Goal: Task Accomplishment & Management: Manage account settings

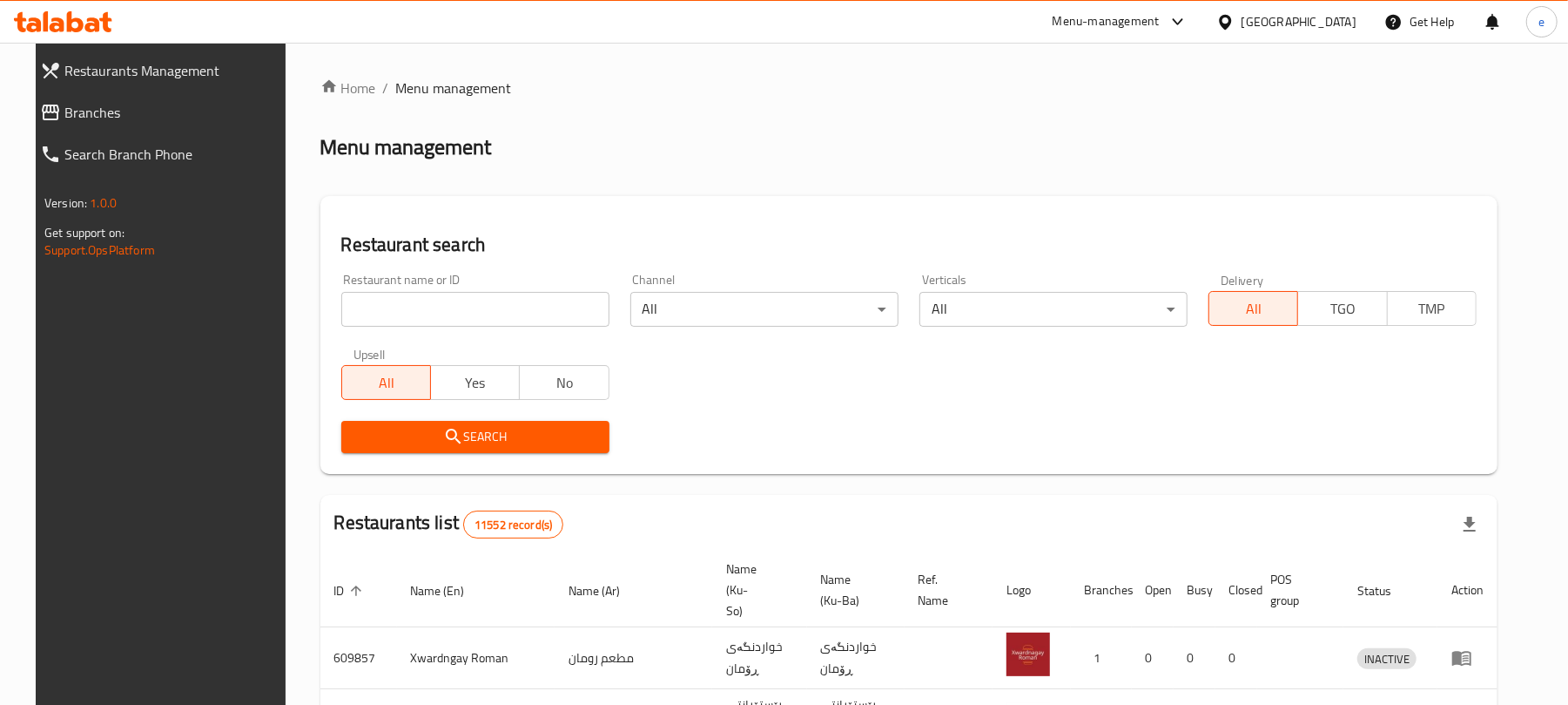
click at [65, 118] on span "Branches" at bounding box center [174, 113] width 219 height 21
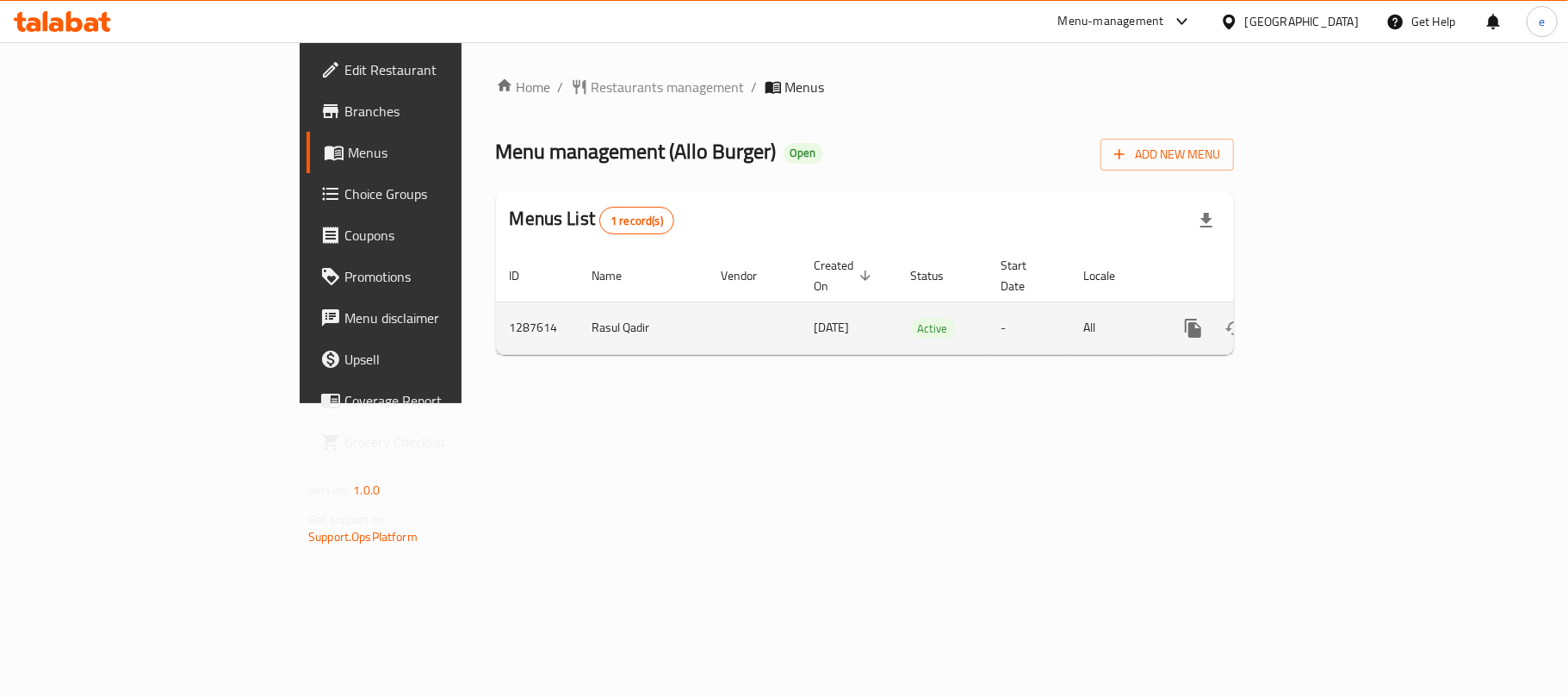
click at [1328, 318] on icon "enhanced table" at bounding box center [1317, 328] width 21 height 21
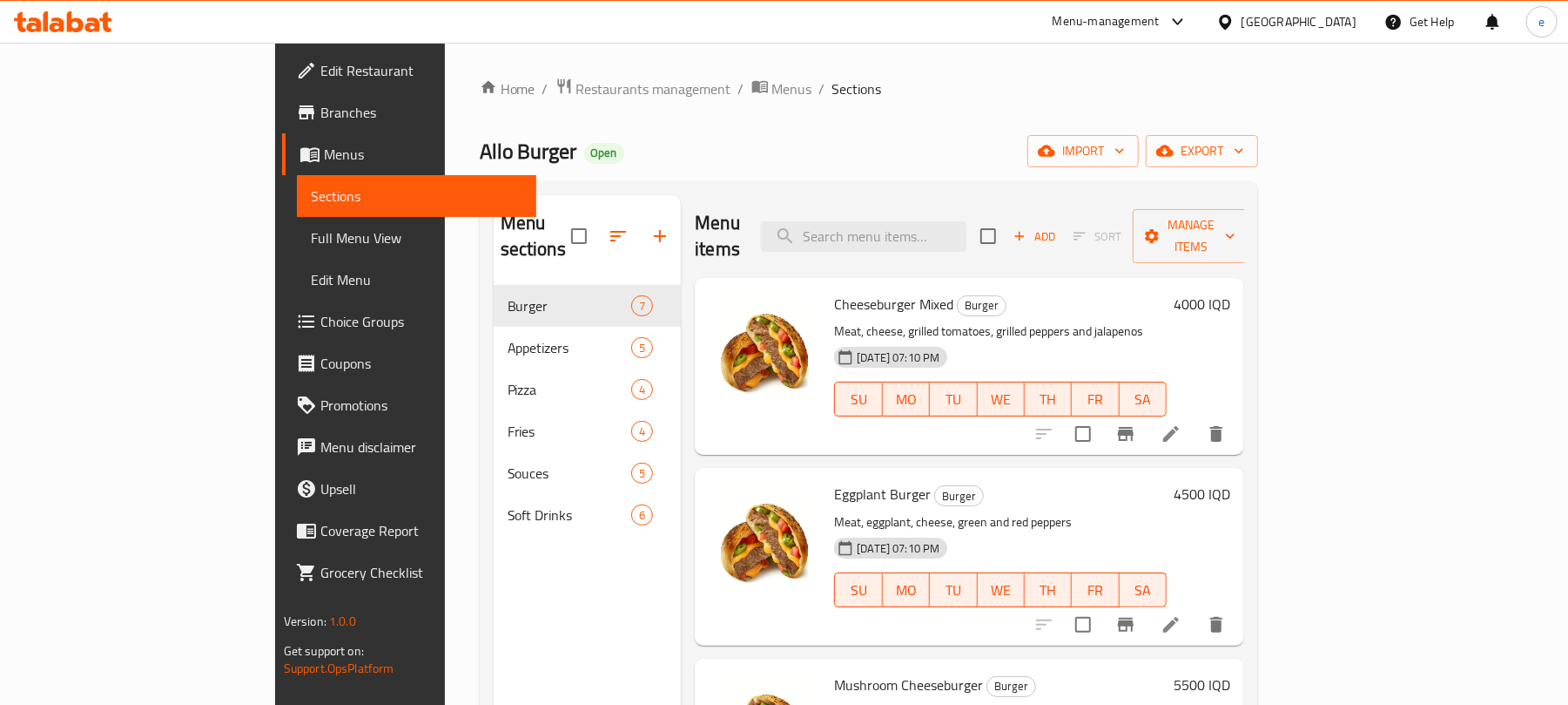
click at [297, 225] on link "Full Menu View" at bounding box center [417, 237] width 240 height 42
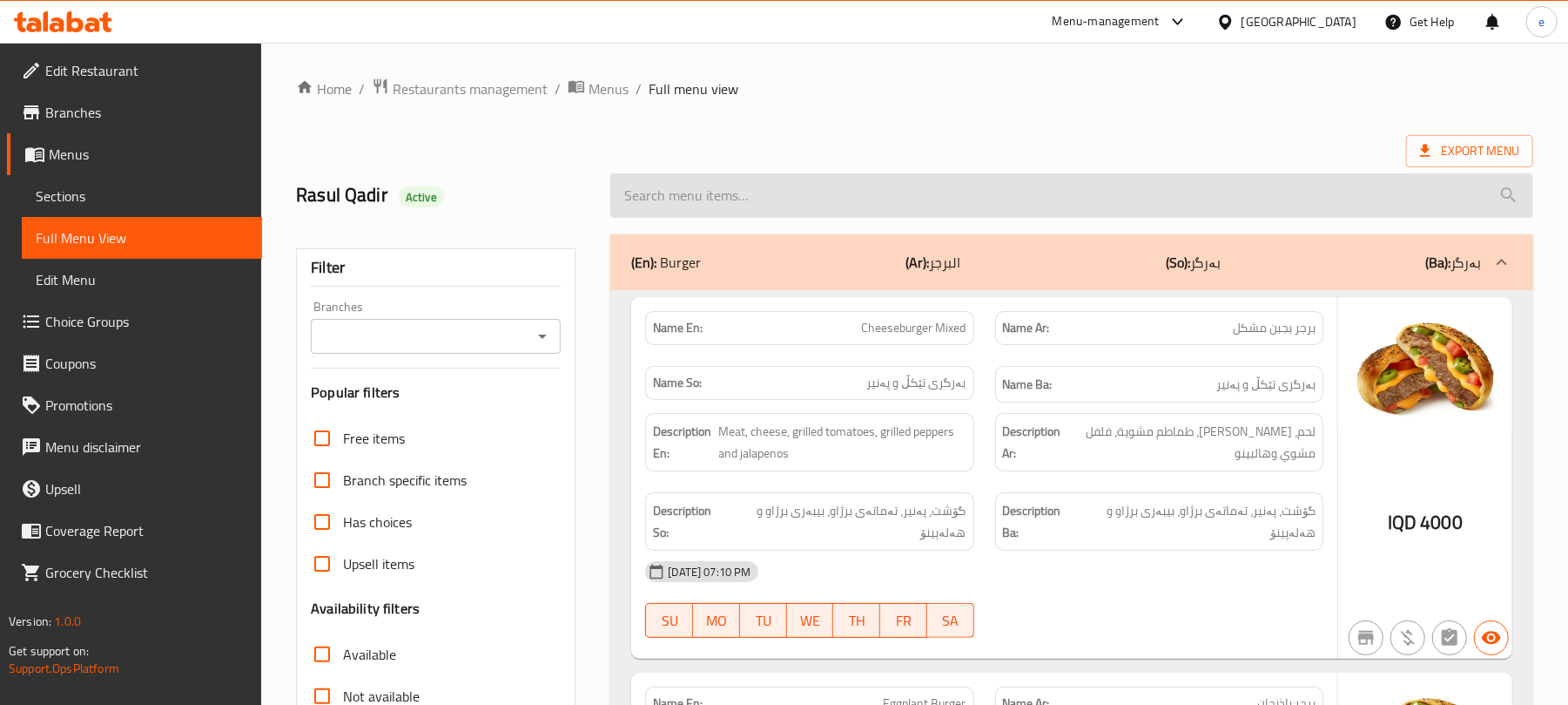
click at [795, 192] on input "search" at bounding box center [1072, 195] width 923 height 44
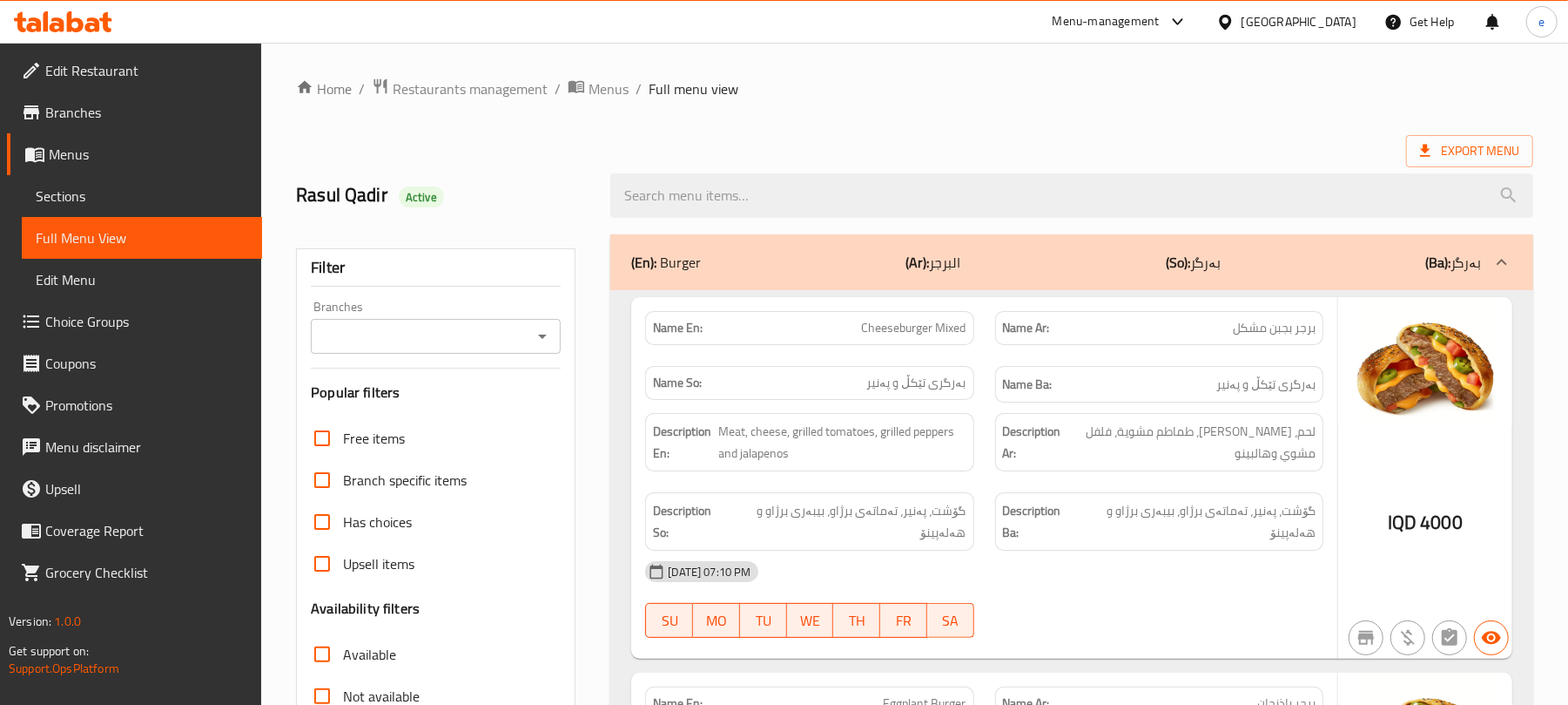
paste input "Vegetables Spaghetti"
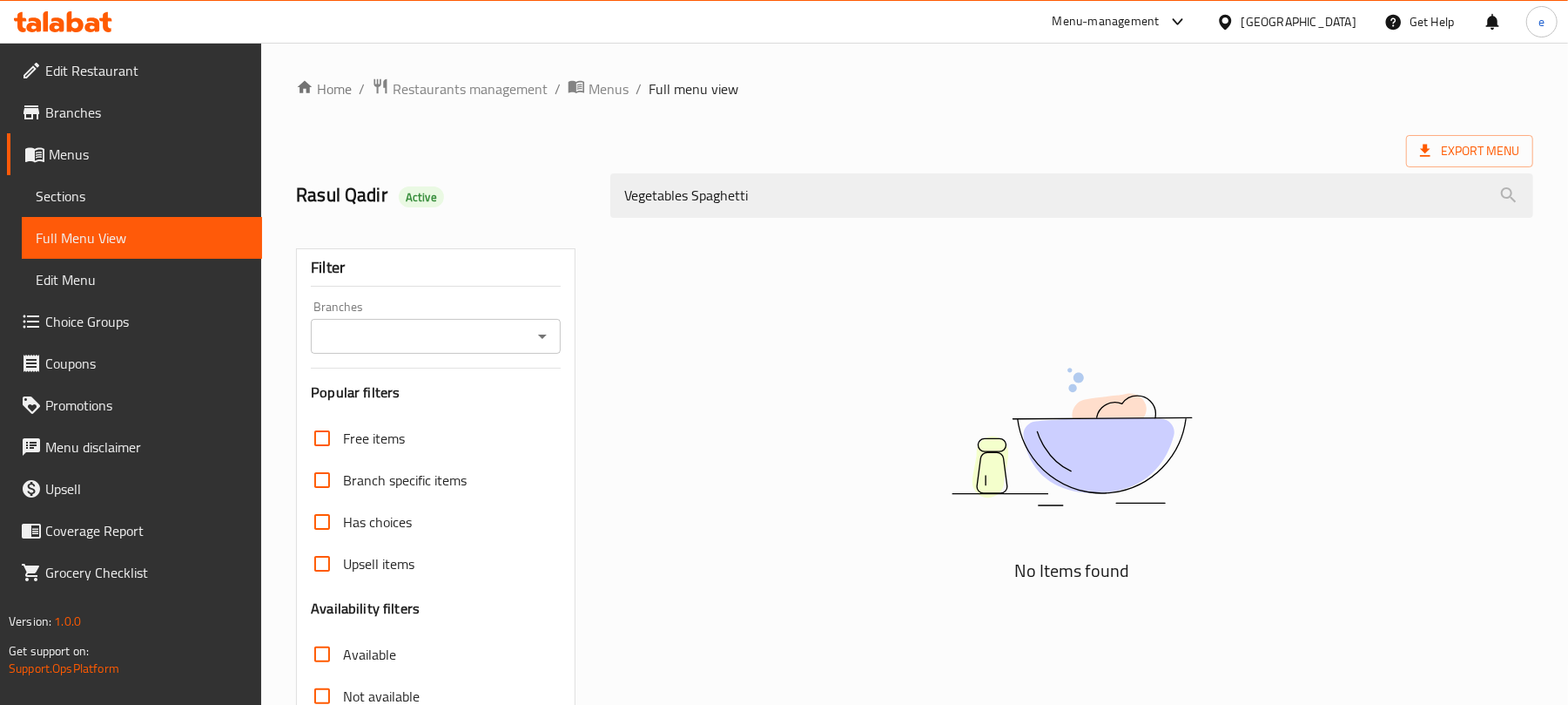
type input "Vegetables Spaghetti"
click at [548, 329] on icon "Open" at bounding box center [542, 337] width 21 height 21
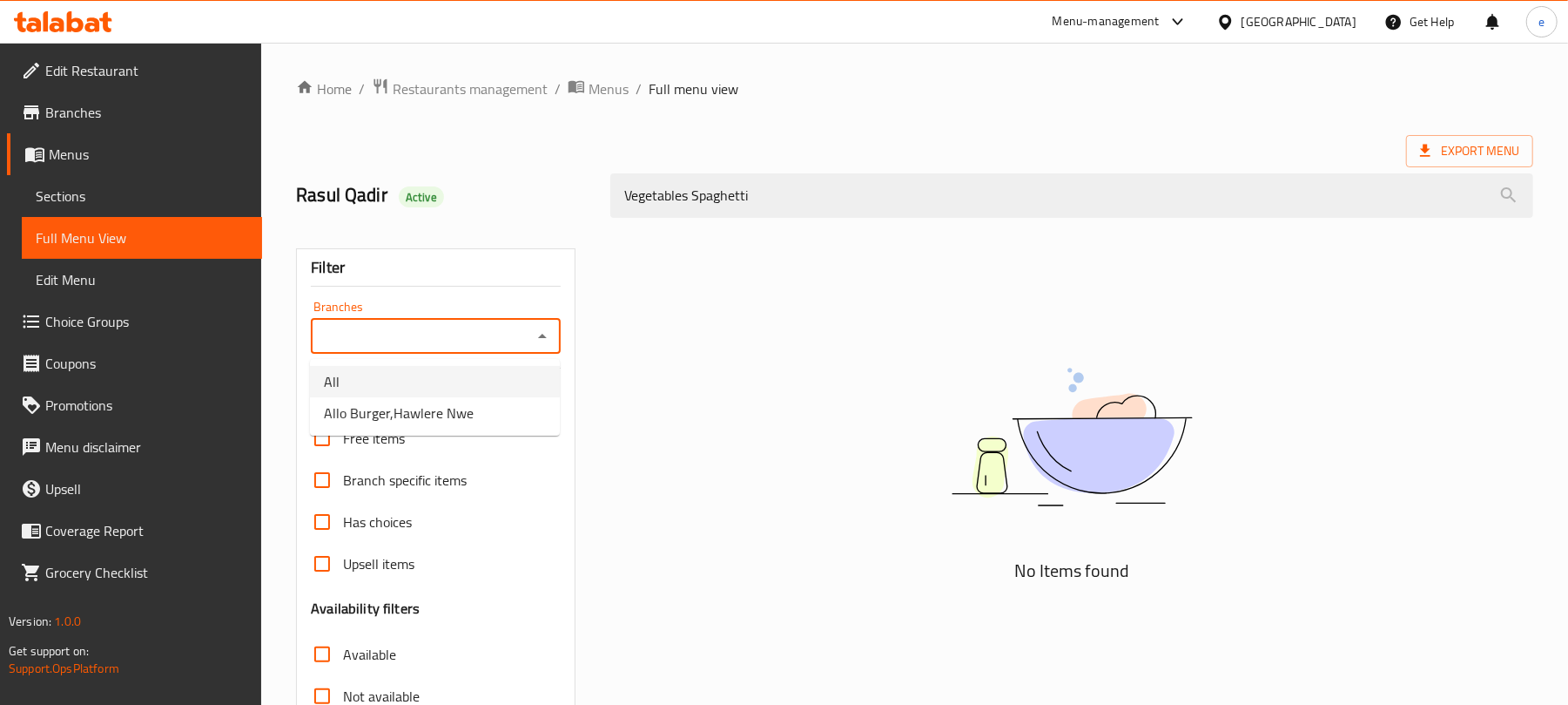
click at [450, 374] on li "All" at bounding box center [435, 381] width 250 height 31
click at [540, 344] on icon "Open" at bounding box center [542, 337] width 21 height 21
click at [506, 402] on li "Allo Burger,Hawlere Nwe" at bounding box center [435, 412] width 250 height 31
click at [547, 344] on icon "Open" at bounding box center [542, 337] width 21 height 21
click at [447, 376] on li "All" at bounding box center [435, 381] width 250 height 31
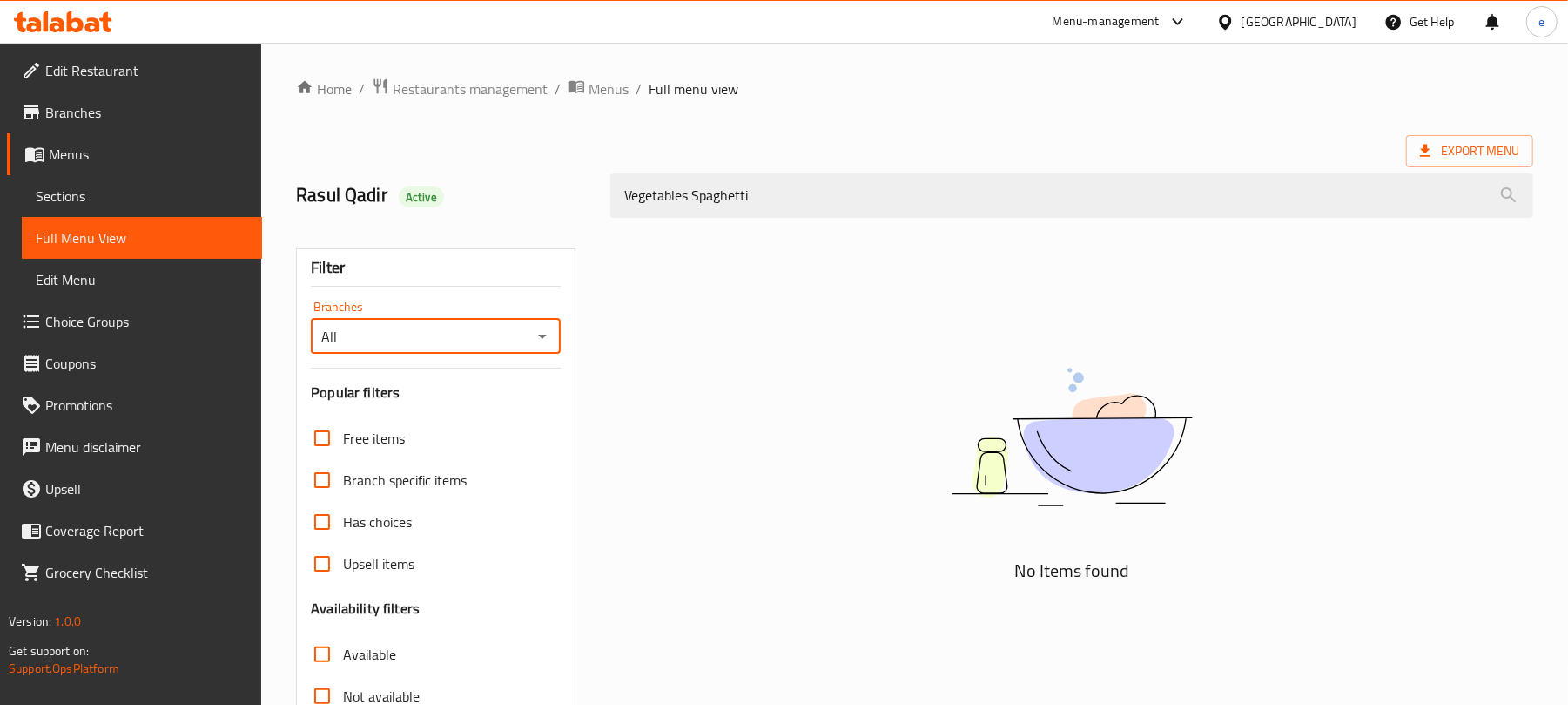
click at [555, 333] on div "All Branches" at bounding box center [436, 336] width 250 height 35
click at [550, 340] on icon "Open" at bounding box center [542, 337] width 21 height 21
click at [484, 395] on li "All" at bounding box center [435, 381] width 250 height 31
click at [547, 336] on icon "Open" at bounding box center [542, 337] width 21 height 21
click at [541, 335] on icon "Open" at bounding box center [542, 337] width 21 height 21
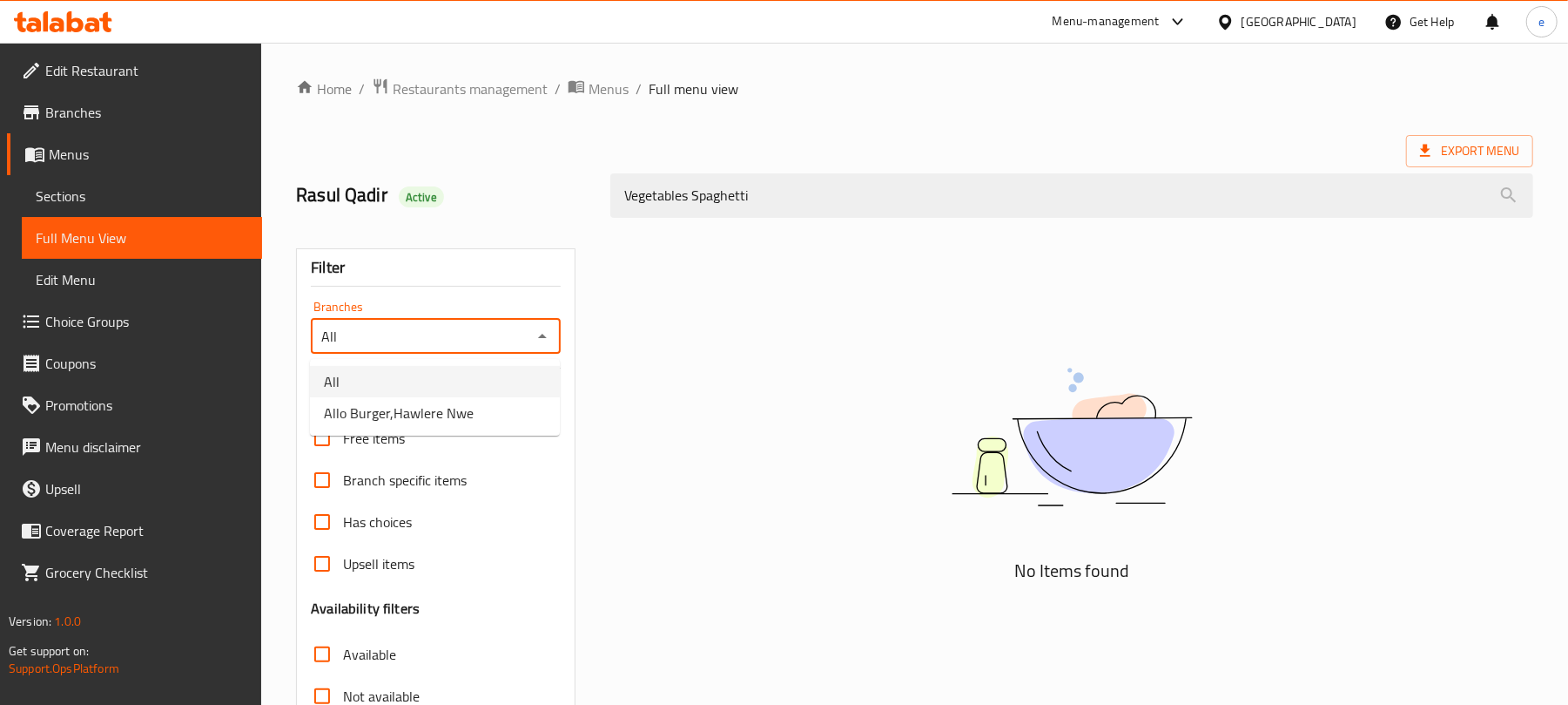
click at [449, 359] on ul "All Allo Burger,Hawlere Nwe" at bounding box center [435, 397] width 250 height 76
click at [463, 364] on ul "All Allo Burger,Hawlere Nwe" at bounding box center [435, 397] width 250 height 76
click at [545, 338] on icon "Close" at bounding box center [542, 336] width 9 height 4
click at [543, 337] on icon "Open" at bounding box center [542, 337] width 9 height 4
click at [478, 402] on li "Allo Burger,Hawlere Nwe" at bounding box center [435, 412] width 250 height 31
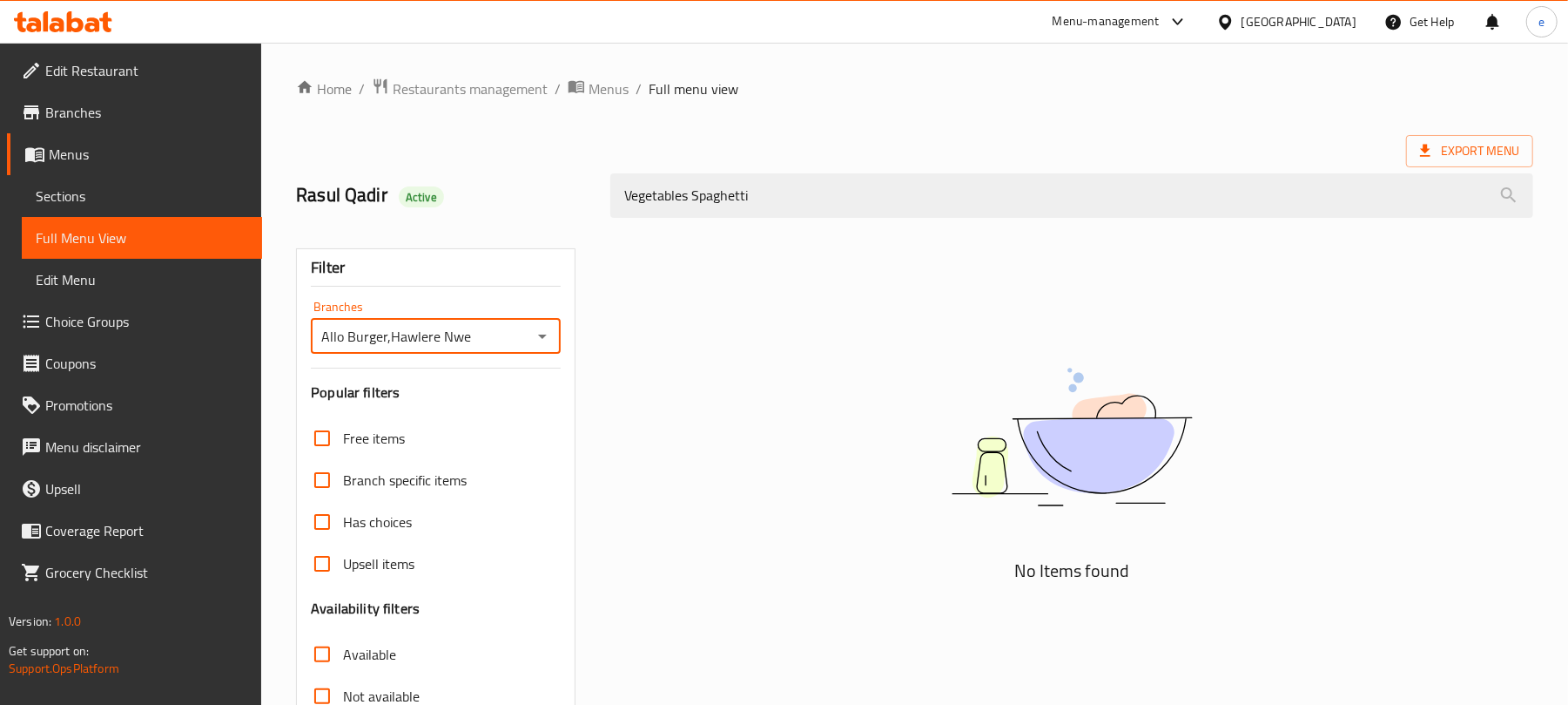
click at [533, 336] on icon "Open" at bounding box center [542, 337] width 21 height 21
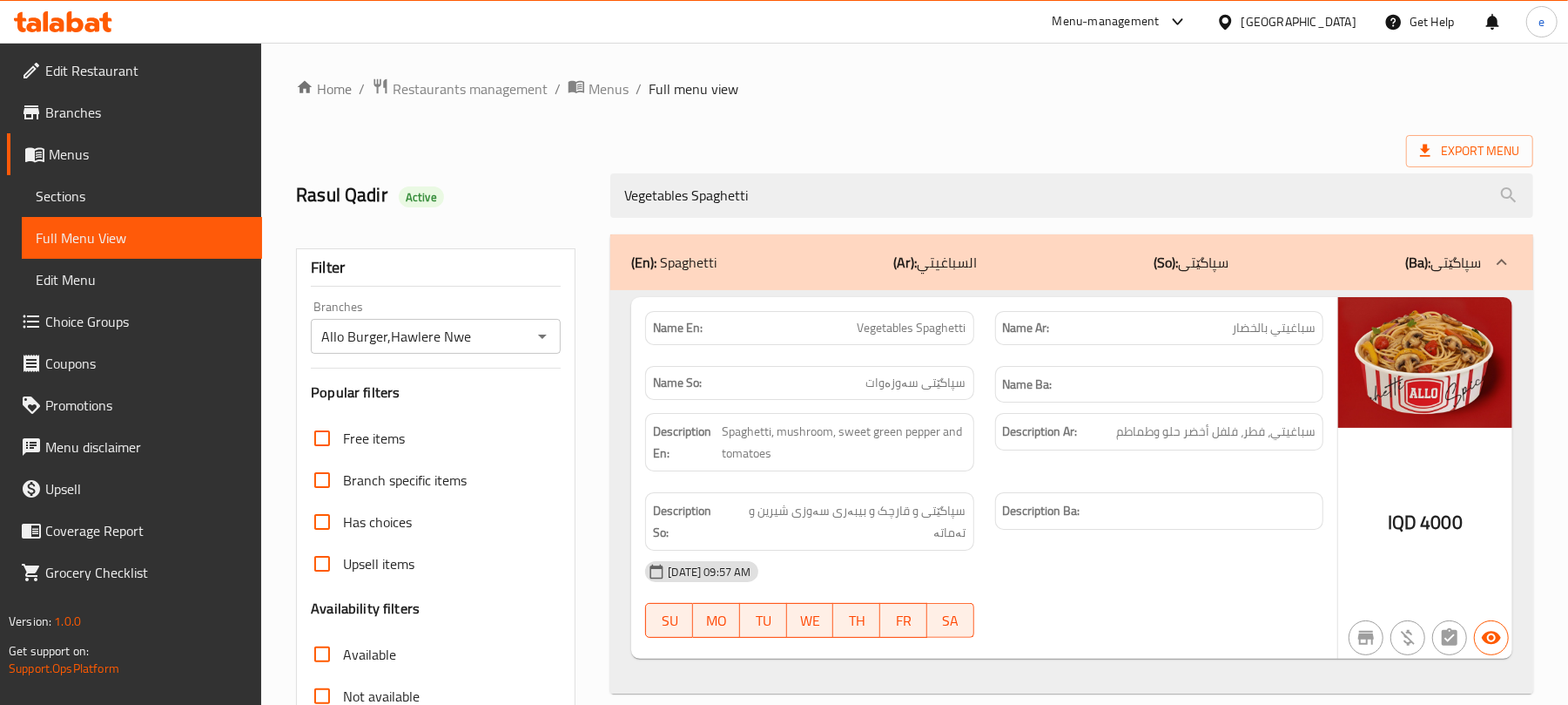
click at [799, 402] on div "Name So: سپاگێتی سەوزەوات" at bounding box center [808, 384] width 349 height 59
click at [926, 326] on span "Vegetables Spaghetti" at bounding box center [911, 328] width 109 height 19
copy span "Vegetables Spaghetti"
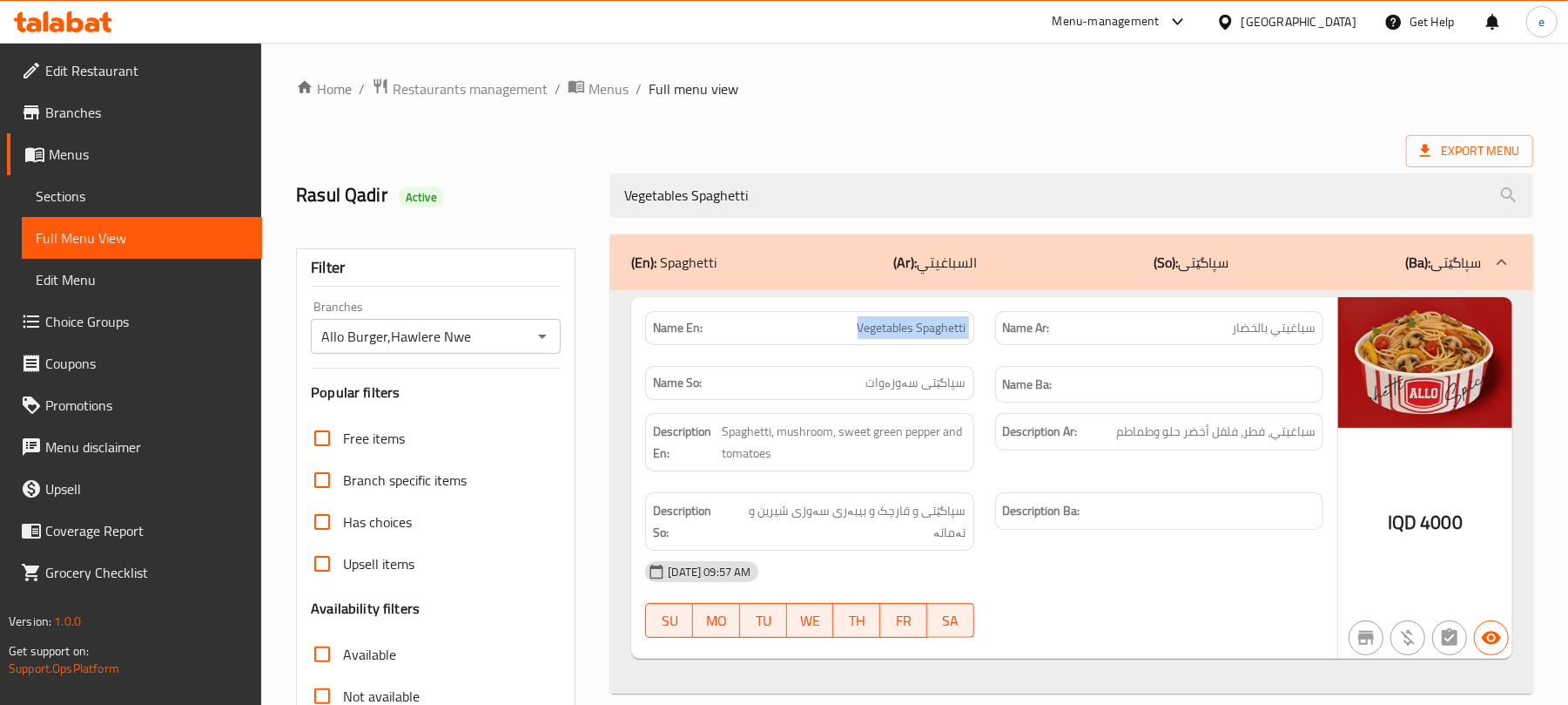
click at [543, 342] on icon "Open" at bounding box center [542, 337] width 21 height 21
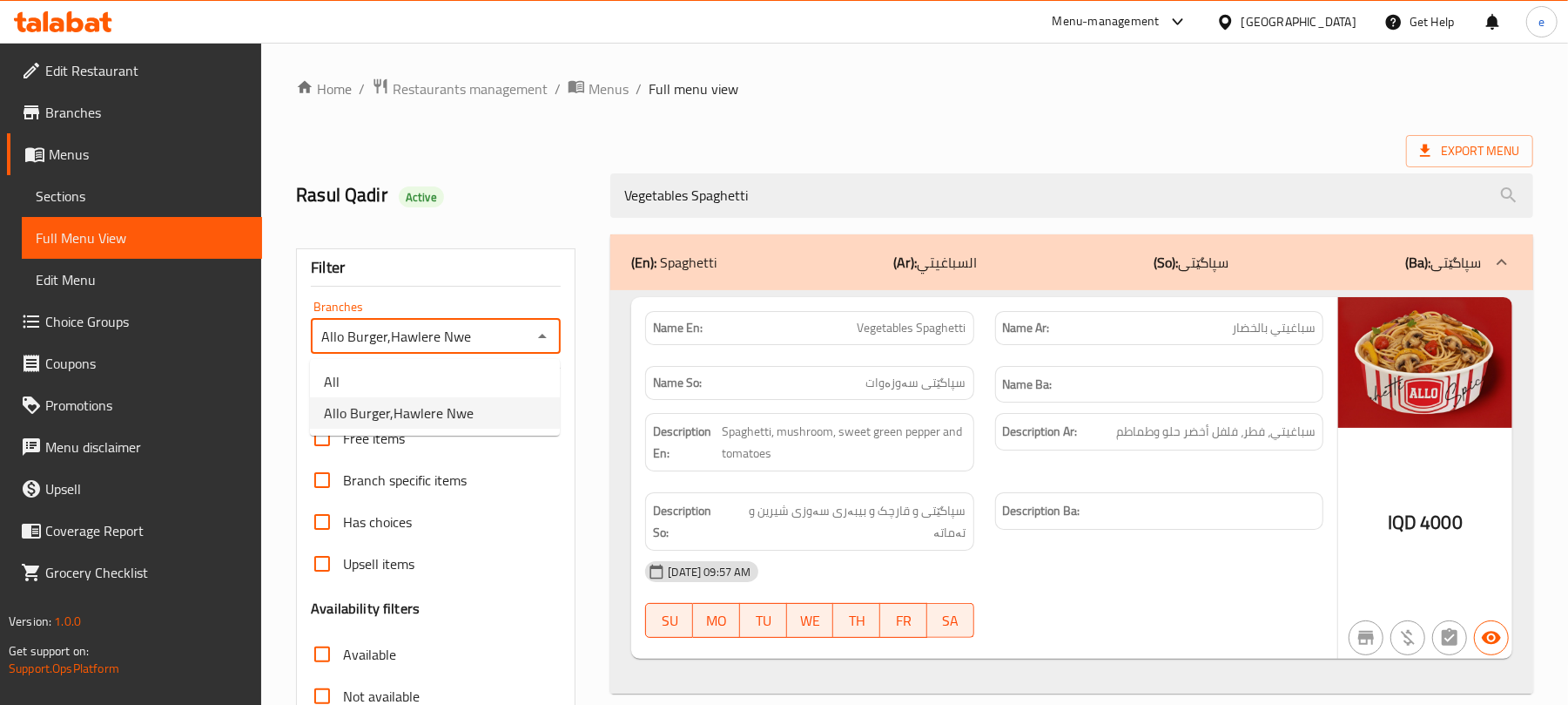
click at [445, 363] on ul "All Allo Burger,Hawlere Nwe" at bounding box center [435, 397] width 250 height 76
click at [445, 364] on ul "All Allo Burger,Hawlere Nwe" at bounding box center [435, 397] width 250 height 76
click at [484, 374] on li "All" at bounding box center [435, 381] width 250 height 31
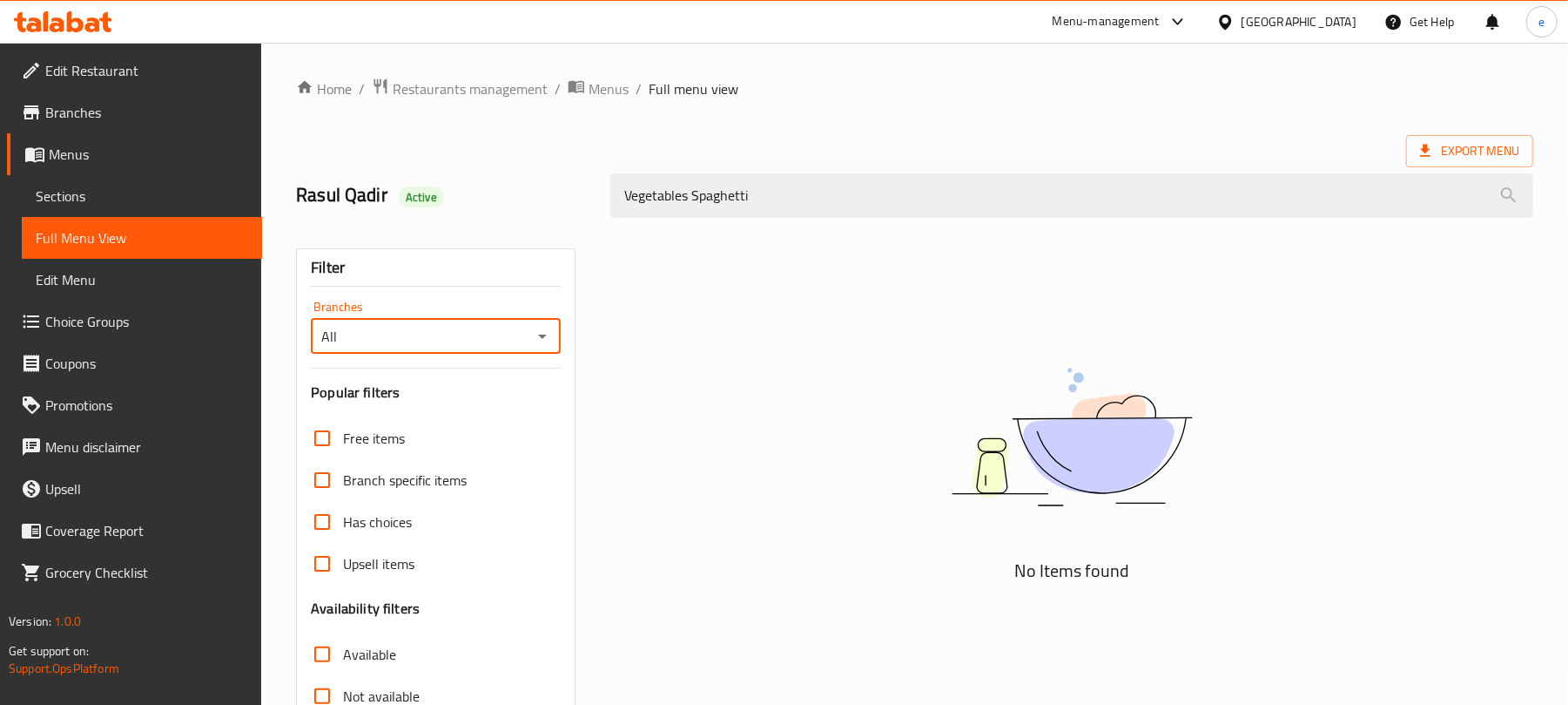
click at [548, 337] on icon "Open" at bounding box center [542, 337] width 21 height 21
click at [481, 408] on li "Allo Burger,Hawlere Nwe" at bounding box center [435, 412] width 250 height 31
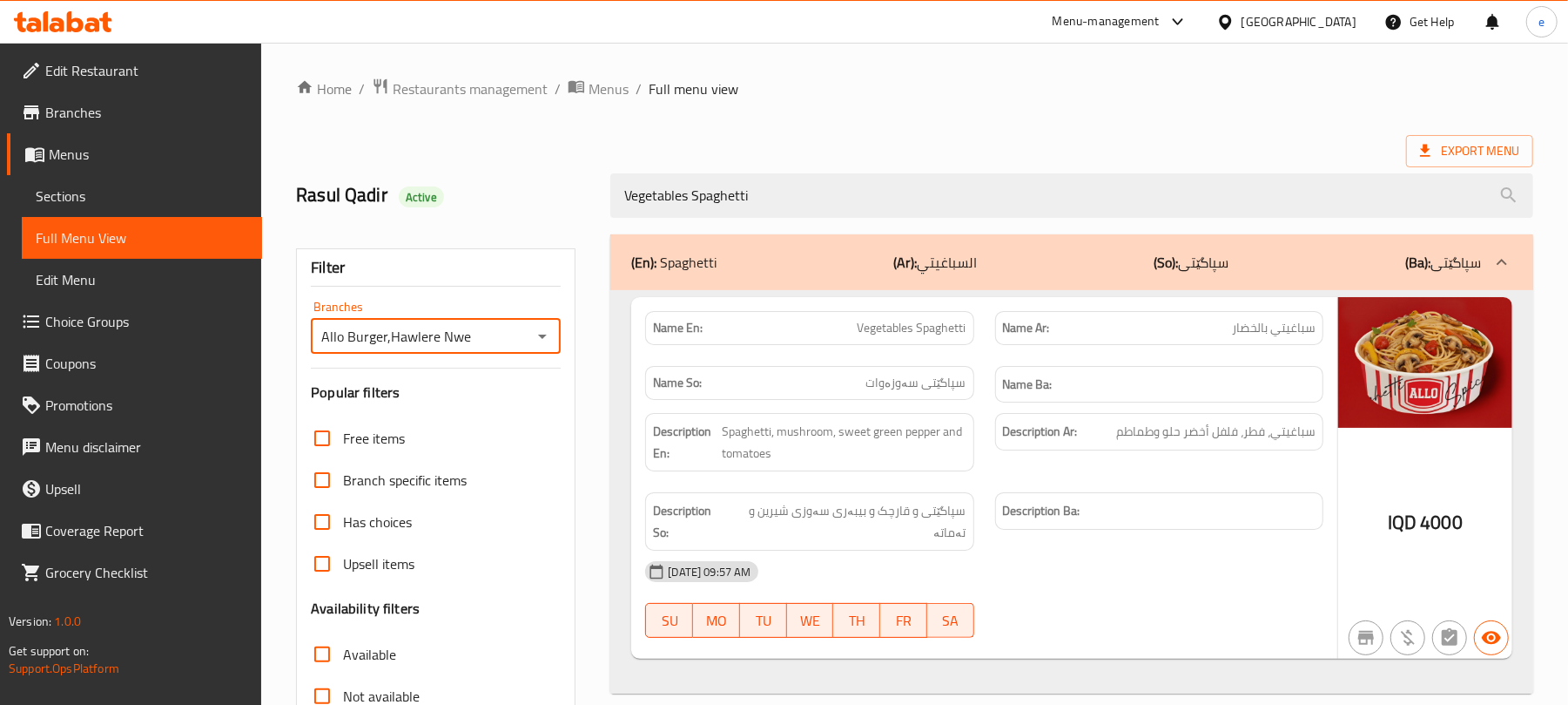
click at [548, 336] on icon "Open" at bounding box center [542, 337] width 21 height 21
click at [449, 382] on li "All" at bounding box center [435, 381] width 250 height 31
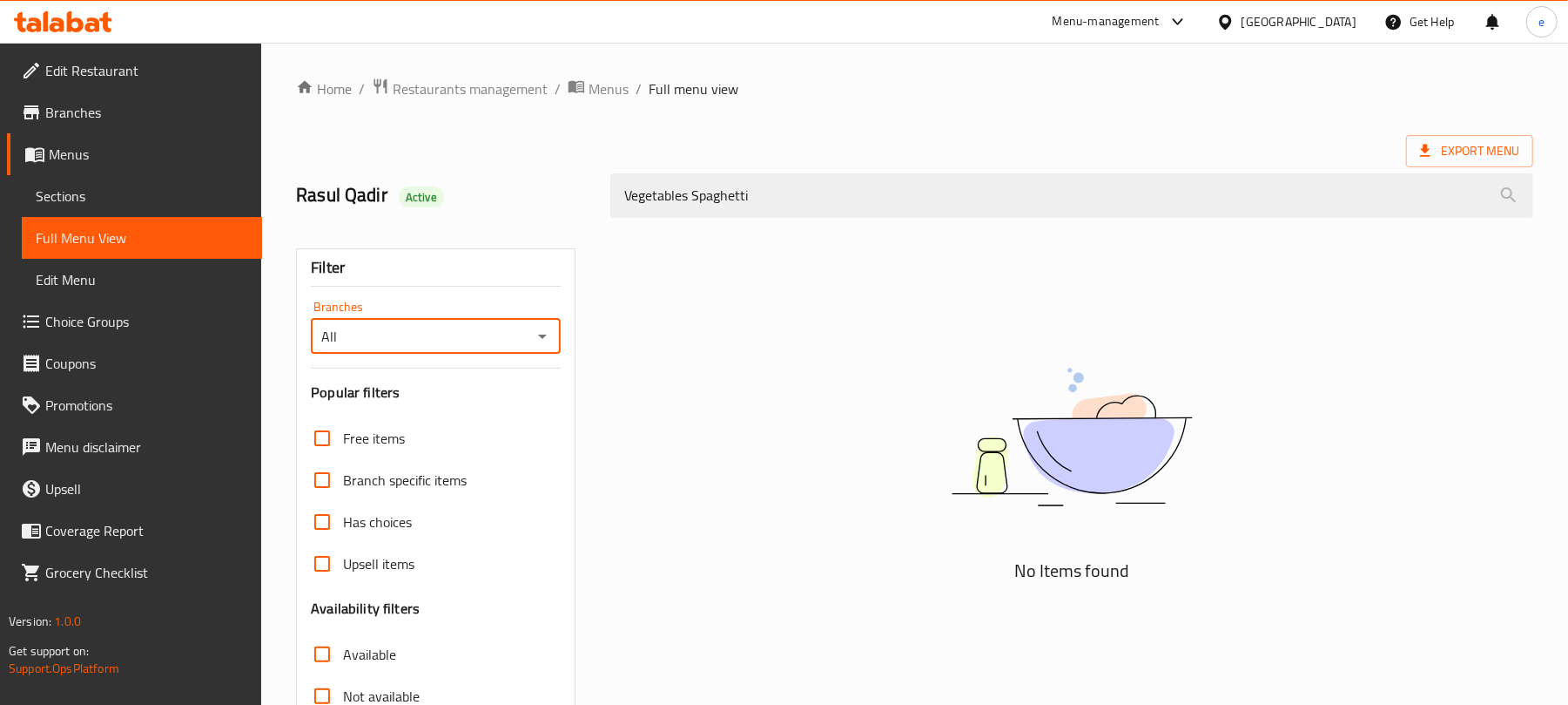
click at [543, 332] on icon "Open" at bounding box center [542, 337] width 21 height 21
click at [429, 423] on span "Allo Burger,Hawlere Nwe" at bounding box center [398, 413] width 150 height 21
type input "Allo Burger,Hawlere Nwe"
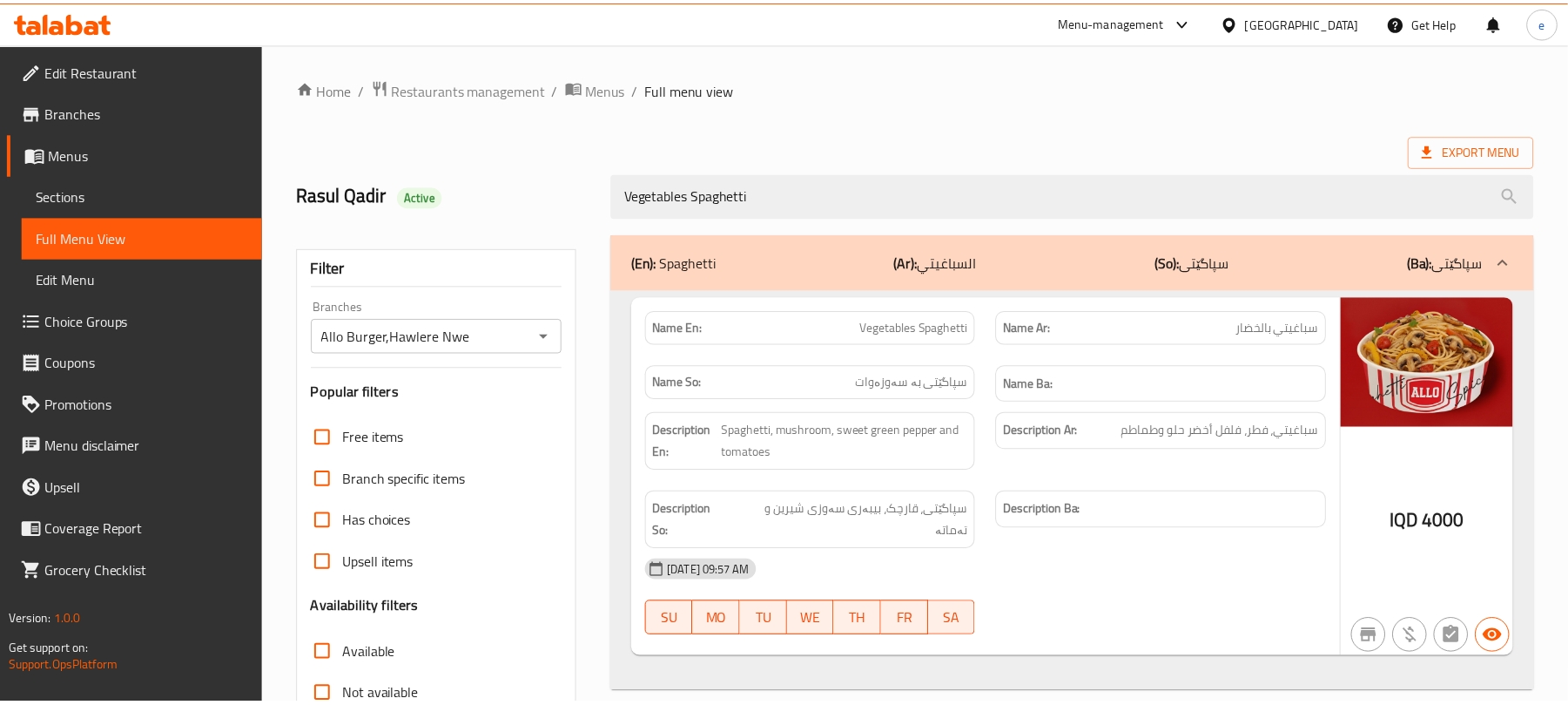
scroll to position [224, 0]
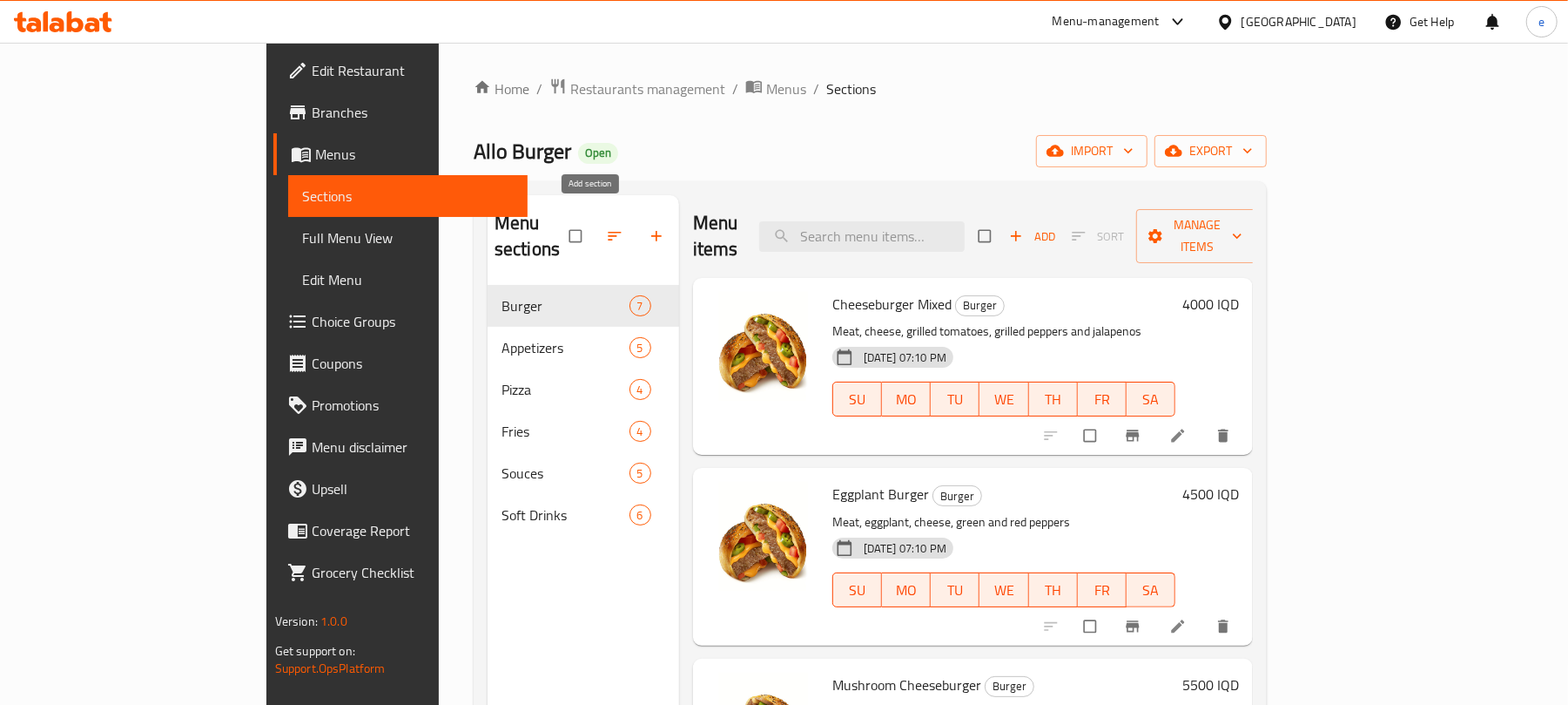
click at [648, 231] on span "button" at bounding box center [658, 236] width 21 height 18
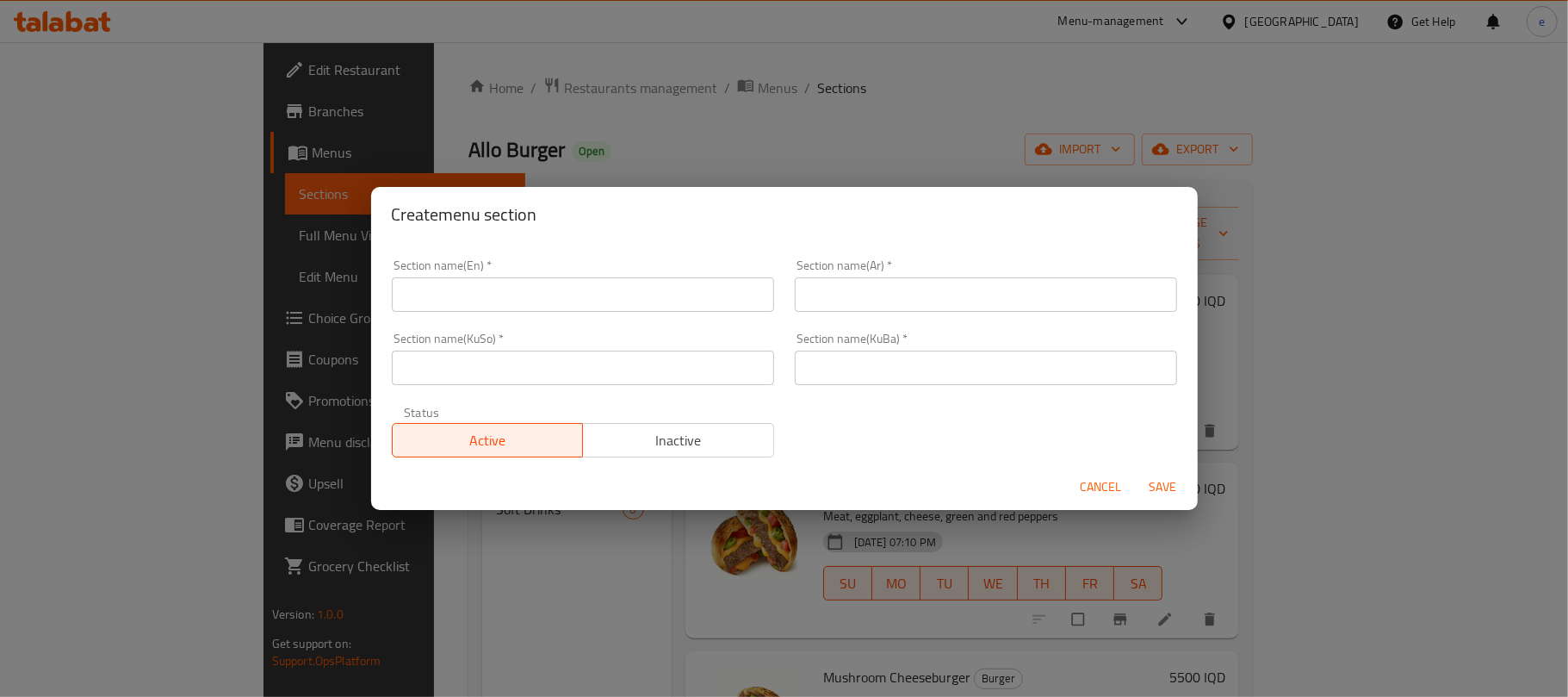
click at [555, 373] on input "text" at bounding box center [583, 367] width 383 height 34
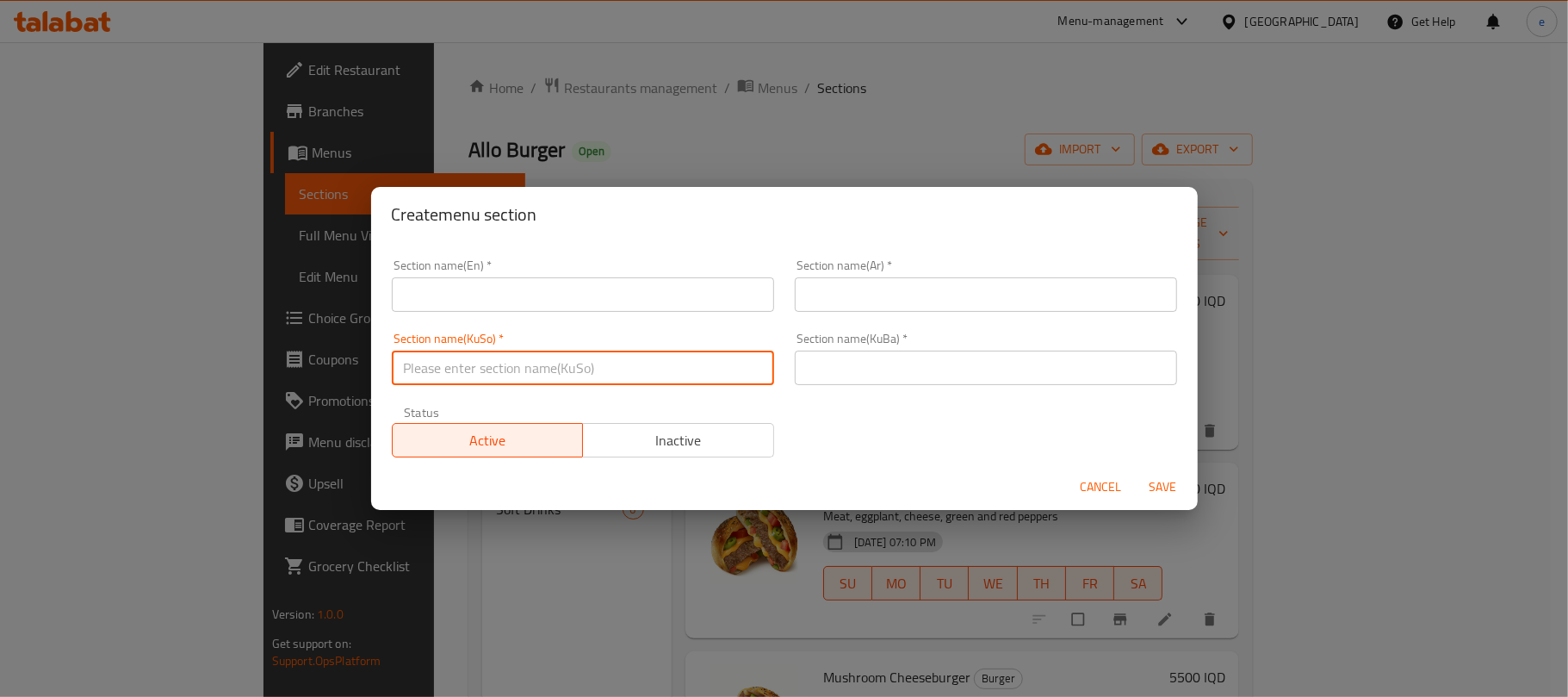
paste input "سپاگێتی"
type input "سپاگێتی"
click at [888, 372] on input "text" at bounding box center [986, 367] width 383 height 34
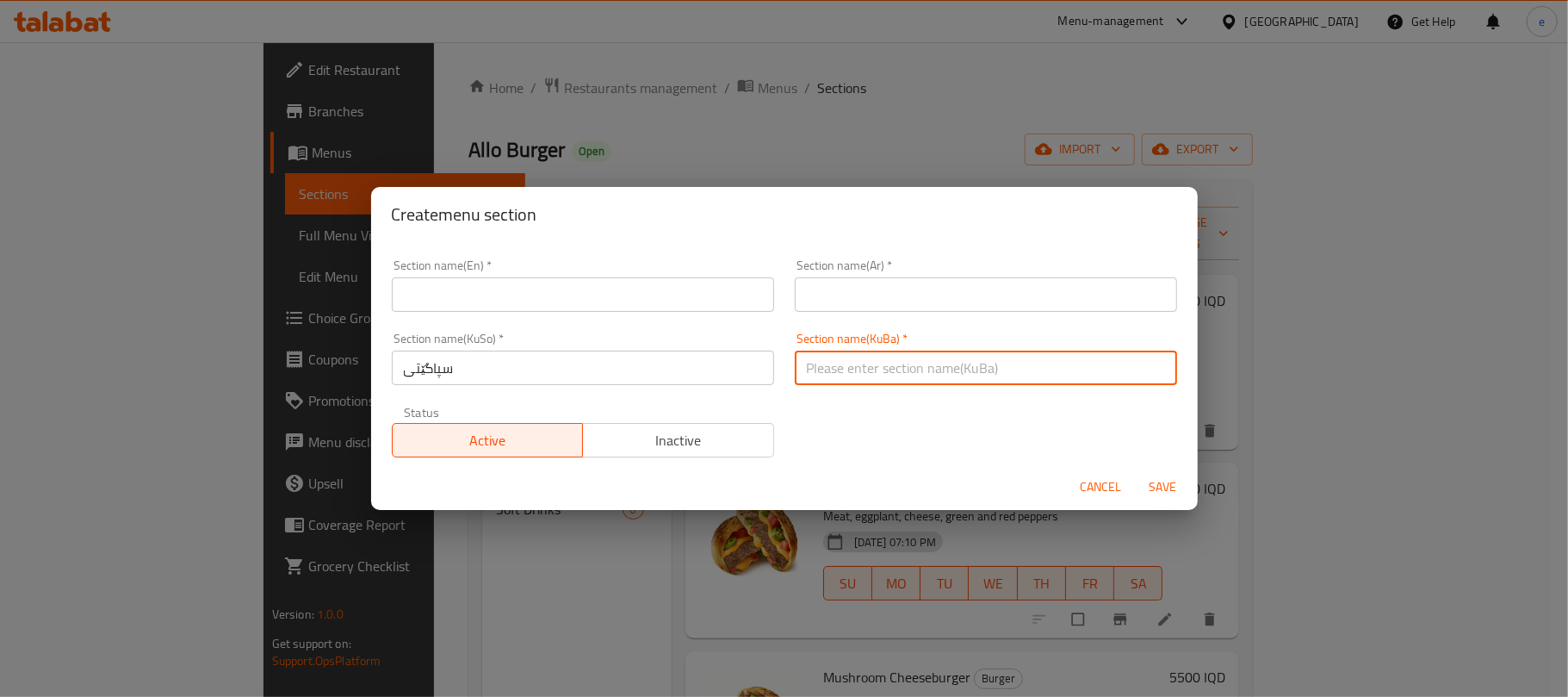
paste input "سپاگێتی"
type input "سپاگێتی"
click at [604, 318] on div "Section name(En)   * Section name(En) *" at bounding box center [583, 285] width 403 height 73
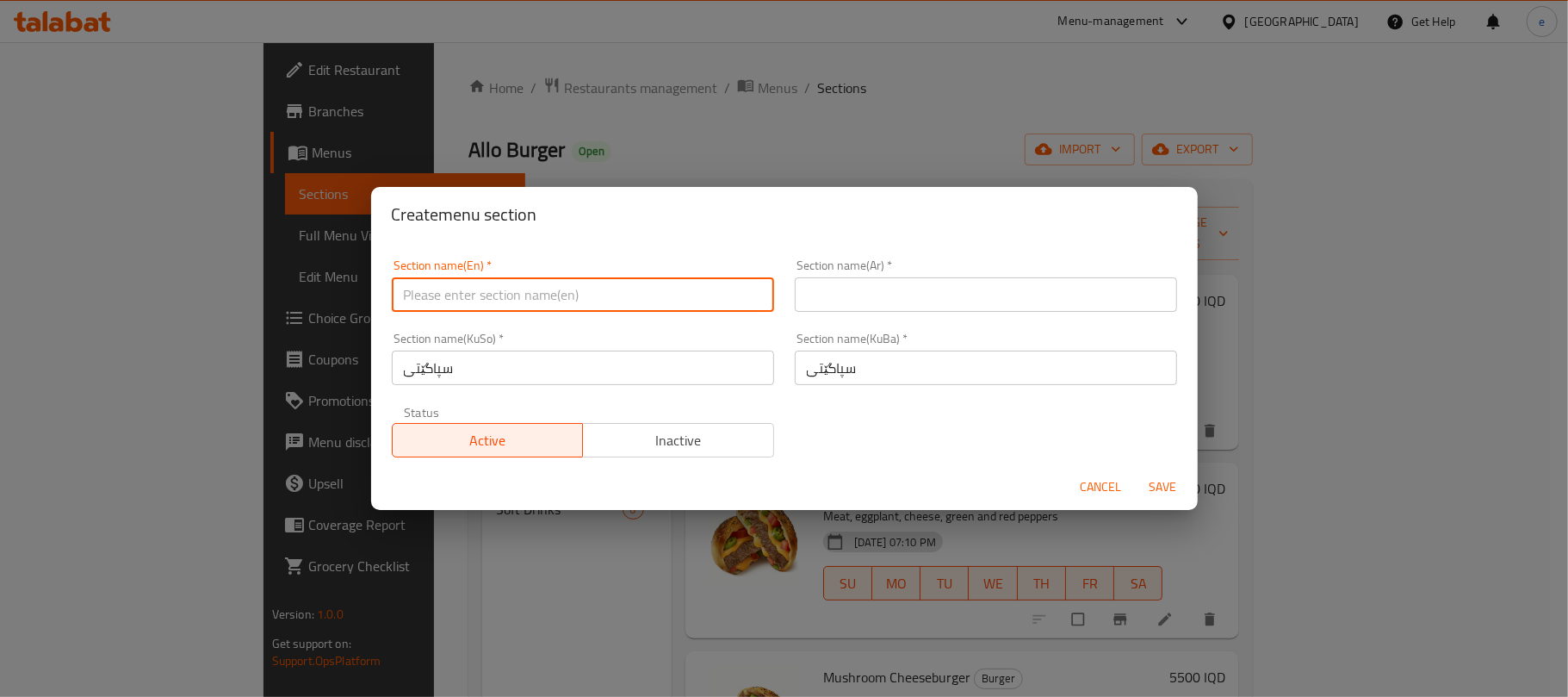
click at [594, 299] on input "text" at bounding box center [583, 294] width 383 height 34
paste input "Spaghetti"
type input "Spaghetti"
click at [844, 307] on input "text" at bounding box center [986, 294] width 383 height 34
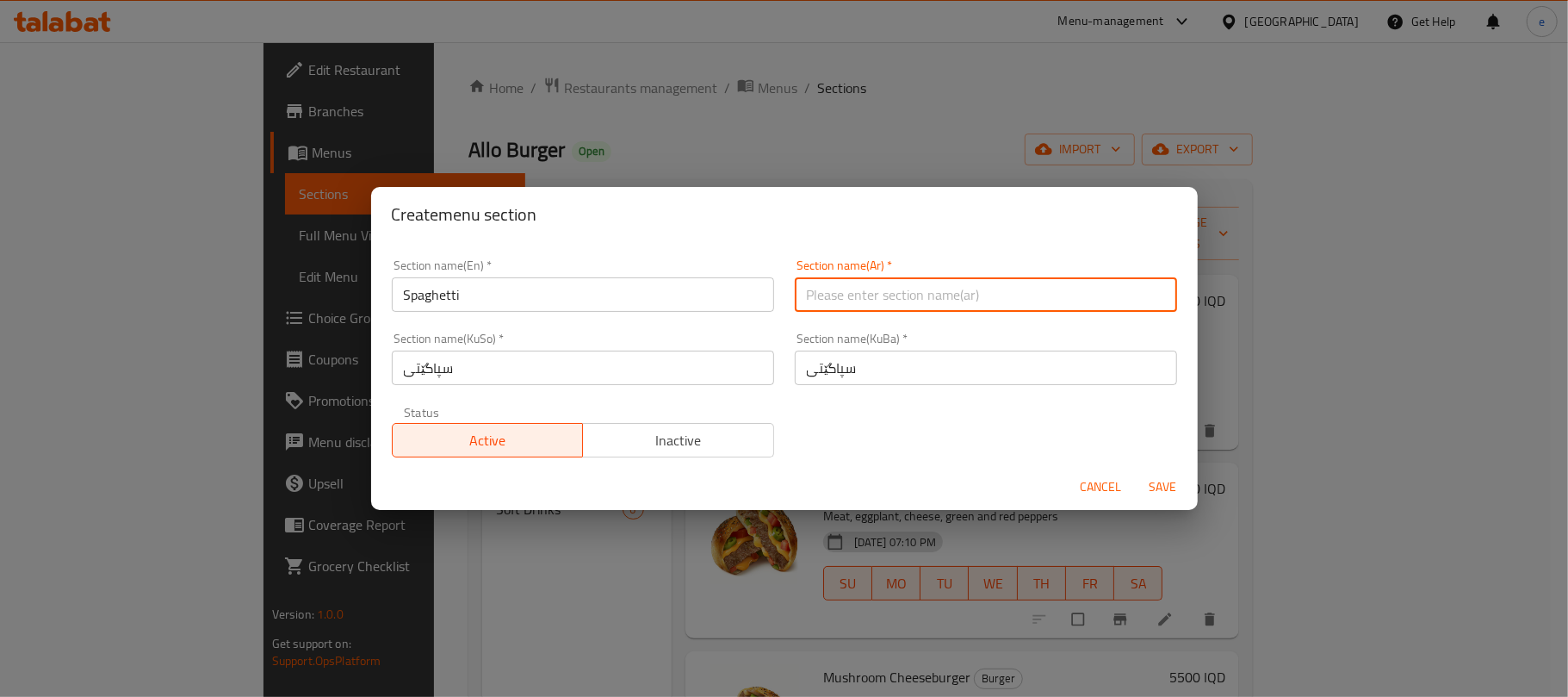
paste input "سباغيتي"
click at [869, 277] on input "سباغيتي" at bounding box center [986, 294] width 383 height 34
type input "السباغيتي"
click at [1171, 497] on span "Save" at bounding box center [1163, 487] width 41 height 22
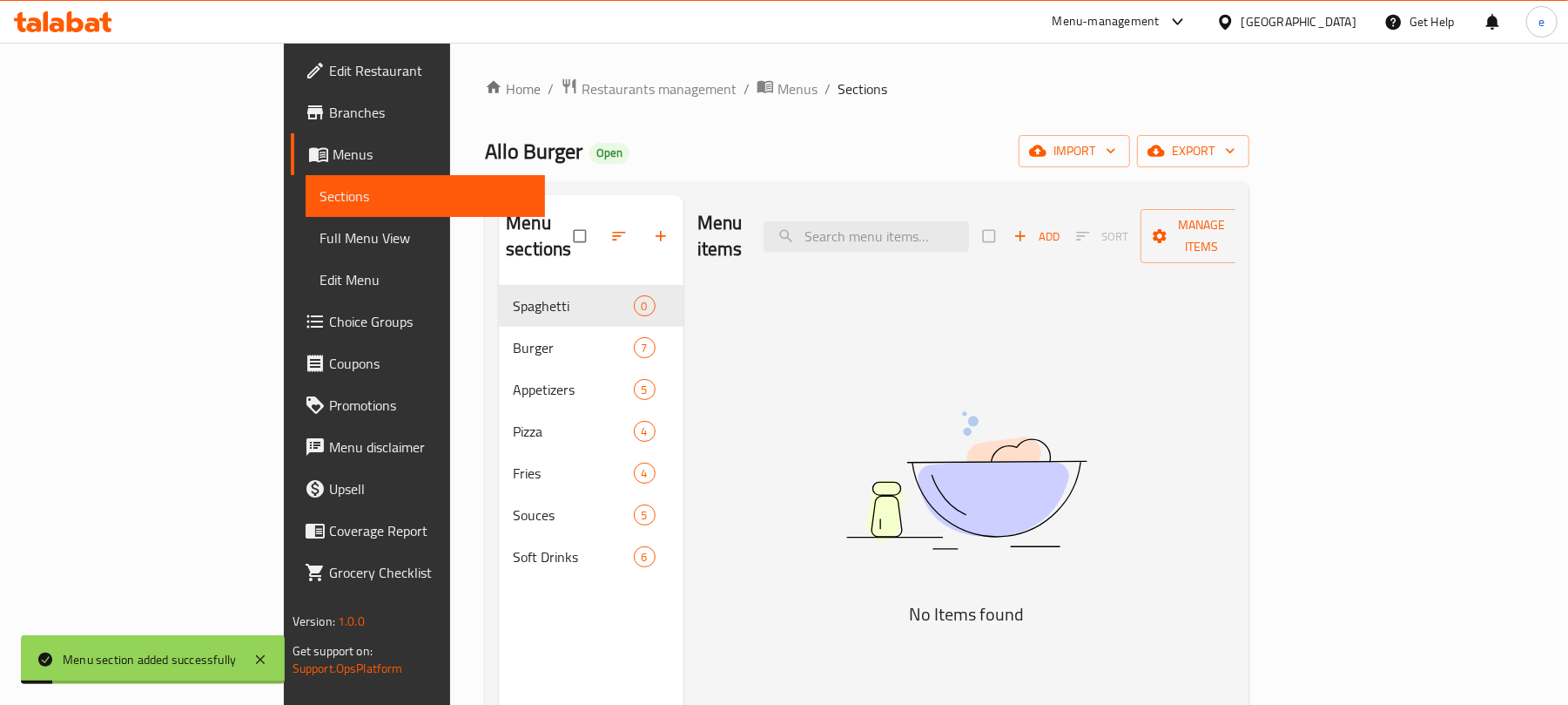
click at [612, 232] on icon "button" at bounding box center [619, 236] width 13 height 9
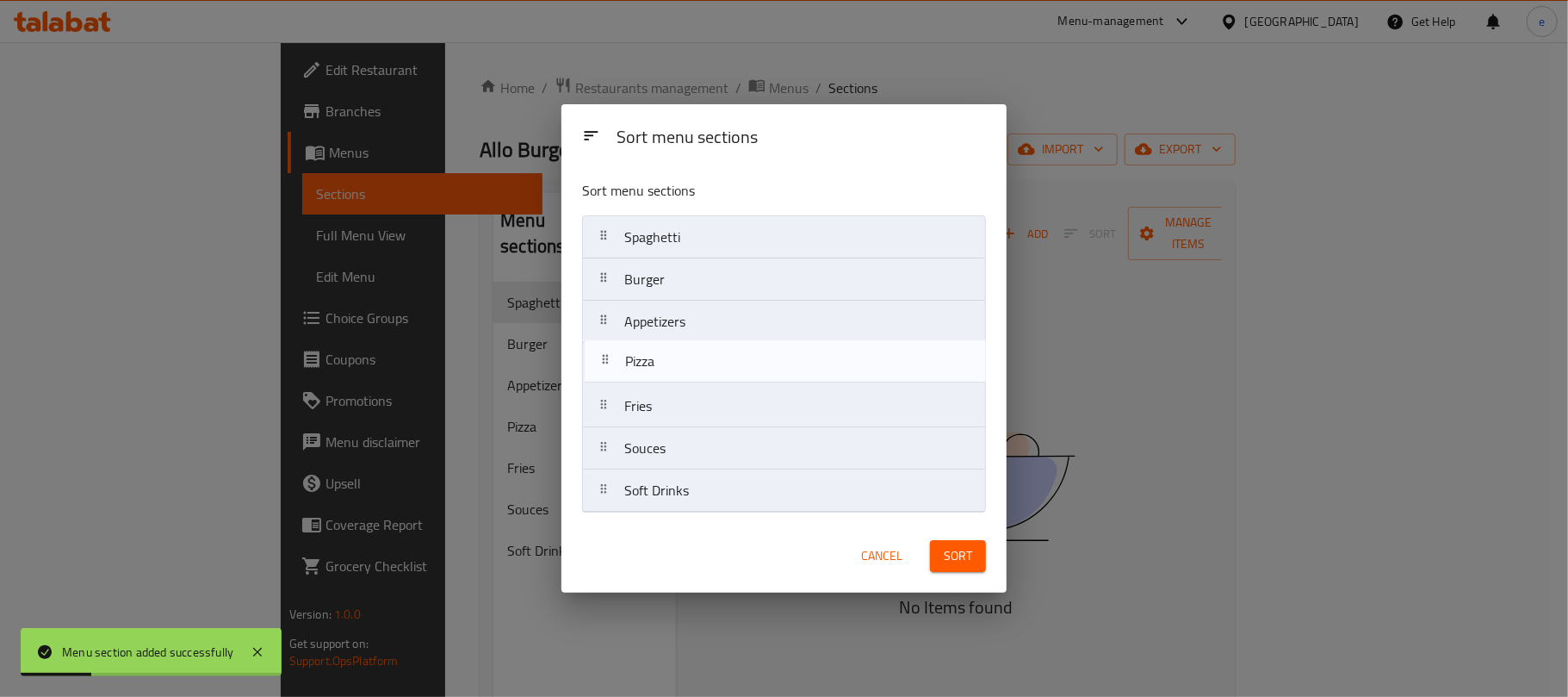
click at [659, 336] on nav "Spaghetti Burger Appetizers Pizza Fries Souces Soft Drinks" at bounding box center [784, 363] width 404 height 297
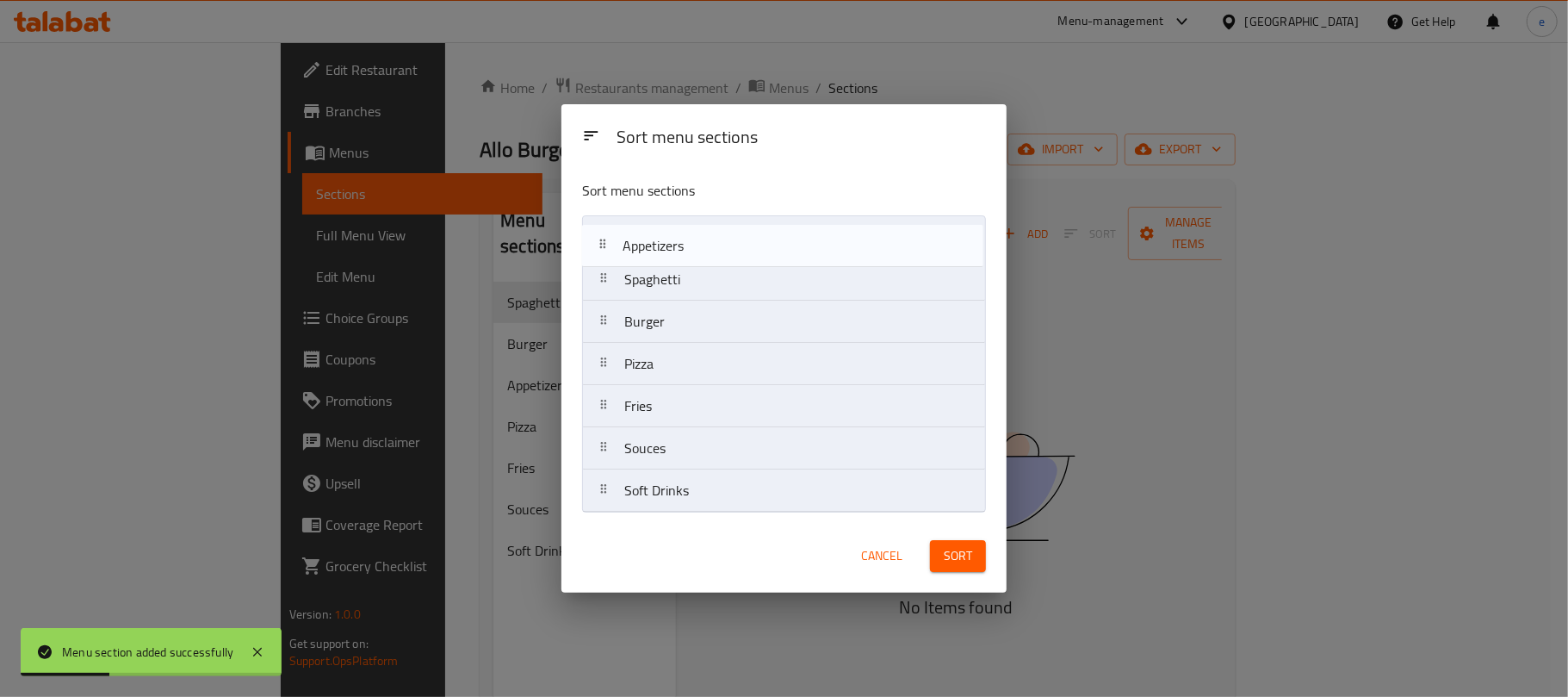
click at [677, 221] on nav "Spaghetti Burger Appetizers Pizza Fries Souces Soft Drinks" at bounding box center [784, 363] width 404 height 297
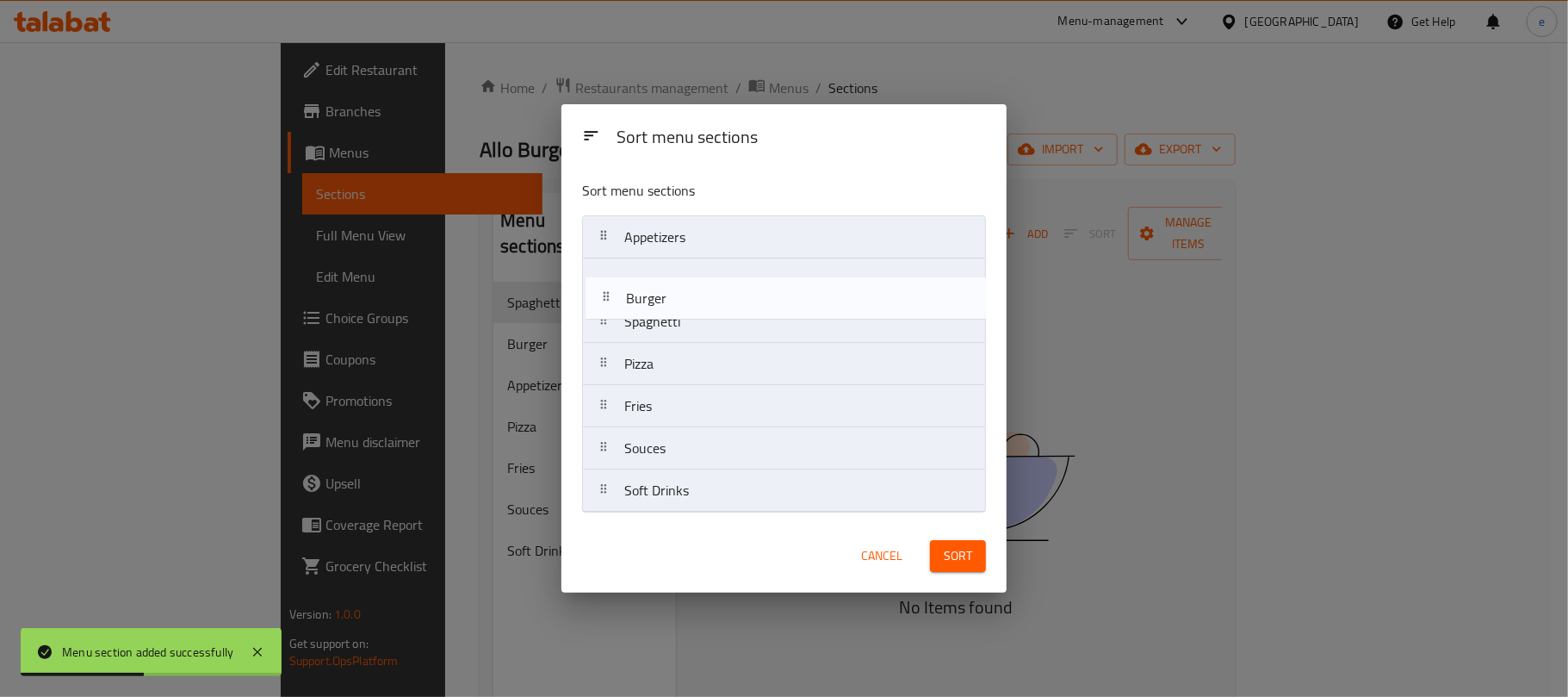
drag, startPoint x: 655, startPoint y: 322, endPoint x: 656, endPoint y: 290, distance: 32.0
click at [656, 290] on nav "Appetizers Spaghetti Burger Pizza Fries Souces Soft Drinks" at bounding box center [784, 363] width 404 height 297
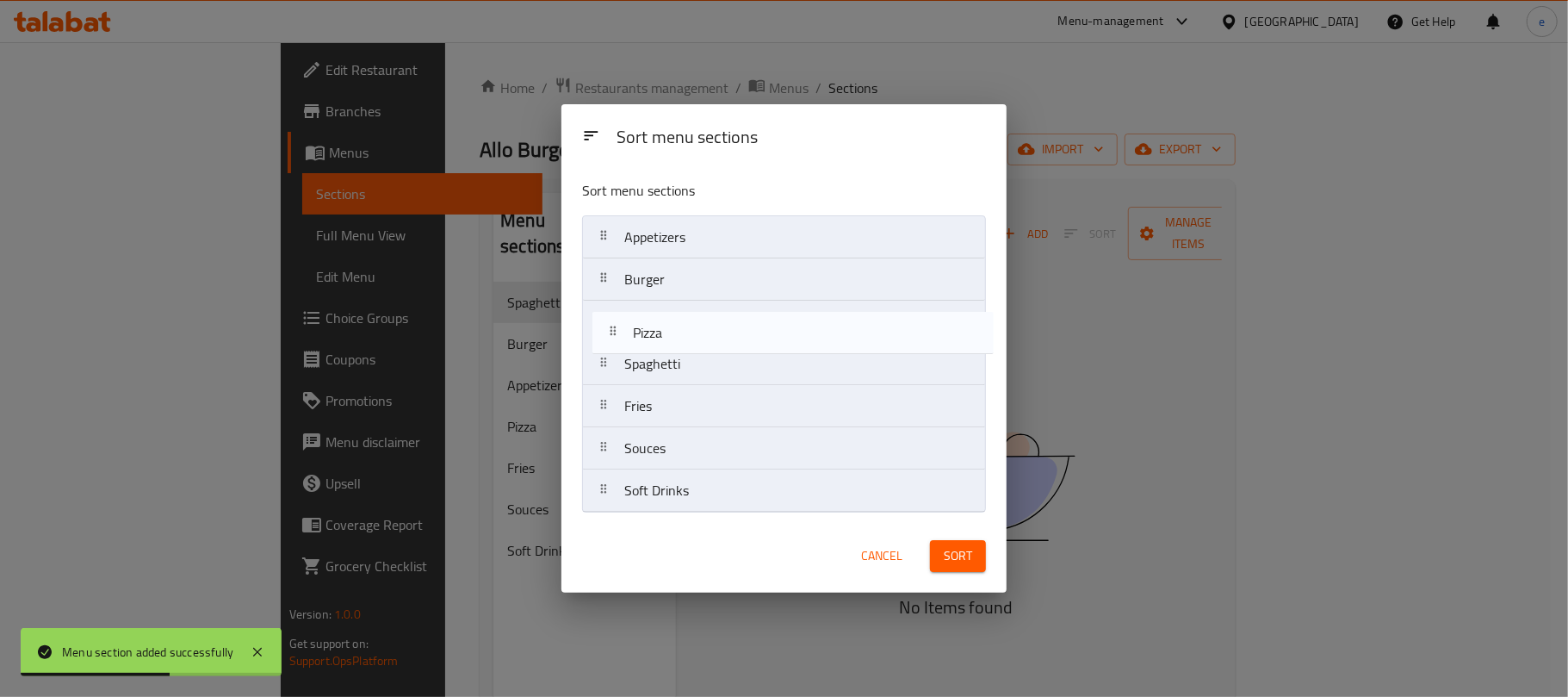
click at [658, 332] on nav "Appetizers Burger Spaghetti Pizza Fries Souces Soft Drinks" at bounding box center [784, 363] width 404 height 297
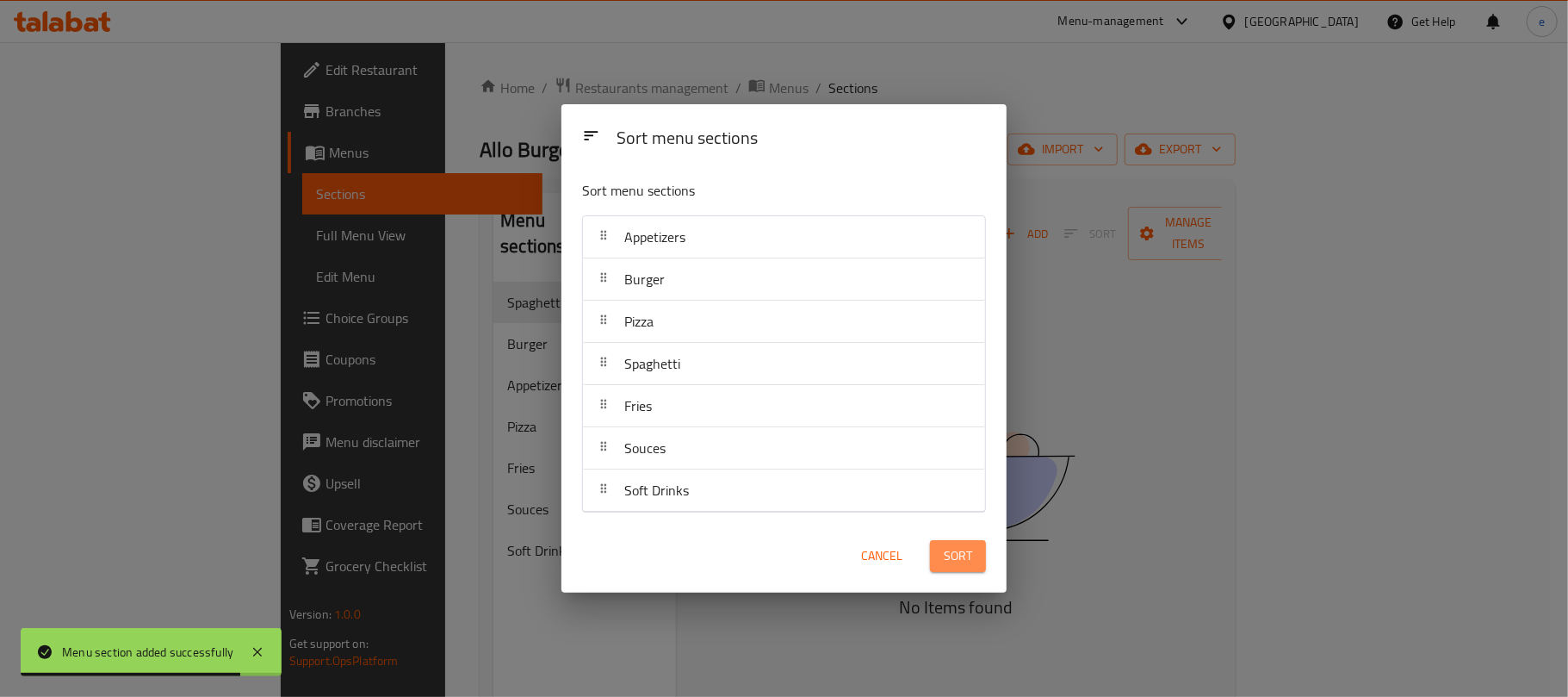
click at [966, 562] on span "Sort" at bounding box center [957, 556] width 28 height 22
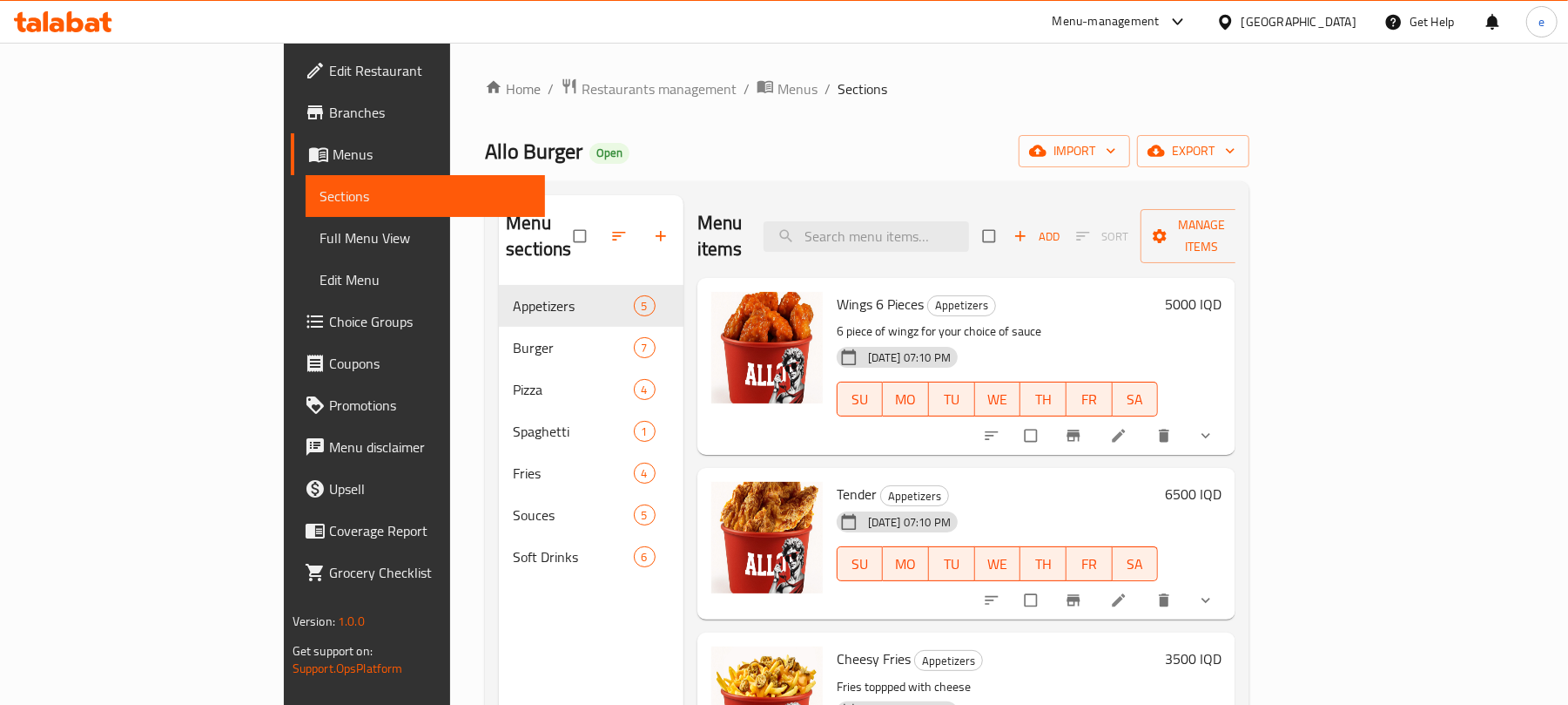
click at [955, 242] on div "Menu items Add Sort Manage items" at bounding box center [966, 236] width 539 height 83
click at [952, 228] on input "search" at bounding box center [866, 236] width 206 height 30
paste input "Vegetables Spaghetti"
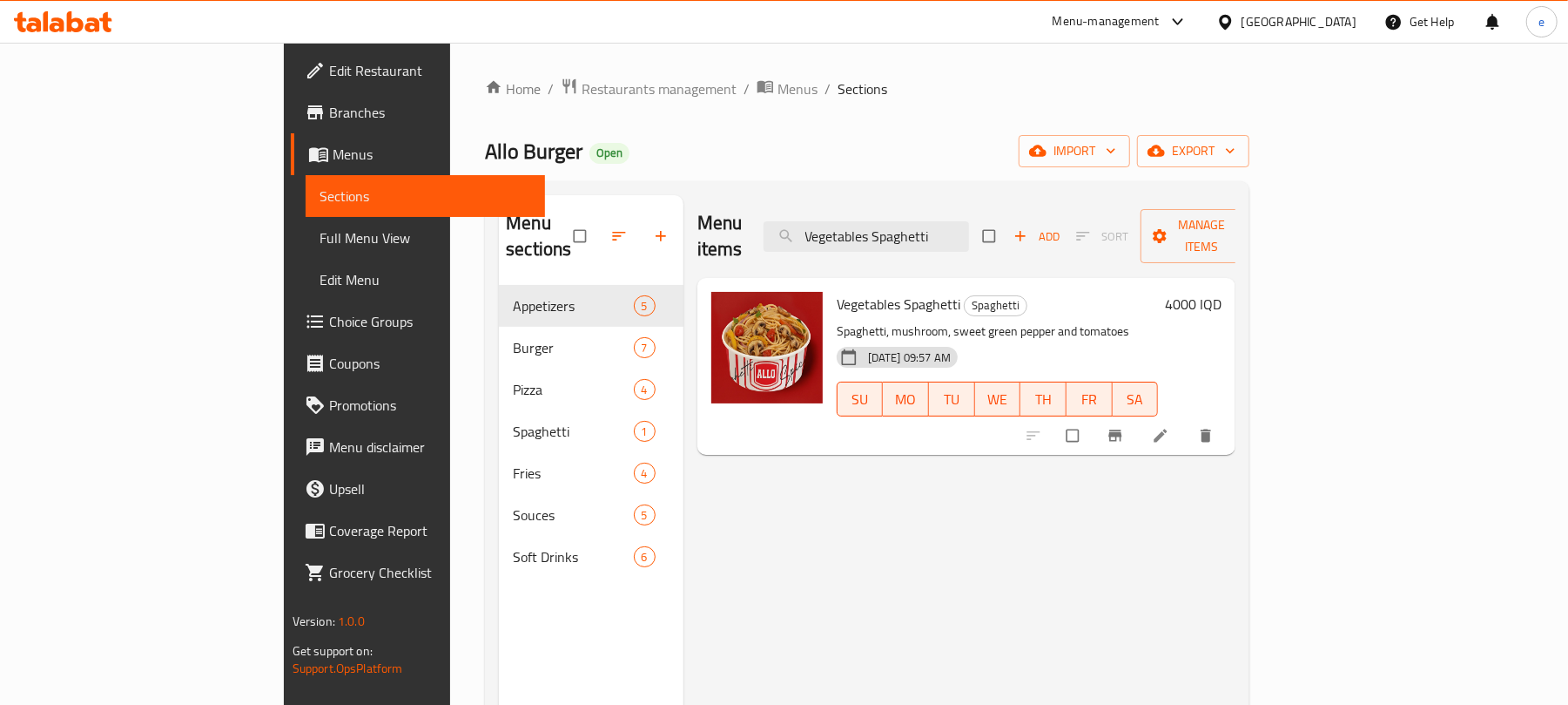
type input "Vegetables Spaghetti"
click at [1168, 430] on icon at bounding box center [1161, 436] width 13 height 13
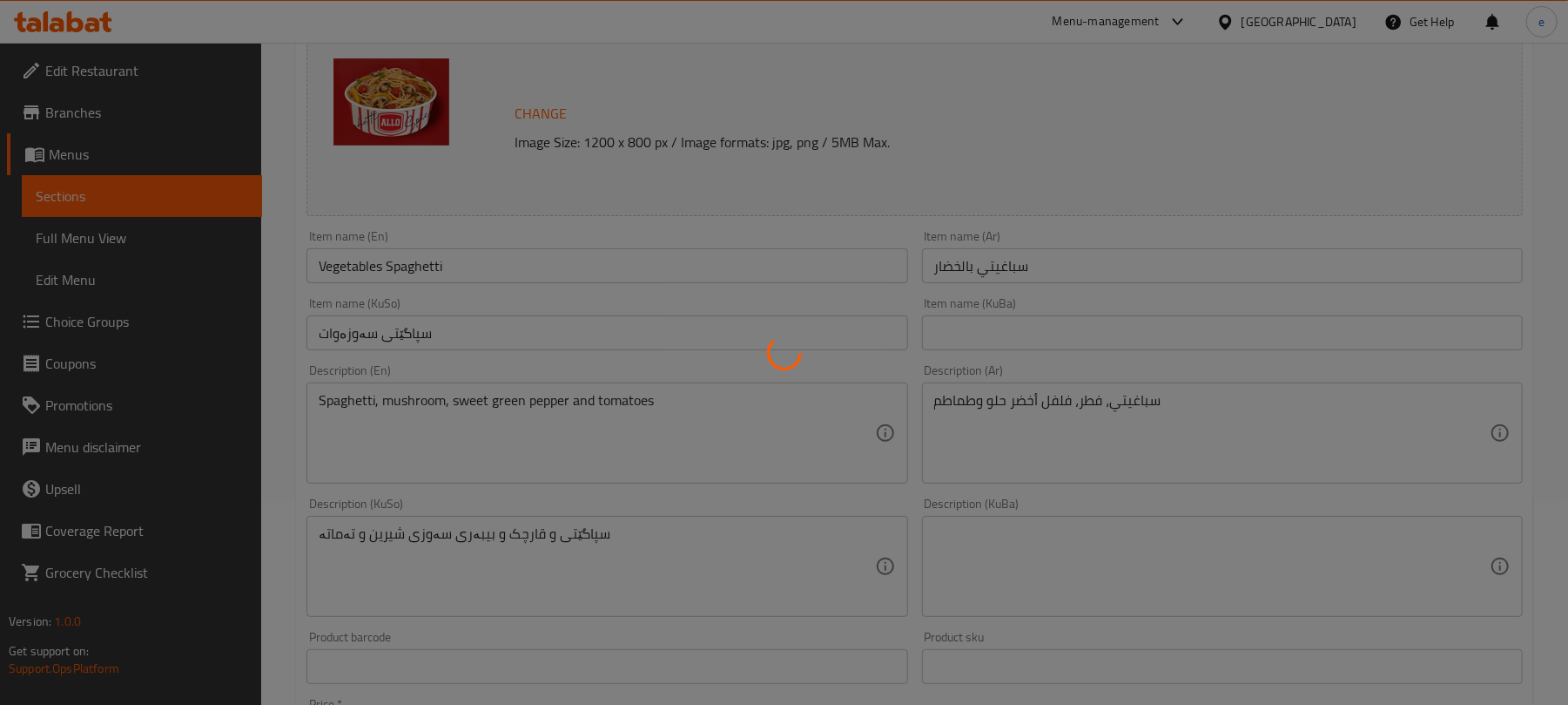
scroll to position [232, 0]
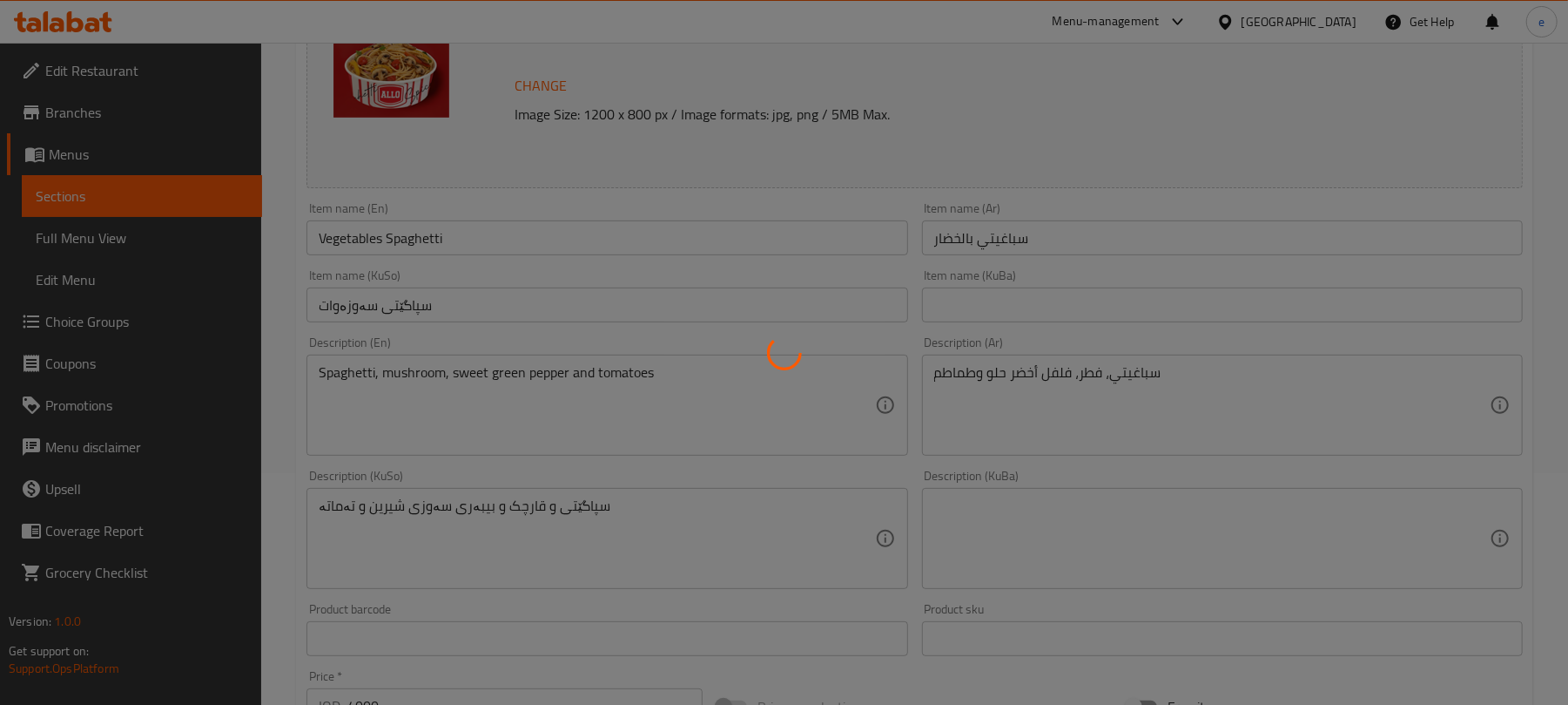
click at [496, 301] on div at bounding box center [784, 352] width 1568 height 705
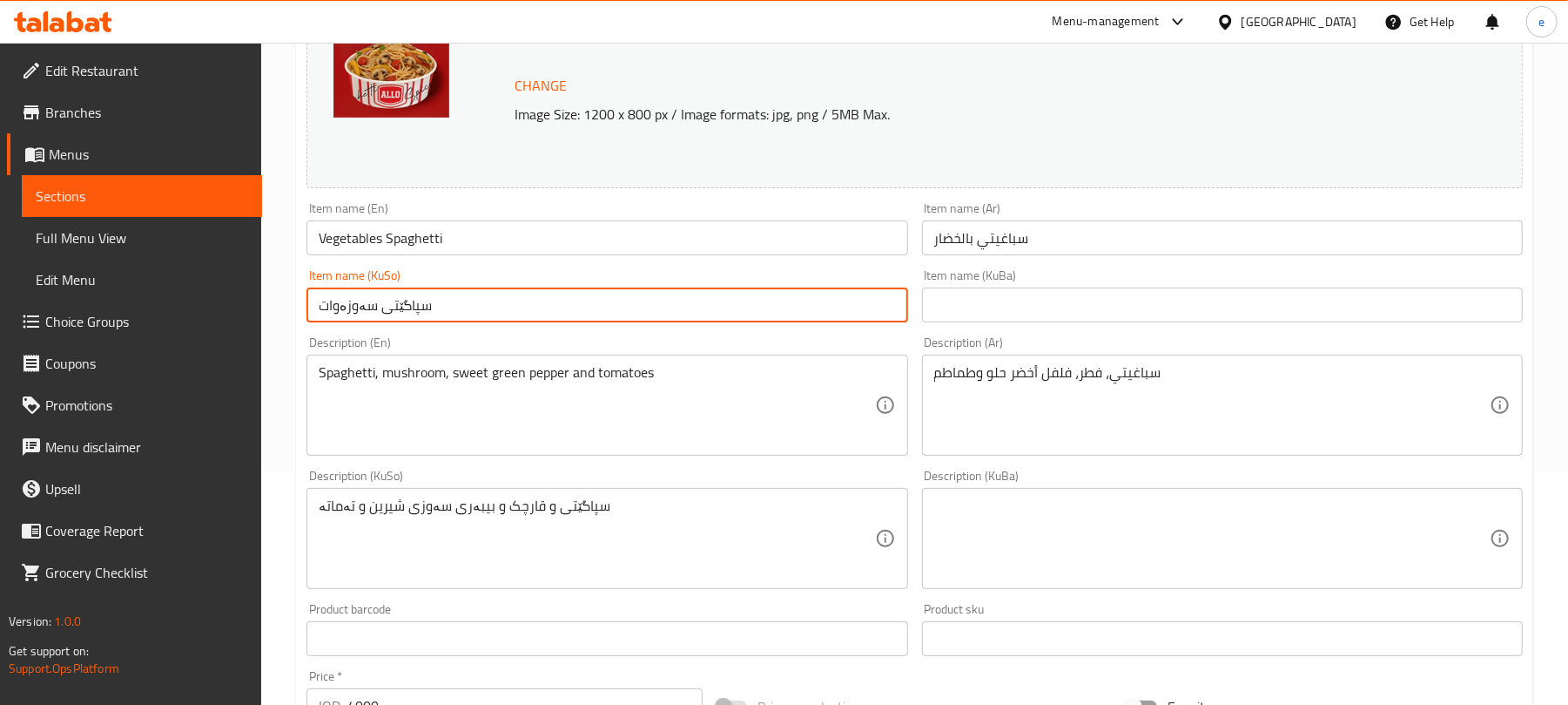
click at [501, 301] on input "سپاگێتی سەوزەوات" at bounding box center [606, 305] width 601 height 35
click at [840, 311] on input "سپاگێتی سەوزەوات" at bounding box center [606, 305] width 601 height 35
type input "سپاگێتی بە سەوزەوات"
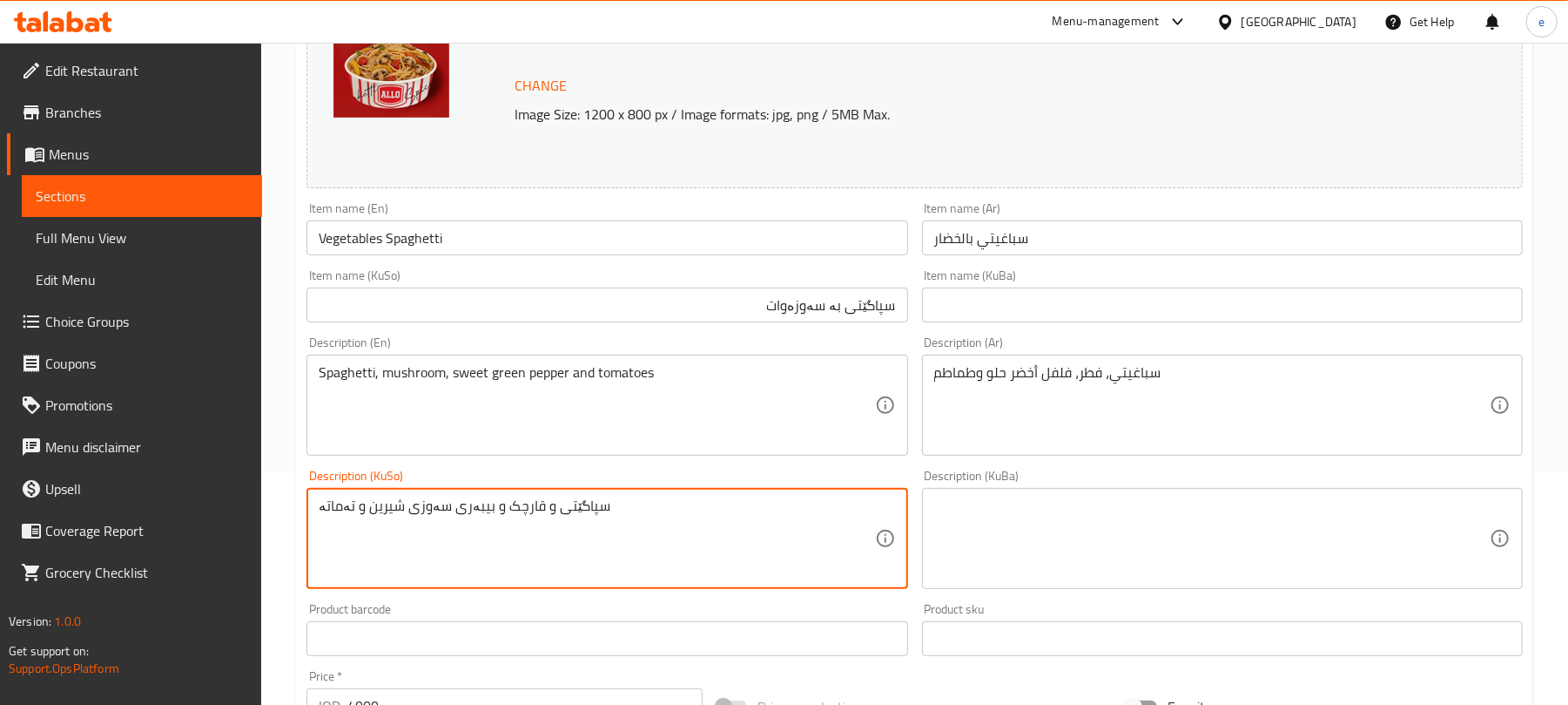
click at [684, 552] on textarea "سپاگێتی و قارچک و بیبەری سەوزی شیرین و تەماتە" at bounding box center [596, 538] width 555 height 83
click at [704, 537] on textarea "سپاگێتی و قارچک و بیبەری سەوزی شیرین و تەماتە" at bounding box center [596, 538] width 555 height 83
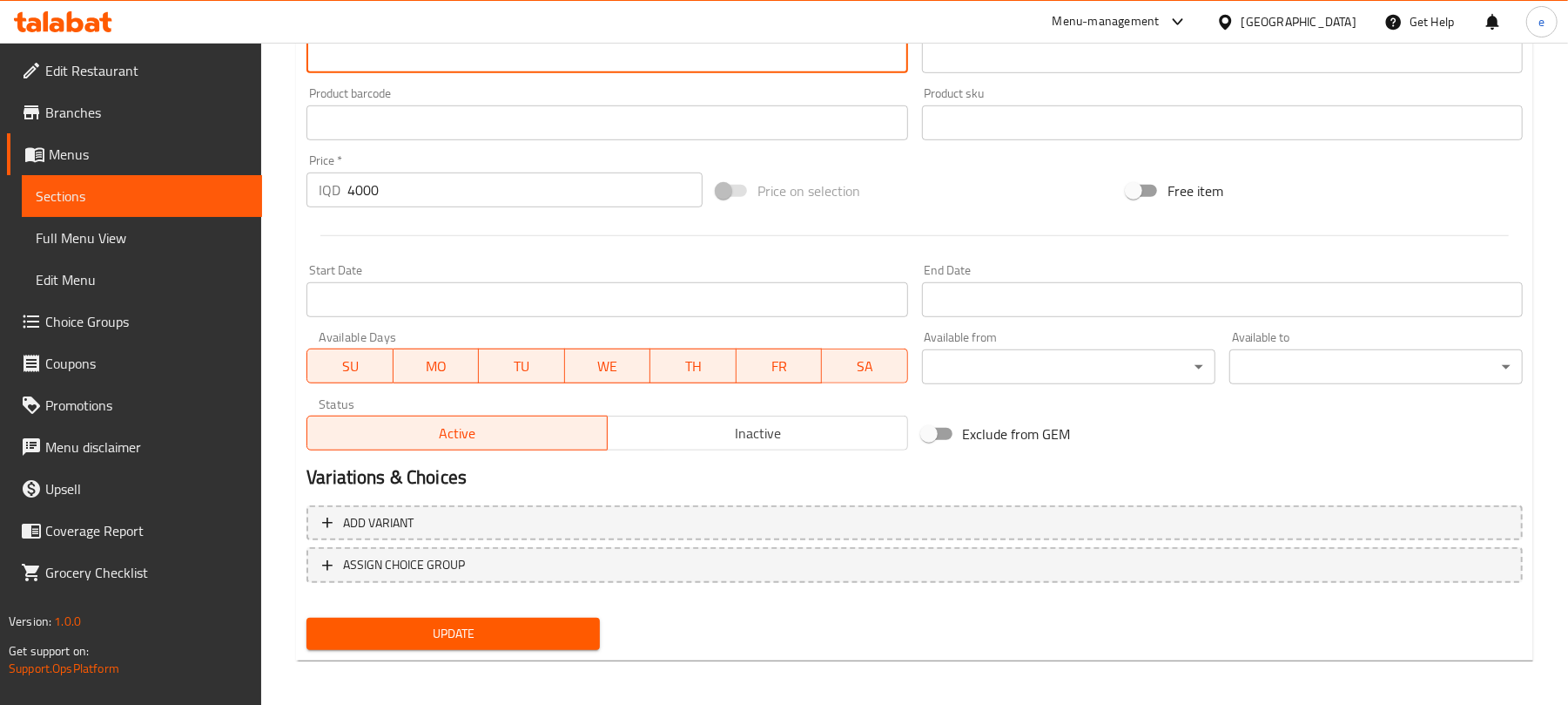
scroll to position [750, 0]
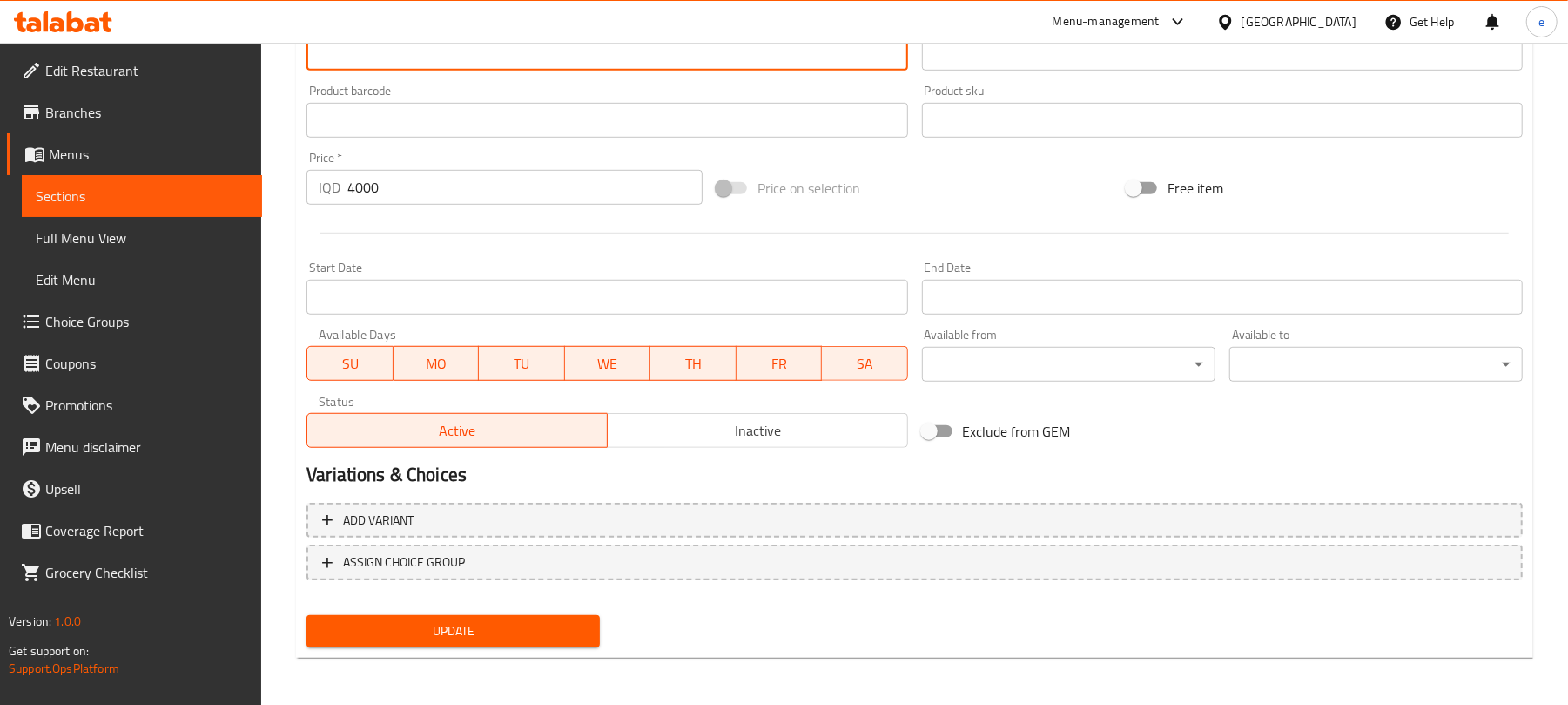
type textarea "سپاگێتی، قارچک، بیبەری سەوزی شیرین و تەماتە"
click at [514, 628] on span "Update" at bounding box center [453, 631] width 265 height 22
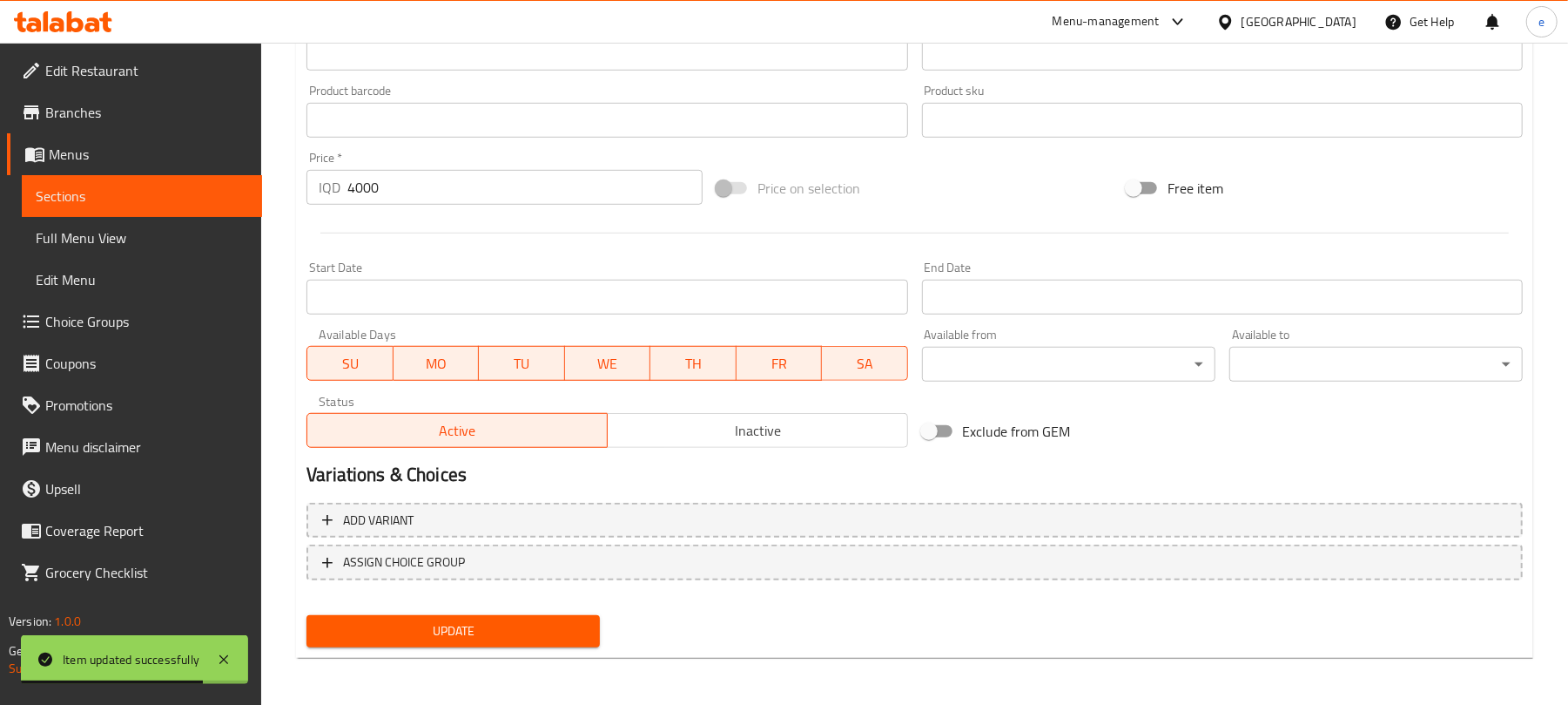
click at [81, 28] on icon at bounding box center [75, 22] width 17 height 21
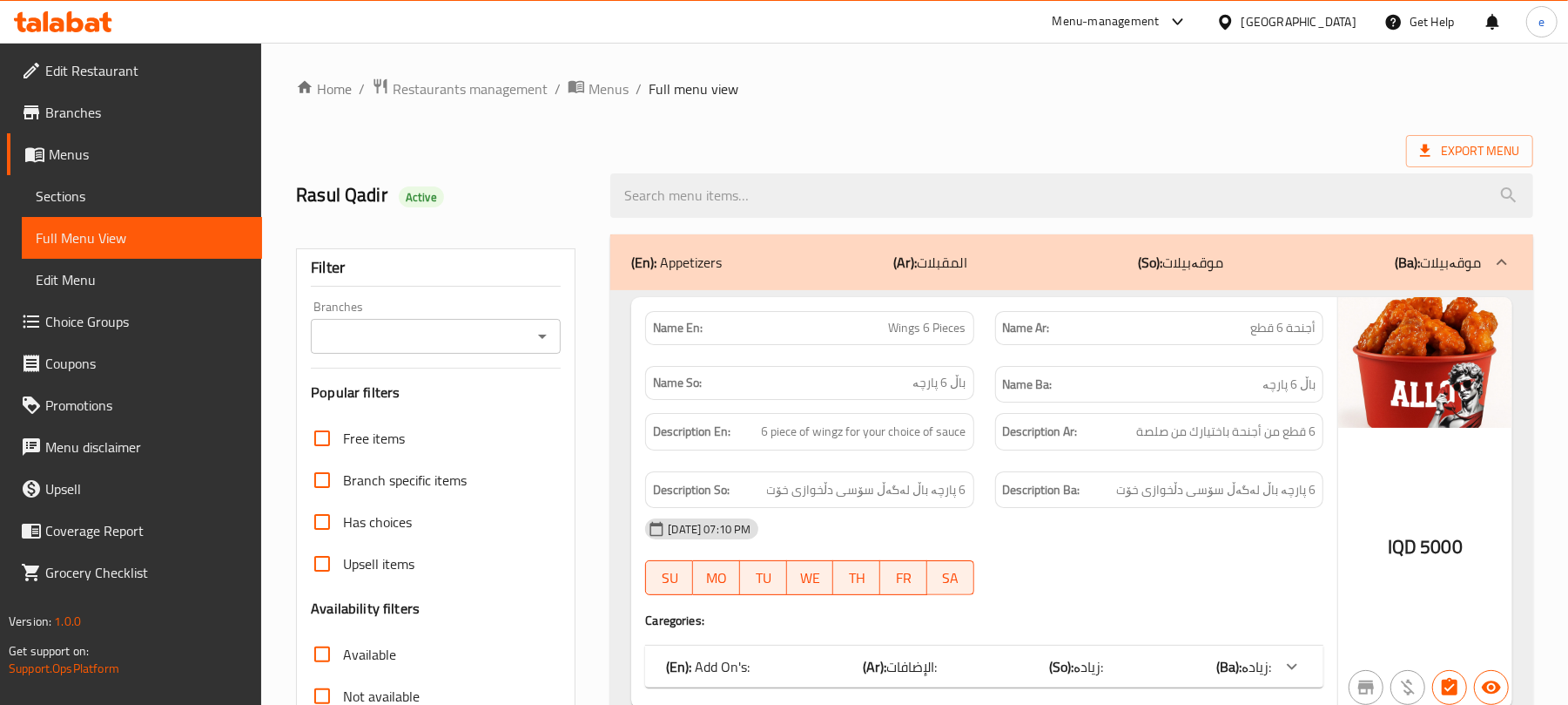
click at [82, 22] on icon at bounding box center [75, 22] width 17 height 21
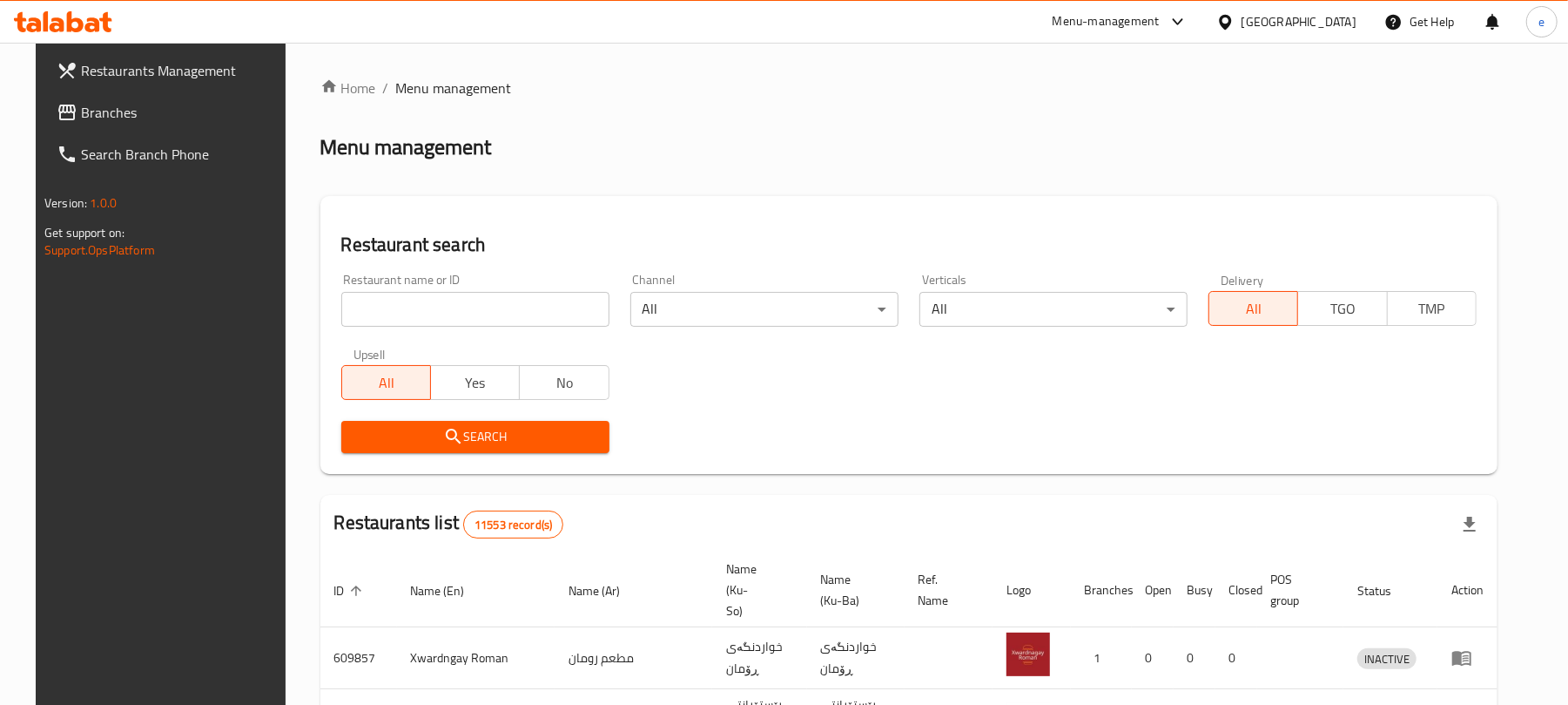
click at [494, 305] on input "search" at bounding box center [476, 309] width 268 height 35
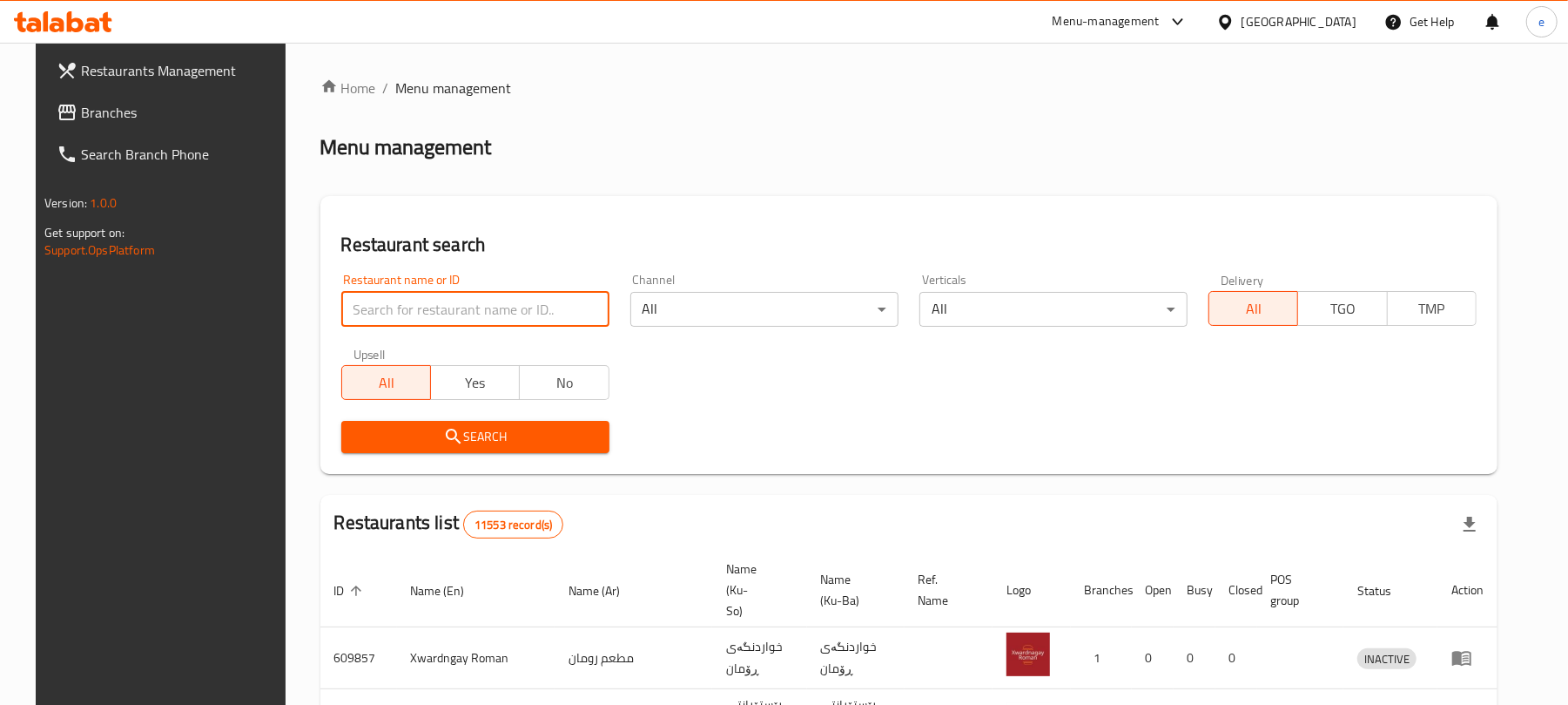
paste input "639196"
type input "639196"
click button "Search" at bounding box center [476, 437] width 268 height 32
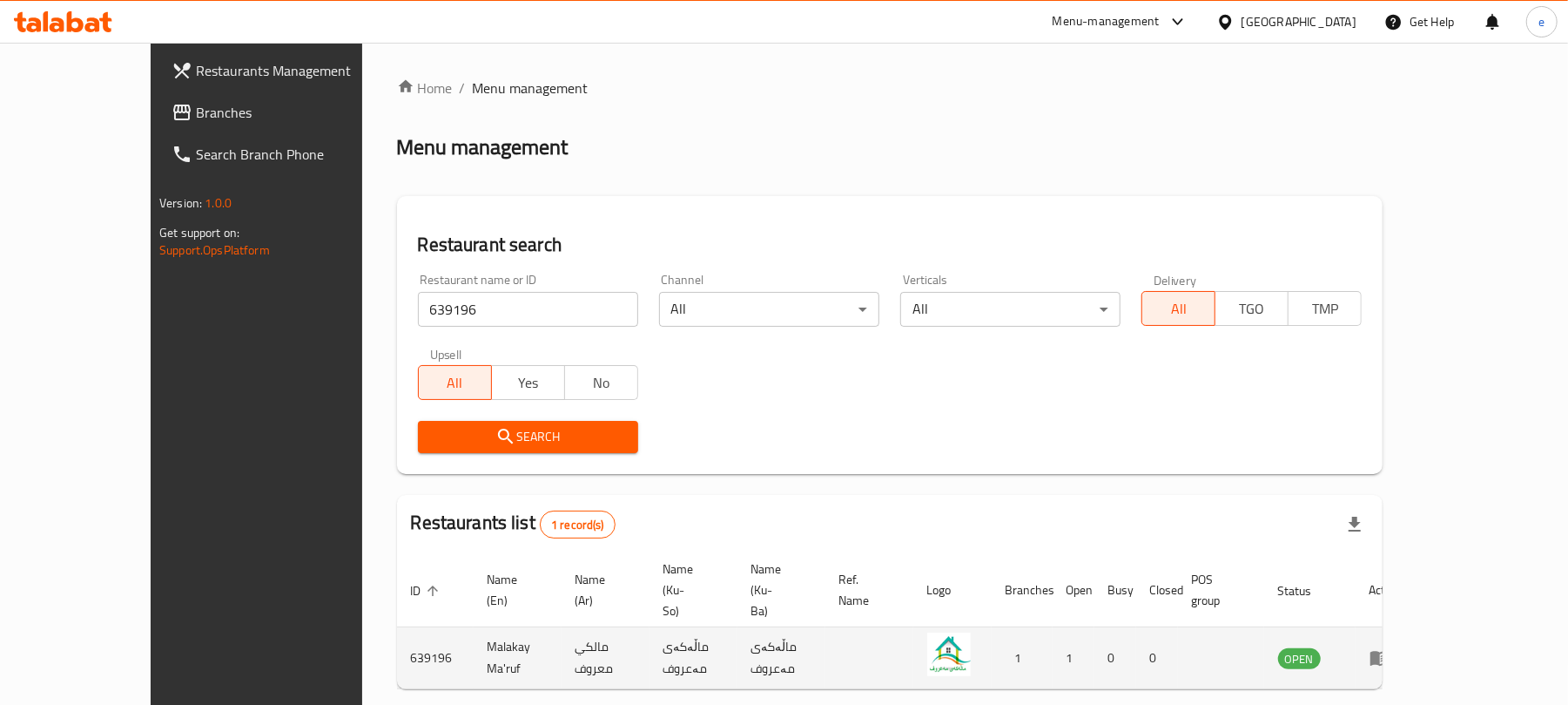
click at [1390, 652] on icon "enhanced table" at bounding box center [1380, 659] width 20 height 15
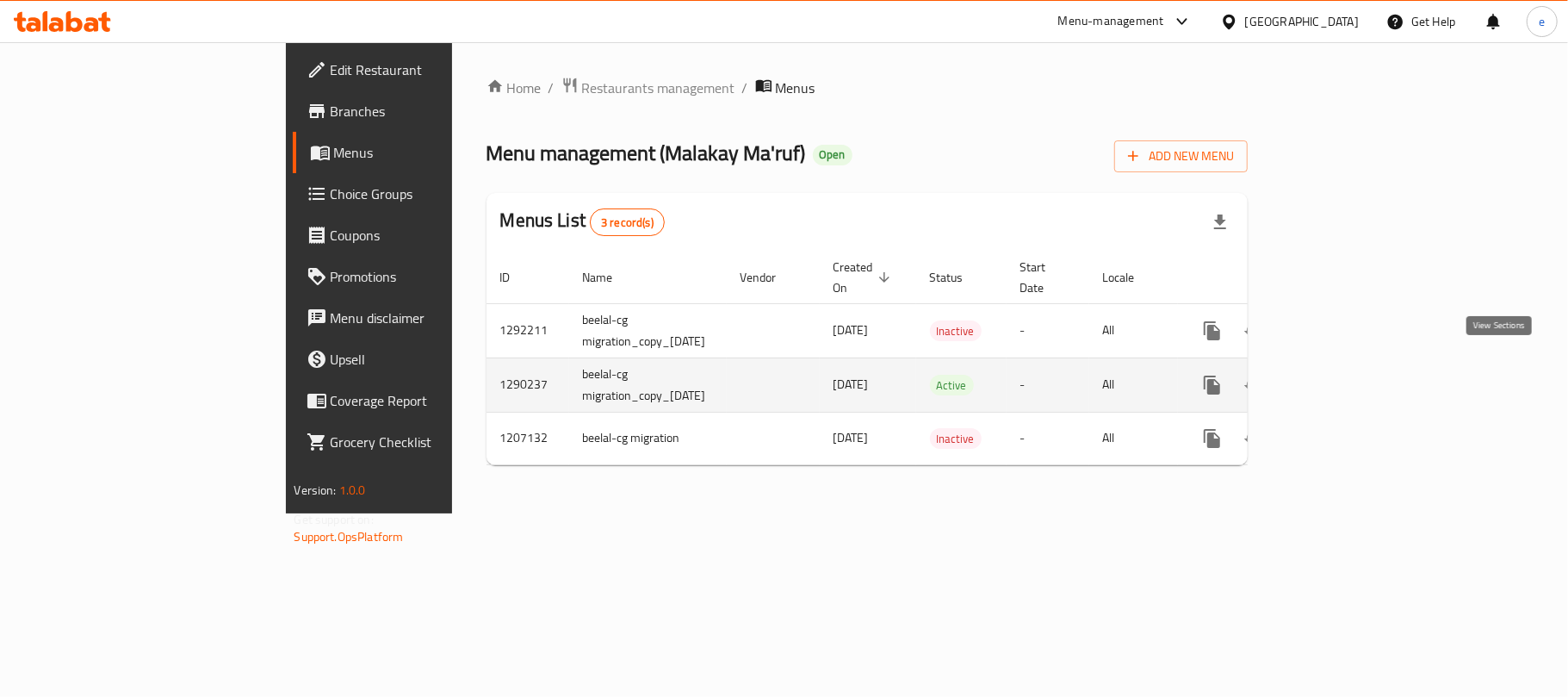
click at [1343, 377] on icon "enhanced table" at bounding box center [1336, 385] width 16 height 16
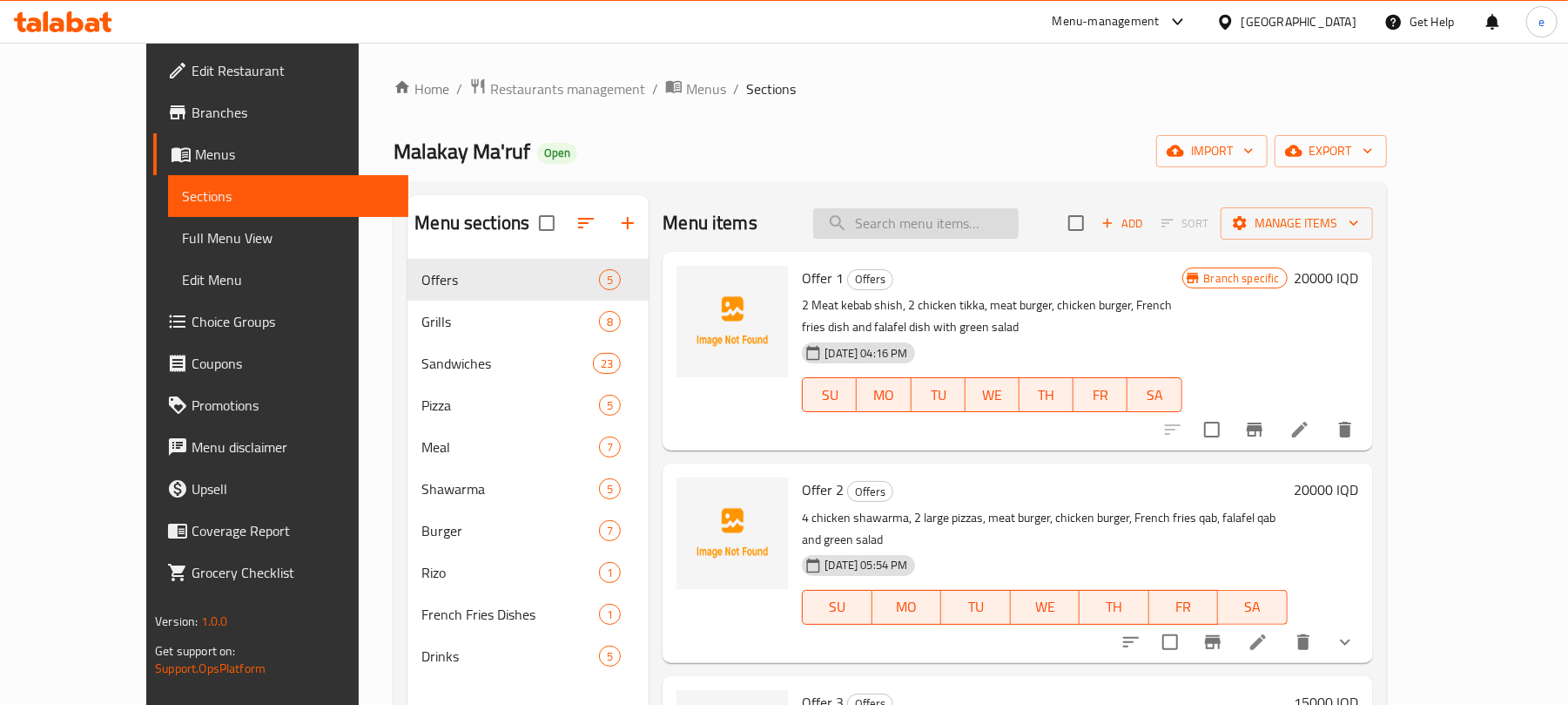
click at [892, 234] on input "search" at bounding box center [916, 223] width 206 height 30
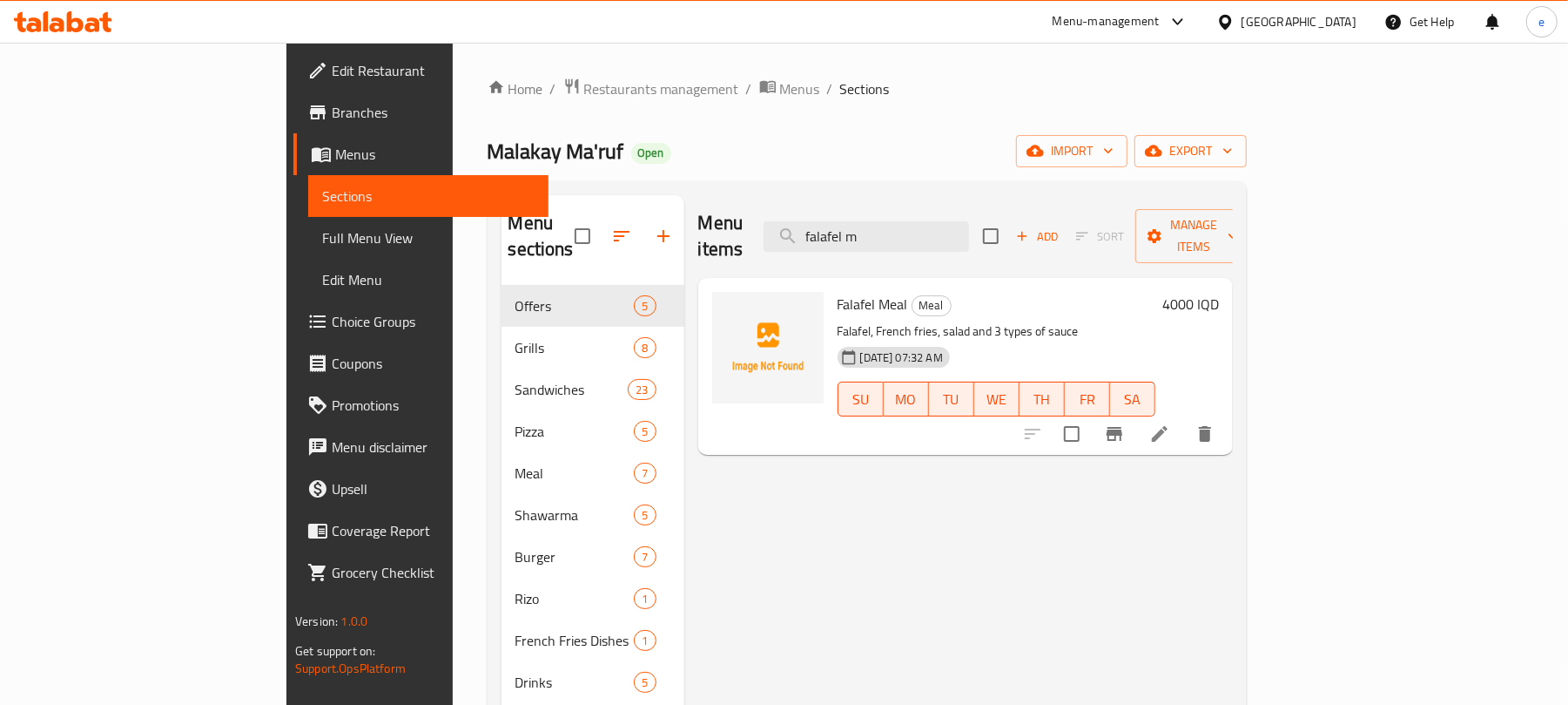
type input "falafel m"
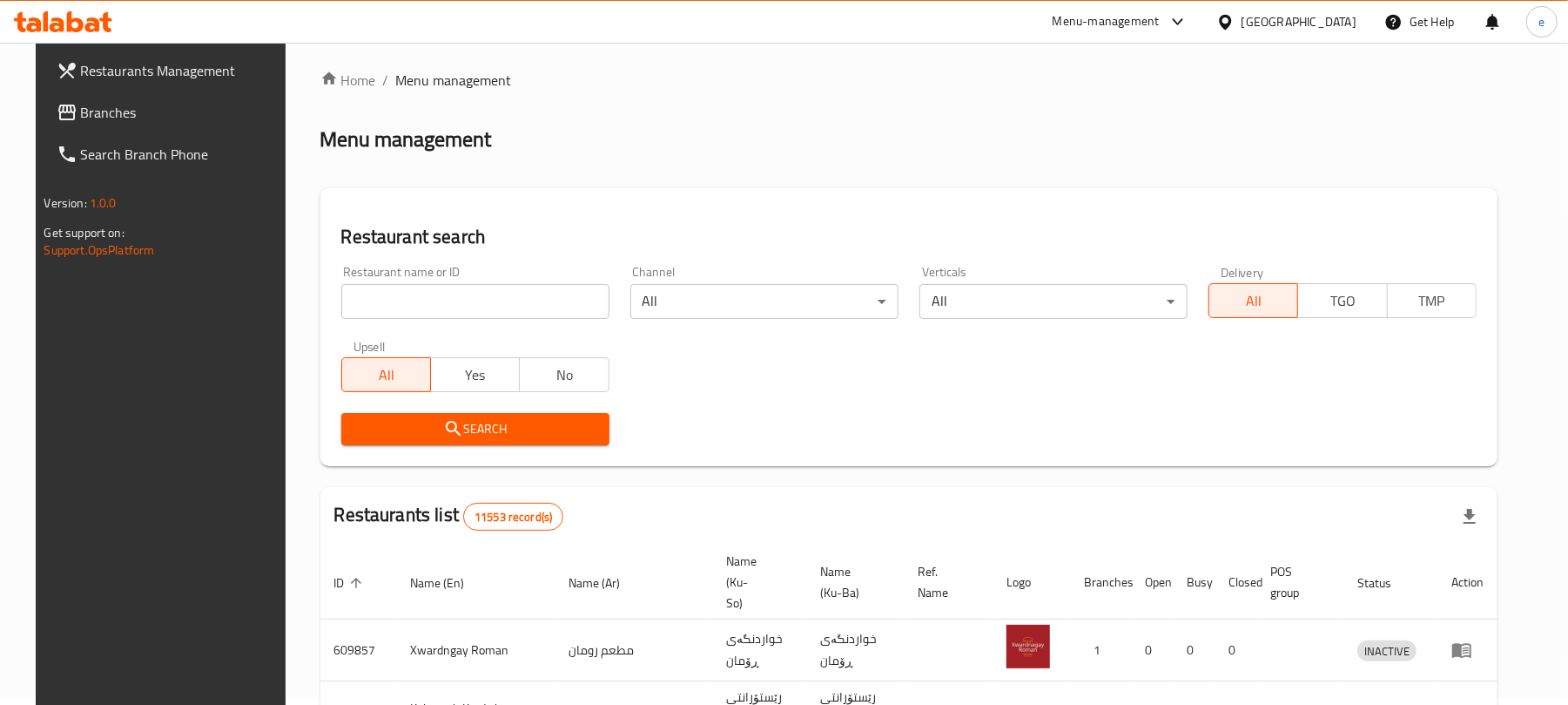
scroll to position [196, 0]
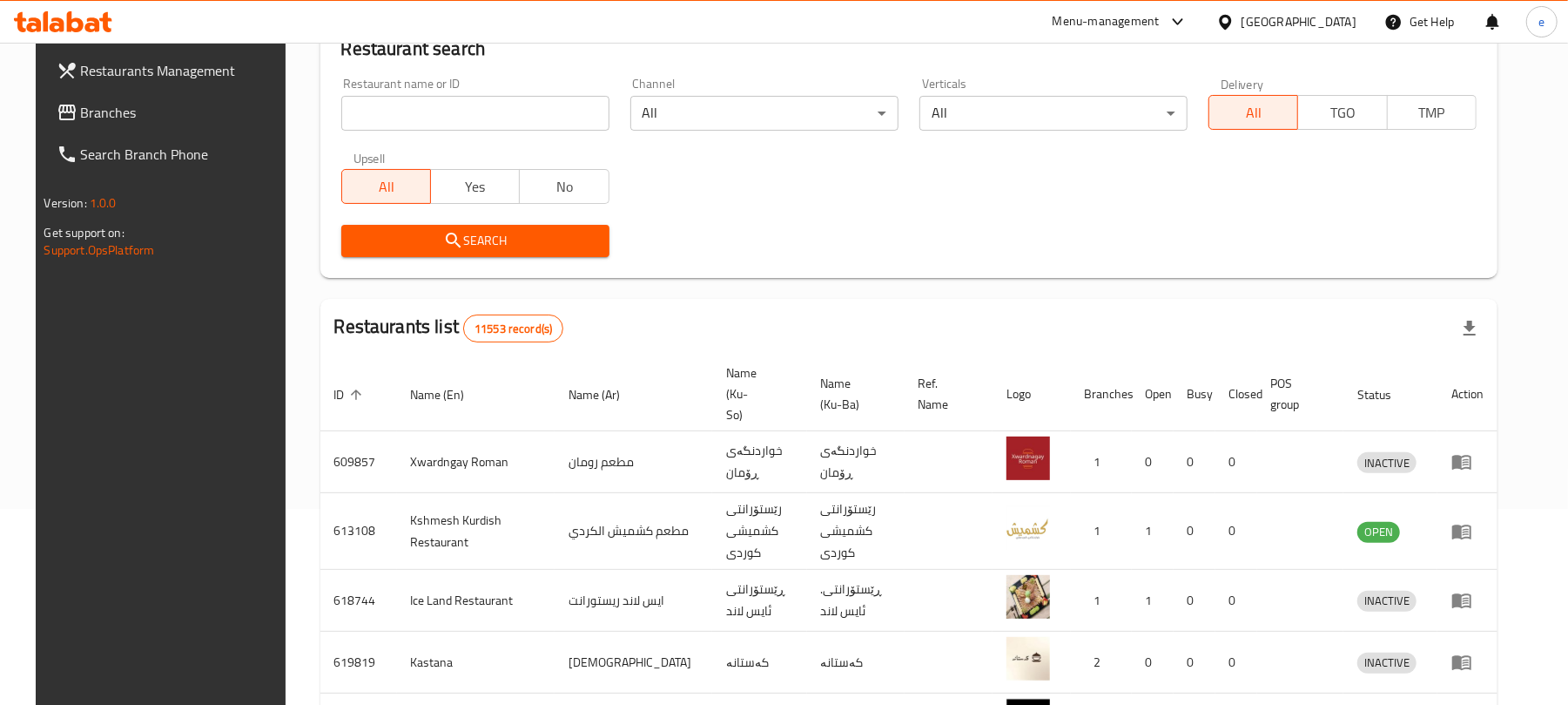
click at [470, 129] on input "search" at bounding box center [476, 113] width 268 height 35
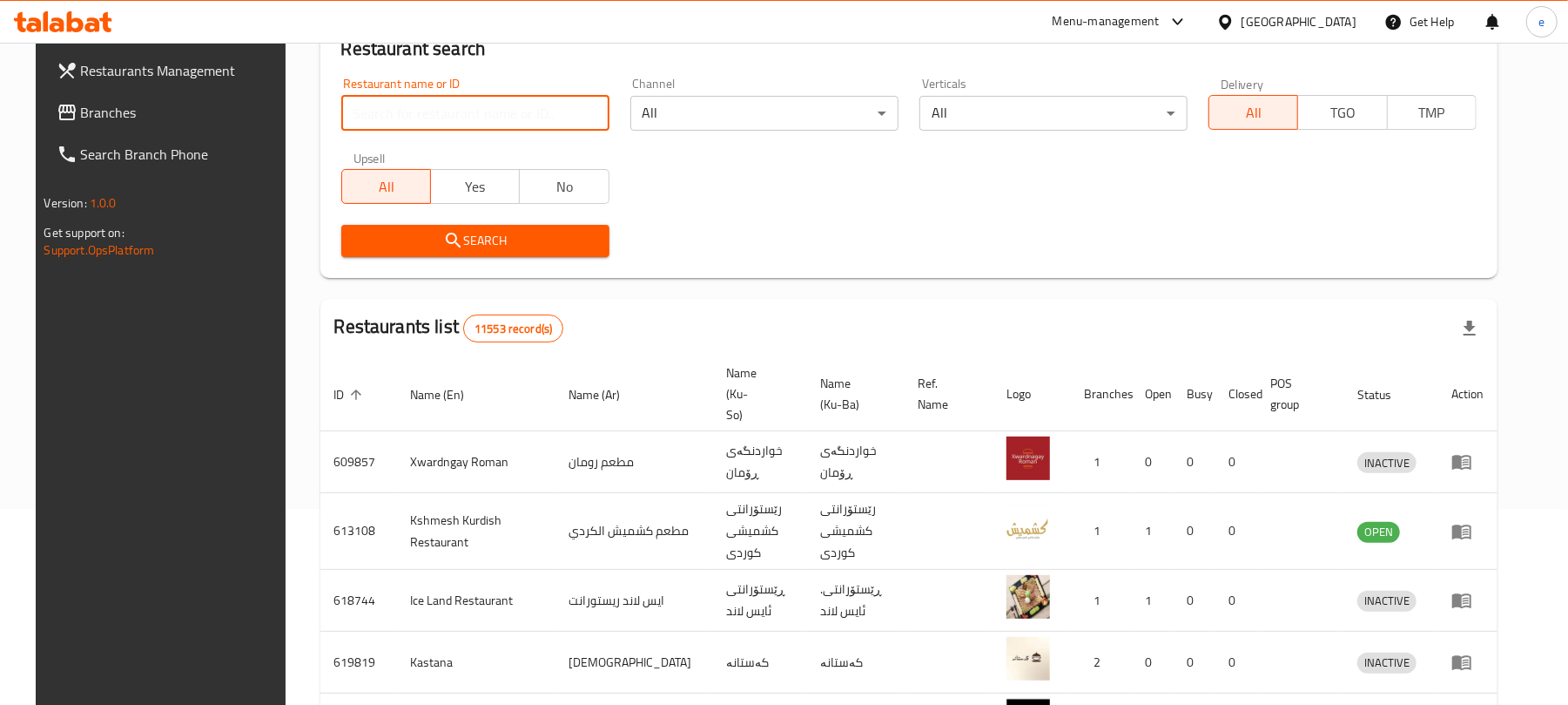
paste input "705288"
type input "705288"
click button "Search" at bounding box center [476, 241] width 268 height 32
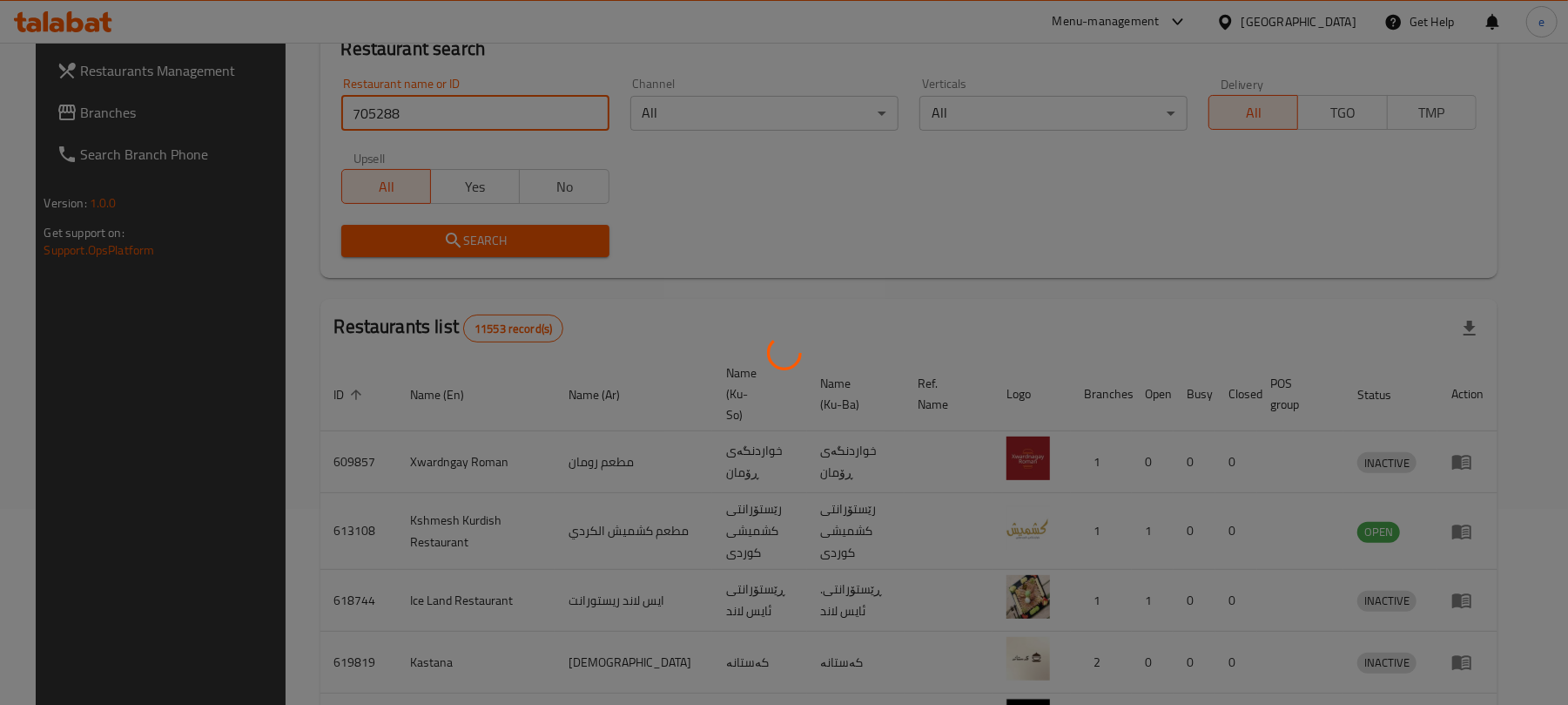
scroll to position [39, 0]
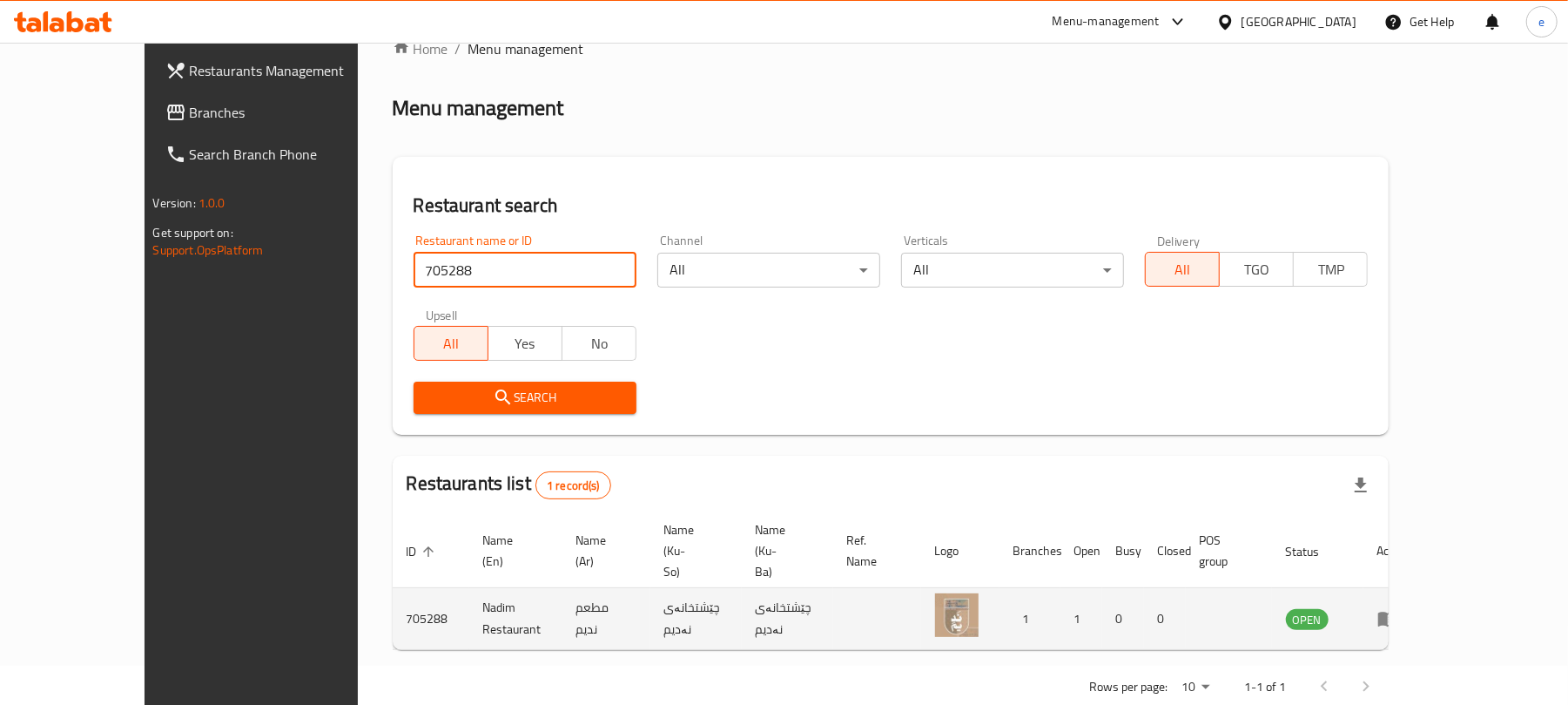
click at [1423, 588] on td "enhanced table" at bounding box center [1393, 619] width 60 height 62
click at [1399, 608] on icon "enhanced table" at bounding box center [1388, 619] width 21 height 21
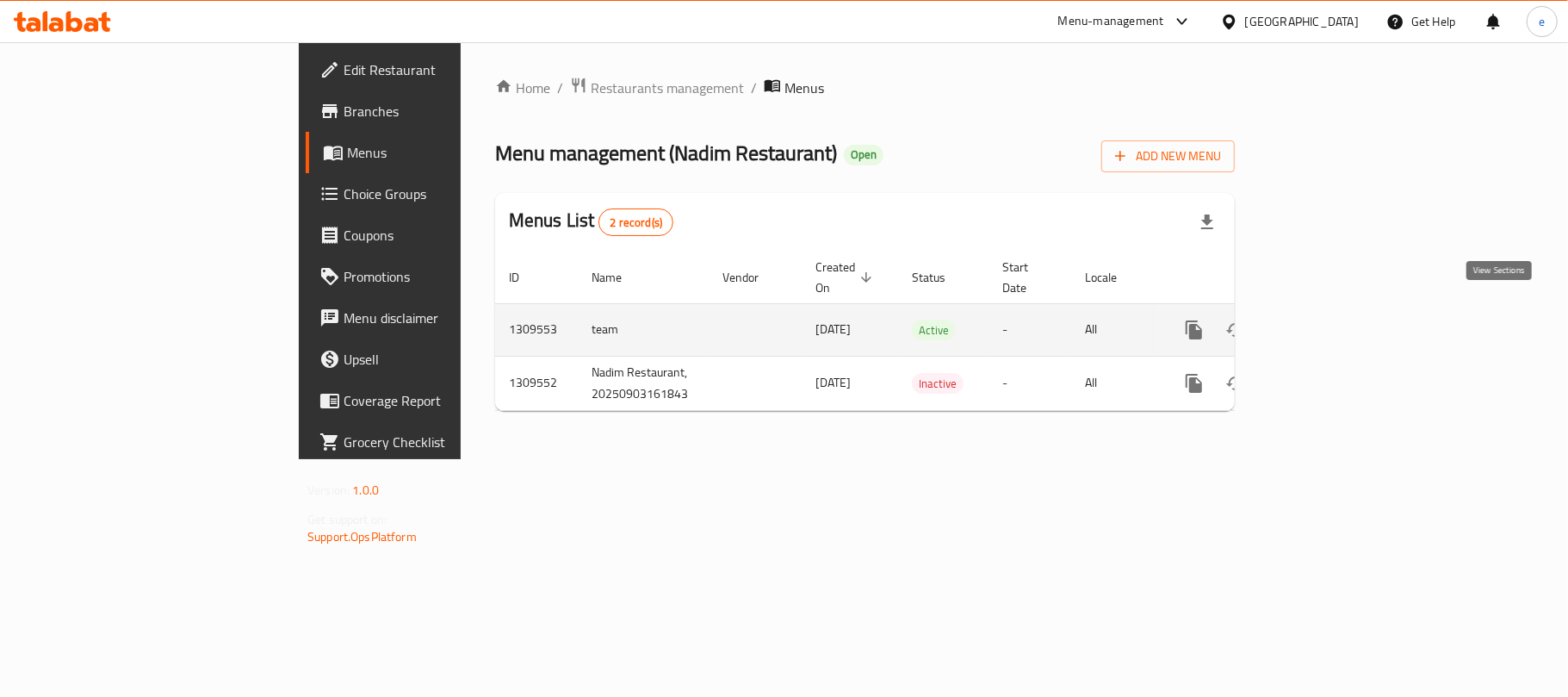
click at [1339, 318] on link "enhanced table" at bounding box center [1318, 329] width 41 height 41
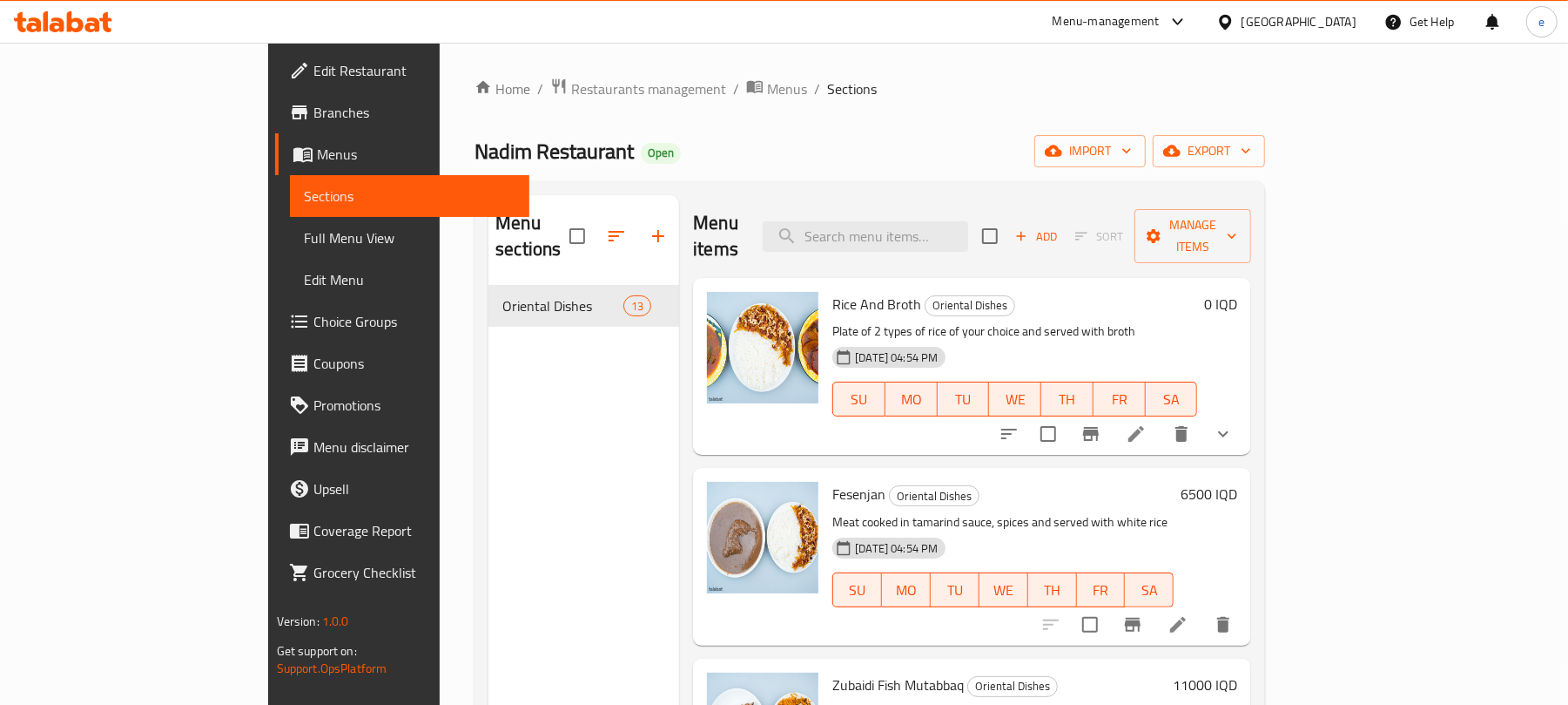
click at [303, 230] on span "Full Menu View" at bounding box center [409, 238] width 212 height 21
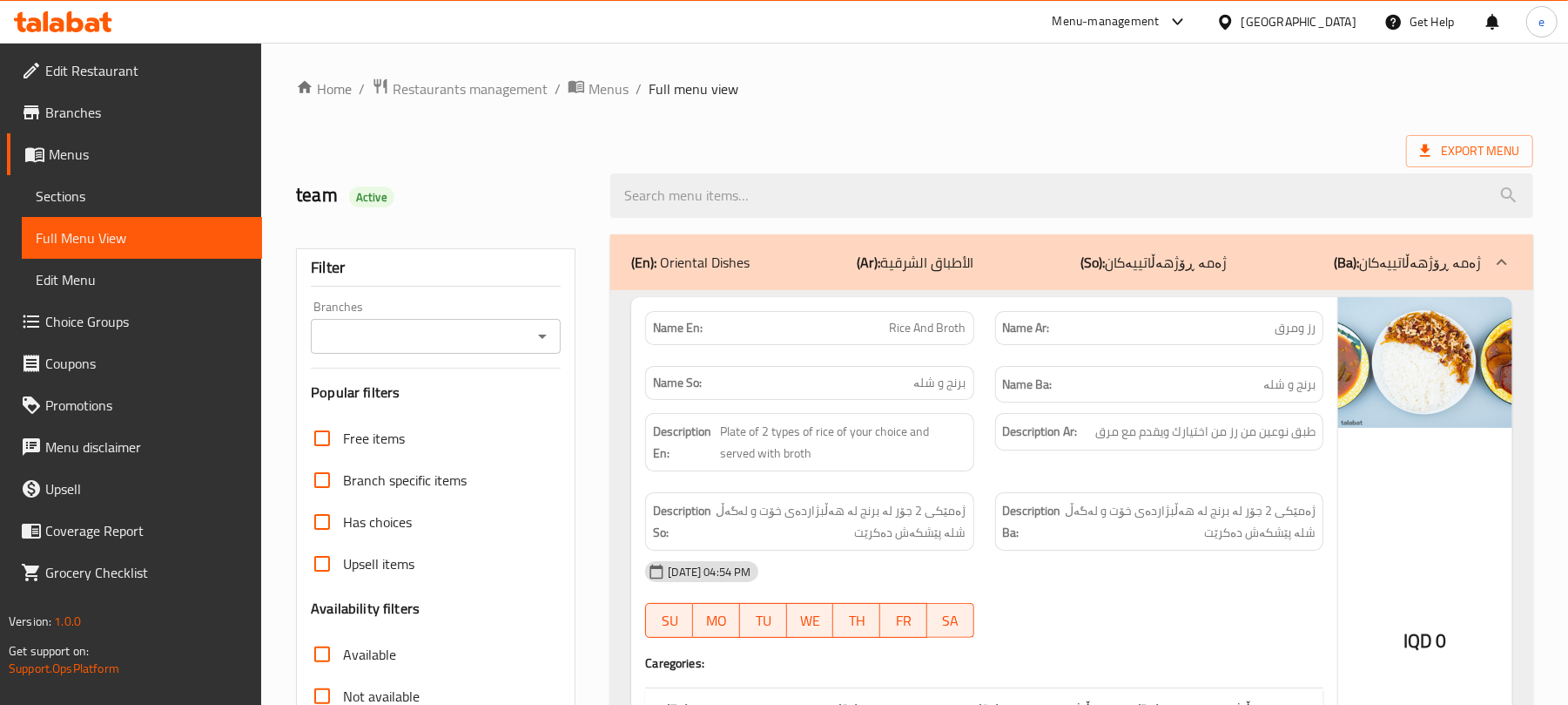
click at [543, 338] on icon "Open" at bounding box center [542, 337] width 9 height 4
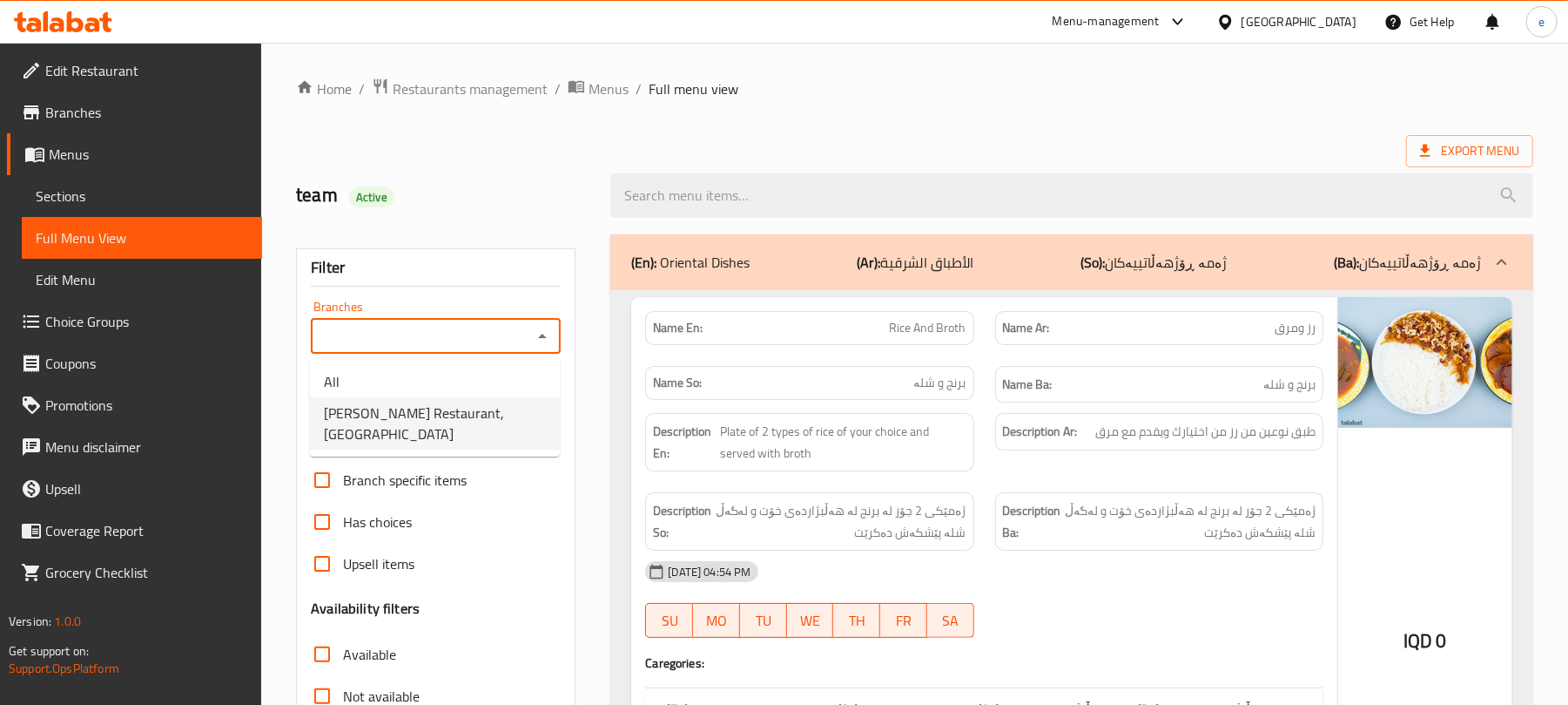
click at [409, 404] on span "Nadim Restaurant, Al- Ishtiraki" at bounding box center [435, 423] width 222 height 42
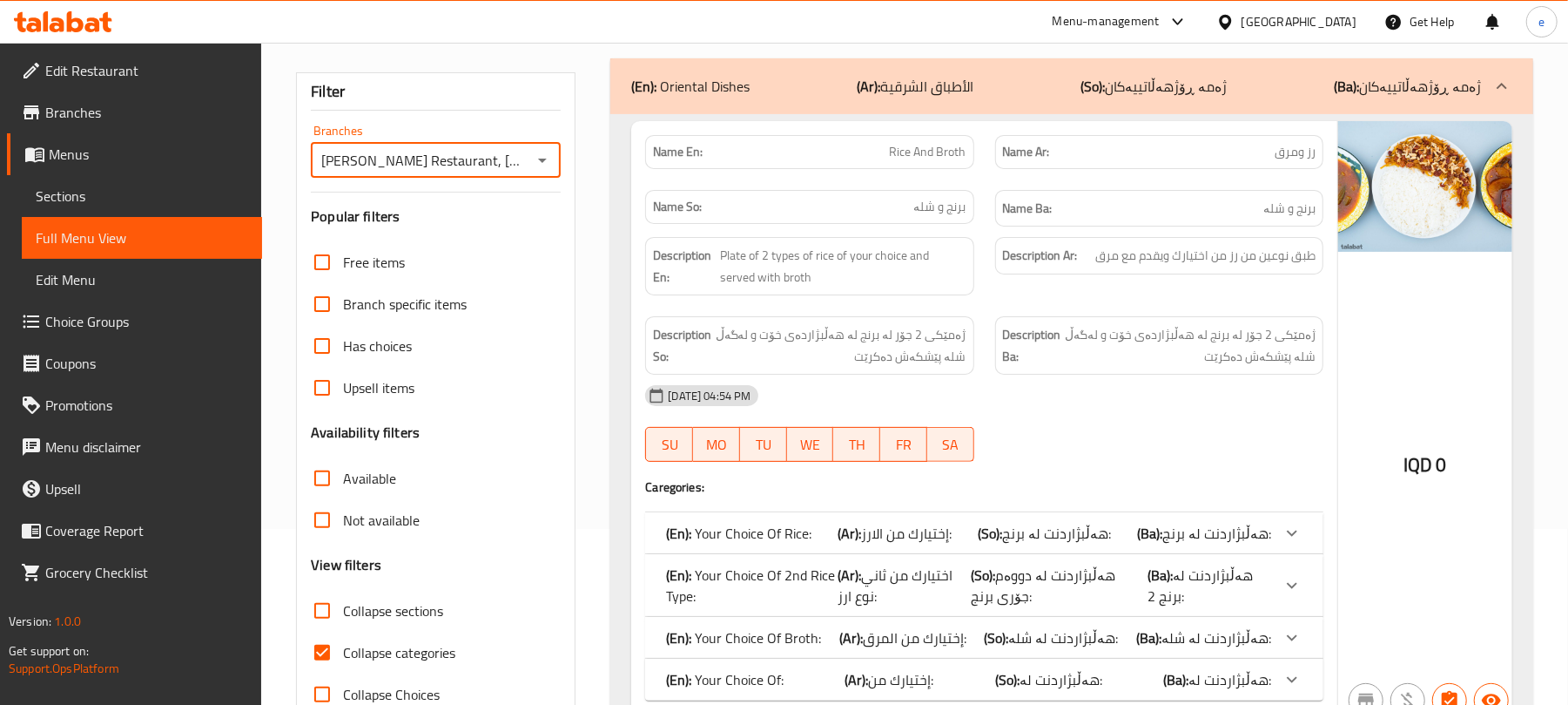
scroll to position [232, 0]
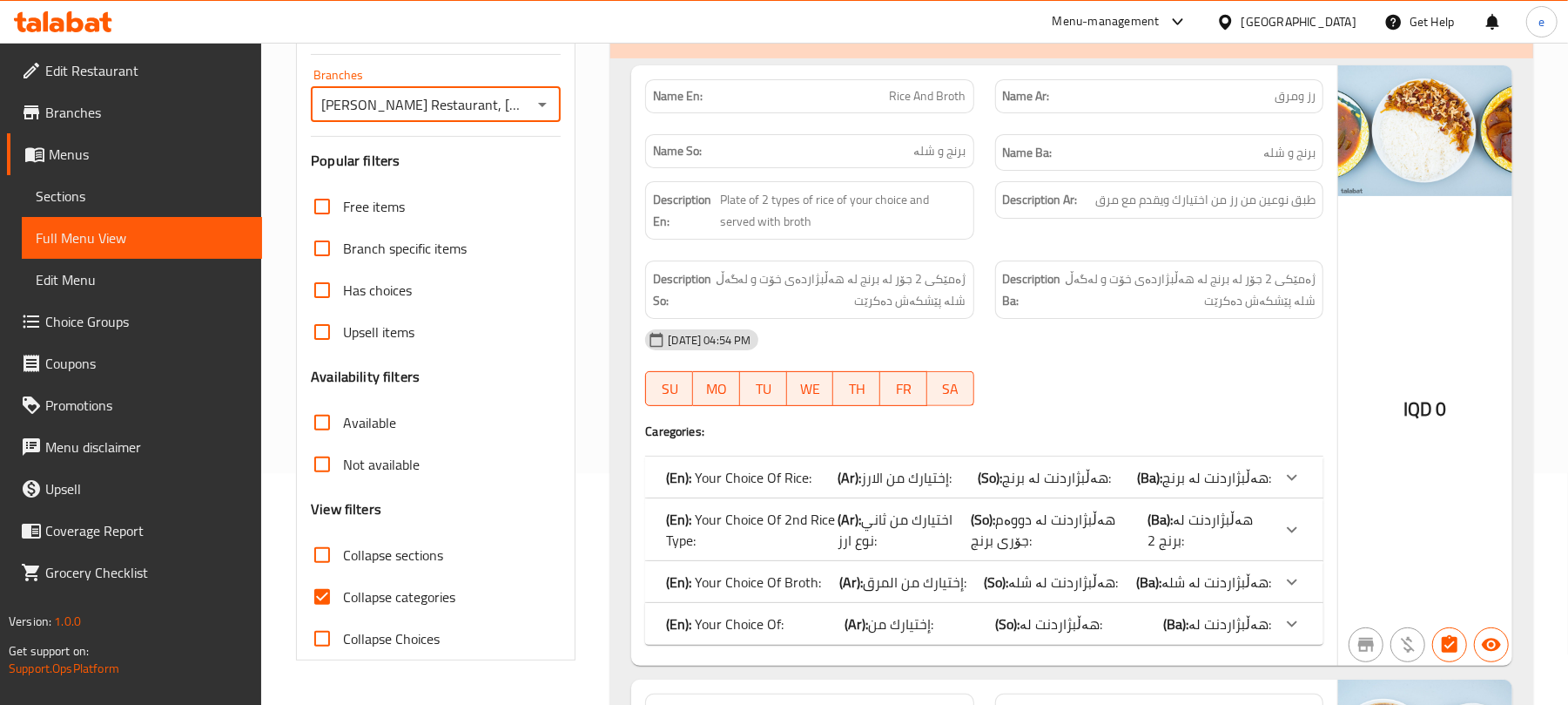
click at [530, 102] on div at bounding box center [541, 104] width 23 height 24
click at [532, 102] on icon "Open" at bounding box center [542, 105] width 21 height 21
click at [489, 131] on ul "All Nadim Restaurant, Al- Ishtiraki" at bounding box center [435, 176] width 250 height 98
click at [498, 137] on li "All" at bounding box center [435, 149] width 250 height 31
click at [540, 113] on icon "Open" at bounding box center [542, 105] width 21 height 21
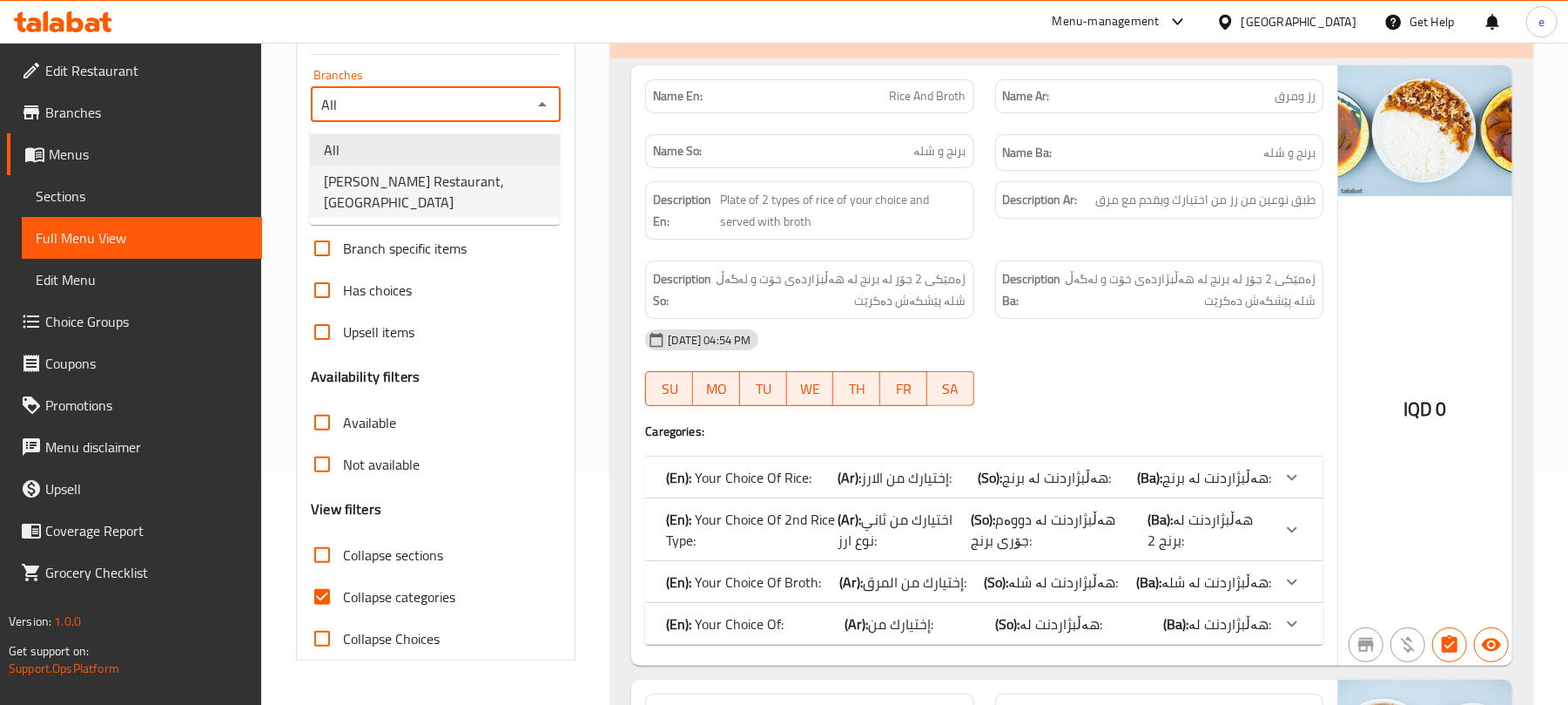
click at [496, 174] on span "Nadim Restaurant, Al- Ishtiraki" at bounding box center [435, 191] width 222 height 42
type input "Nadim Restaurant, Al- Ishtiraki"
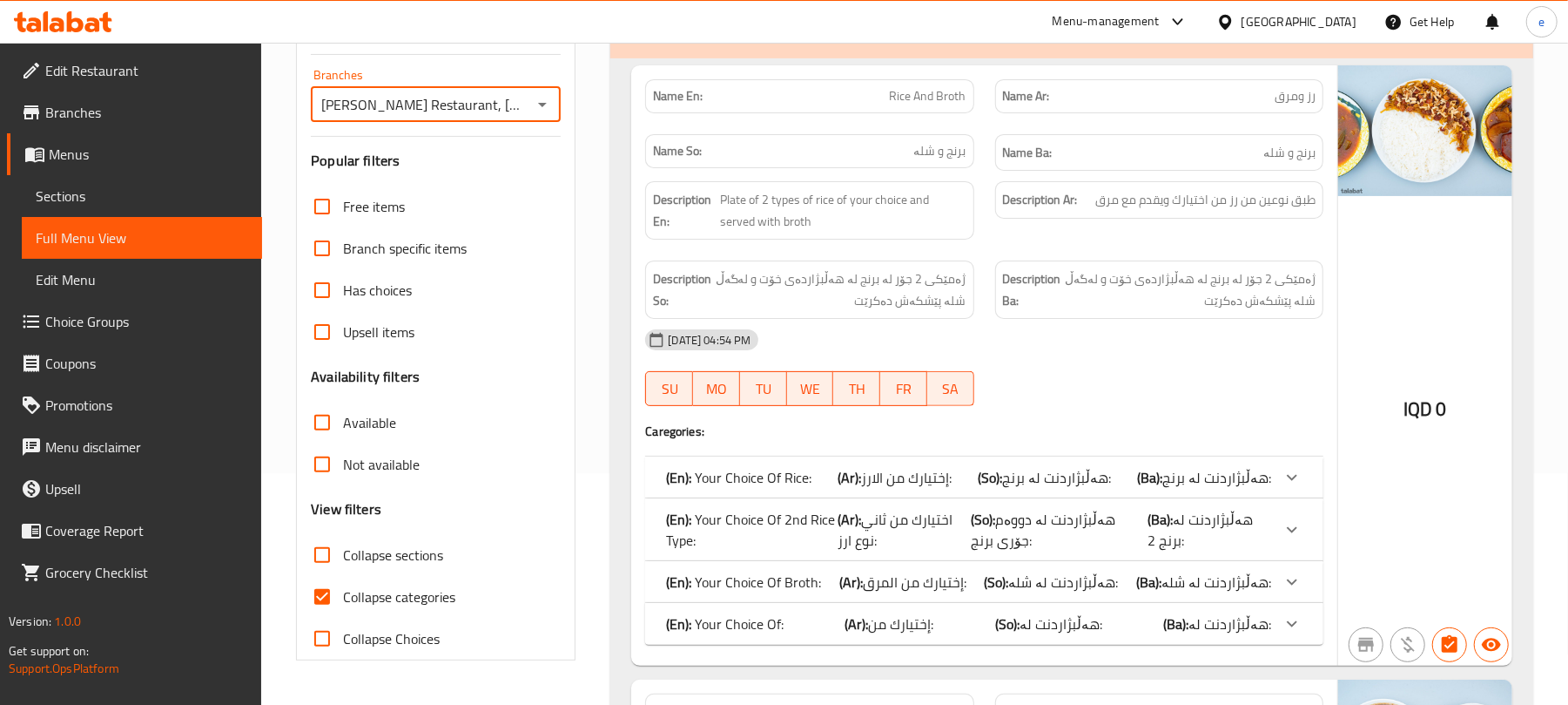
click at [313, 566] on input "Collapse sections" at bounding box center [321, 554] width 42 height 42
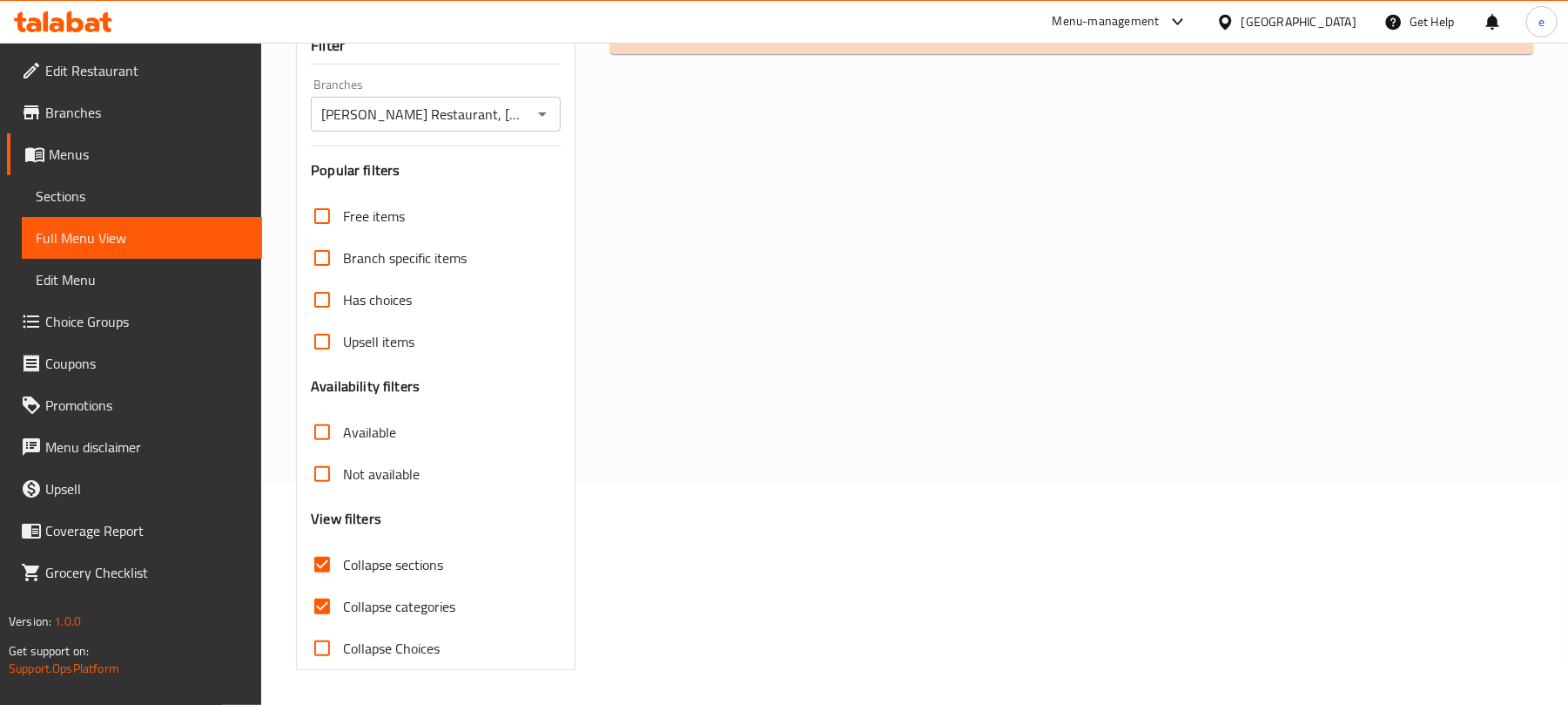
scroll to position [224, 0]
click at [317, 570] on input "Collapse sections" at bounding box center [321, 564] width 42 height 42
checkbox input "false"
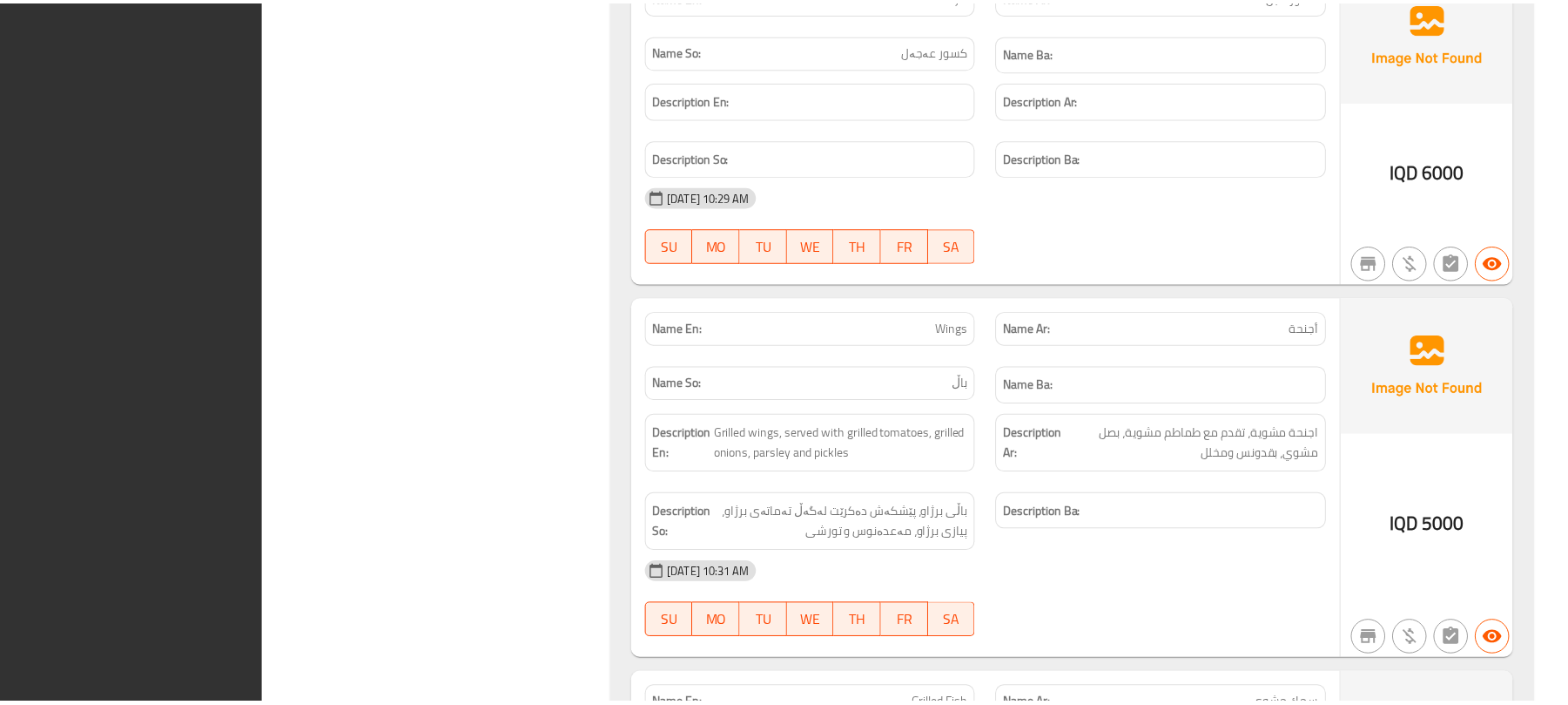
scroll to position [7806, 0]
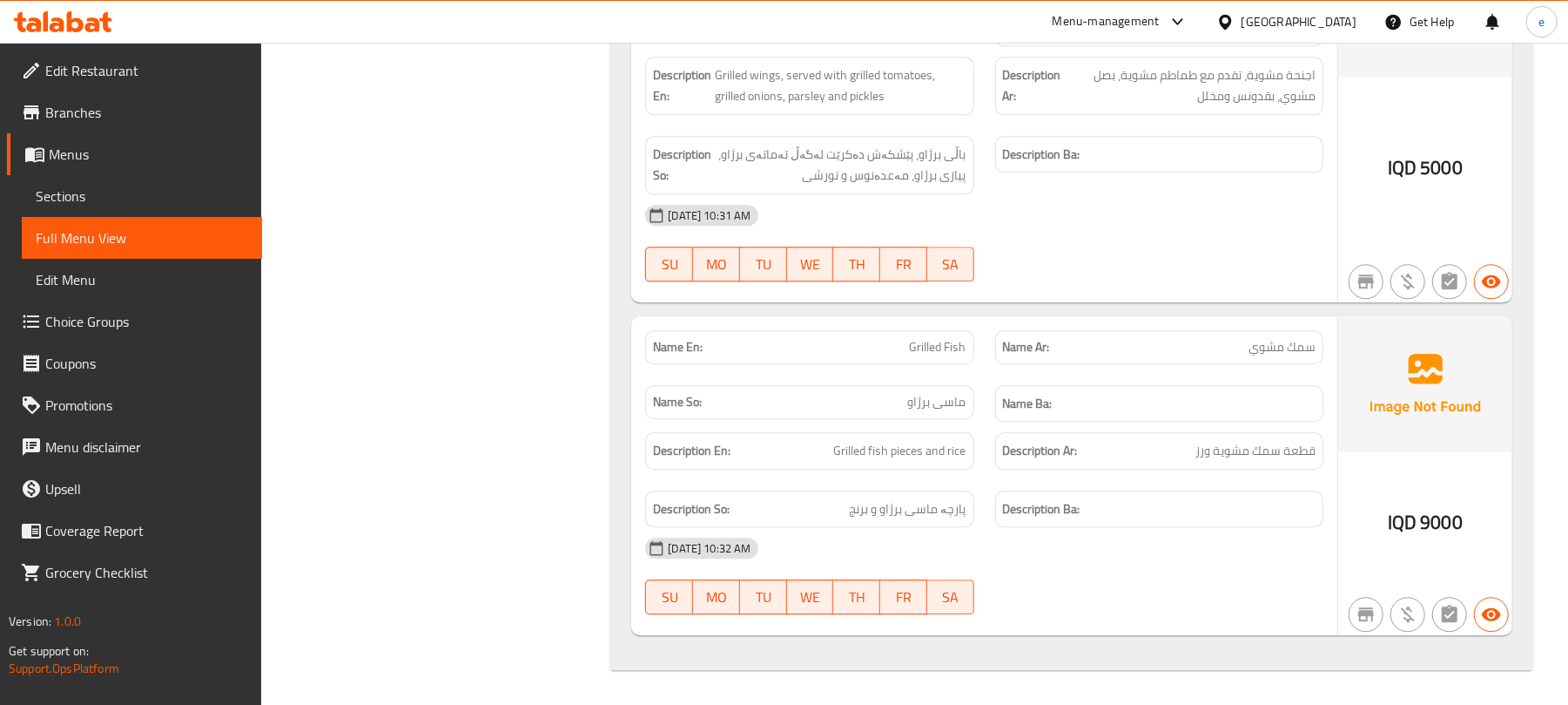
click at [949, 352] on span "Grilled Fish" at bounding box center [938, 347] width 57 height 19
copy span "Grilled Fish"
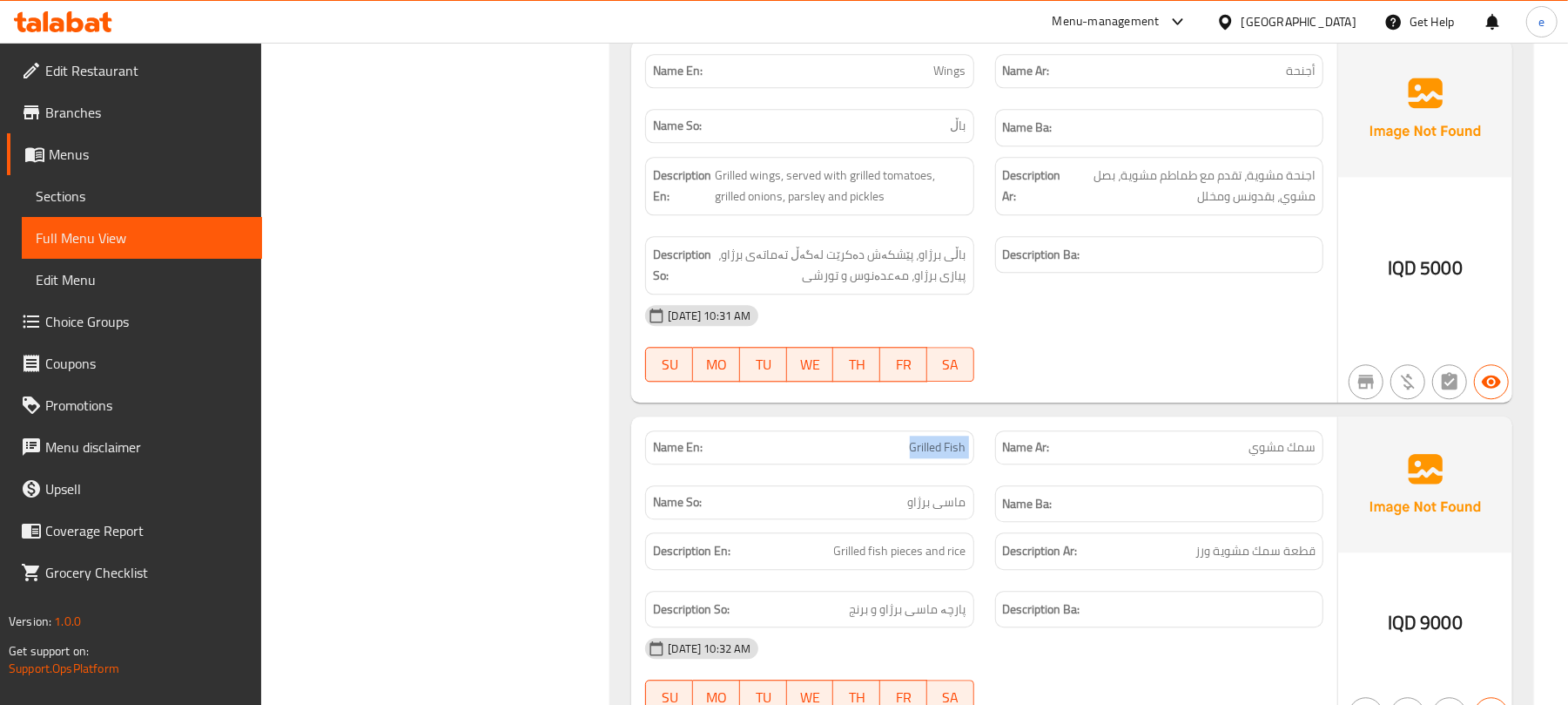
scroll to position [7574, 0]
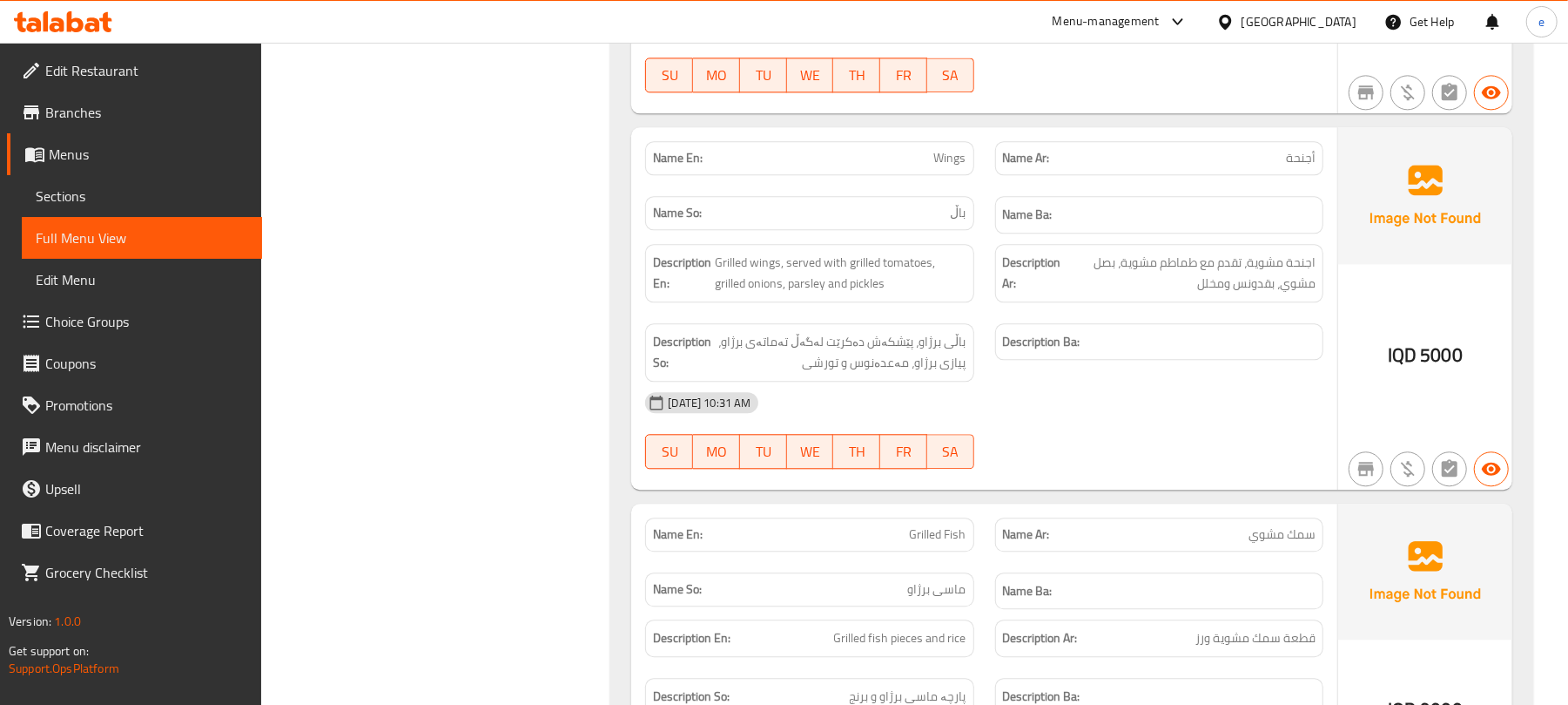
click at [949, 167] on span "Wings" at bounding box center [950, 158] width 32 height 19
copy span "Wings"
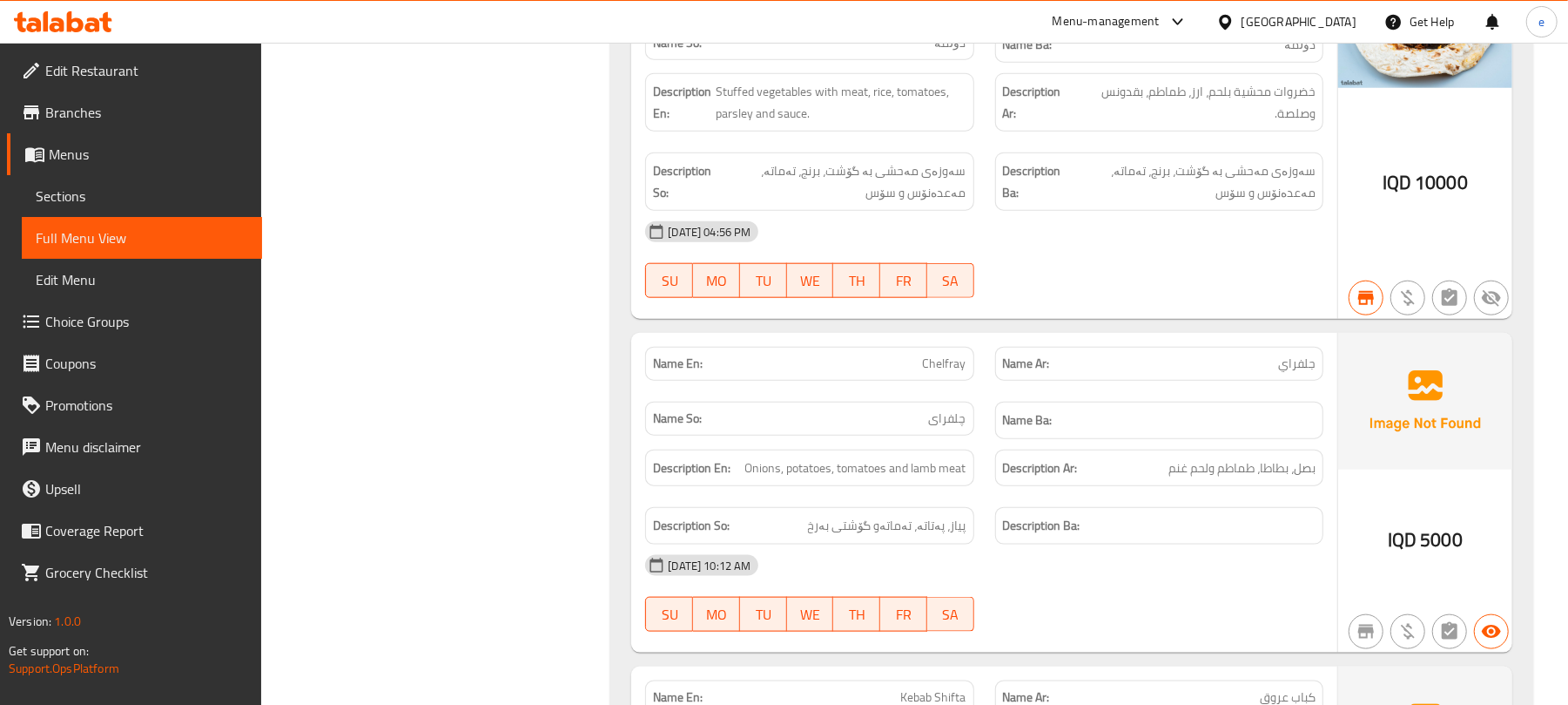
scroll to position [0, 0]
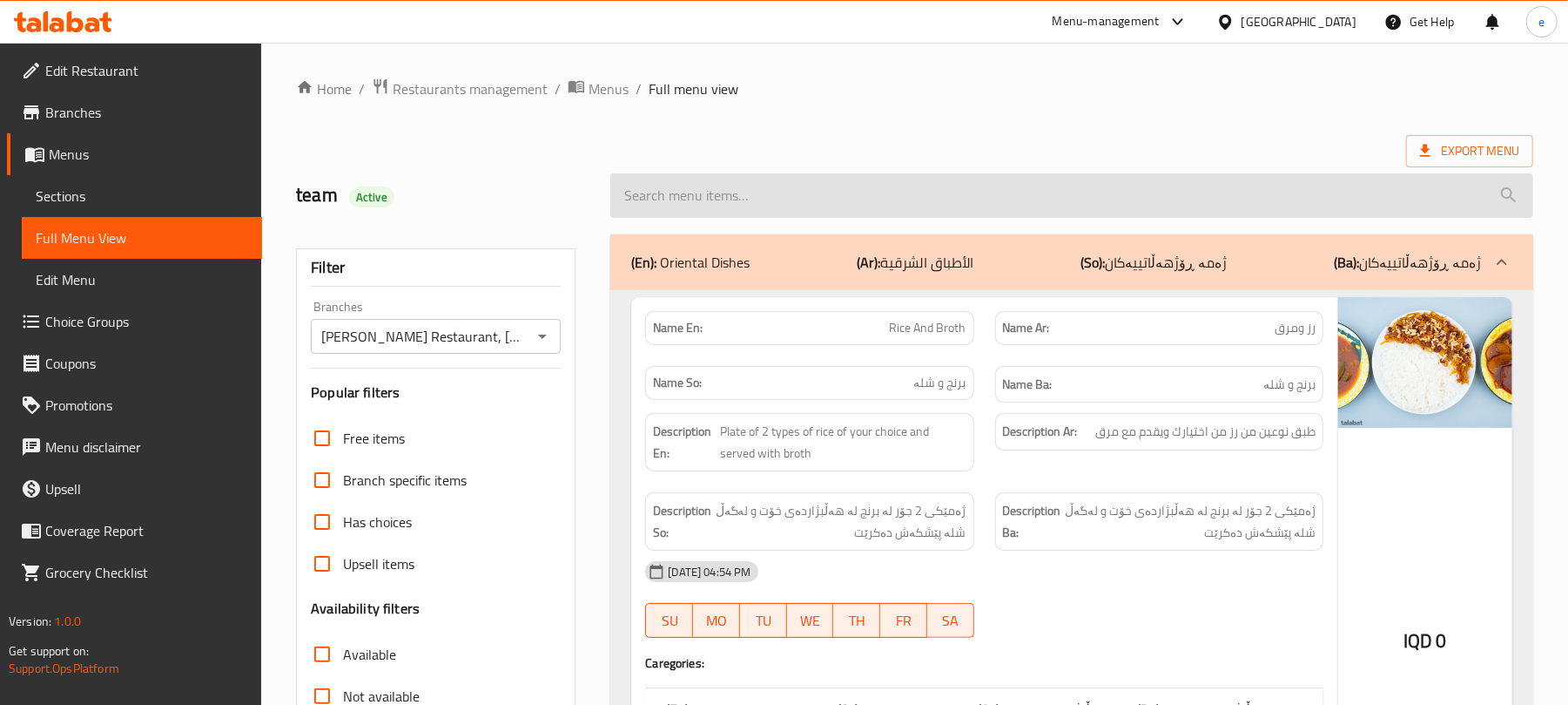
click at [962, 210] on input "search" at bounding box center [1072, 195] width 923 height 44
paste input "Wings"
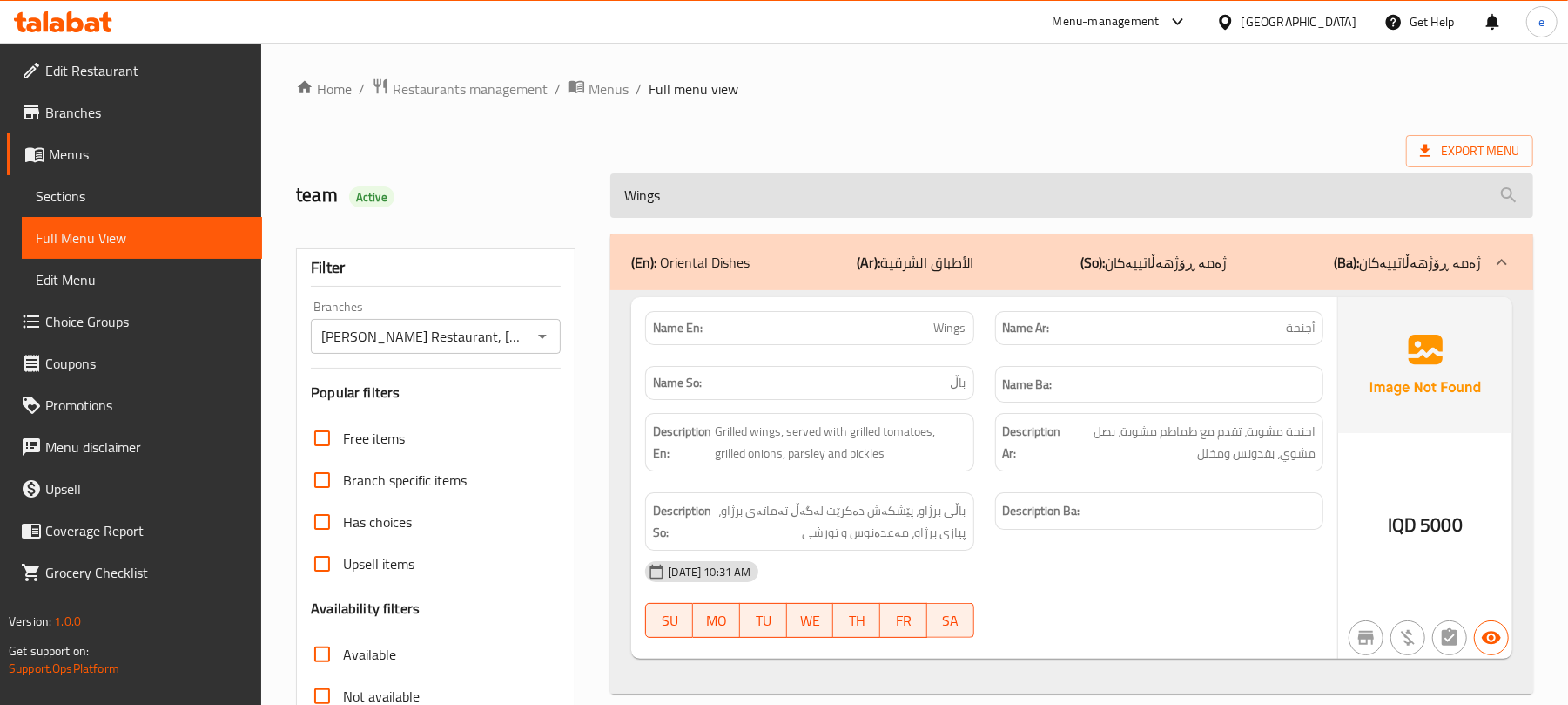
click at [742, 190] on input "Wings" at bounding box center [1072, 195] width 923 height 44
paste input "Grilled Fish"
type input "Grilled Fish"
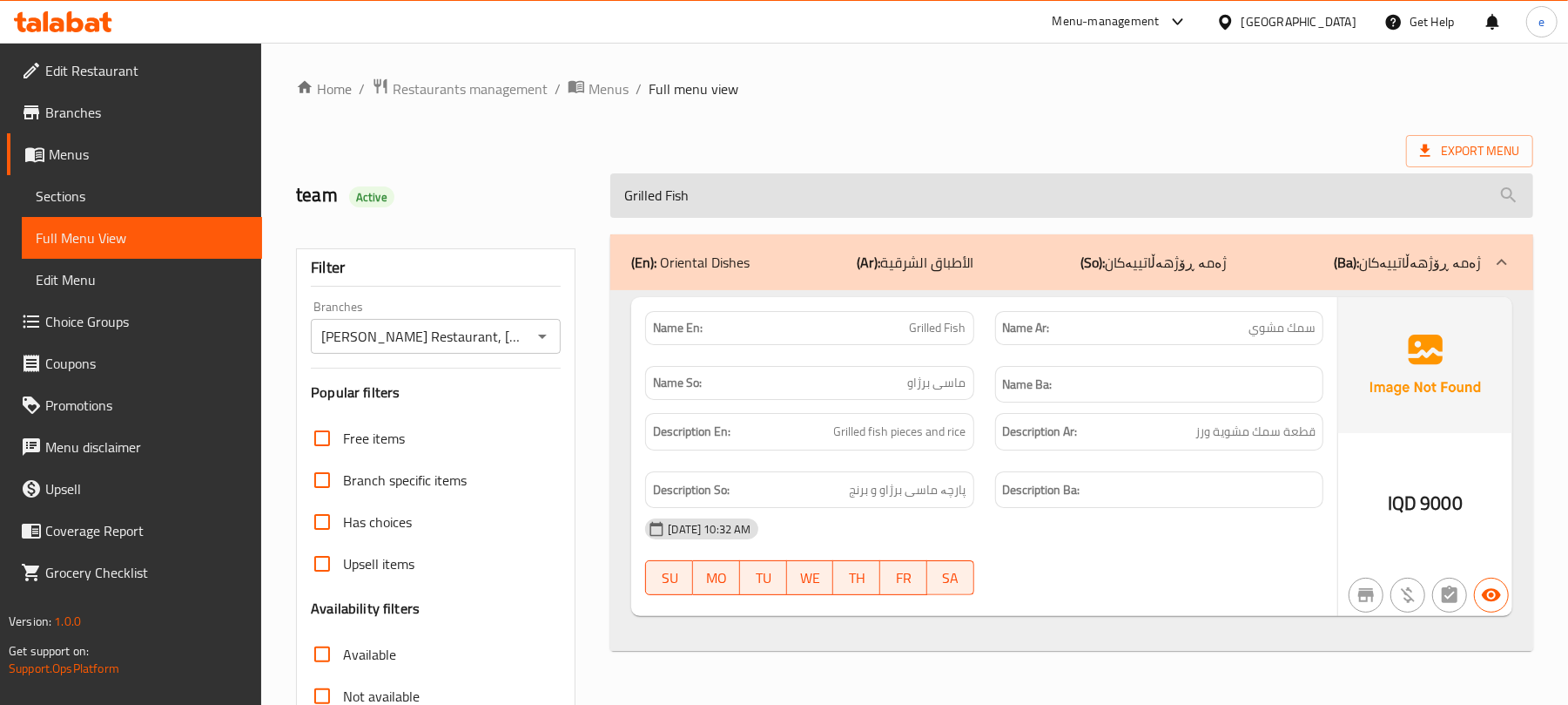
click at [718, 200] on input "Grilled Fish" at bounding box center [1072, 195] width 923 height 44
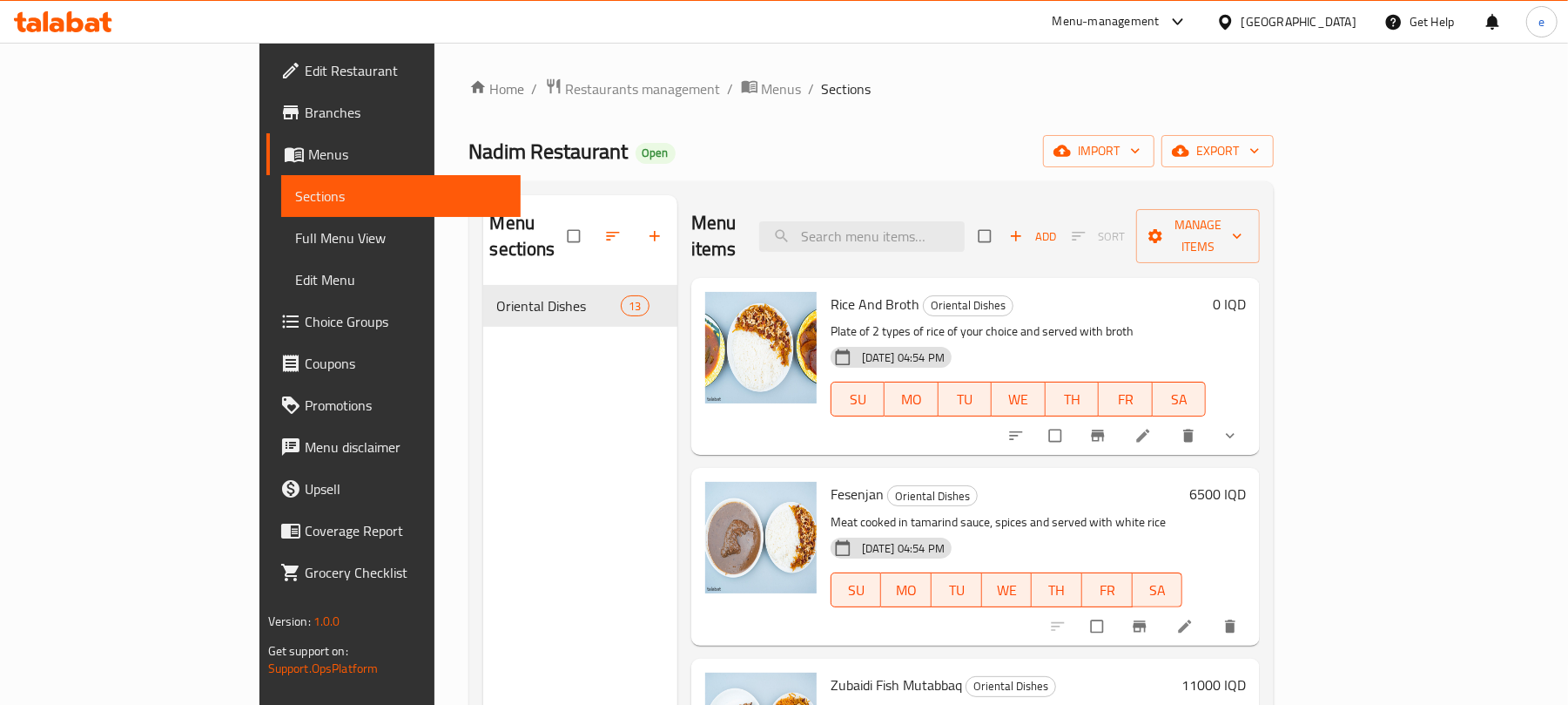
click at [1025, 227] on icon "button" at bounding box center [1016, 236] width 18 height 18
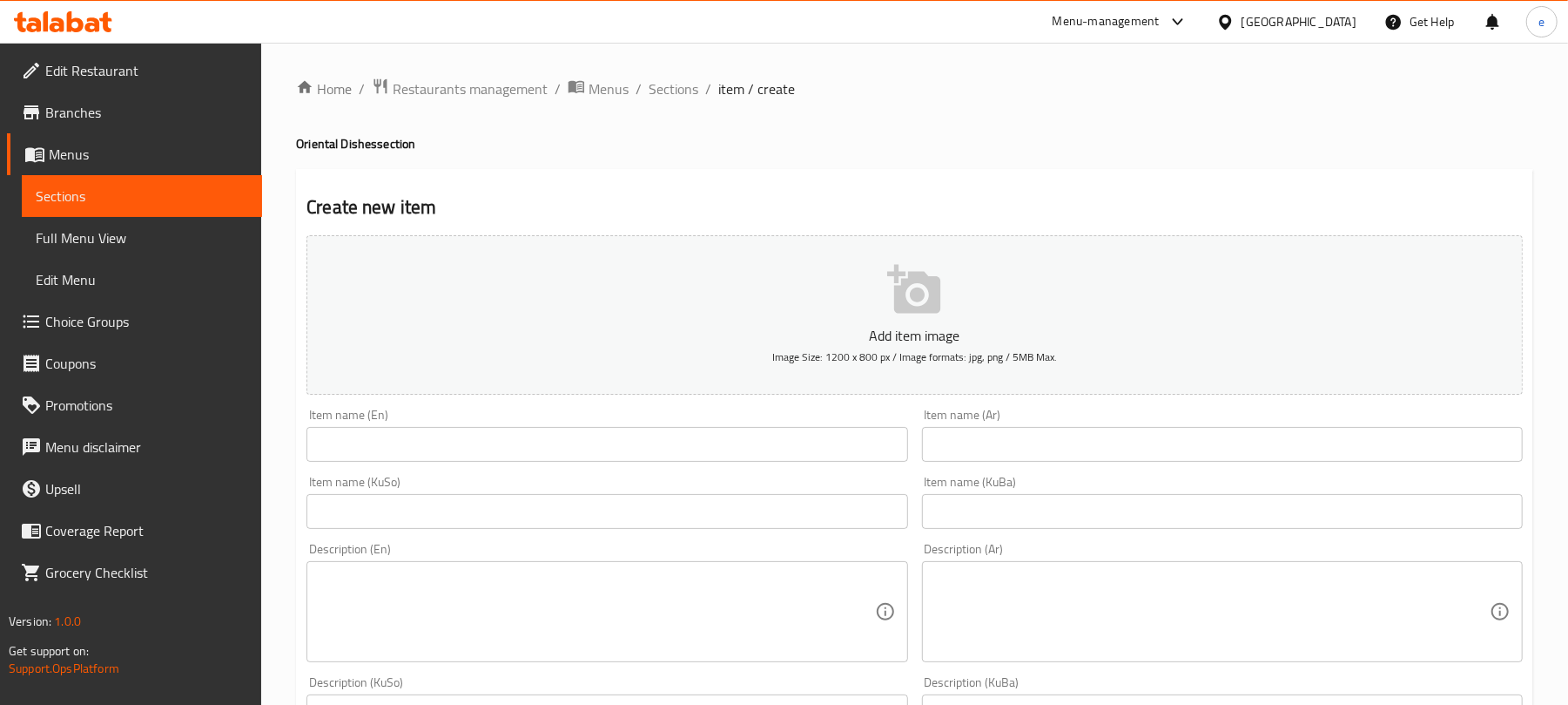
click at [1106, 451] on input "text" at bounding box center [1222, 444] width 601 height 35
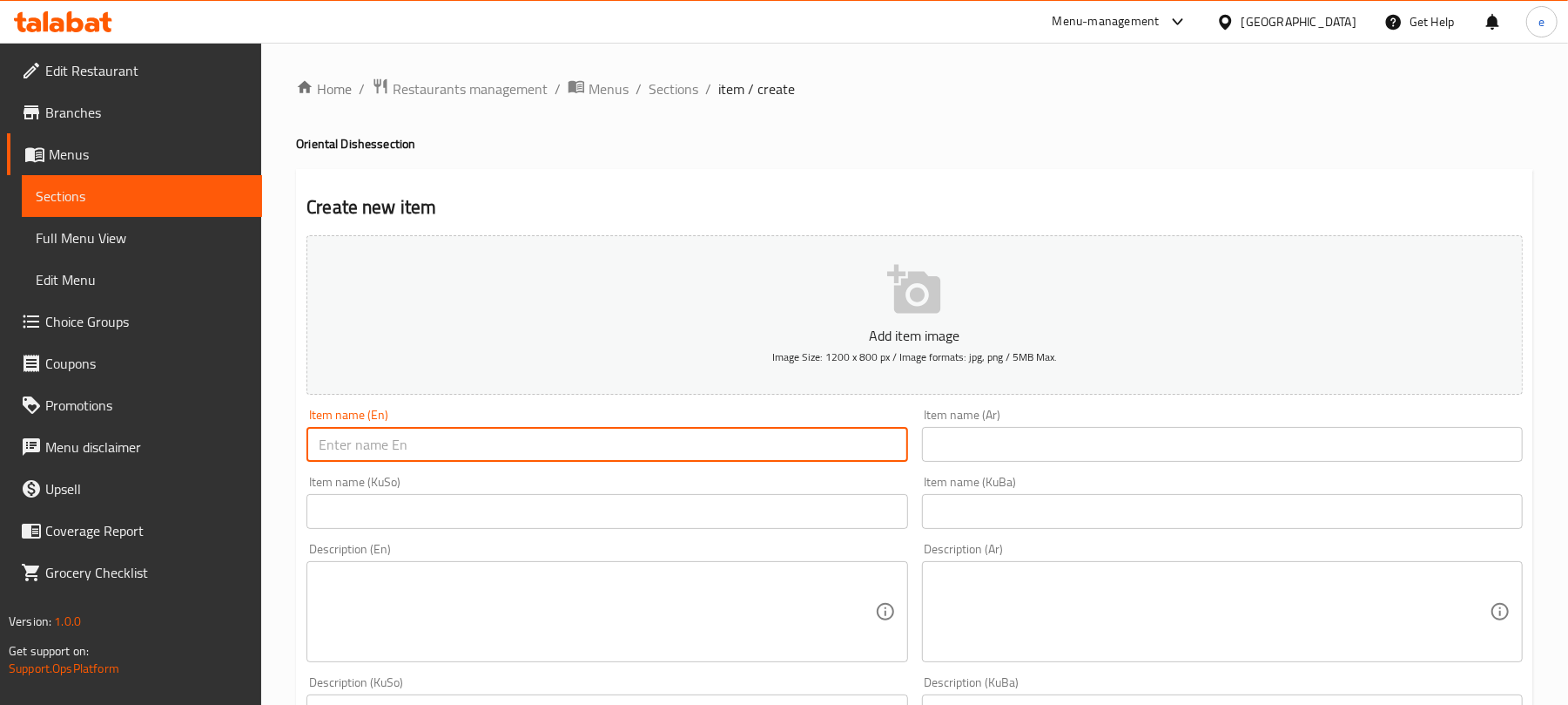
click at [863, 438] on input "text" at bounding box center [606, 444] width 601 height 35
click at [806, 451] on input "text" at bounding box center [606, 444] width 601 height 35
paste input "Chelfray"
type input "Chelfray"
click at [1004, 442] on input "text" at bounding box center [1222, 444] width 601 height 35
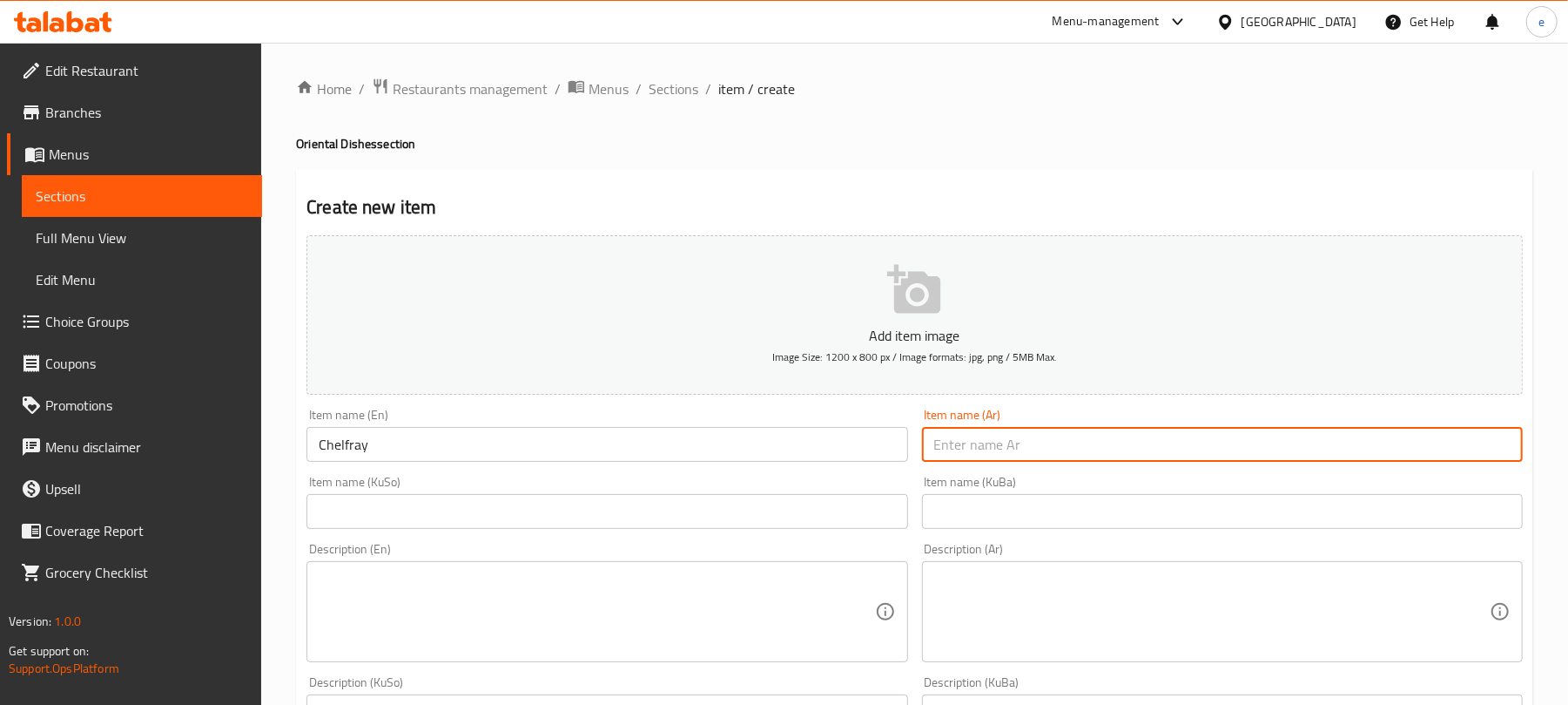
click at [754, 517] on input "text" at bounding box center [606, 511] width 601 height 35
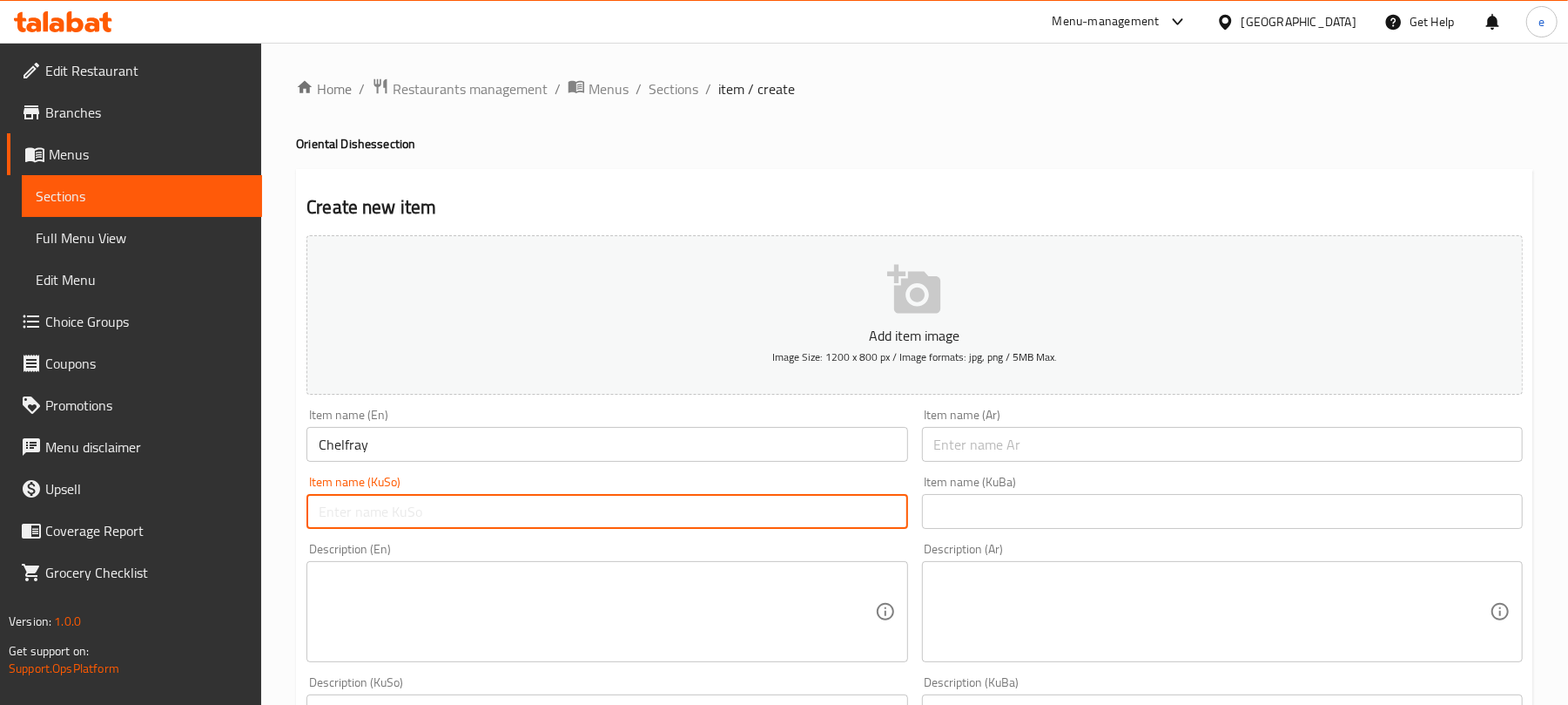
paste input "چلفرای"
type input "چلفرای"
click at [988, 464] on div "Item name (Ar) Item name (Ar)" at bounding box center [1222, 435] width 615 height 67
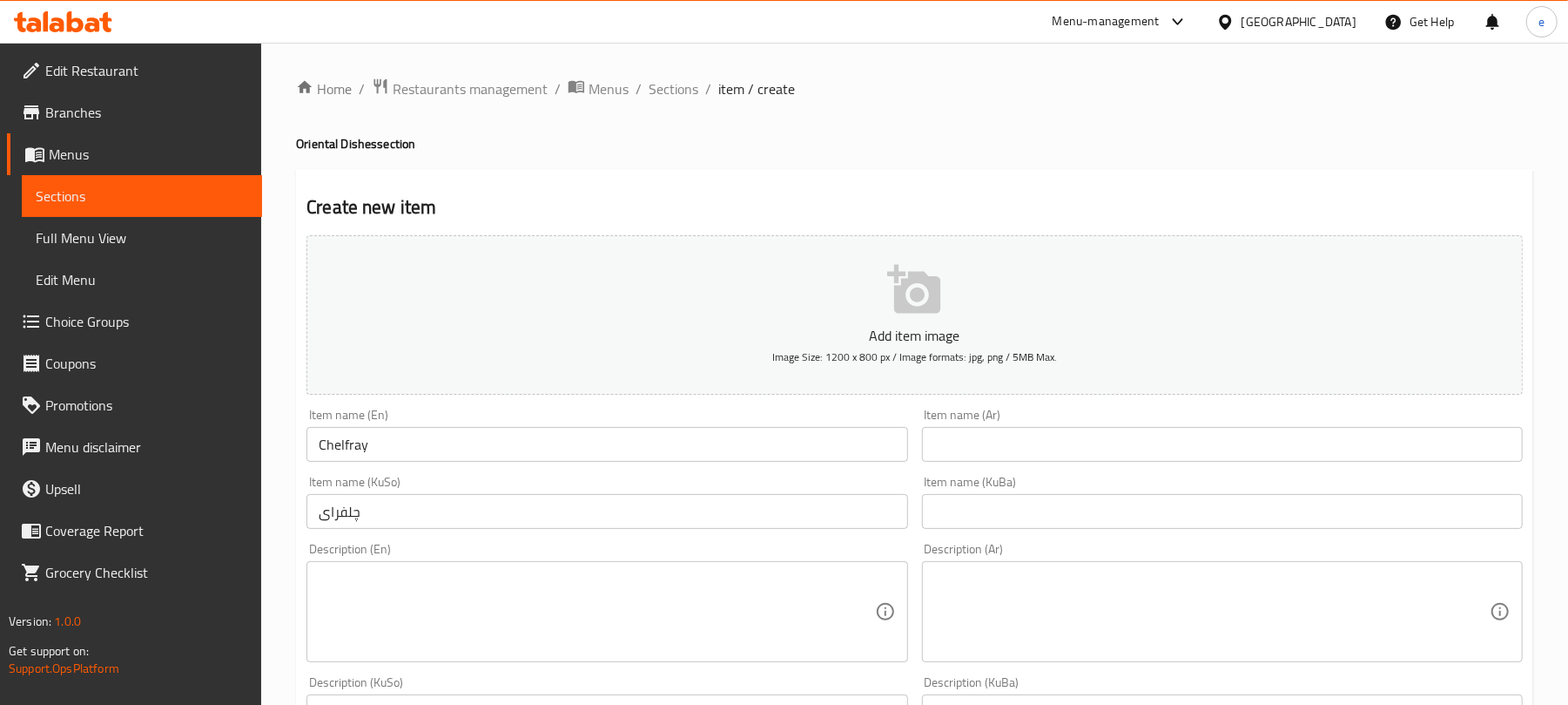
click at [988, 464] on div "Item name (Ar) Item name (Ar)" at bounding box center [1222, 435] width 615 height 67
click at [989, 460] on input "text" at bounding box center [1222, 444] width 601 height 35
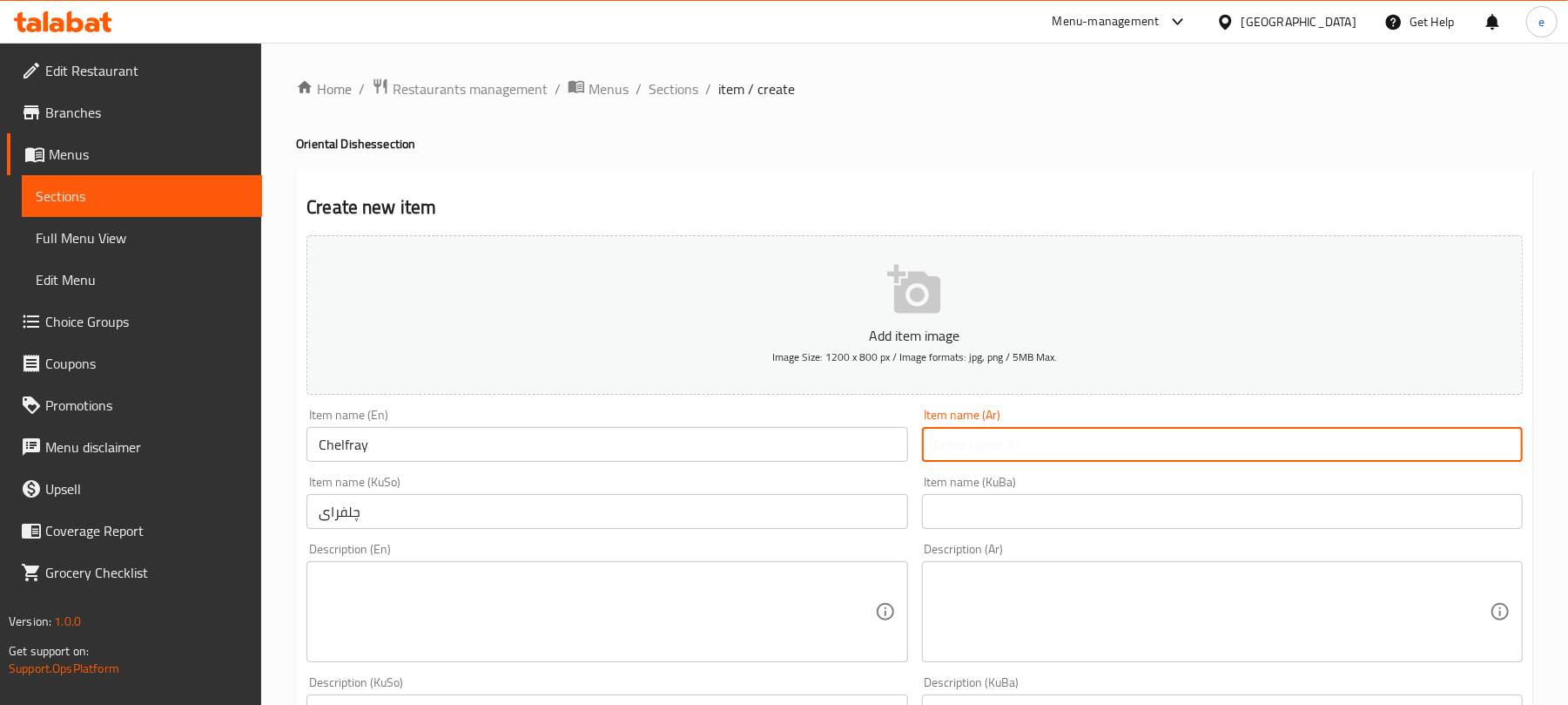
paste input "جلفراي"
type input "جلفراي"
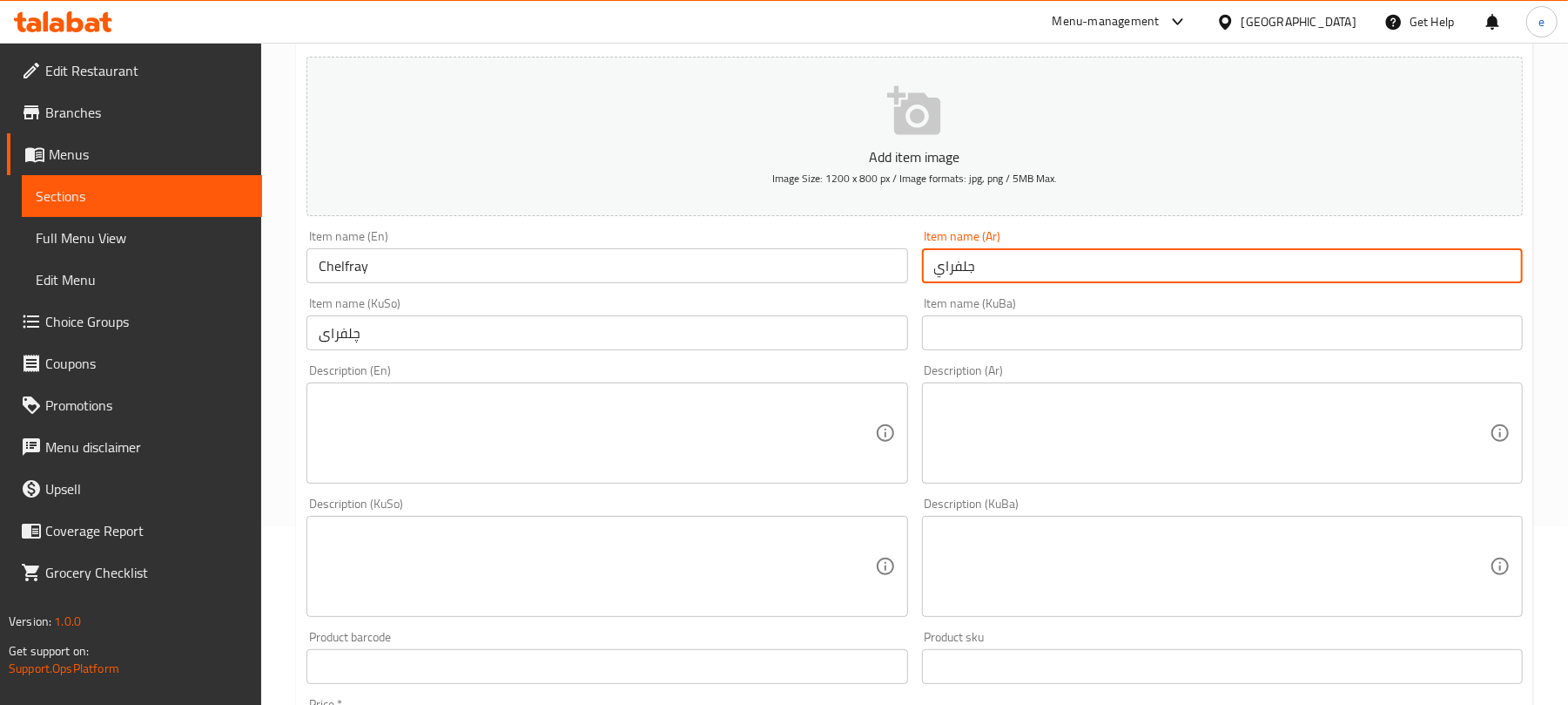
scroll to position [232, 0]
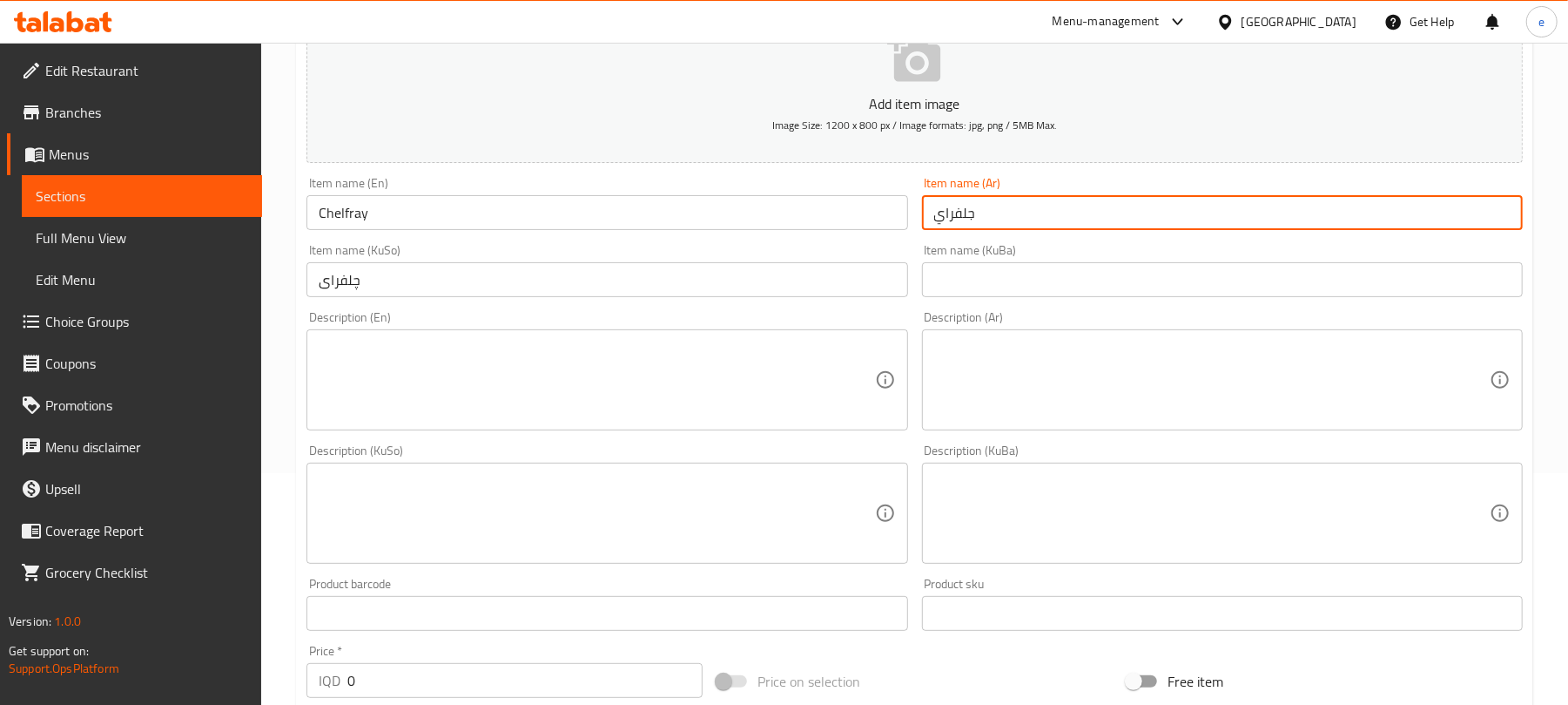
click at [1115, 376] on textarea at bounding box center [1212, 380] width 555 height 83
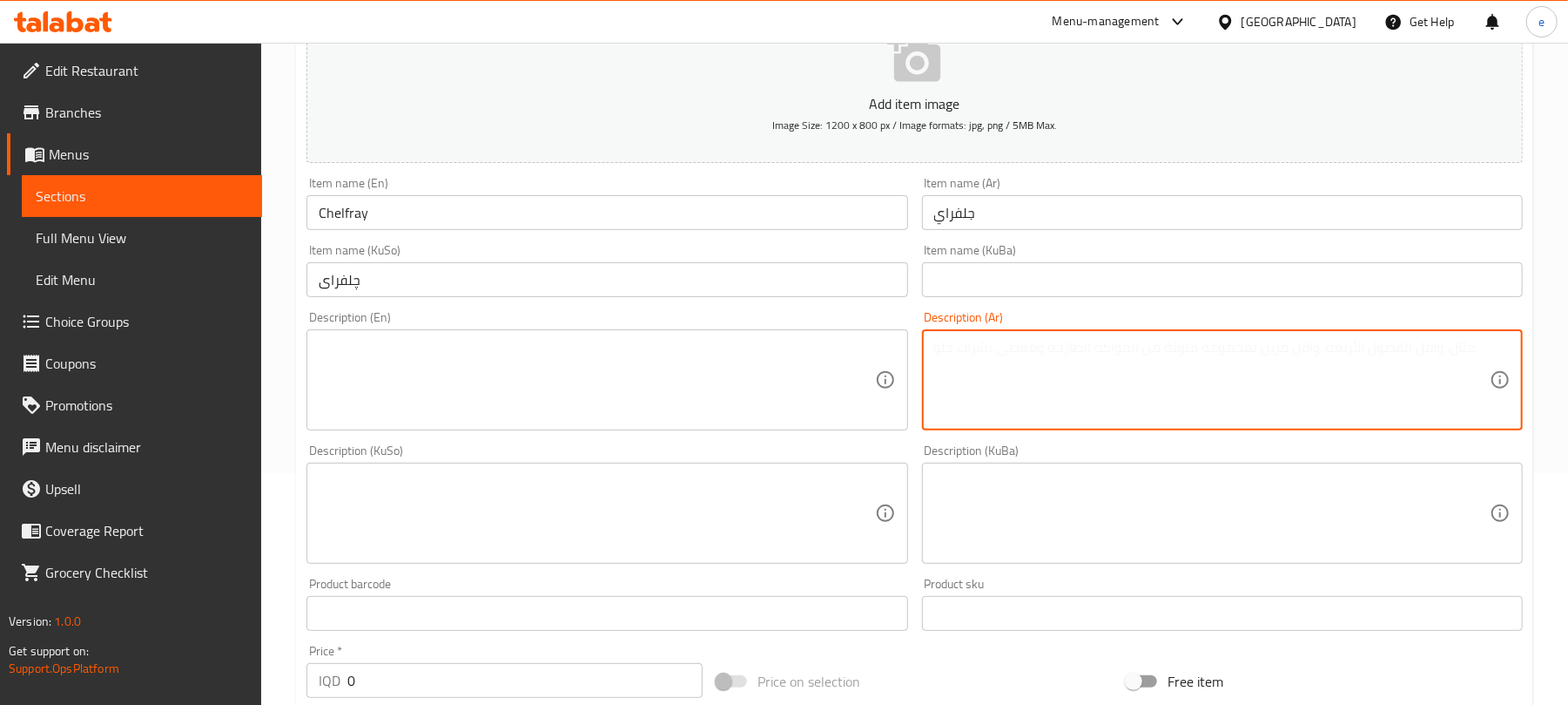
paste textarea "بصل، بطاطا، طماطم ولحم غنم"
type textarea "بصل، بطاطا، طماطم ولحم غنم"
click at [719, 397] on textarea at bounding box center [596, 380] width 555 height 83
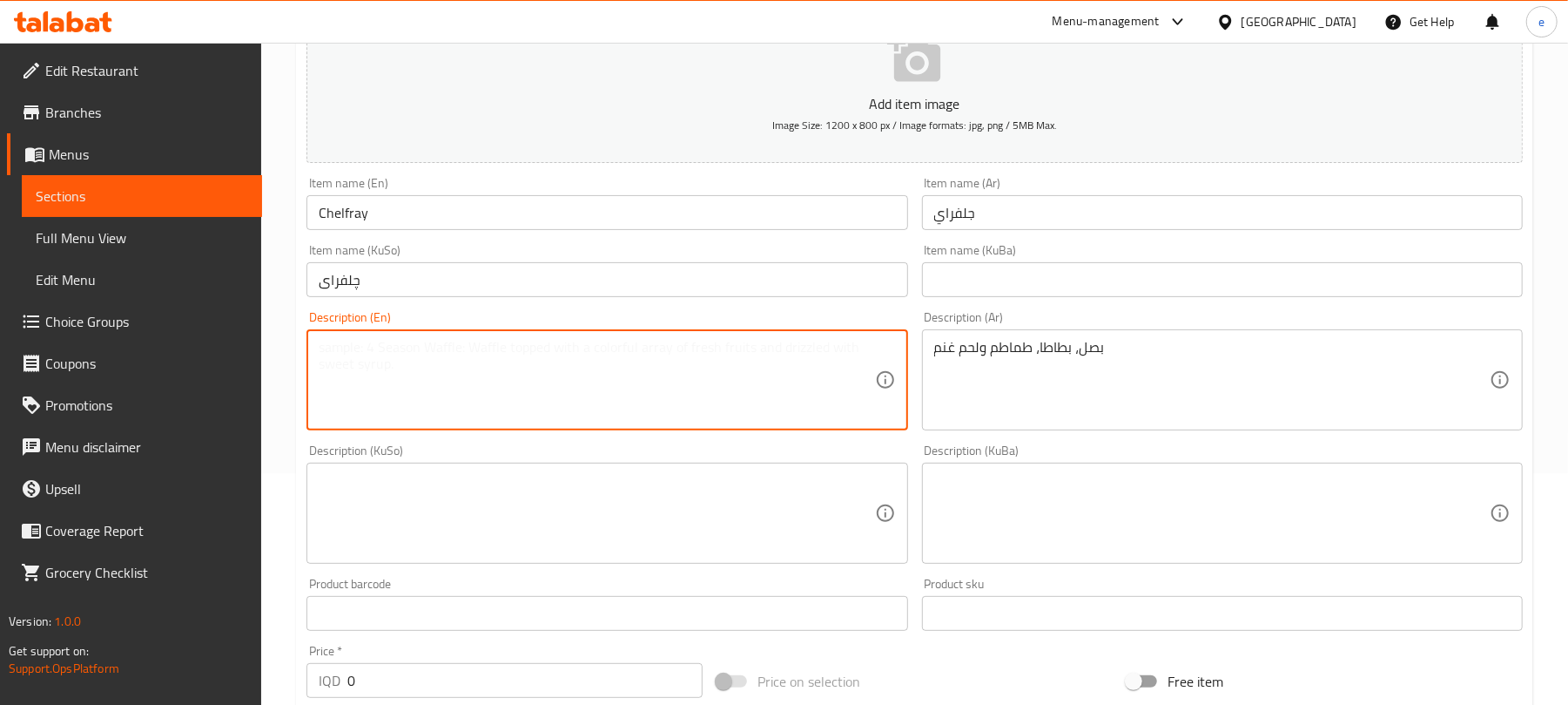
paste textarea "Onions, potatoes, tomatoes and lamb meat"
type textarea "Onions, potatoes, tomatoes and lamb meat"
click at [815, 472] on textarea at bounding box center [596, 513] width 555 height 83
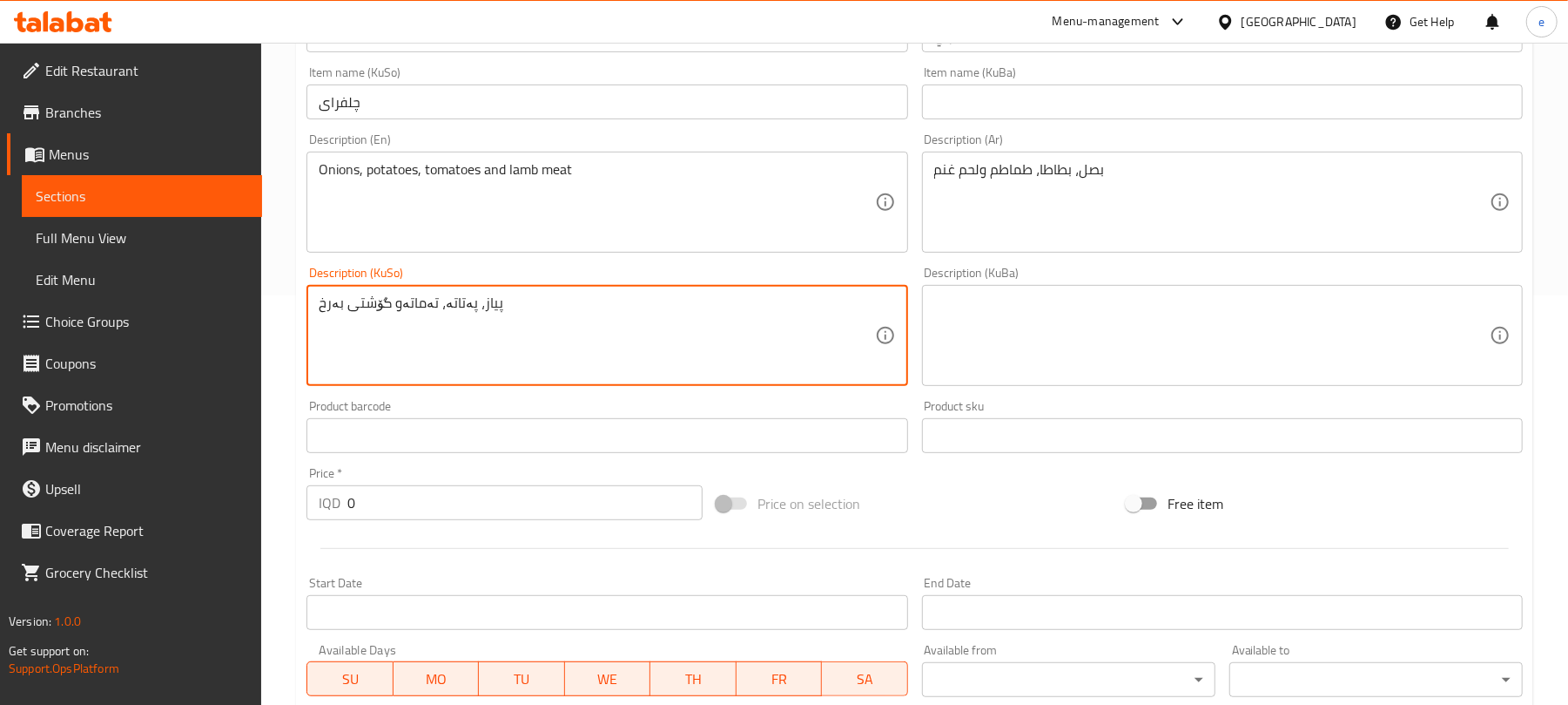
scroll to position [464, 0]
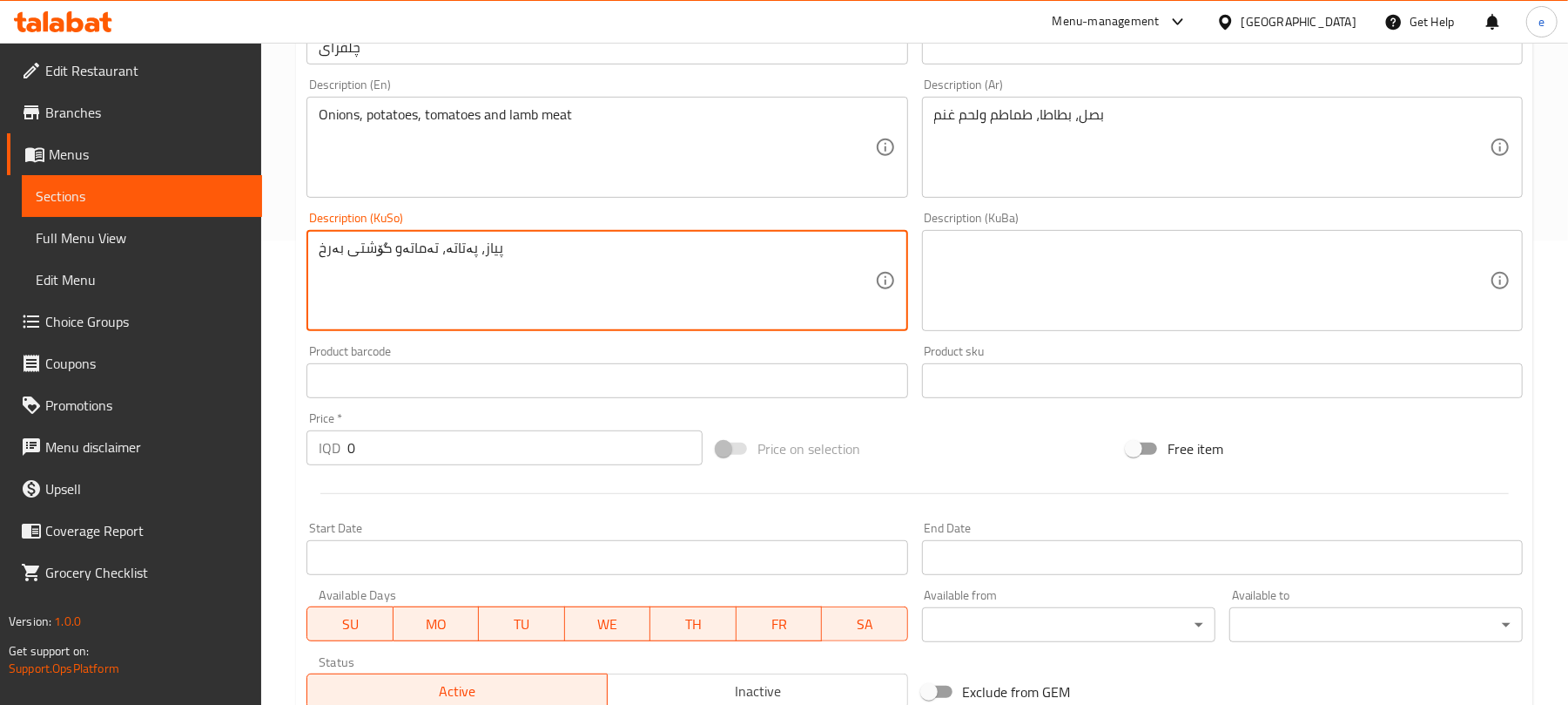
type textarea "پیاز، پەتاتە، تەماتەو گۆشتی بەرخ"
click at [332, 447] on div "IQD 0 Price *" at bounding box center [504, 448] width 396 height 35
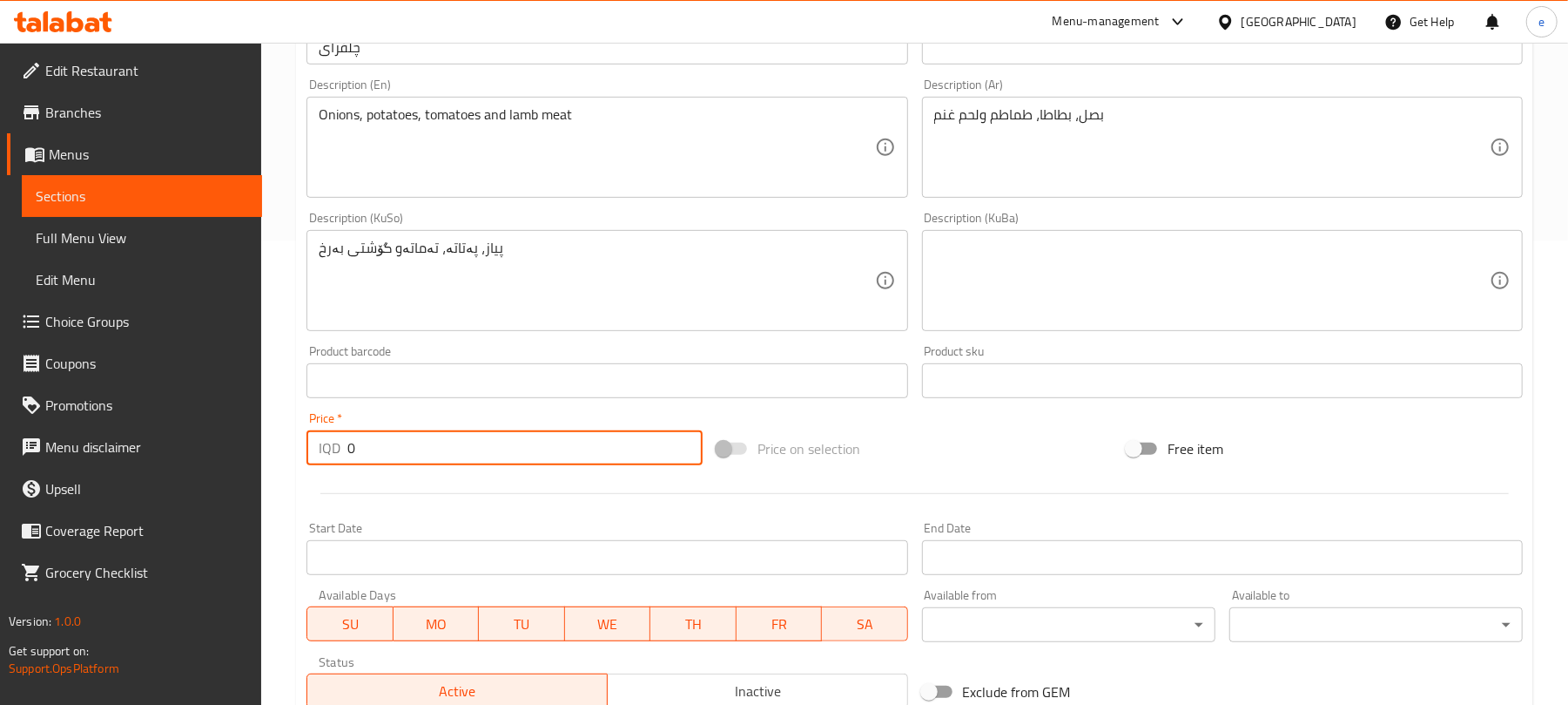
paste input "500"
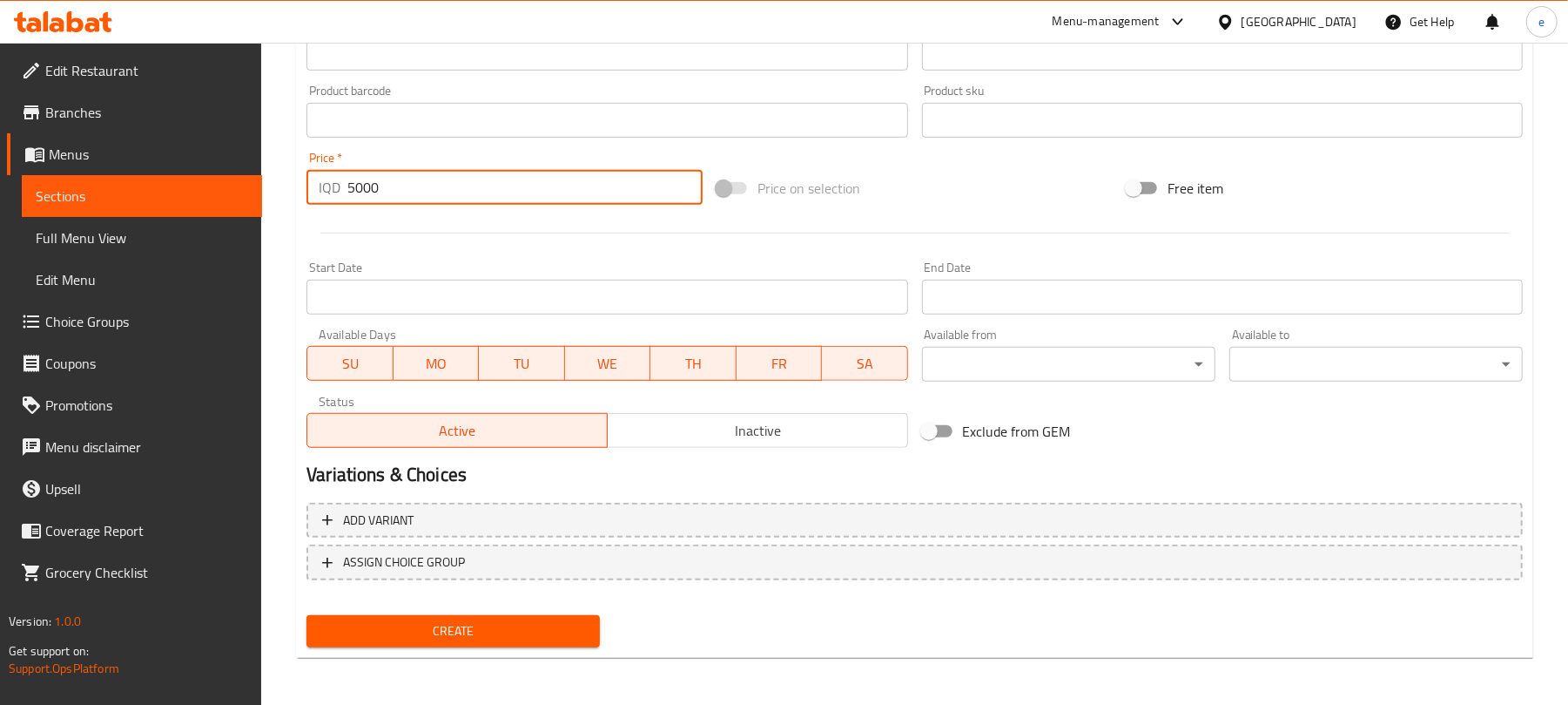
scroll to position [725, 0]
type input "5000"
click at [547, 620] on span "Create" at bounding box center [453, 630] width 265 height 22
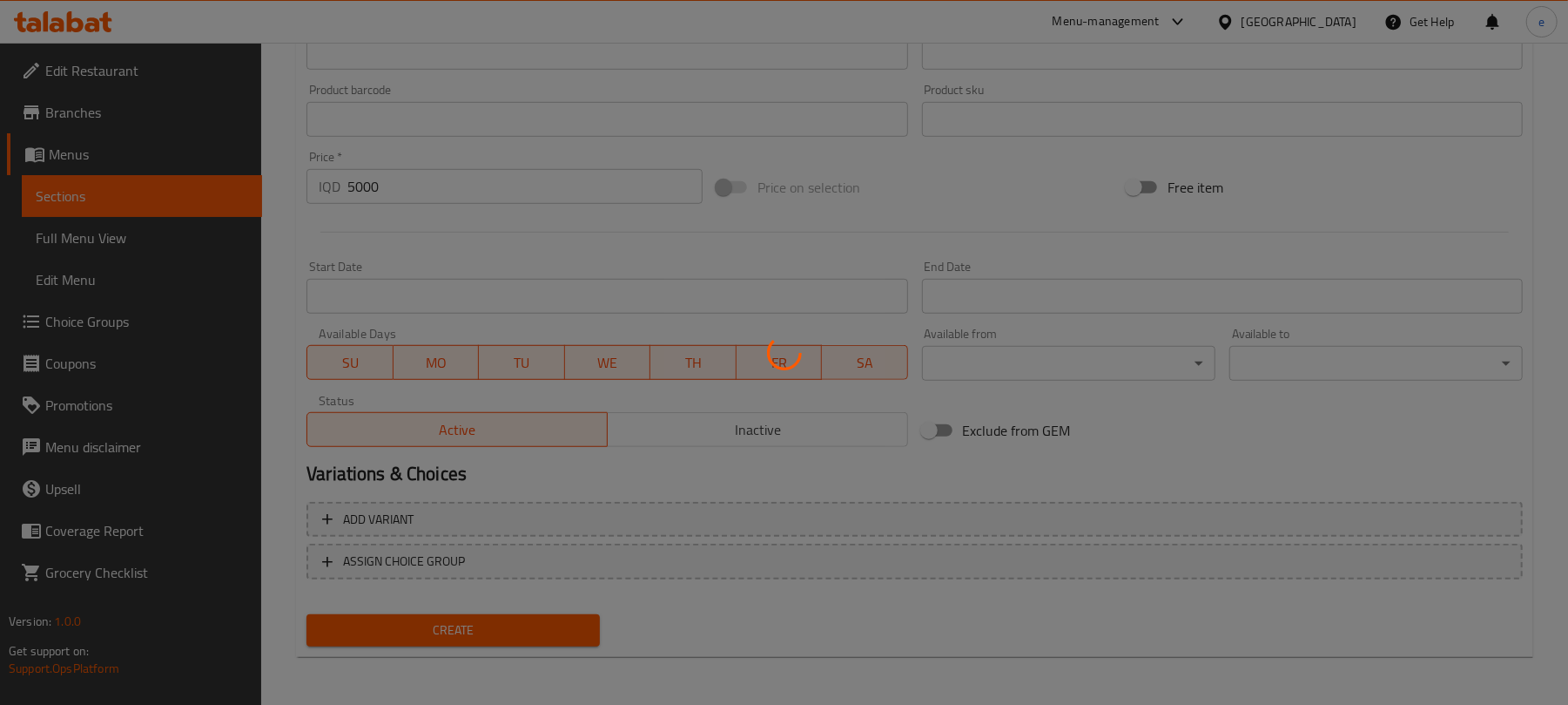
type input "0"
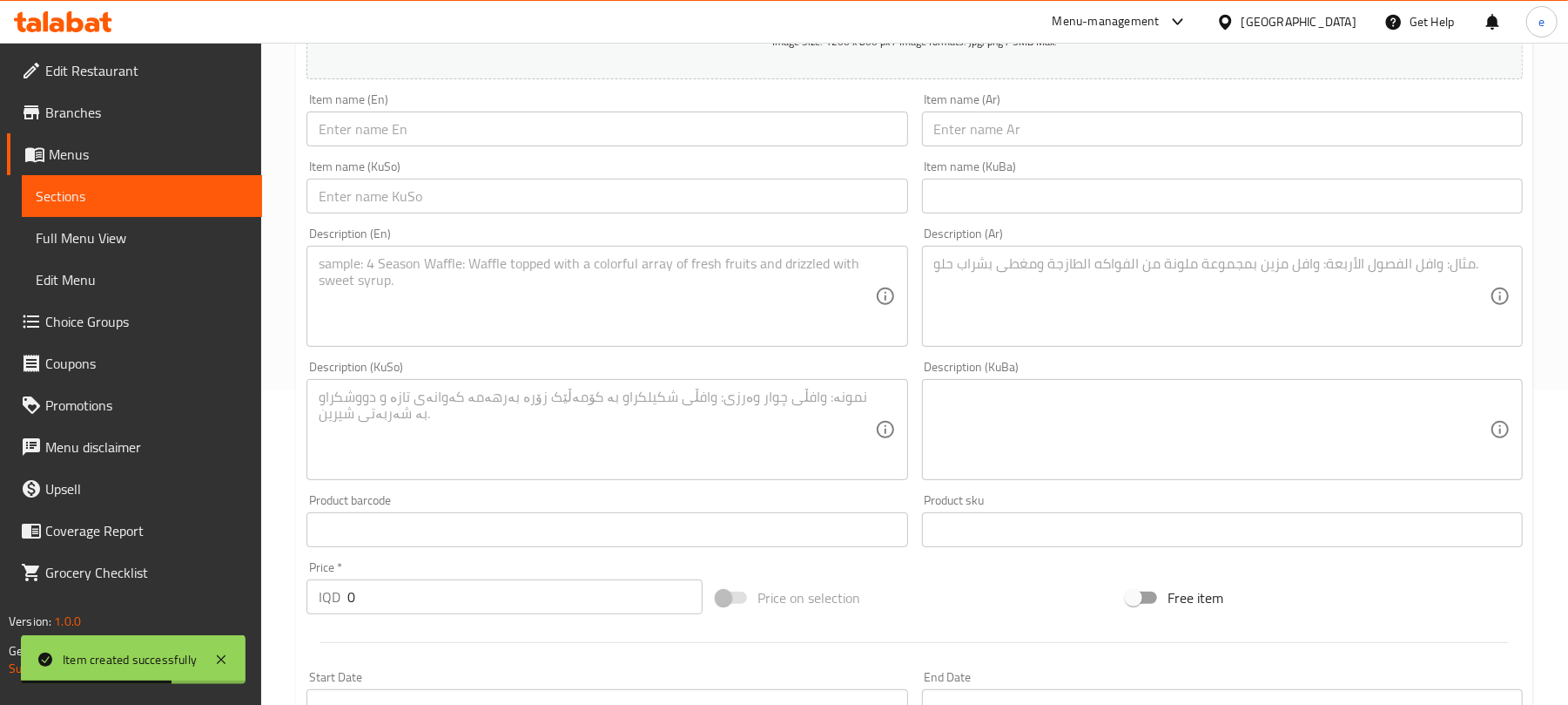
scroll to position [261, 0]
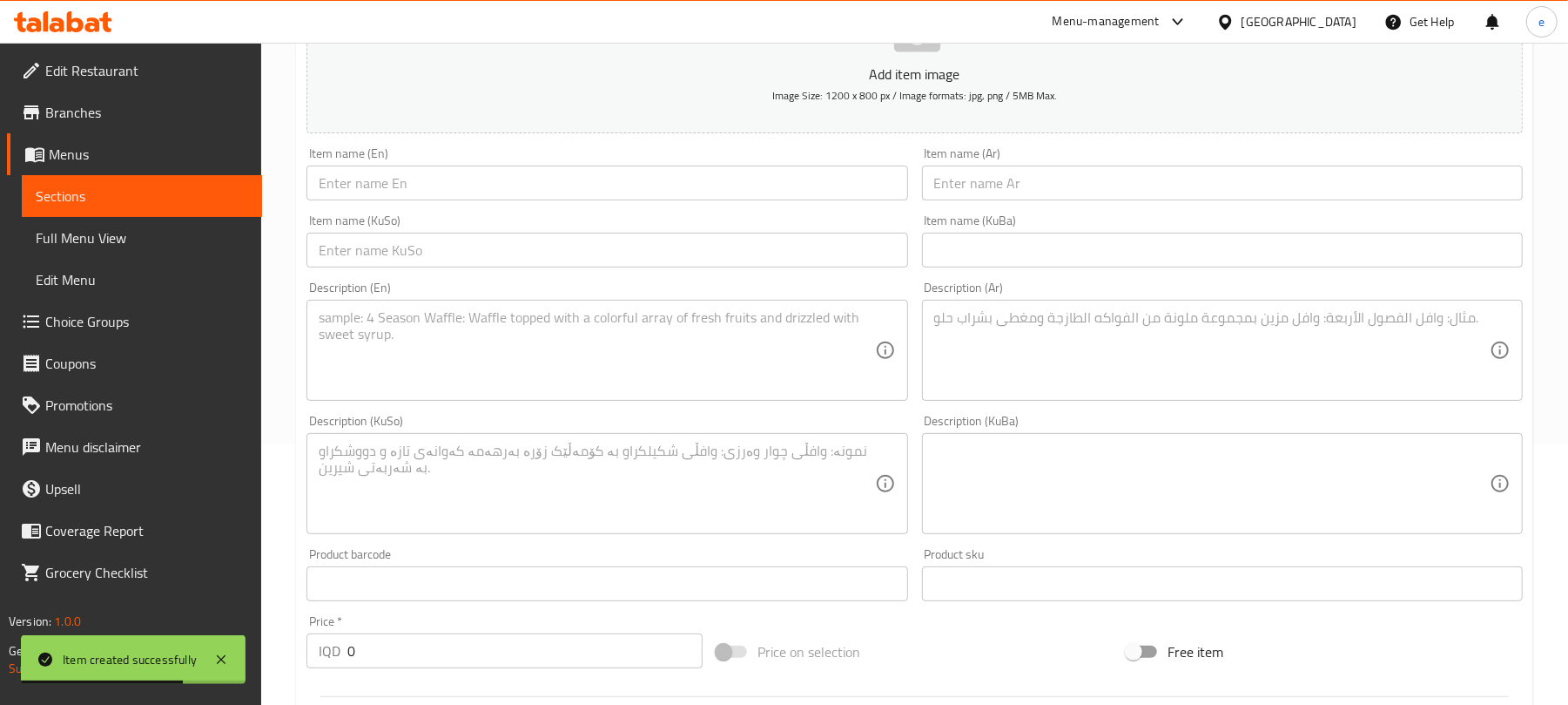
click at [1154, 201] on input "text" at bounding box center [1222, 182] width 601 height 35
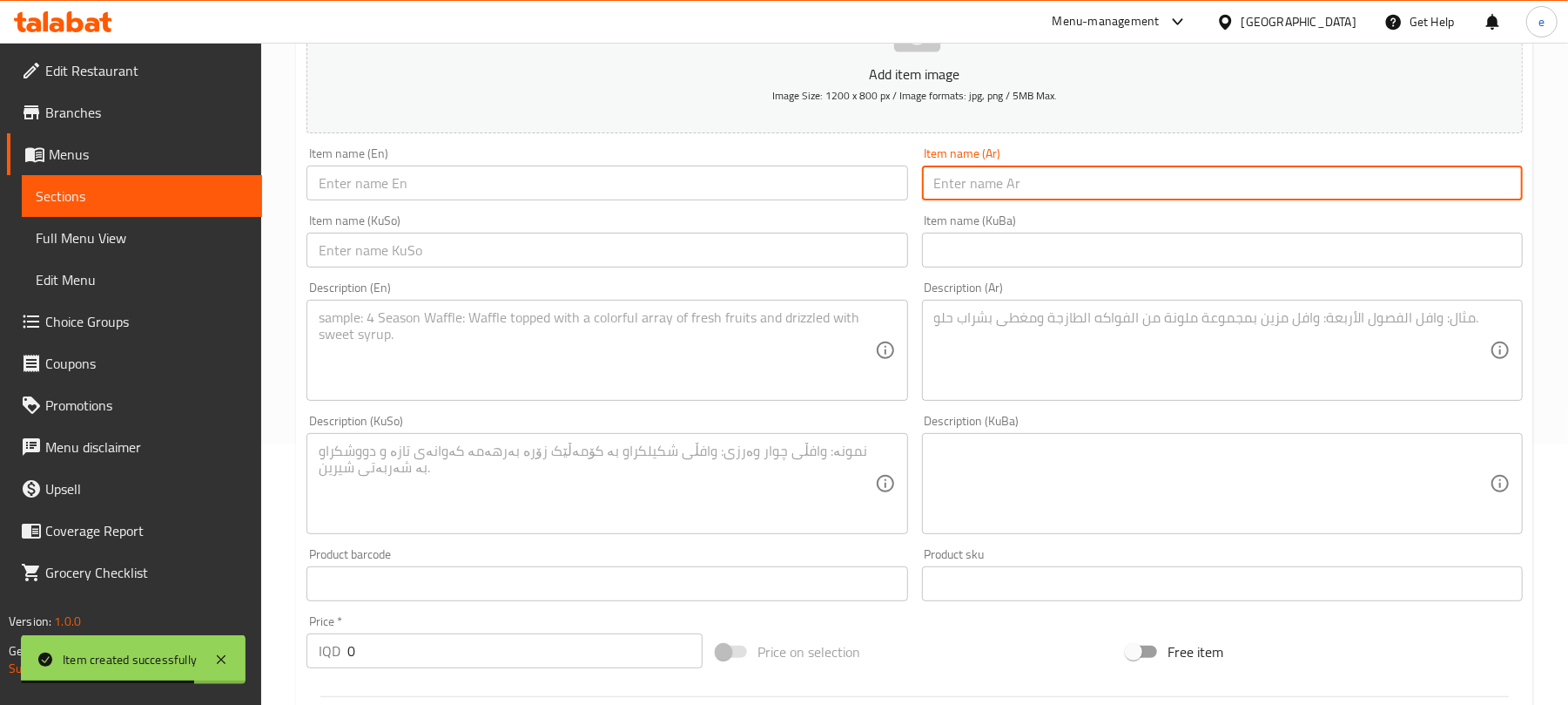
paste input "كباب عروق"
type input "كباب عروق"
click at [796, 178] on input "text" at bounding box center [606, 182] width 601 height 35
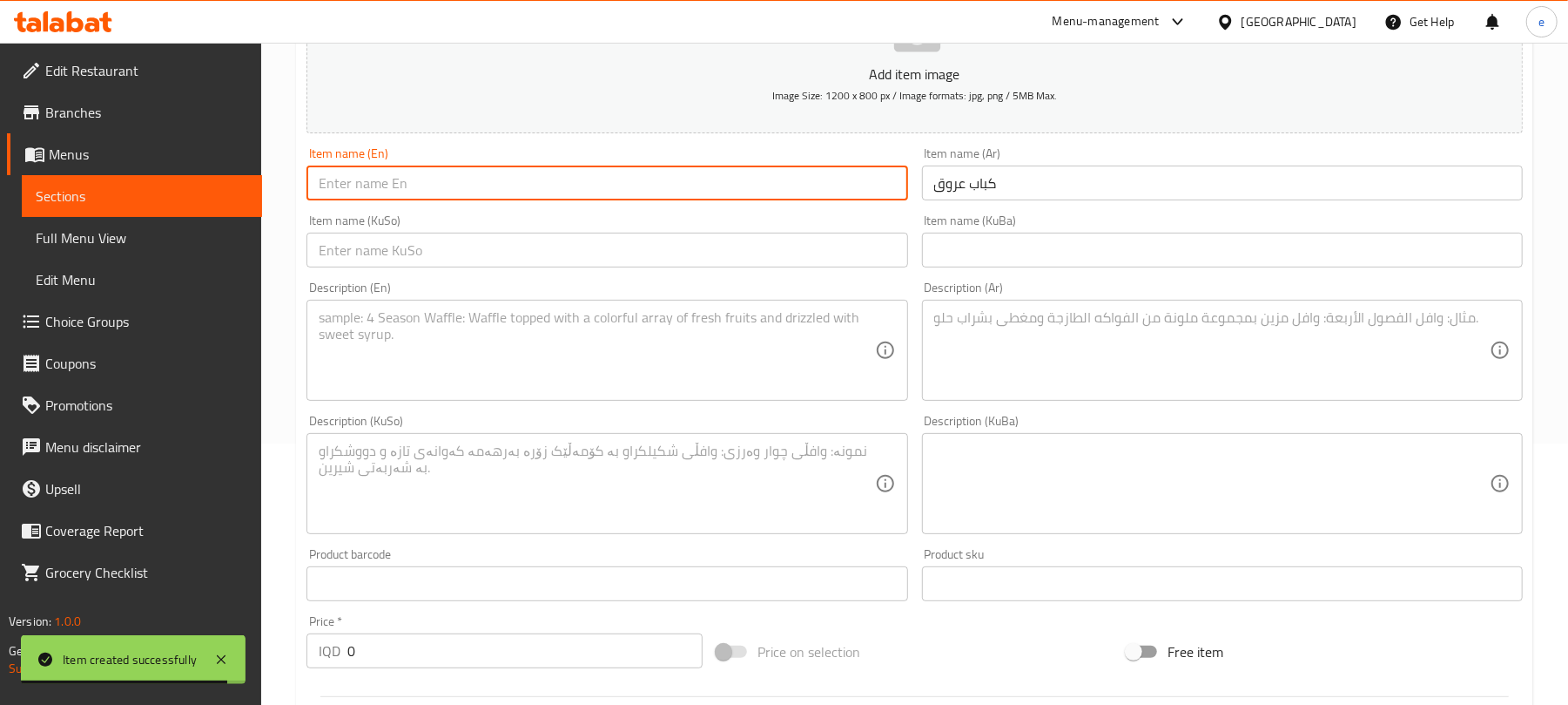
paste input "Kebab Shifta"
type input "Kebab Shifta"
click at [795, 262] on input "text" at bounding box center [606, 250] width 601 height 35
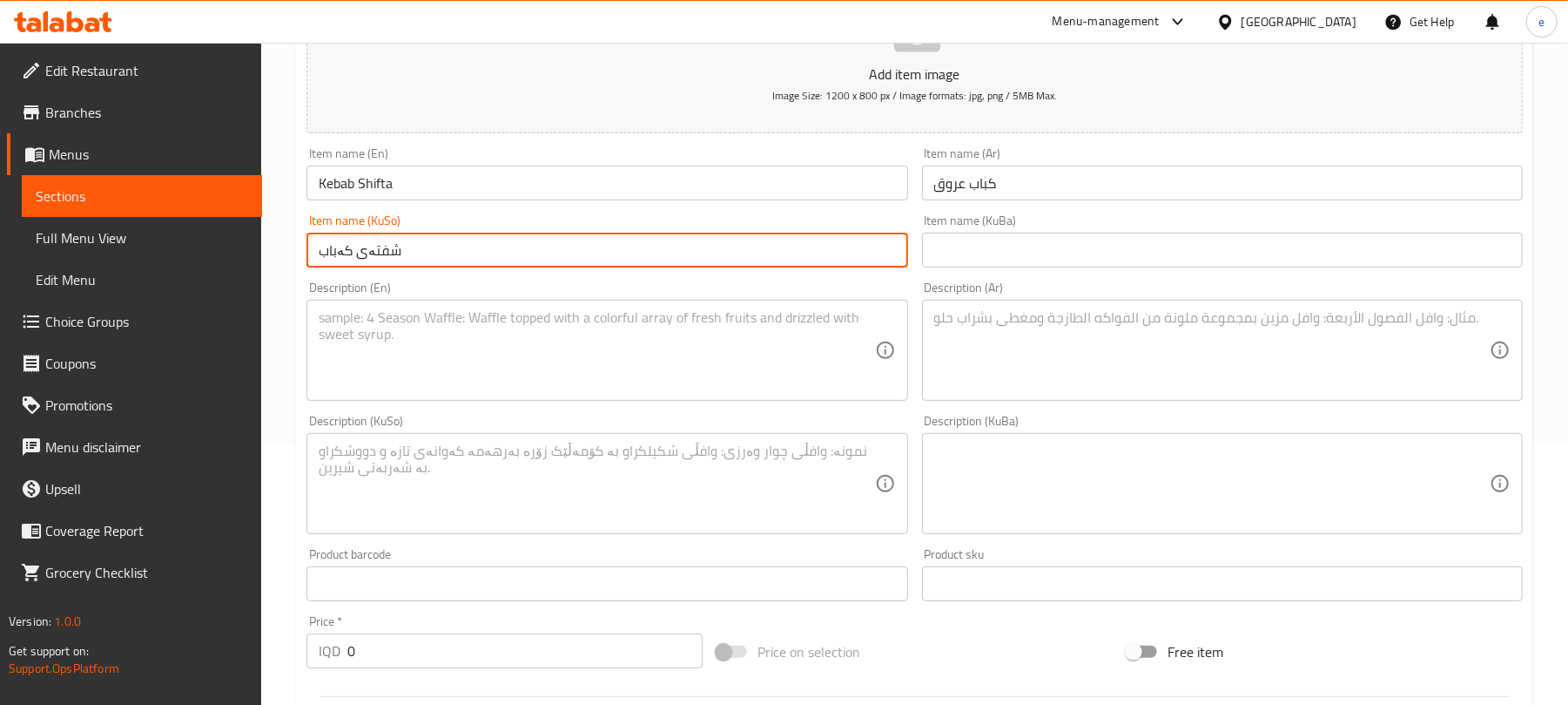
type input "شفتەی کەباب"
click at [1139, 356] on textarea at bounding box center [1212, 350] width 555 height 83
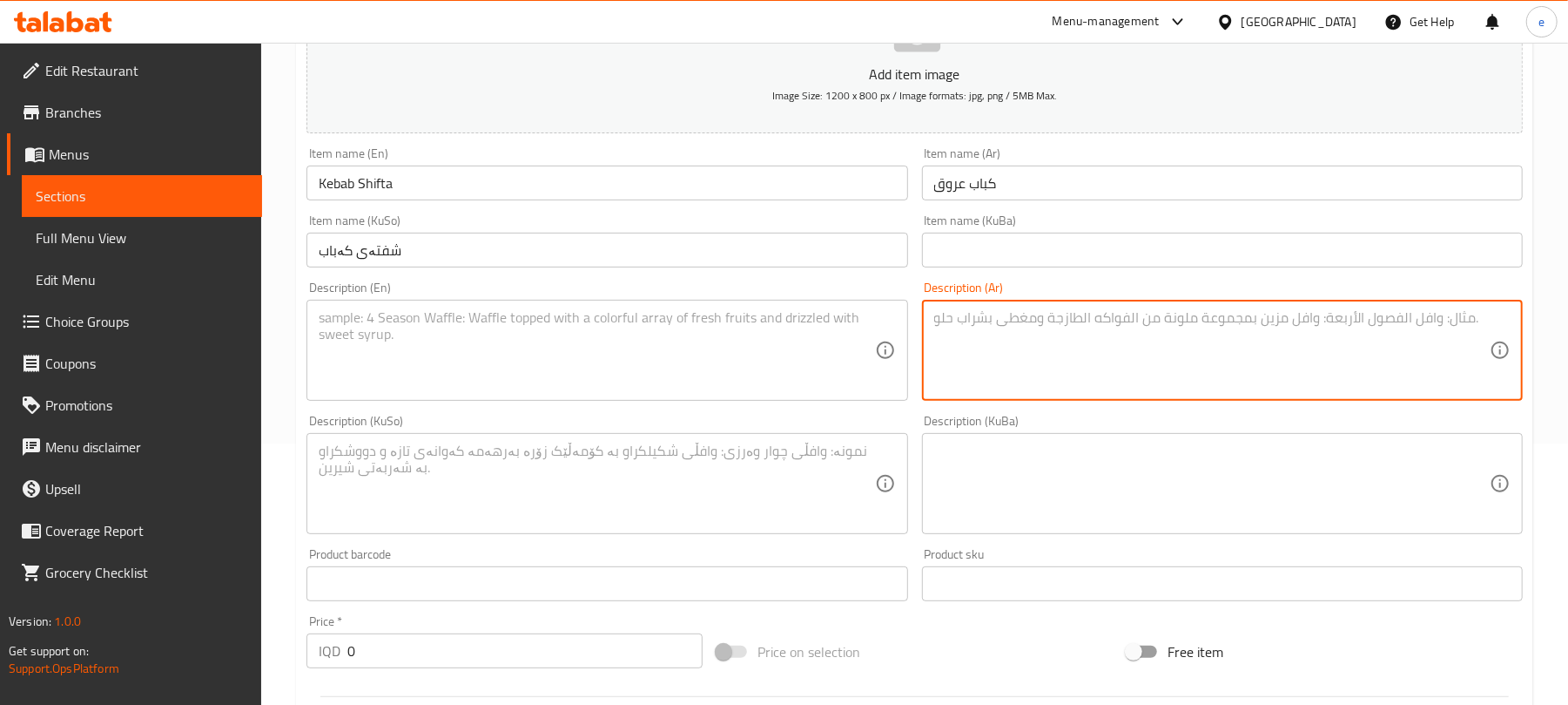
paste textarea "5 قطع كباب، بطاطا مقلية، باذنجان مقلي، طماطم وحمص"
type textarea "5 قطع كباب، بطاطا مقلية، باذنجان مقلي، طماطم وحمص"
click at [732, 344] on textarea at bounding box center [596, 350] width 555 height 83
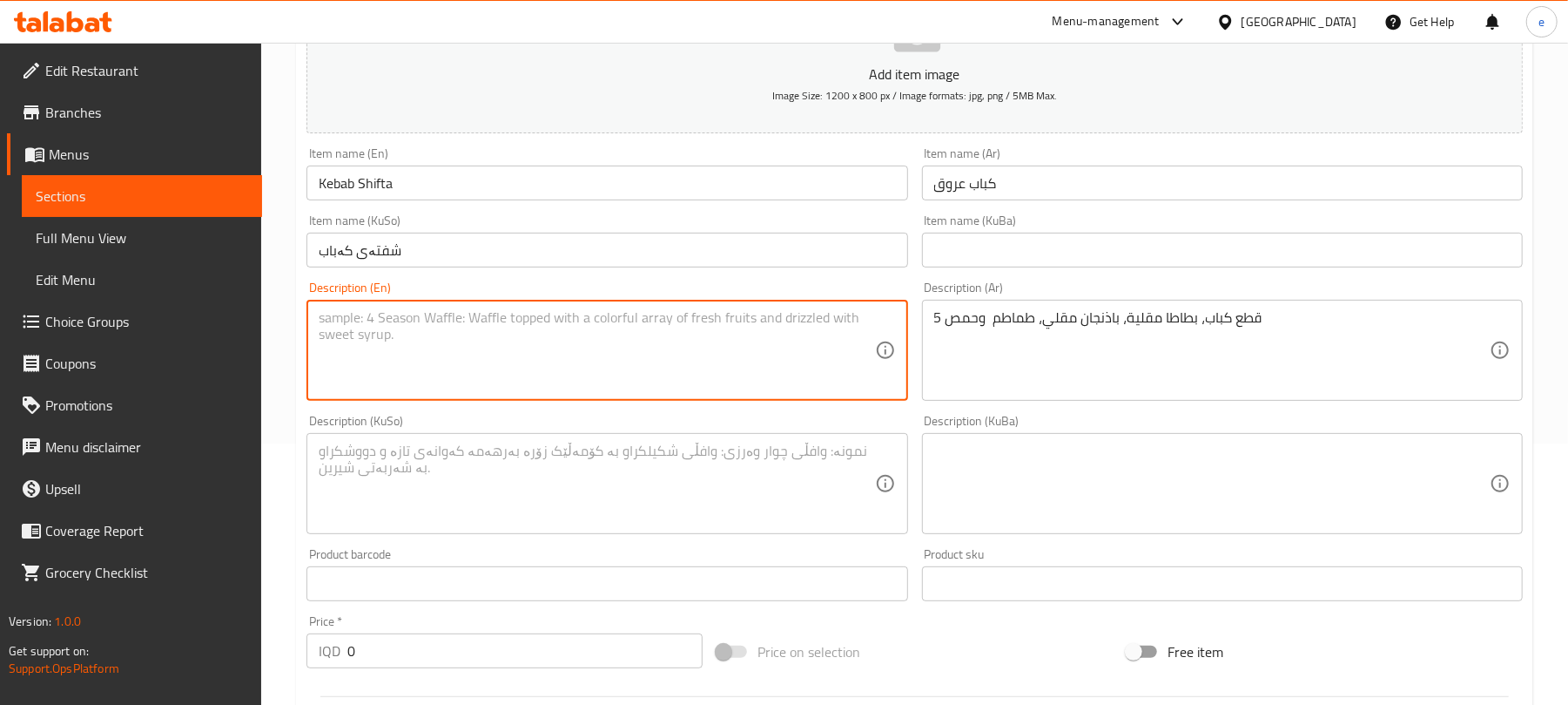
paste textarea "5 kebabs pieces, French fries, fried eggplant, tomatoes and hummus"
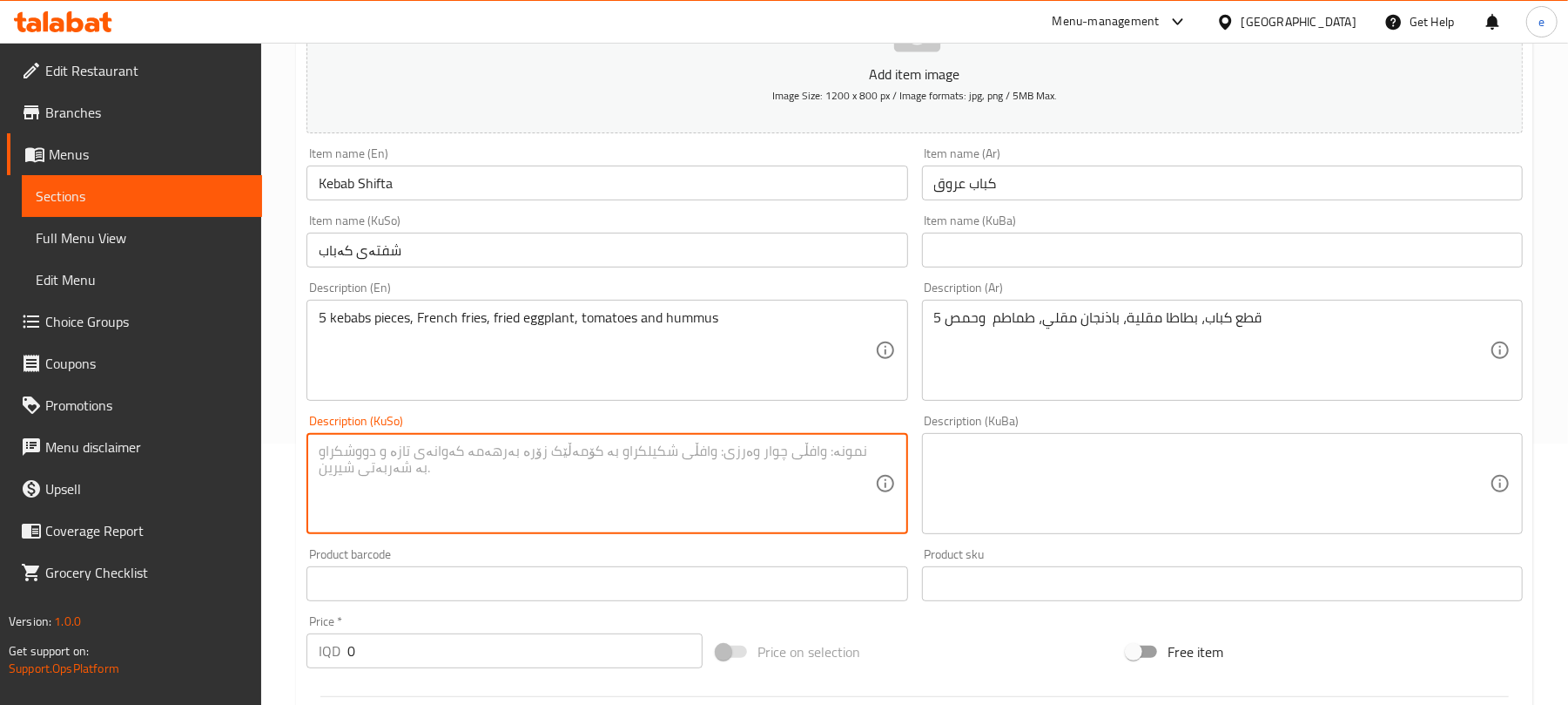
click at [736, 464] on textarea at bounding box center [596, 483] width 555 height 83
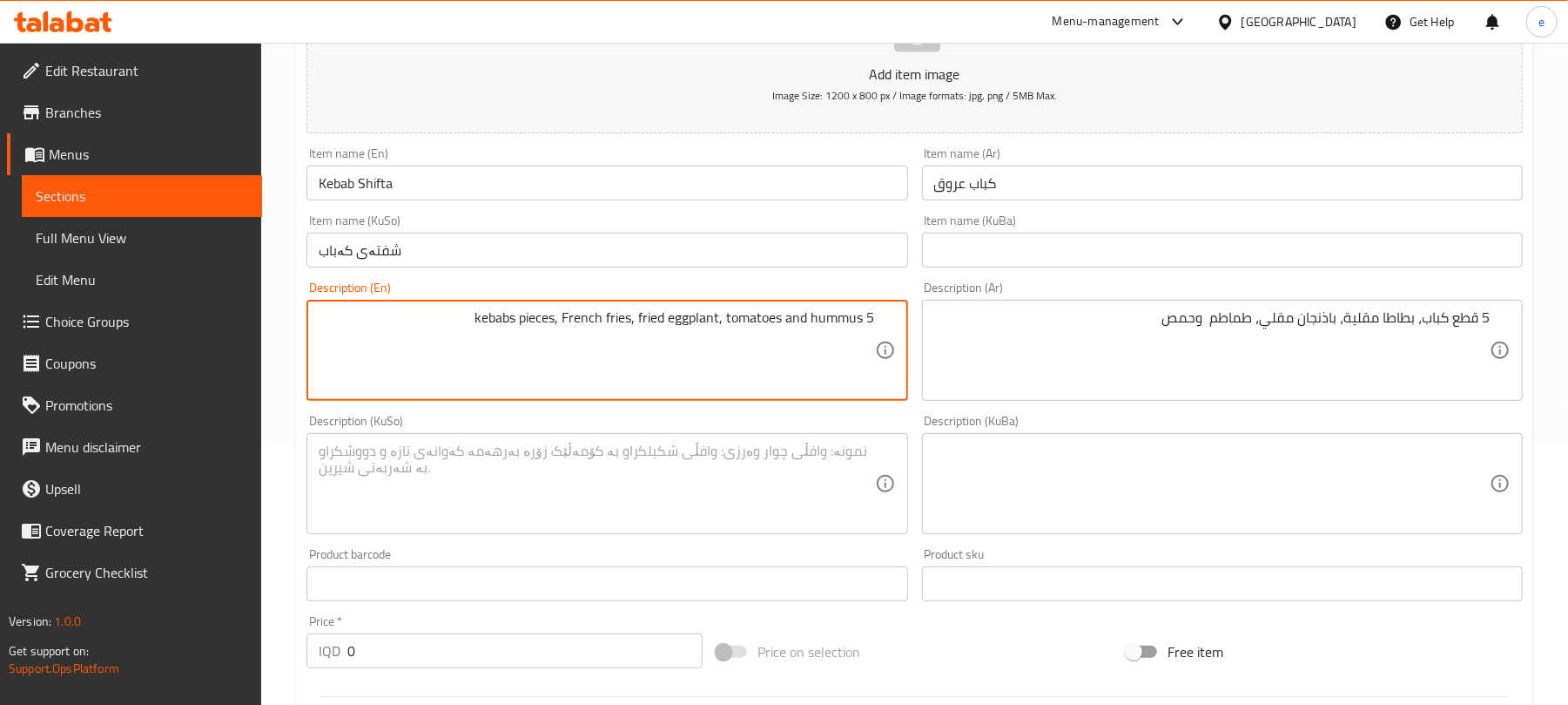
click at [676, 478] on textarea at bounding box center [596, 483] width 555 height 83
paste textarea "kebabs pieces, French fries, fried eggplant, tomatoes and hummus"
type textarea "5 kebabs pieces, French fries, fried eggplant, tomatoes and hummus kebabs piece…"
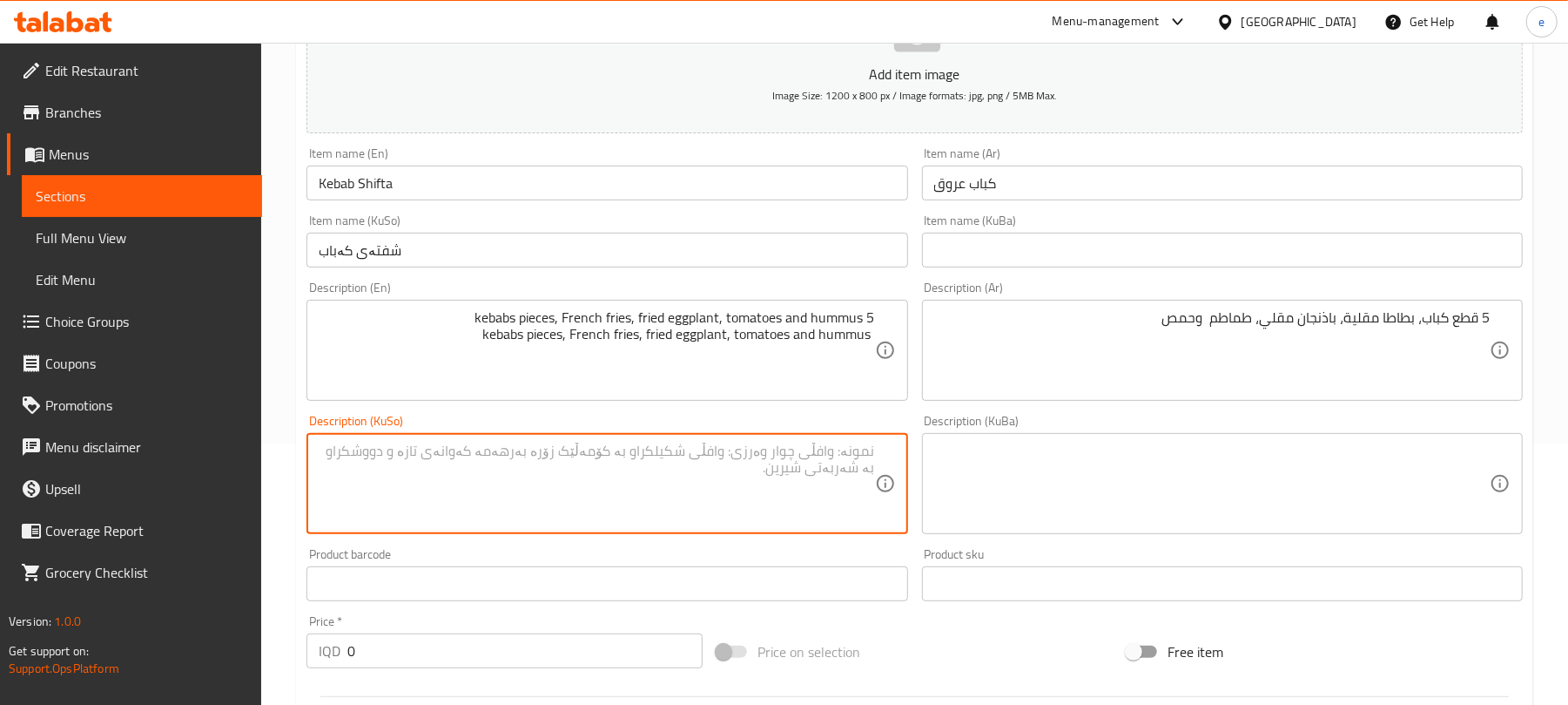
click at [809, 479] on textarea at bounding box center [596, 483] width 555 height 83
paste textarea "5 kebabs pieces, French fries, fried eggplant, tomatoes and hummus"
type textarea "5 kebabs pieces, French fries, fried eggplant, tomatoes and hummus"
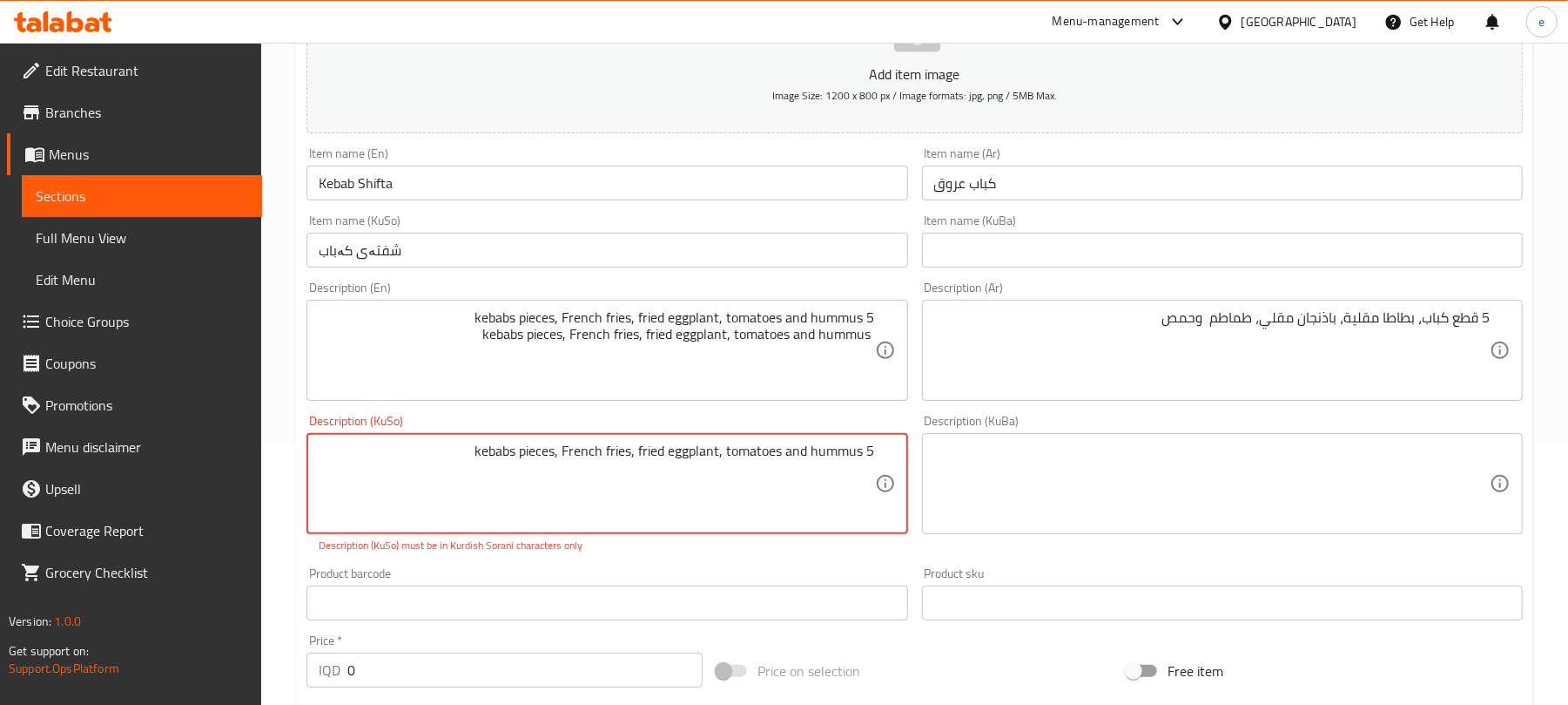
click at [769, 455] on textarea "5 kebabs pieces, French fries, fried eggplant, tomatoes and hummus" at bounding box center [596, 483] width 555 height 83
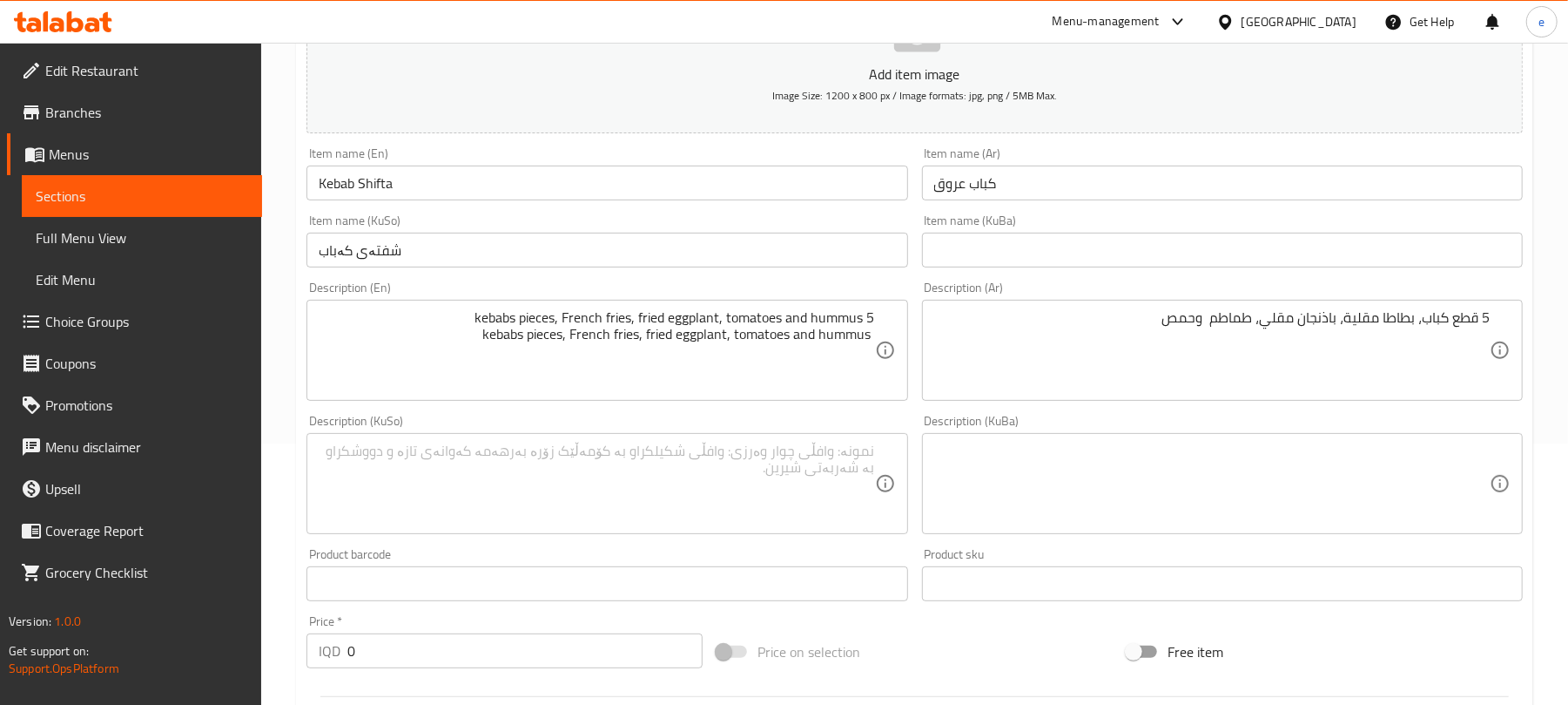
drag, startPoint x: 878, startPoint y: 321, endPoint x: 868, endPoint y: 321, distance: 10.0
click at [868, 321] on div "5 kebabs pieces, French fries, fried eggplant, tomatoes and hummus kebabs piece…" at bounding box center [606, 350] width 601 height 101
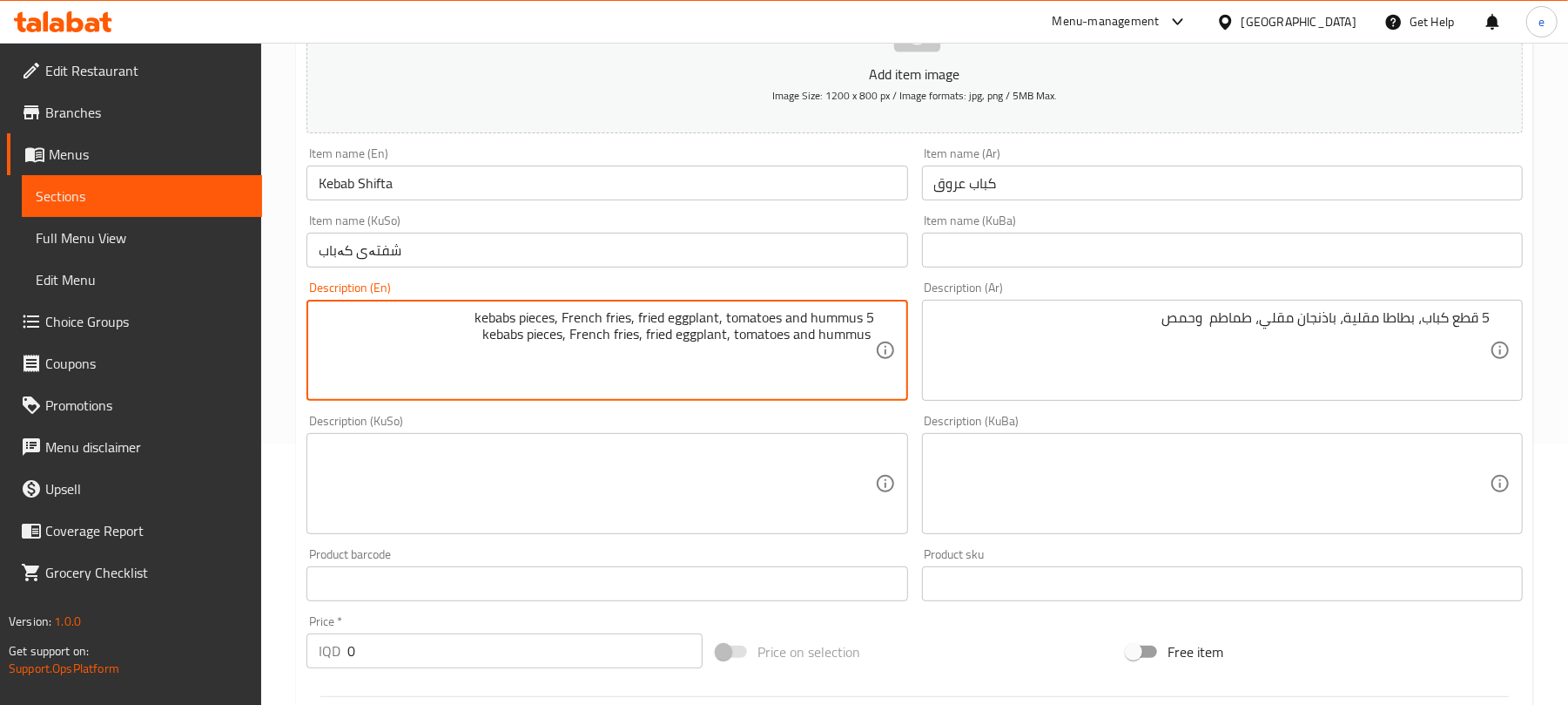
click at [782, 350] on textarea "5 kebabs pieces, French fries, fried eggplant, tomatoes and hummus kebabs piece…" at bounding box center [596, 350] width 555 height 83
type textarea "5 kebabs pieces, French fries, fried eggplant, tomatoes and hummus"
click at [789, 343] on textarea "5 kebabs pieces, French fries, fried eggplant, tomatoes and hummus kebabs piece…" at bounding box center [596, 350] width 555 height 83
type textarea "5 kebabs pieces, French fries, fried eggplant, tomatoes and hummus"
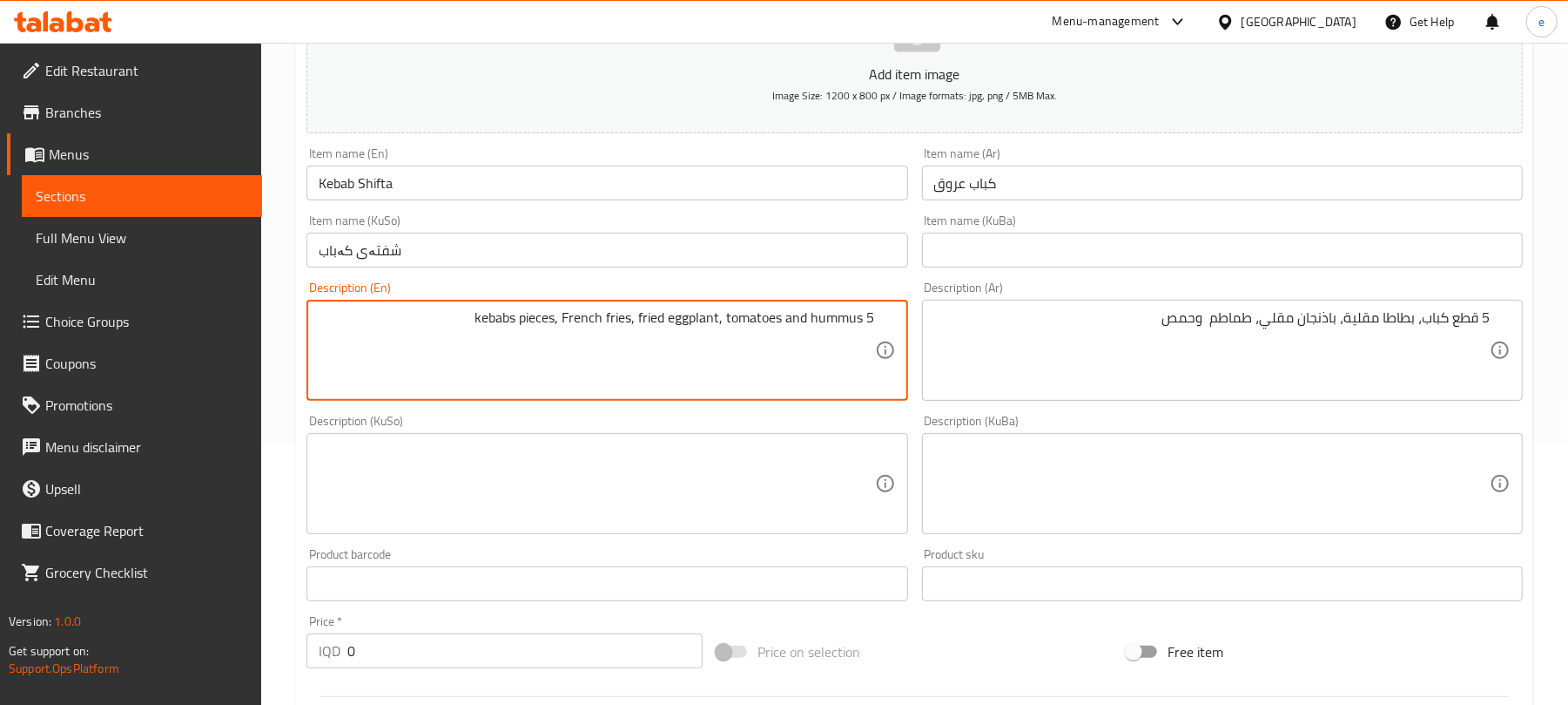
click at [799, 329] on textarea "5 kebabs pieces, French fries, fried eggplant, tomatoes and hummus" at bounding box center [596, 350] width 555 height 83
click at [749, 343] on textarea at bounding box center [596, 350] width 555 height 83
paste textarea "5 kebabs pieces, French fries, fried eggplant, tomatoes and hummus"
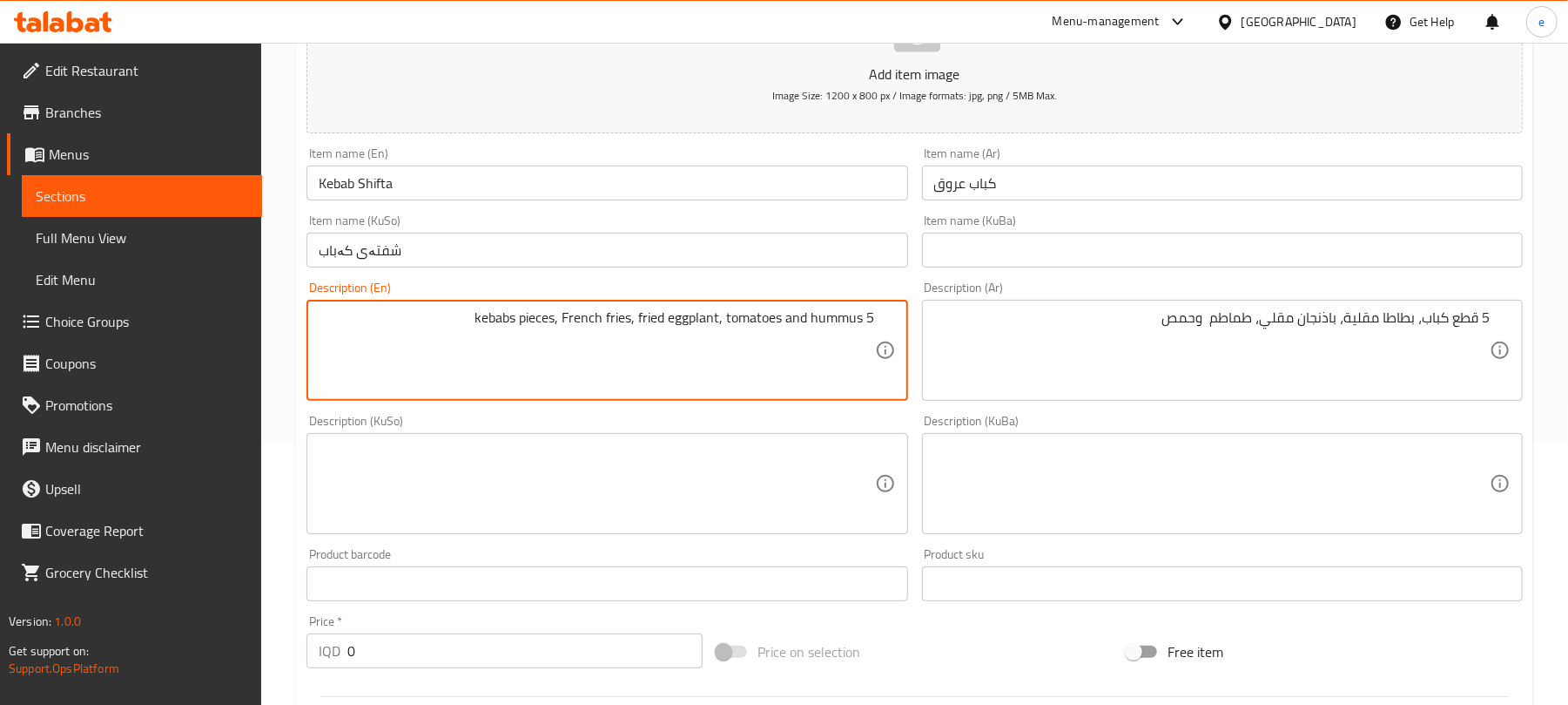
type textarea "5 kebabs pieces, French fries, fried eggplant, tomatoes and hummus"
click at [865, 471] on textarea at bounding box center [596, 483] width 555 height 83
click at [878, 442] on div "Description (KuSo)" at bounding box center [606, 484] width 601 height 101
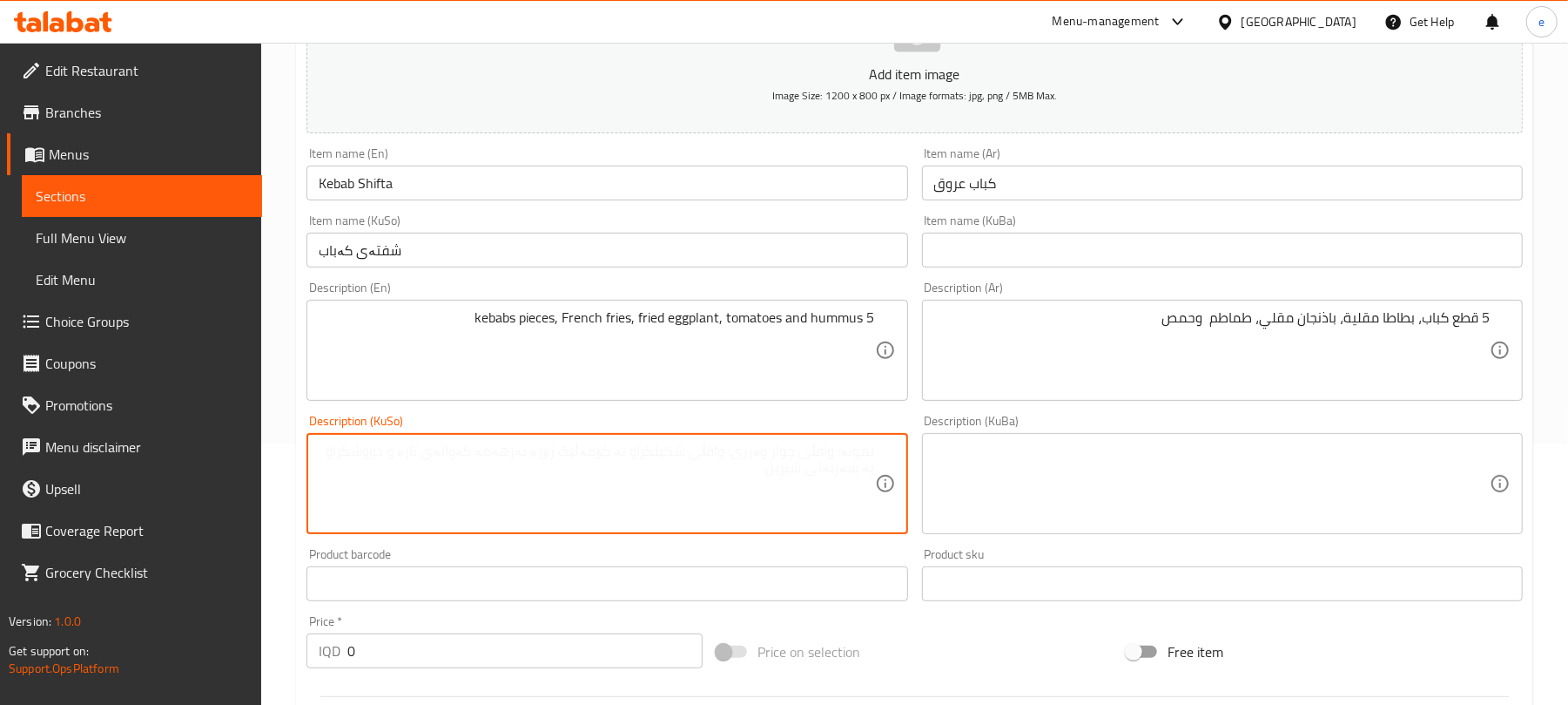
paste textarea "5"
type textarea "5 پارچە کەباب، فینگەر، باینجانی سورکراوە، تەماتە و حومس"
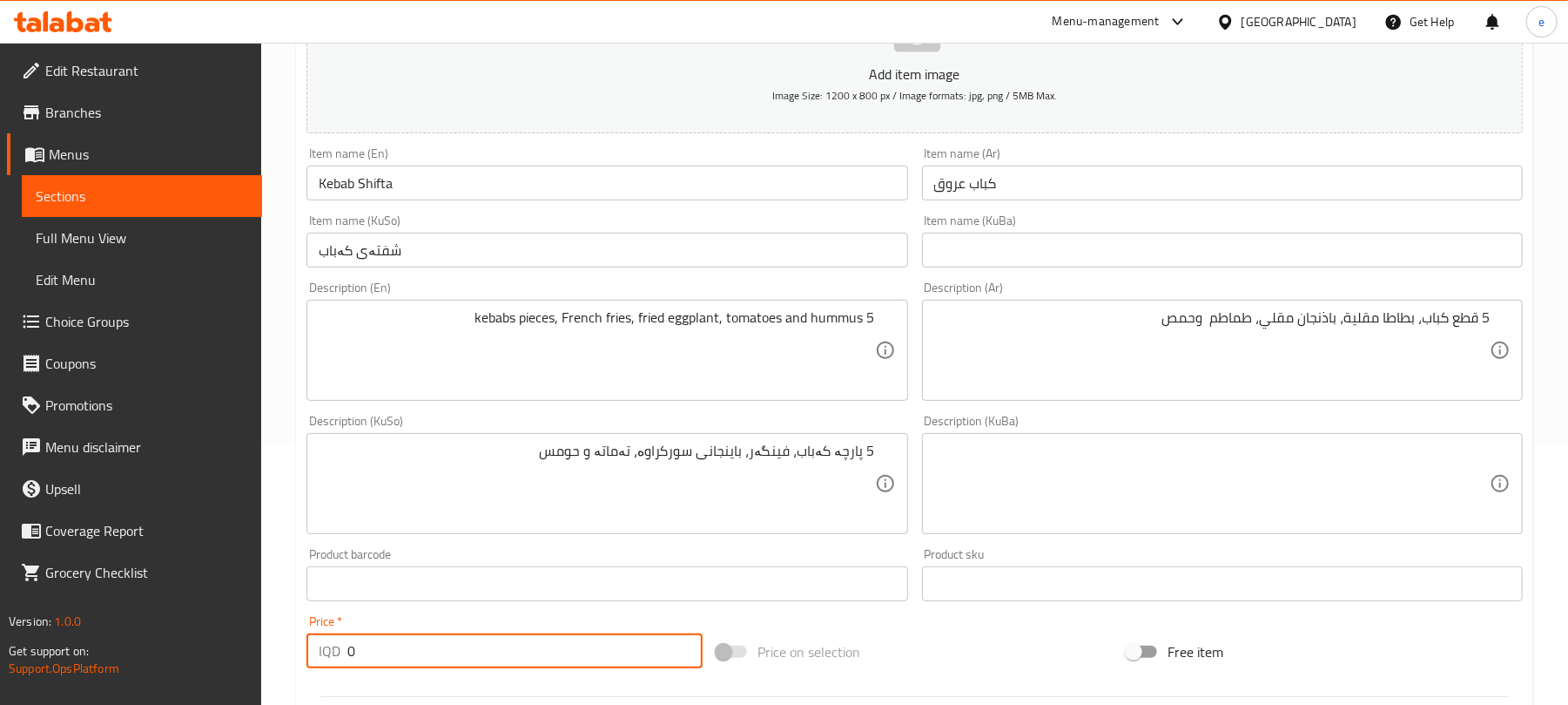
drag, startPoint x: 445, startPoint y: 656, endPoint x: 282, endPoint y: 629, distance: 165.2
click at [282, 629] on div "Home / Restaurants management / Menus / Sections / item / create Oriental Dishe…" at bounding box center [914, 476] width 1307 height 1389
paste input "600"
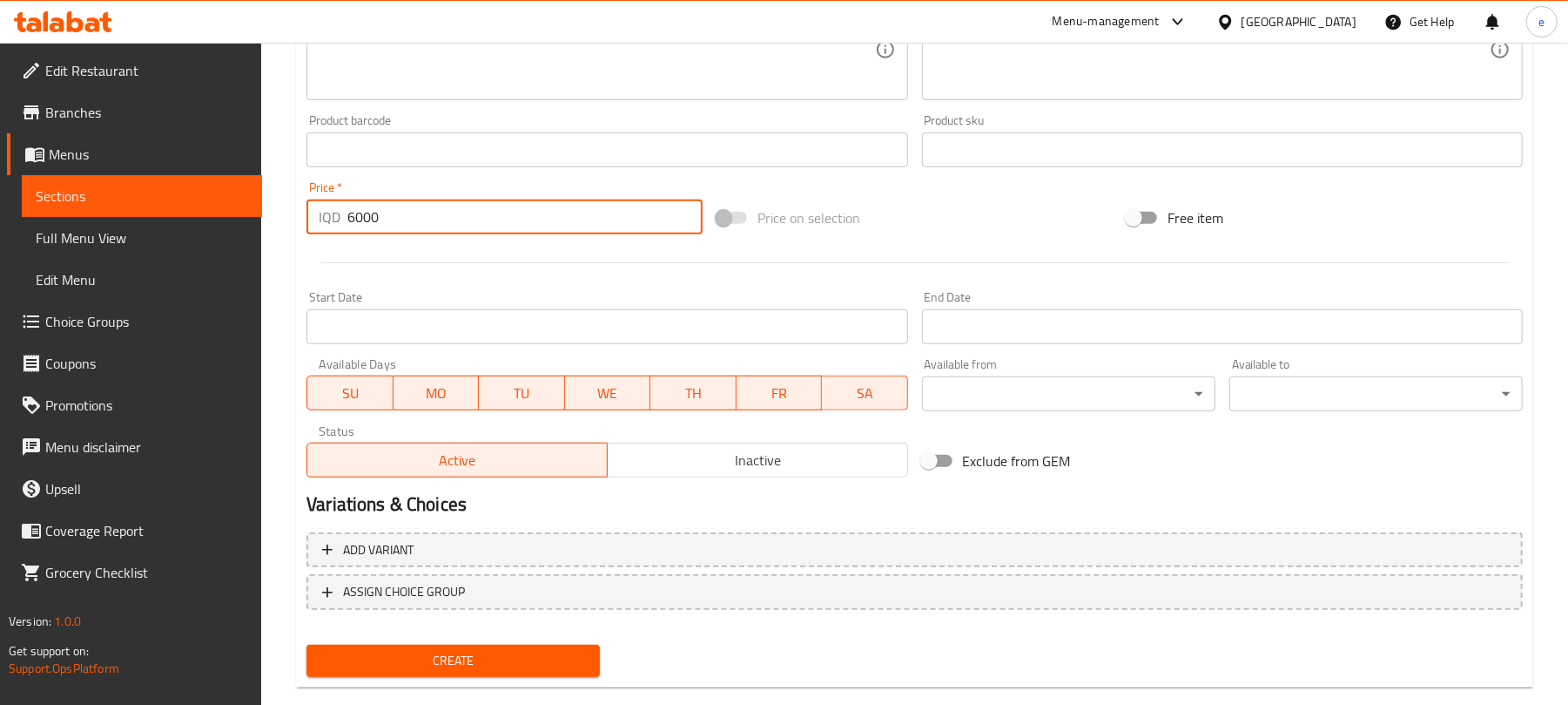
scroll to position [725, 0]
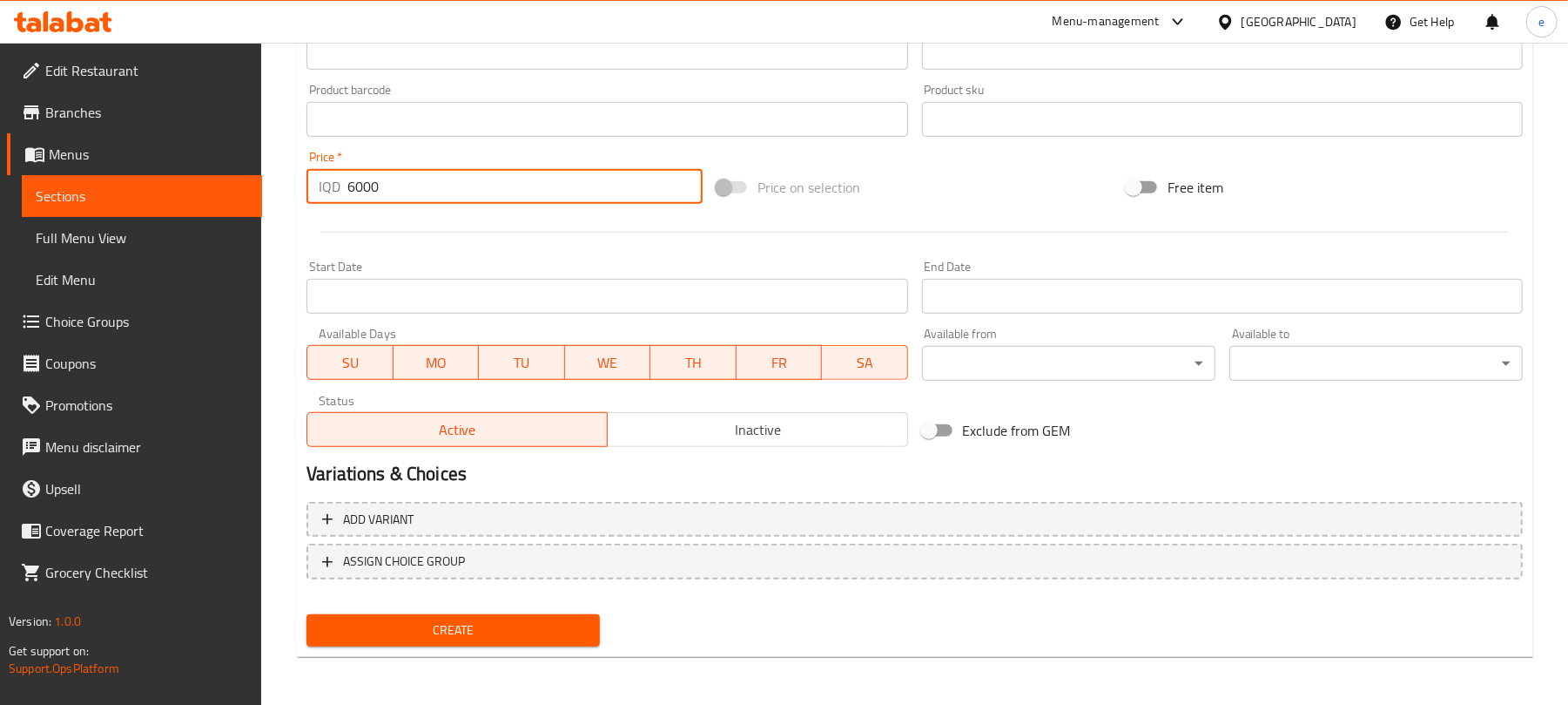
type input "6000"
click at [528, 623] on span "Create" at bounding box center [453, 630] width 265 height 22
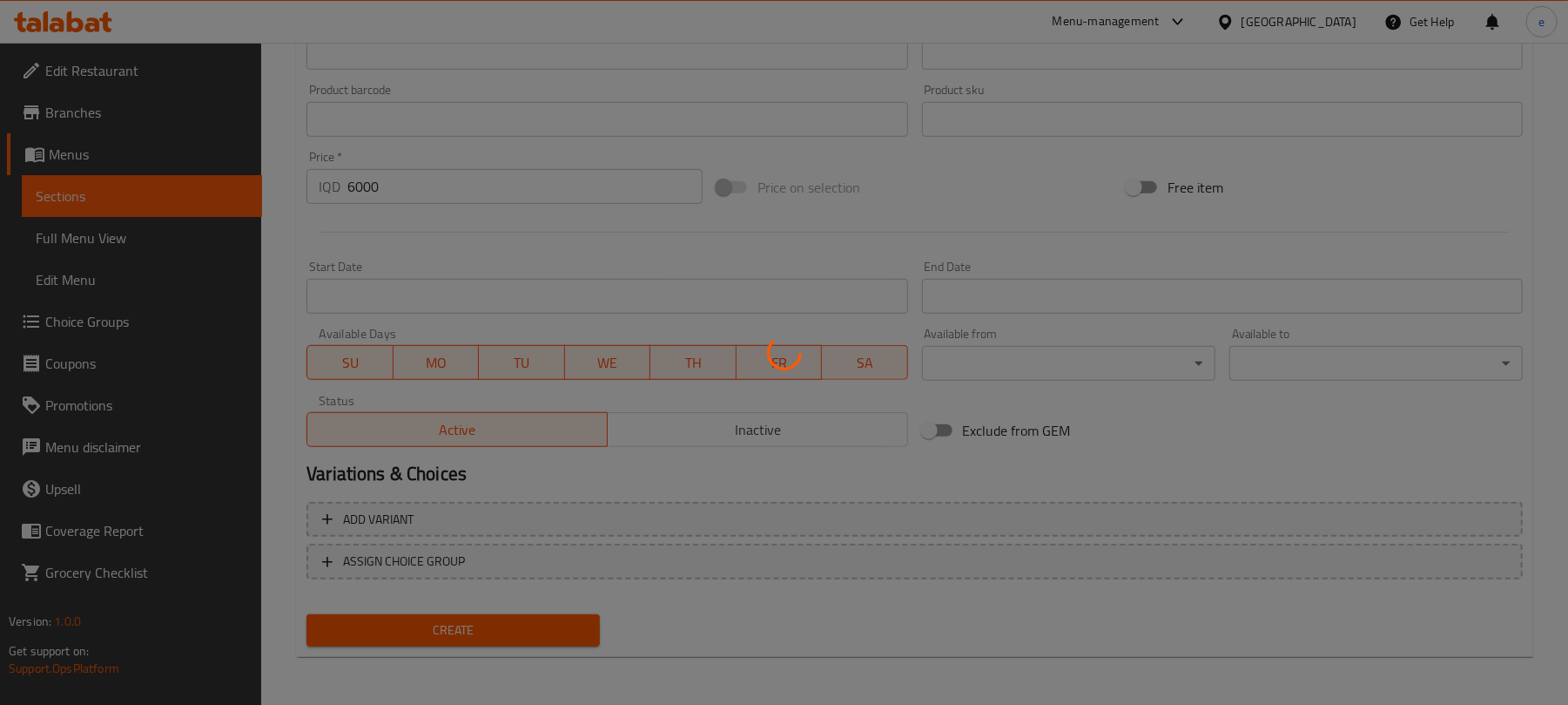
type input "0"
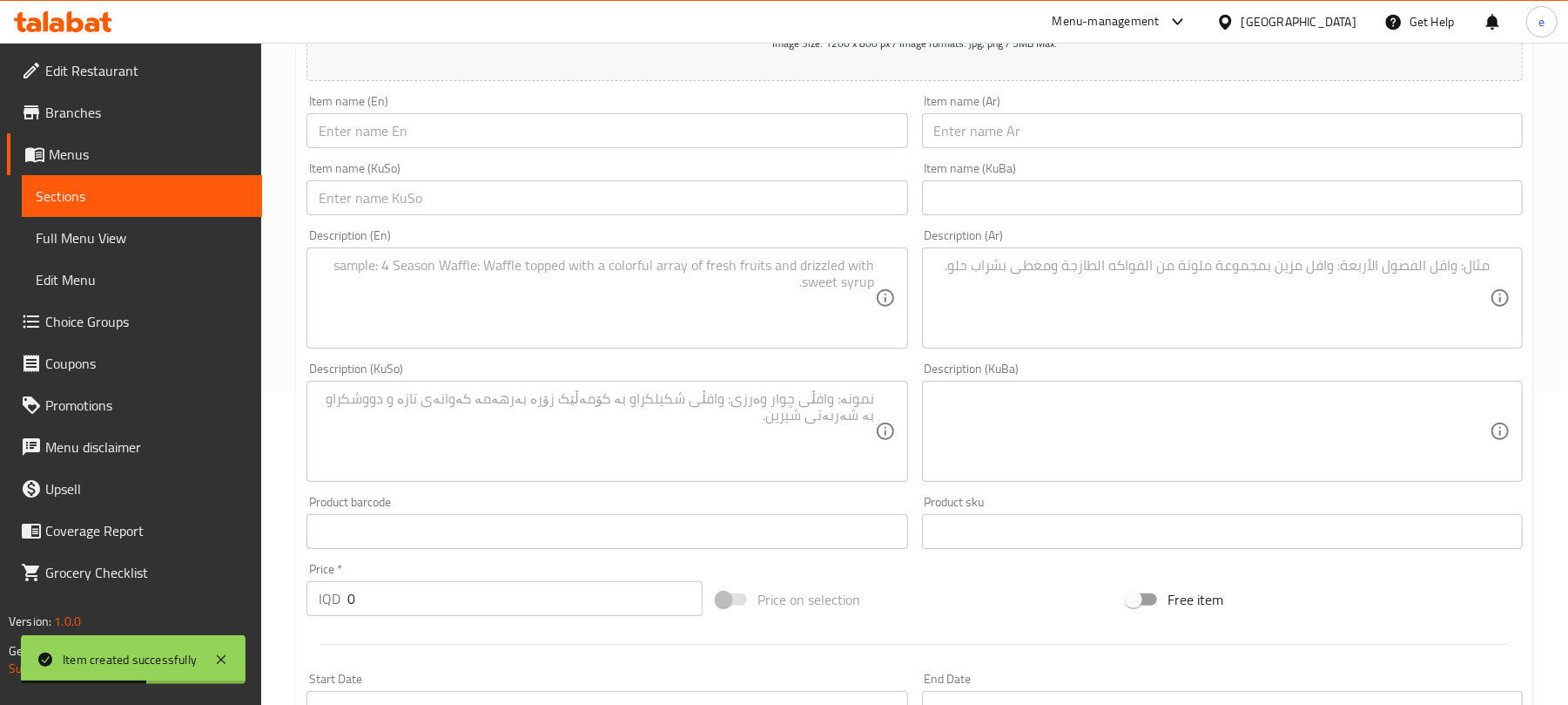
scroll to position [261, 0]
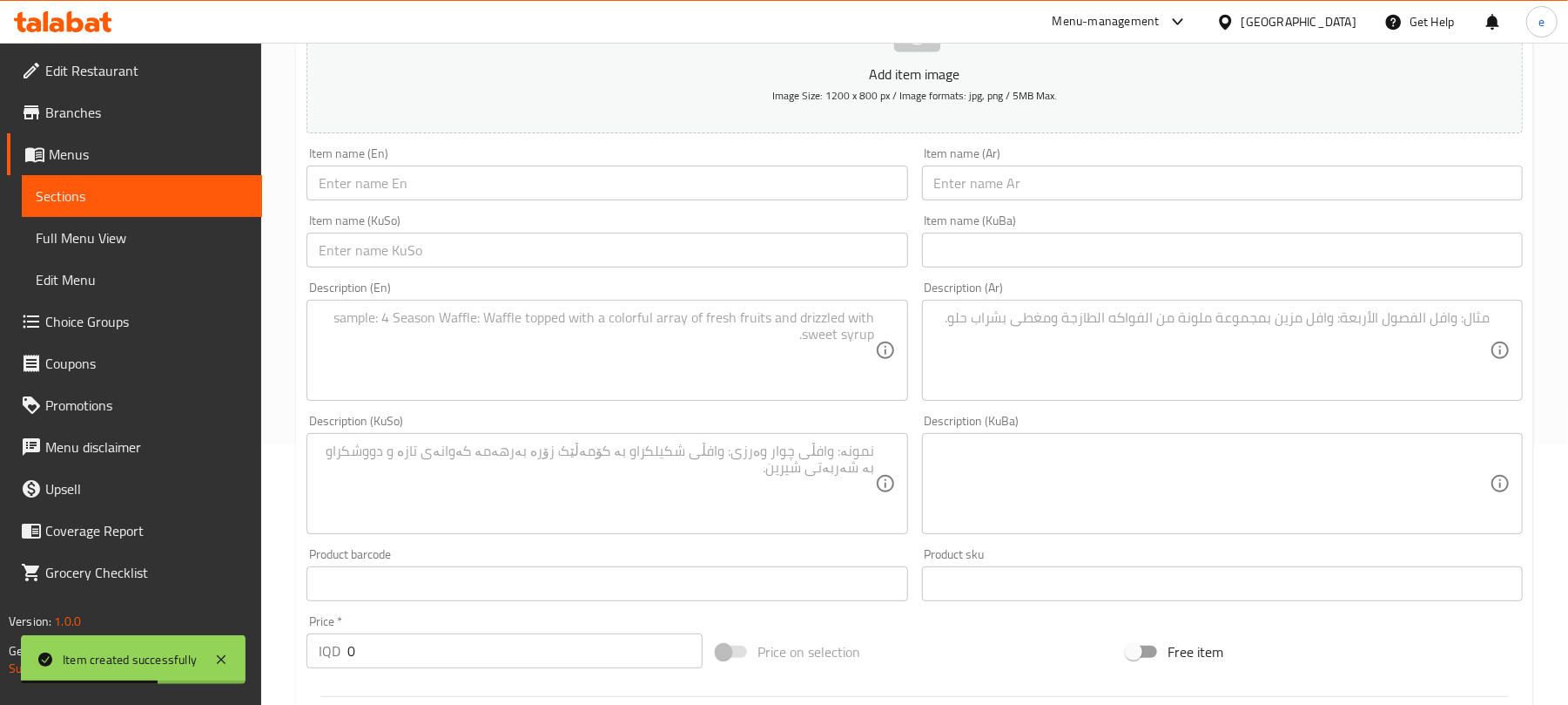
click at [570, 206] on div "Item name (En) Item name (En)" at bounding box center [606, 174] width 615 height 67
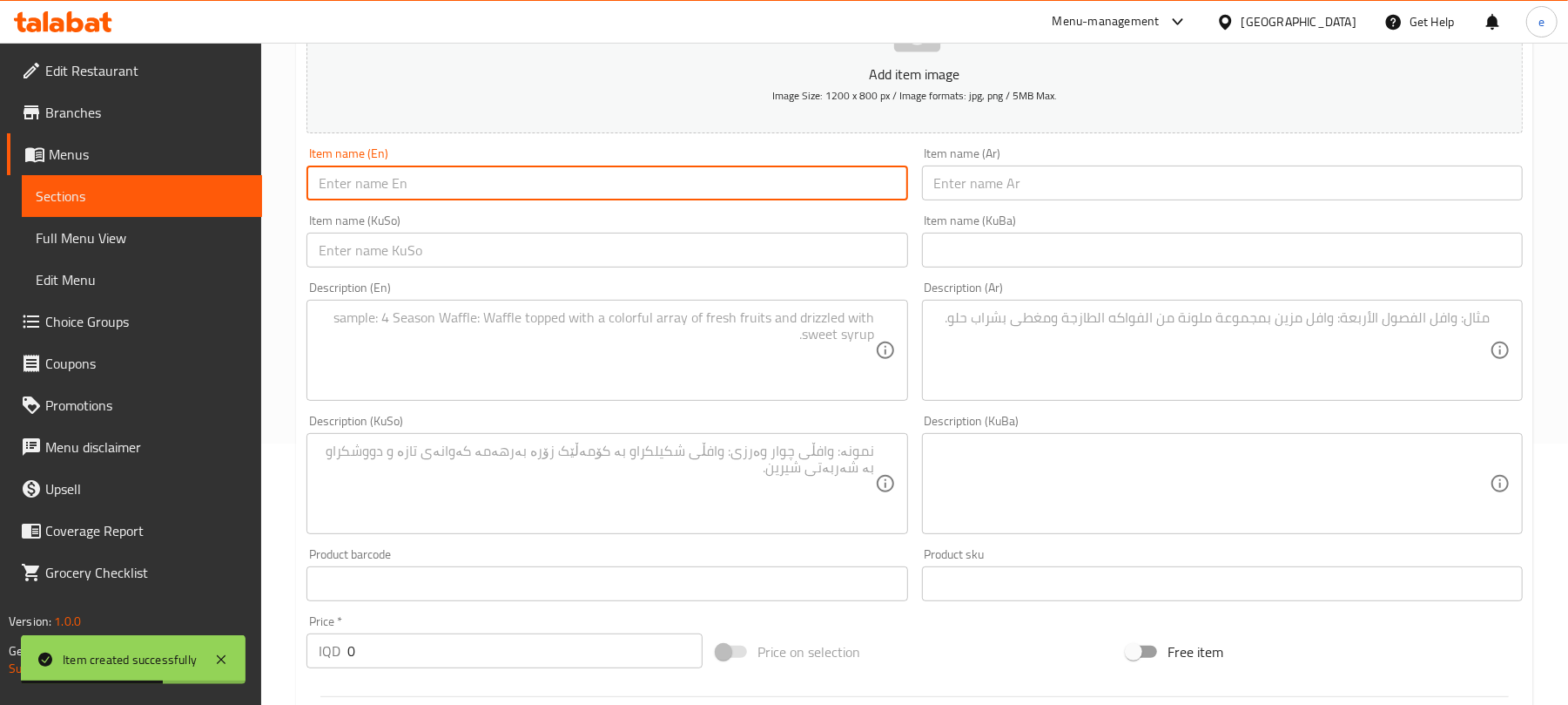
click at [570, 201] on input "text" at bounding box center [606, 182] width 601 height 35
paste input "Mahshi Chicken"
type input "Mahshi Chicken"
click at [1059, 181] on input "text" at bounding box center [1222, 182] width 601 height 35
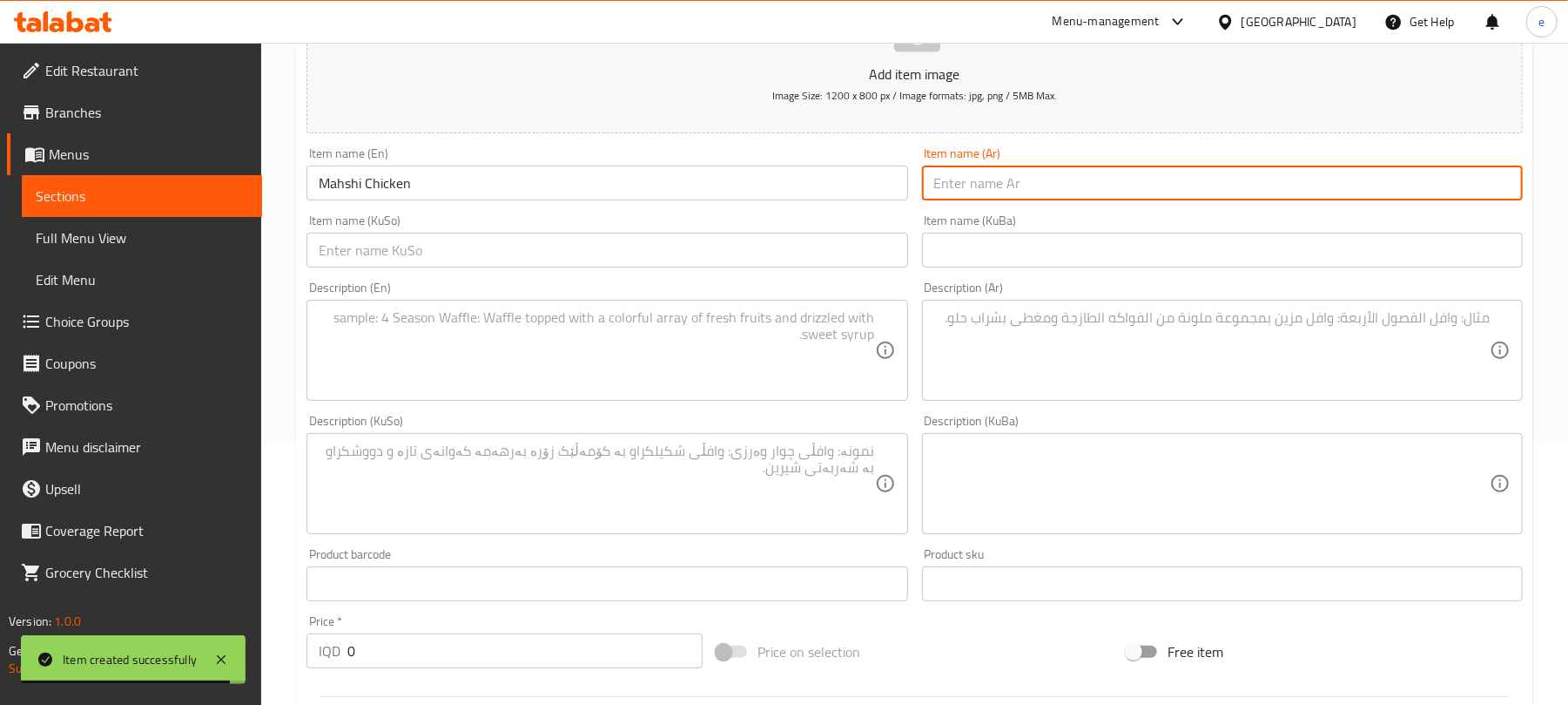
paste input "دجاج محشي"
type input "دجاج محشي"
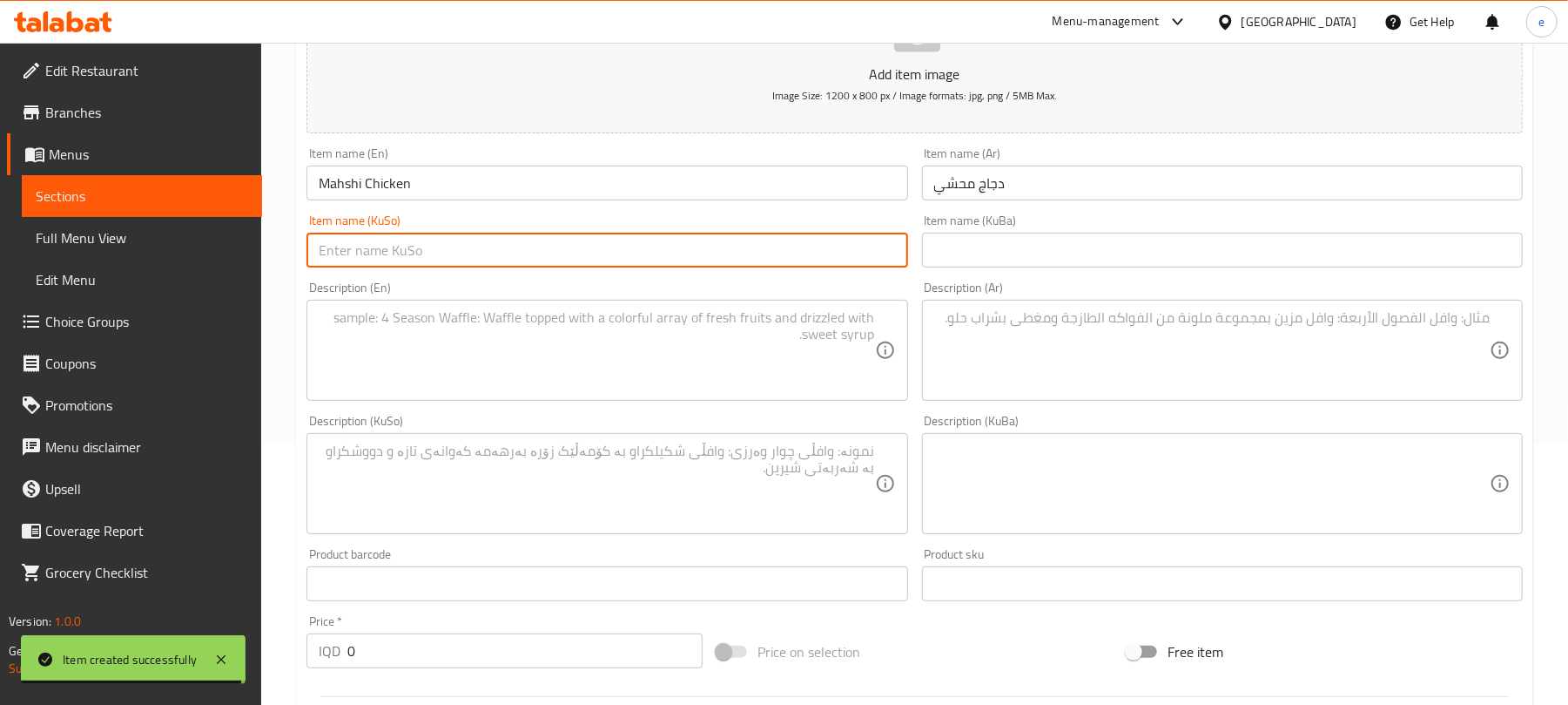
click at [876, 267] on input "text" at bounding box center [606, 250] width 601 height 35
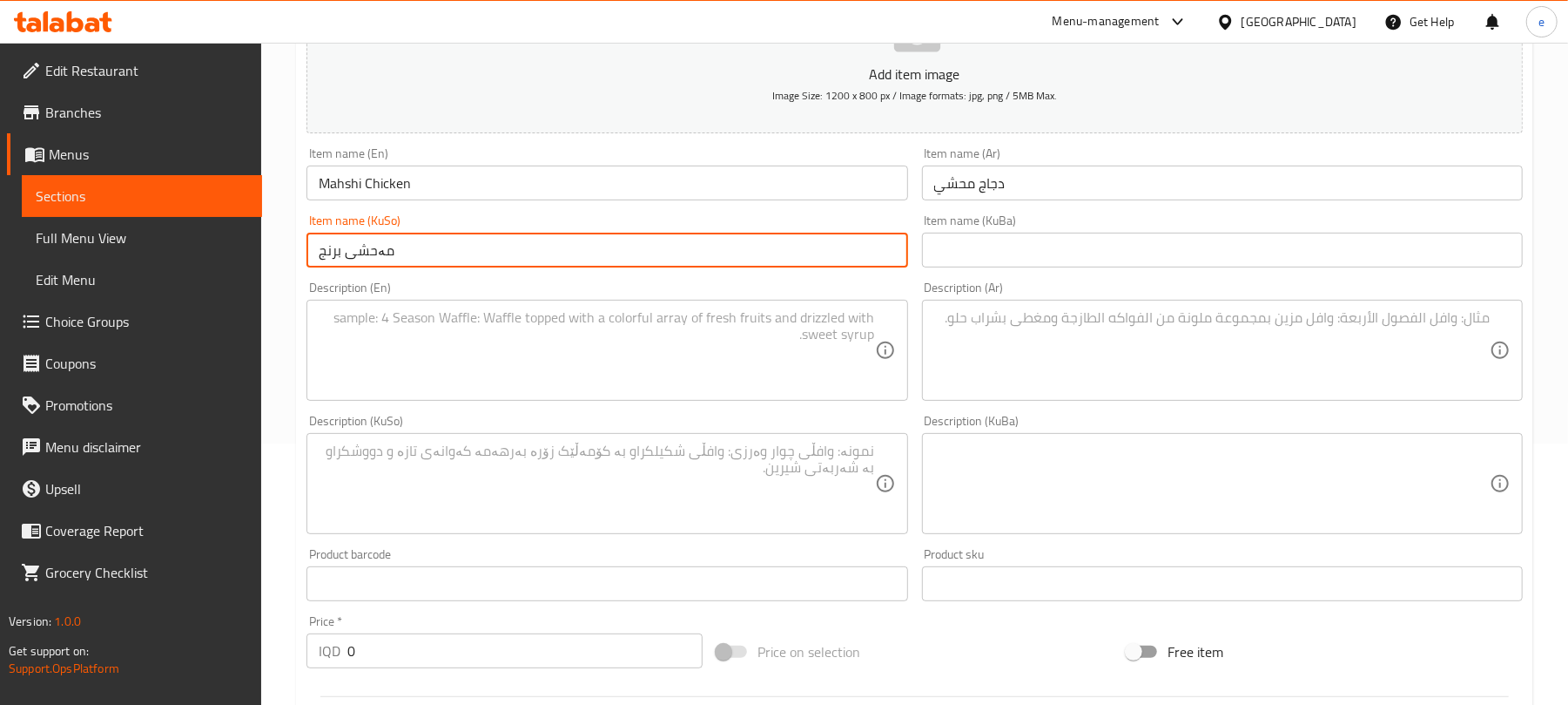
type input "مەحشی برنج"
click at [1011, 360] on textarea at bounding box center [1212, 350] width 555 height 83
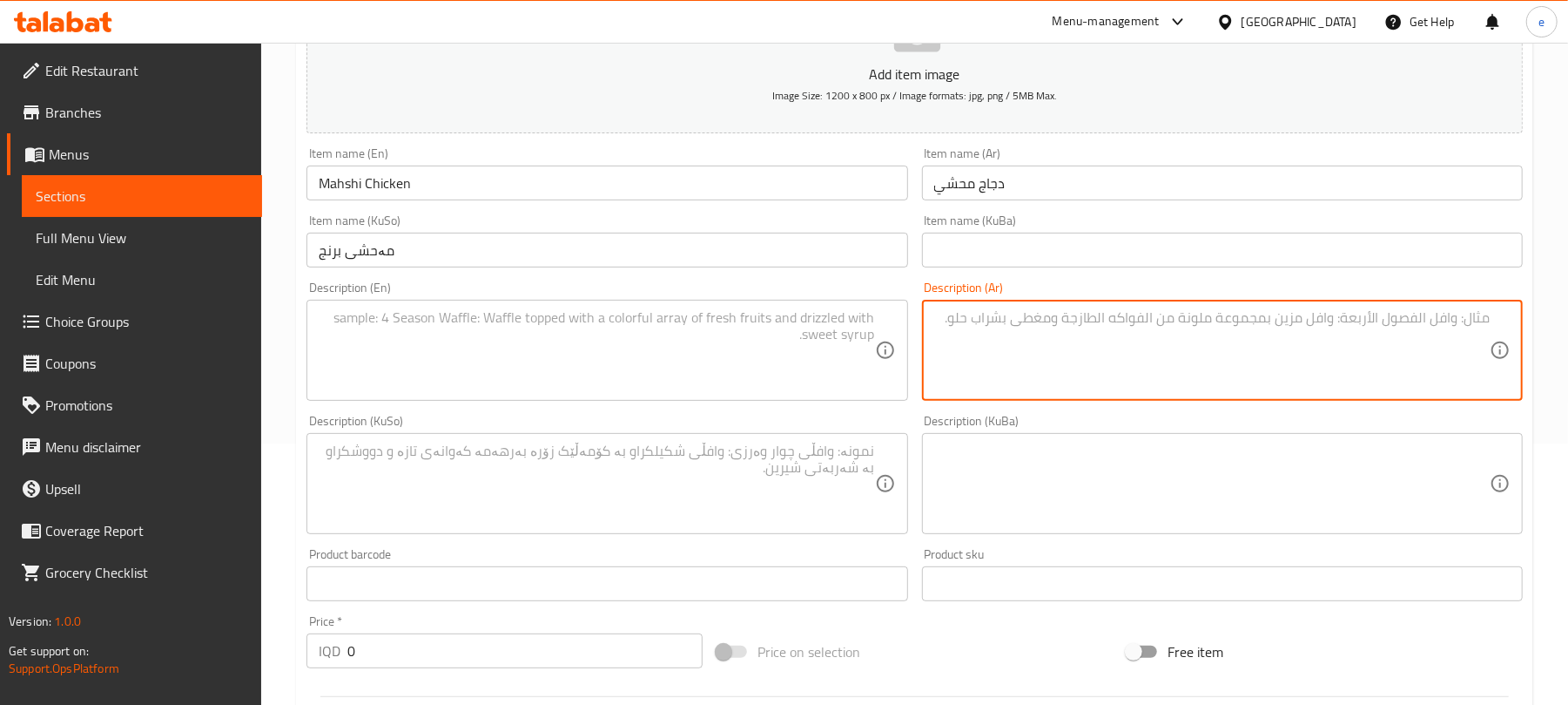
paste textarea "دجاجة محشية بتمن مع صلصة، صينية رز و2 مرق"
type textarea "دجاجة محشية بتمن مع صلصة، صينية رز و2 مرق"
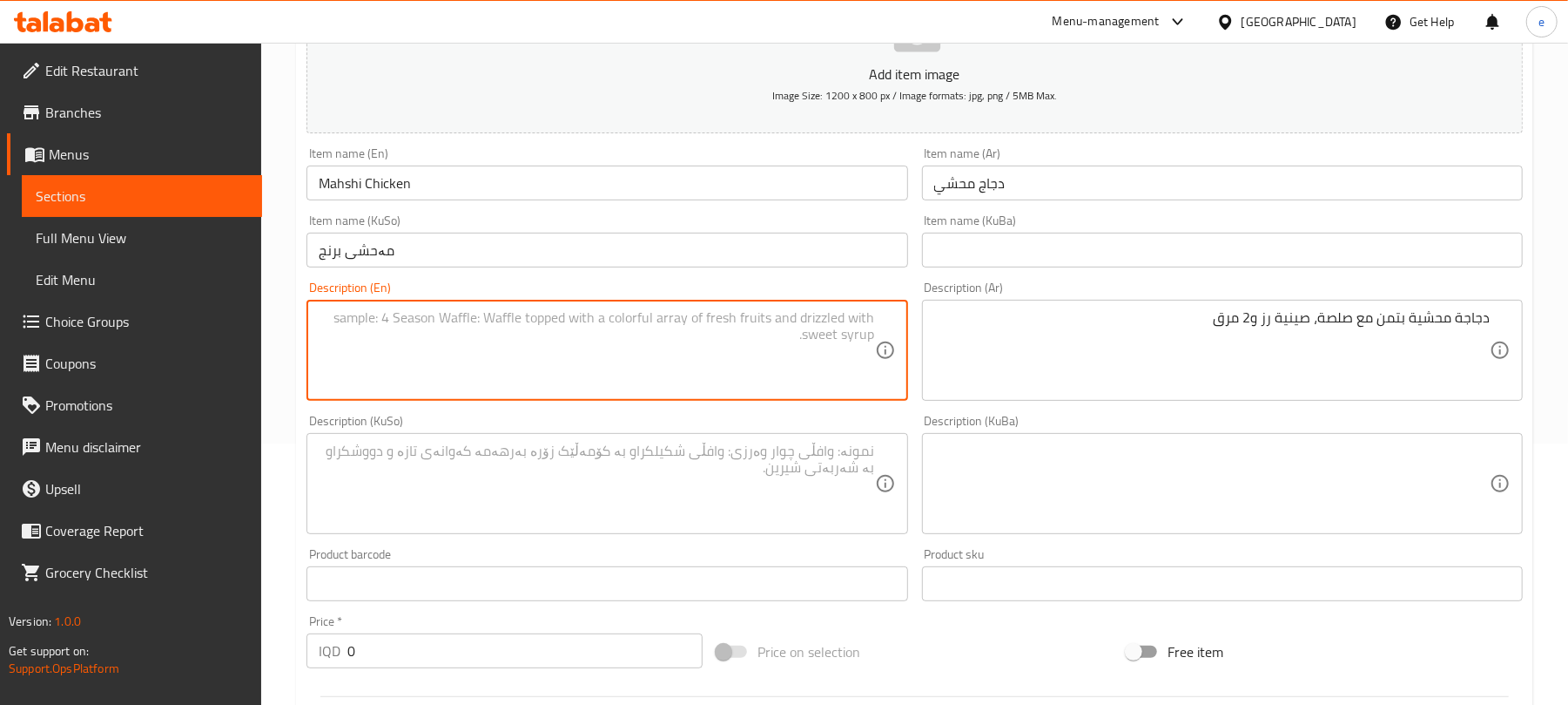
click at [721, 343] on textarea at bounding box center [596, 350] width 555 height 83
paste textarea "Stuffed chicken with rice and sauce, rice tray and 2 broth"
type textarea "Stuffed chicken with rice and sauce, rice tray and 2 broth"
drag, startPoint x: 760, startPoint y: 478, endPoint x: 787, endPoint y: 495, distance: 31.9
click at [760, 479] on textarea at bounding box center [596, 483] width 555 height 83
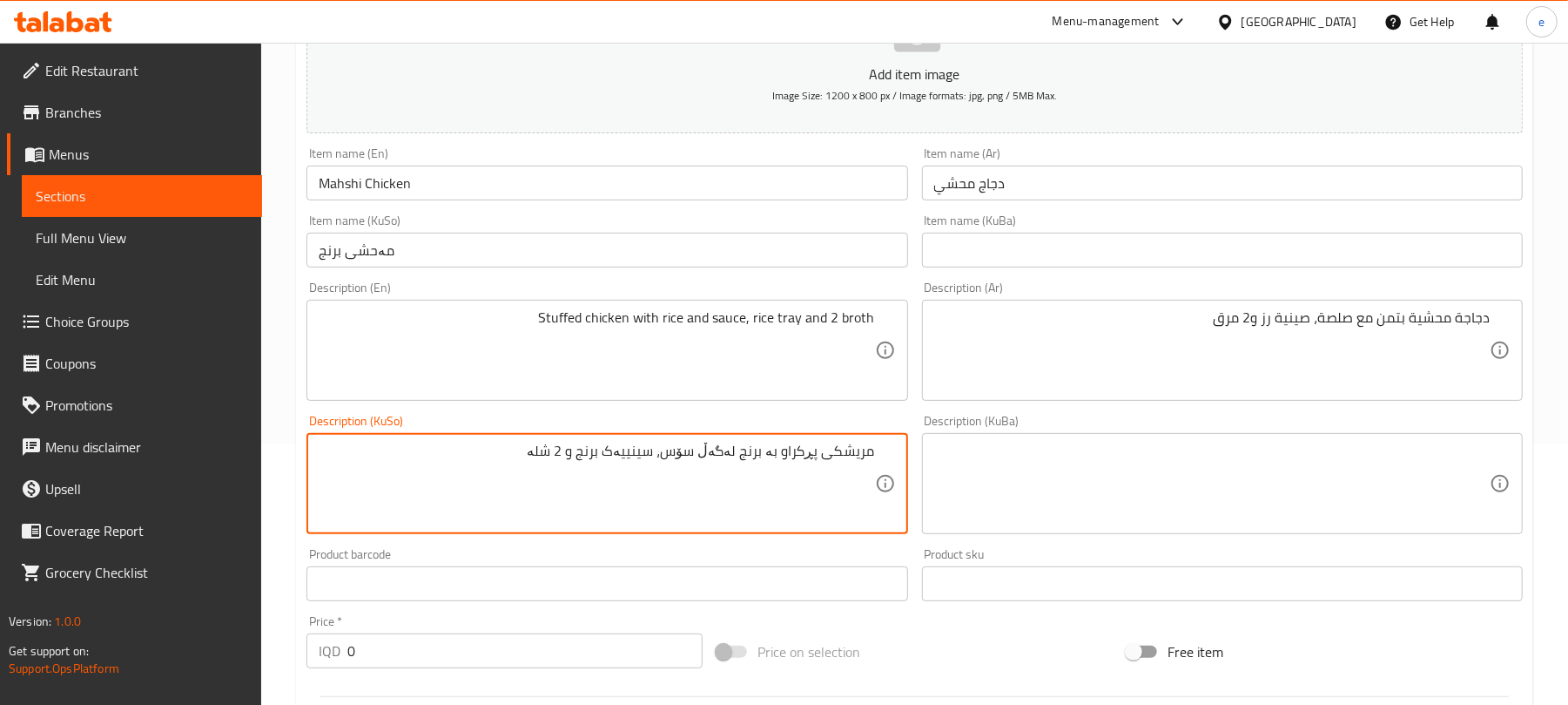
type textarea "مریشکی پڕکراو بە برنج لەگەڵ سۆس، سینییەک برنج و 2 شلە"
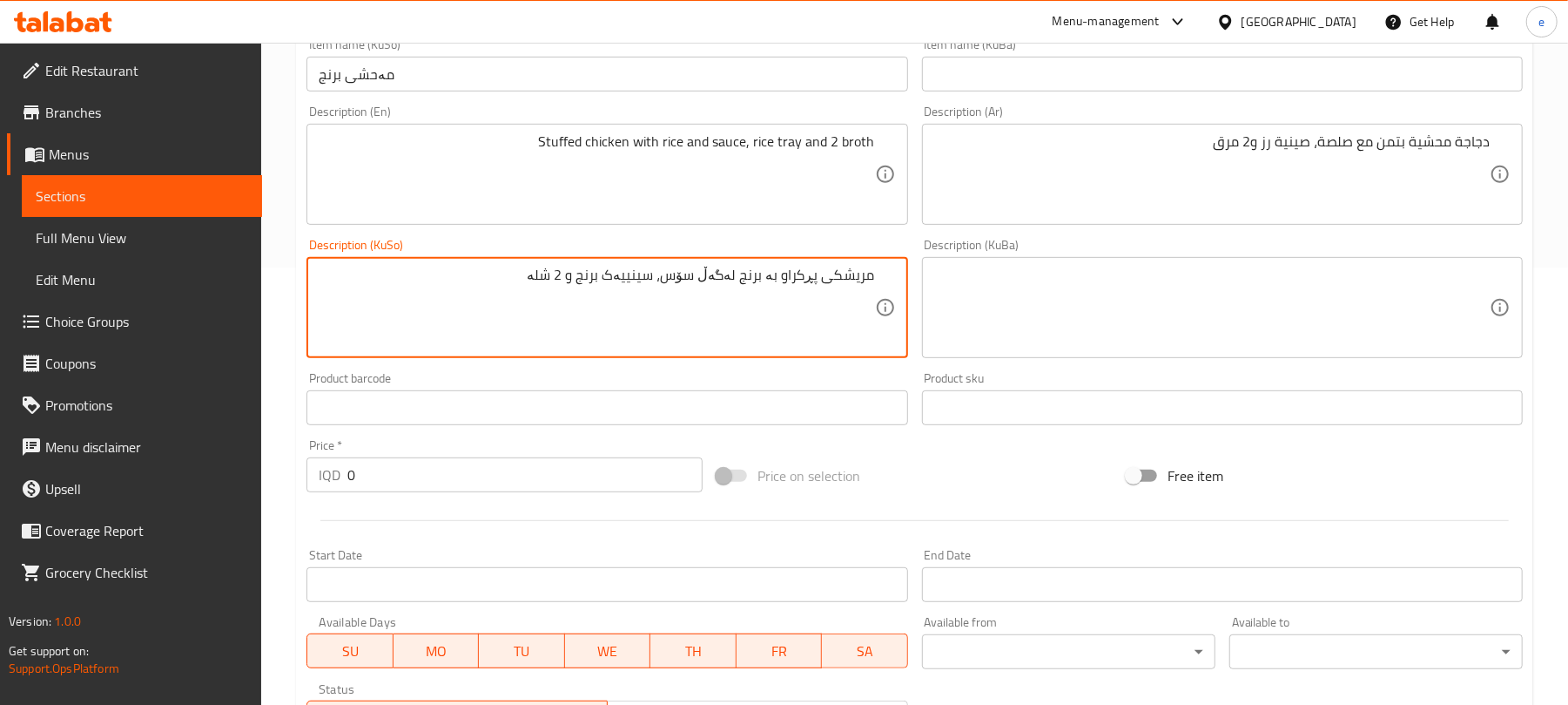
scroll to position [493, 0]
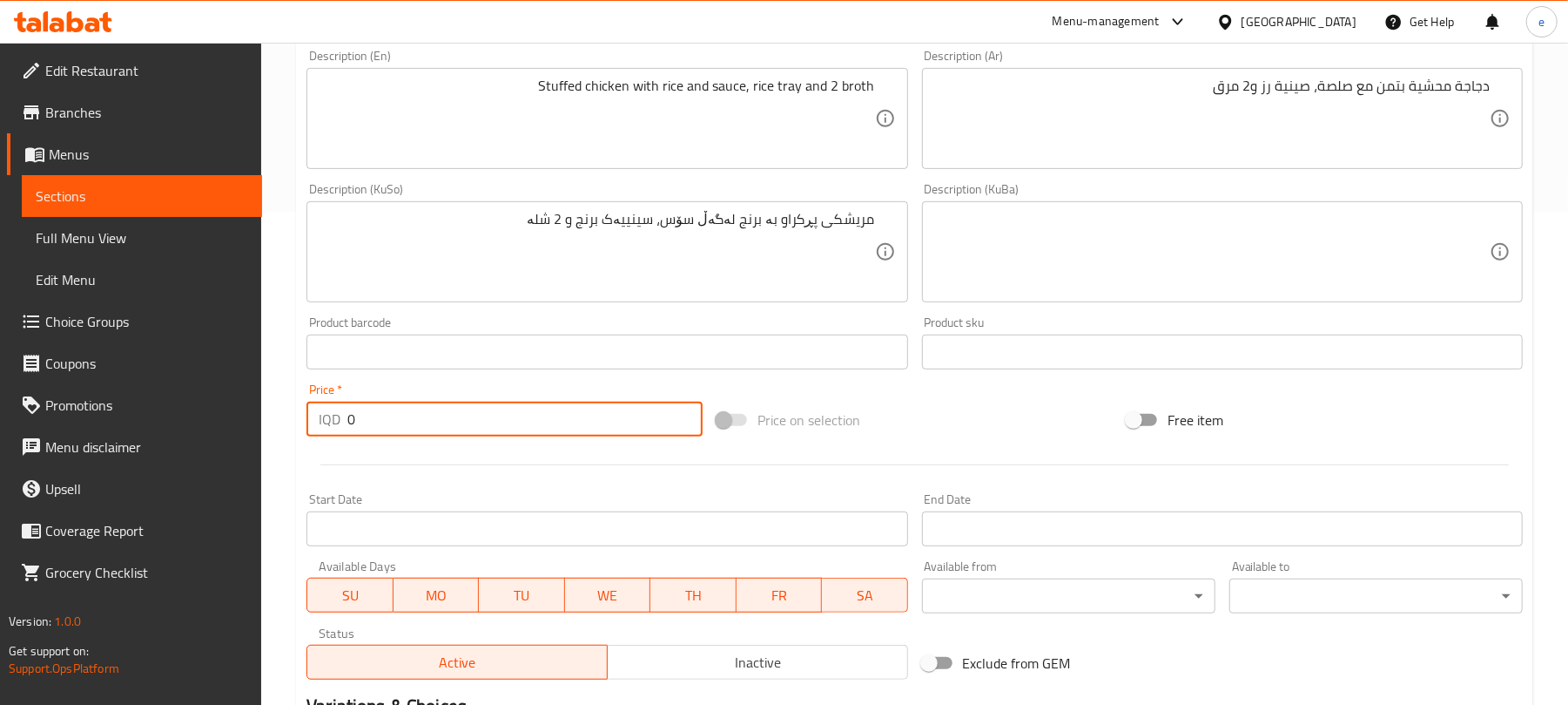
drag, startPoint x: 314, startPoint y: 416, endPoint x: 297, endPoint y: 416, distance: 17.0
click at [297, 416] on div "Create new item Add item image Image Size: 1200 x 800 px / Image formats: jpg, …" at bounding box center [915, 283] width 1237 height 1215
paste input "1000"
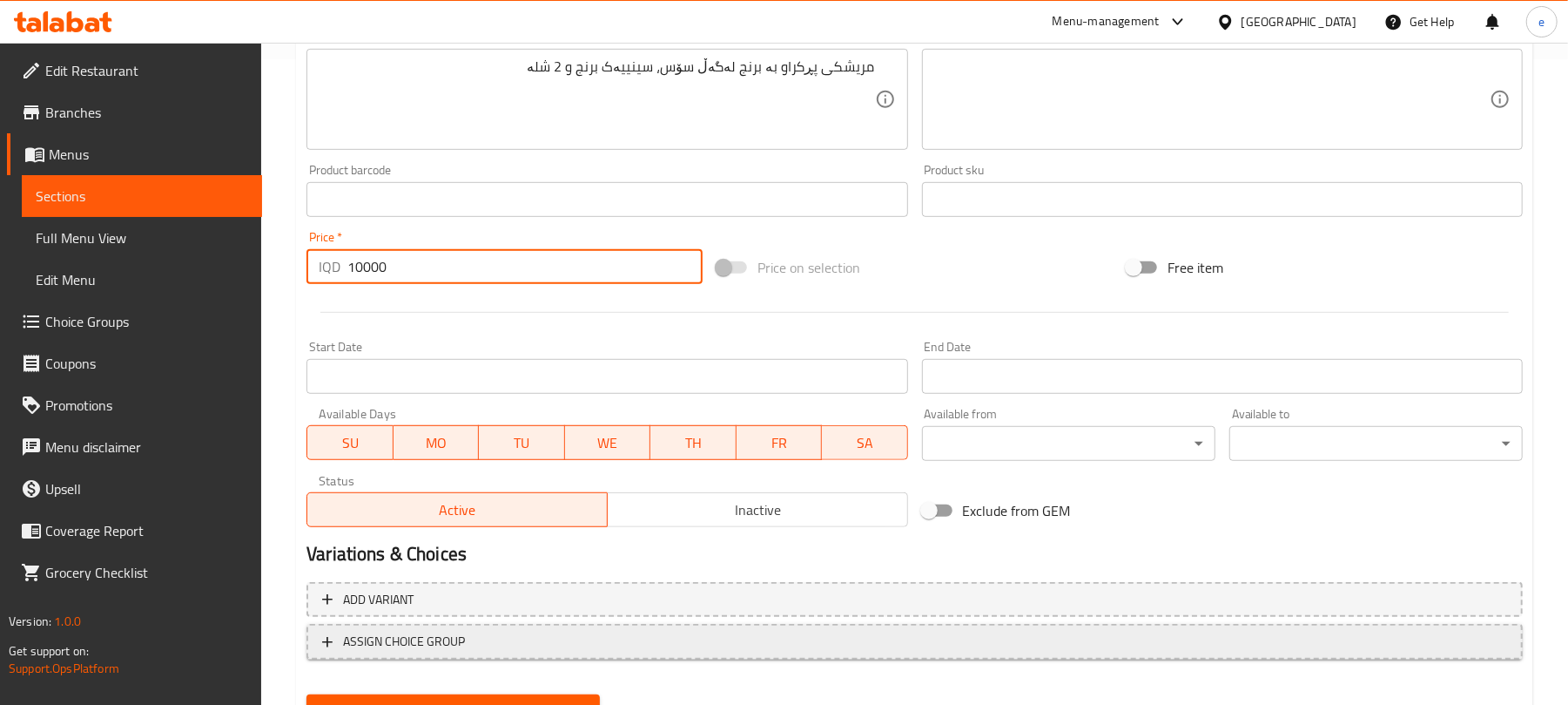
scroll to position [725, 0]
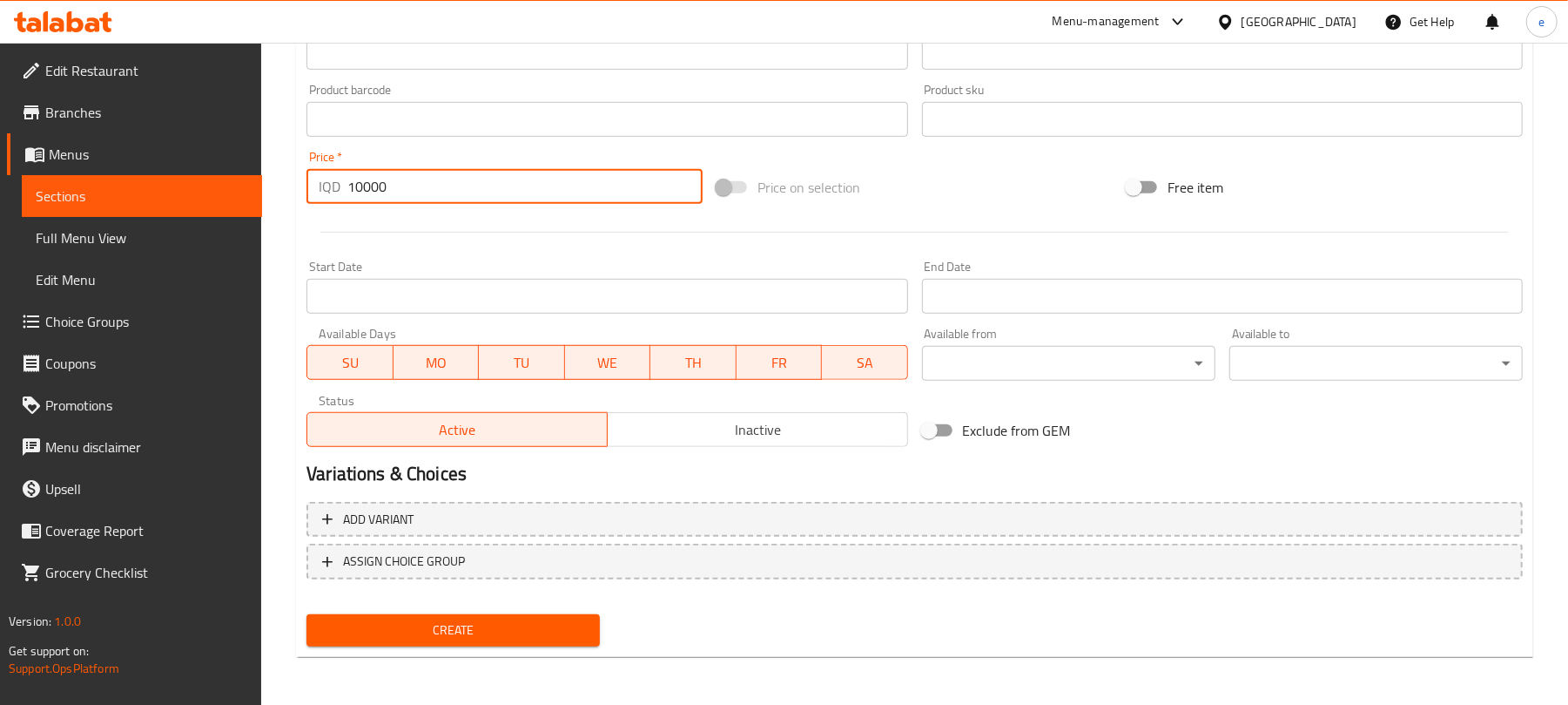
type input "10000"
click at [516, 617] on button "Create" at bounding box center [453, 630] width 294 height 32
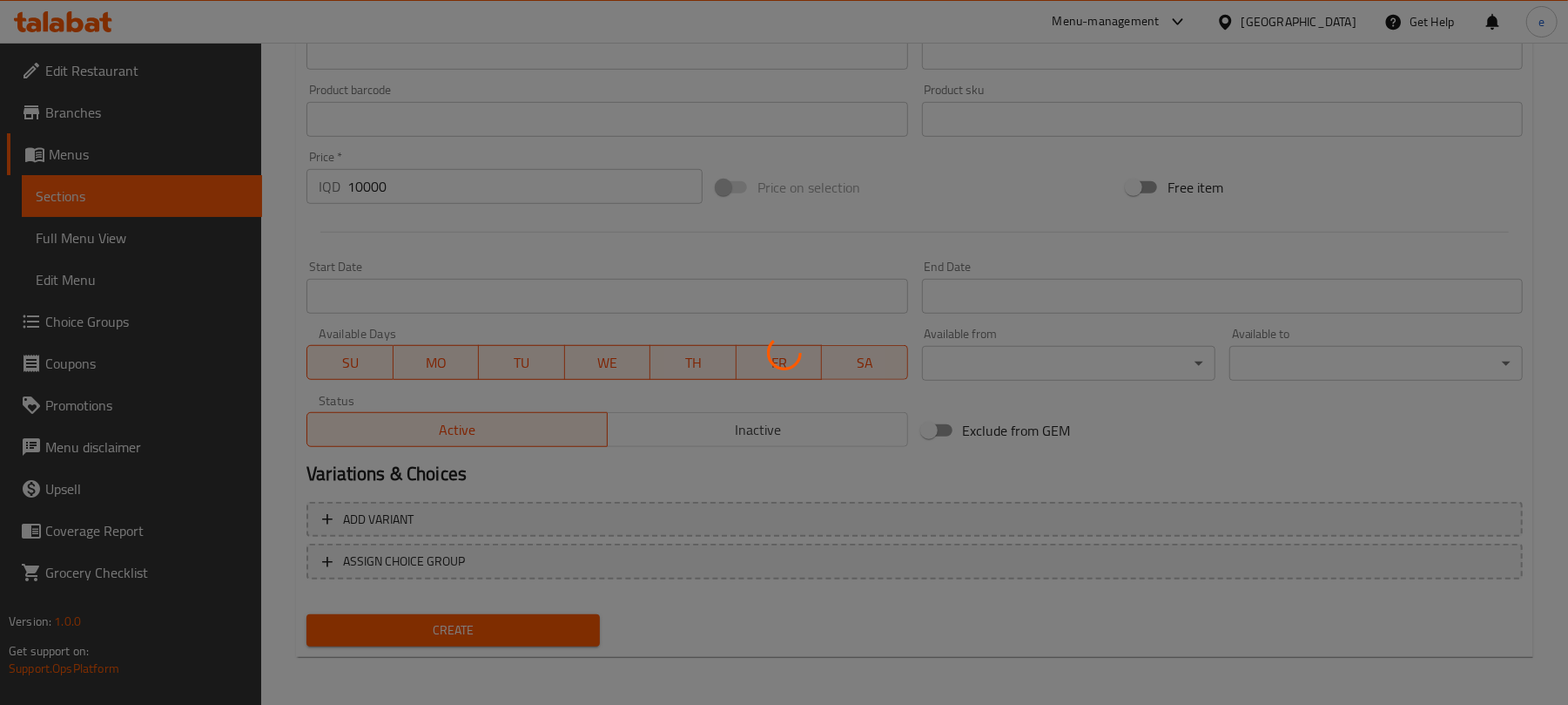
type input "0"
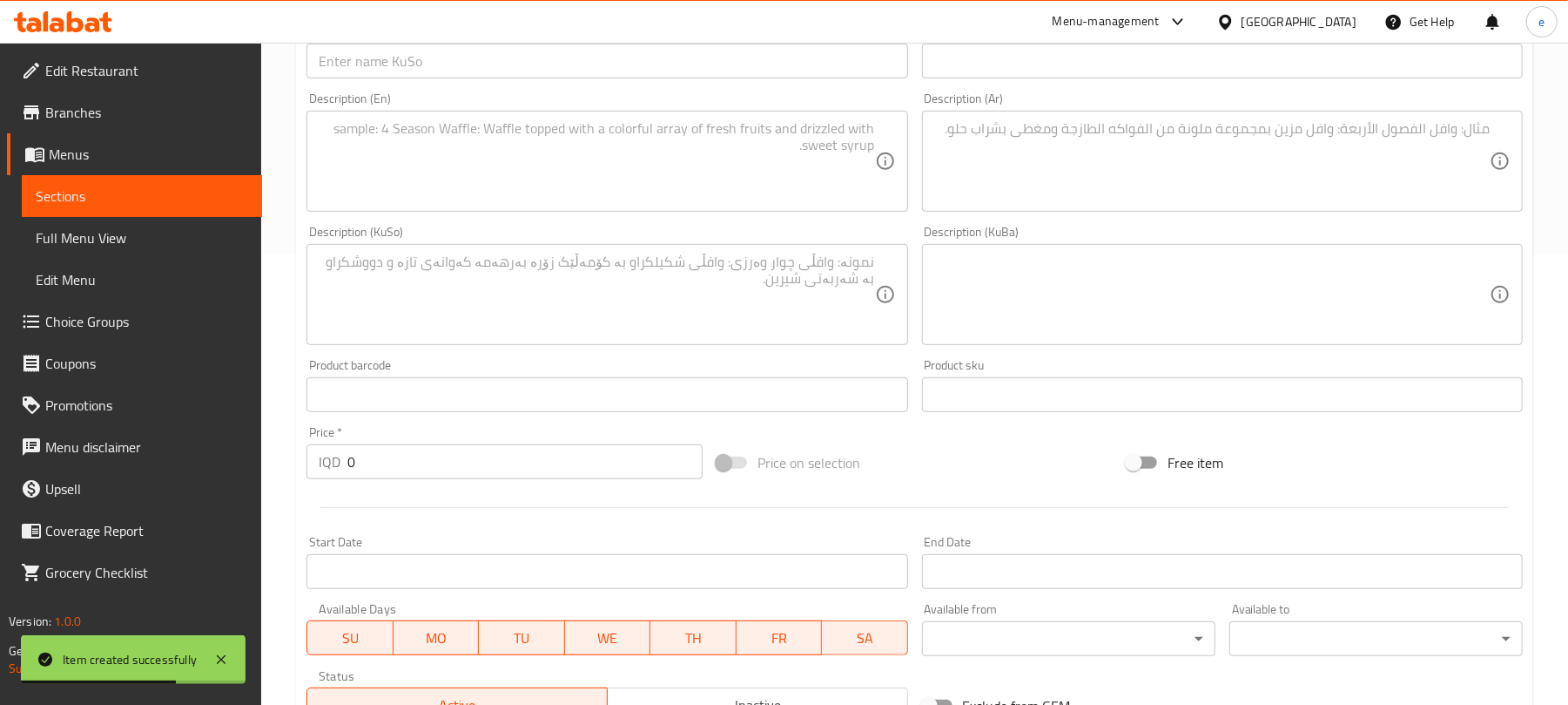
scroll to position [261, 0]
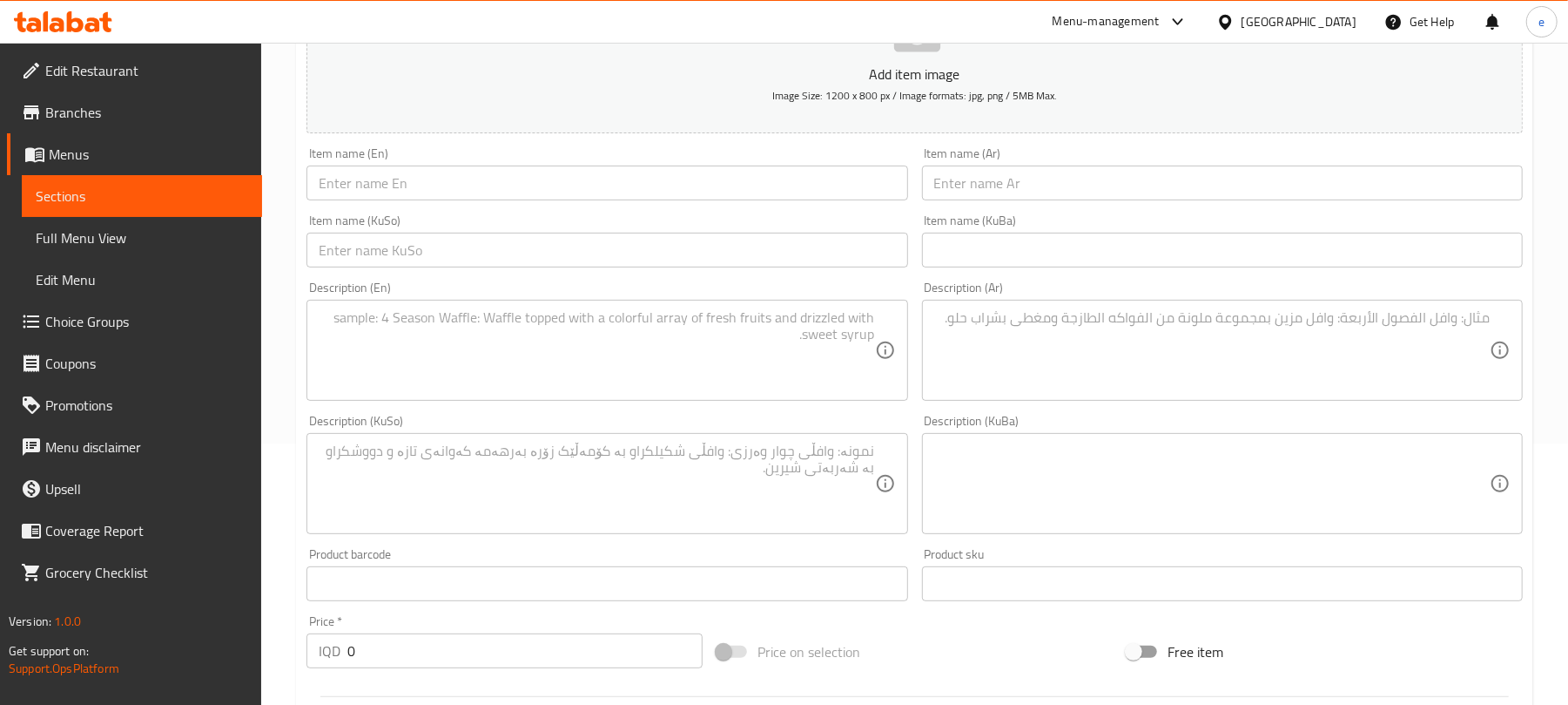
click at [622, 196] on input "text" at bounding box center [606, 182] width 601 height 35
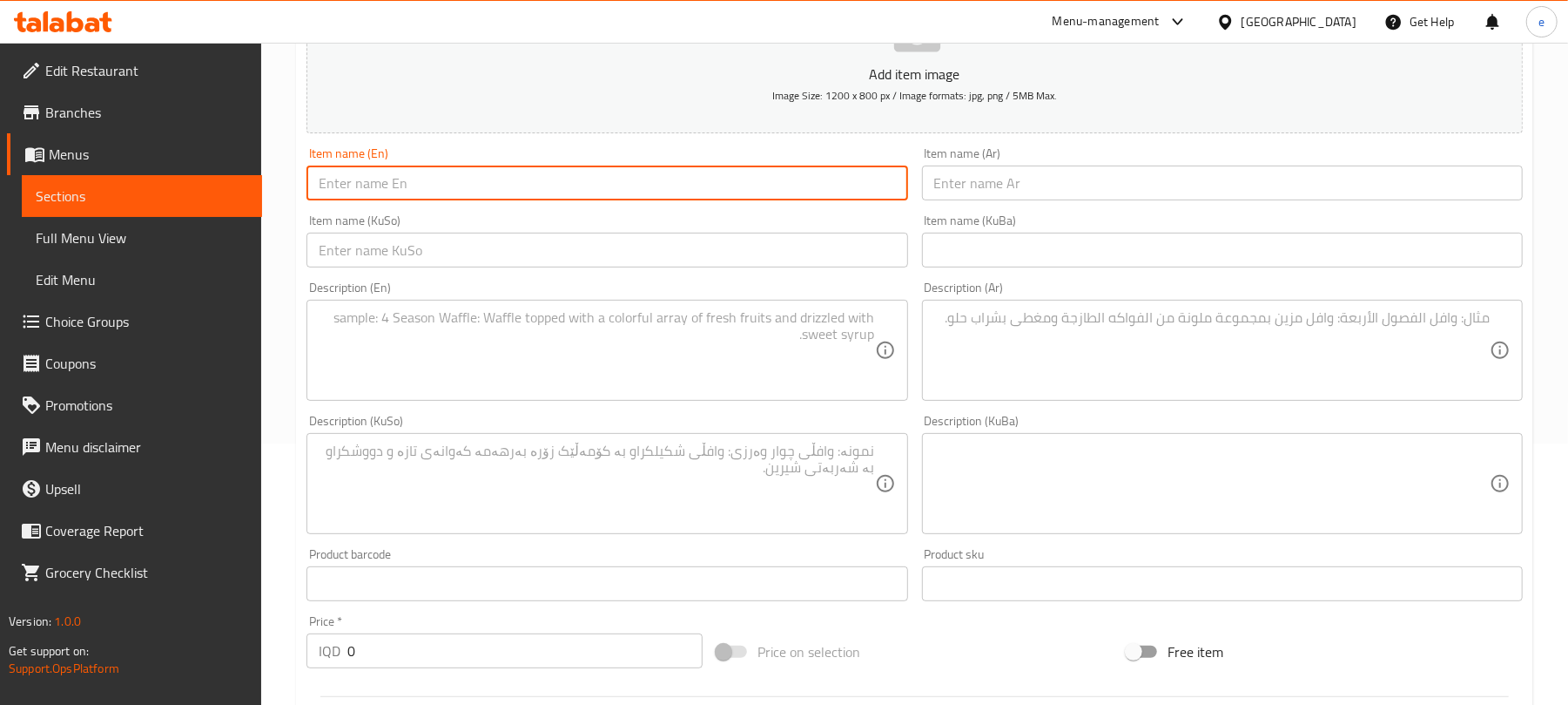
paste input "Kusuur"
paste input "Ajal"
type input "Kusuur Ajal"
click at [1174, 158] on div "Item name (Ar) Item name (Ar)" at bounding box center [1222, 174] width 601 height 53
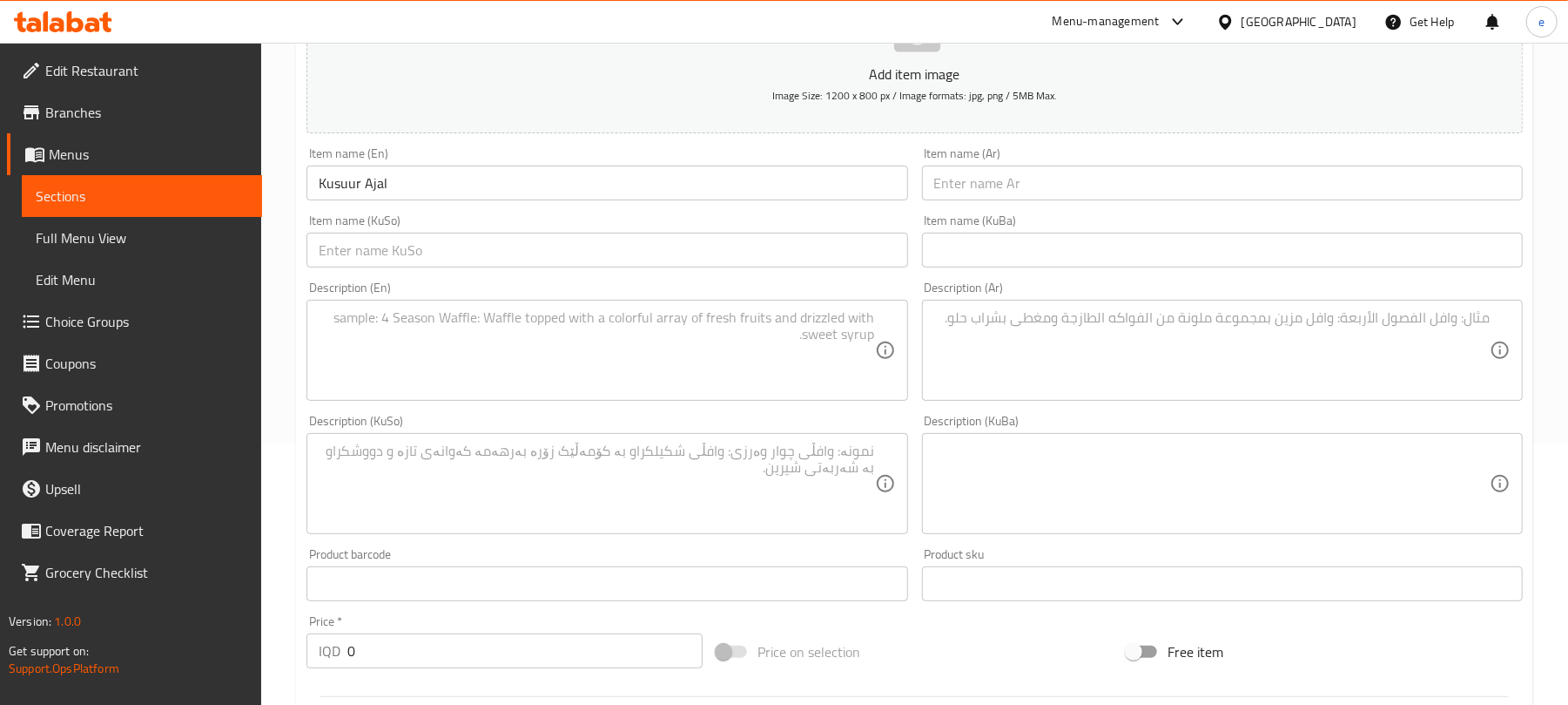
click at [1175, 170] on input "text" at bounding box center [1222, 182] width 601 height 35
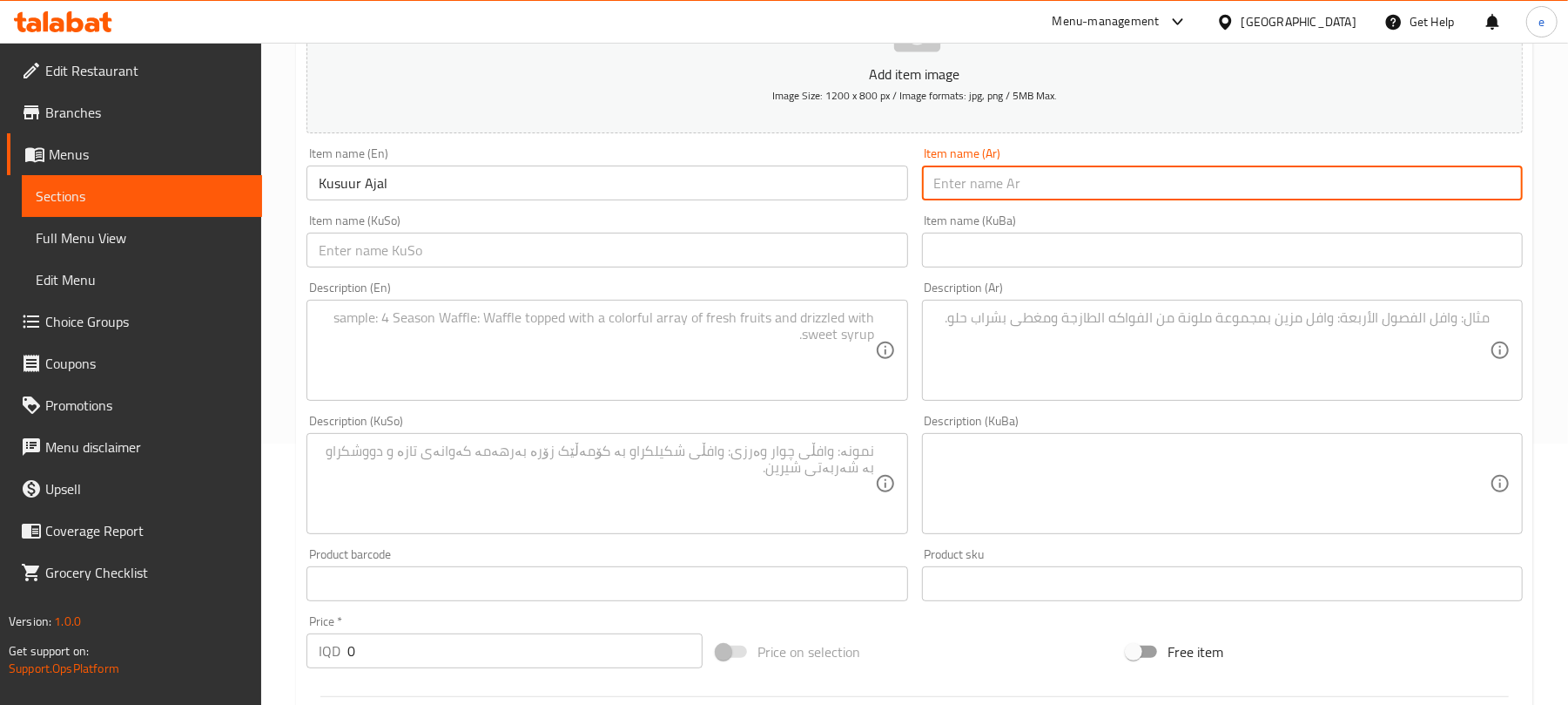
paste input "كسور عجل"
type input "كسور عجل"
click at [861, 263] on input "text" at bounding box center [606, 250] width 601 height 35
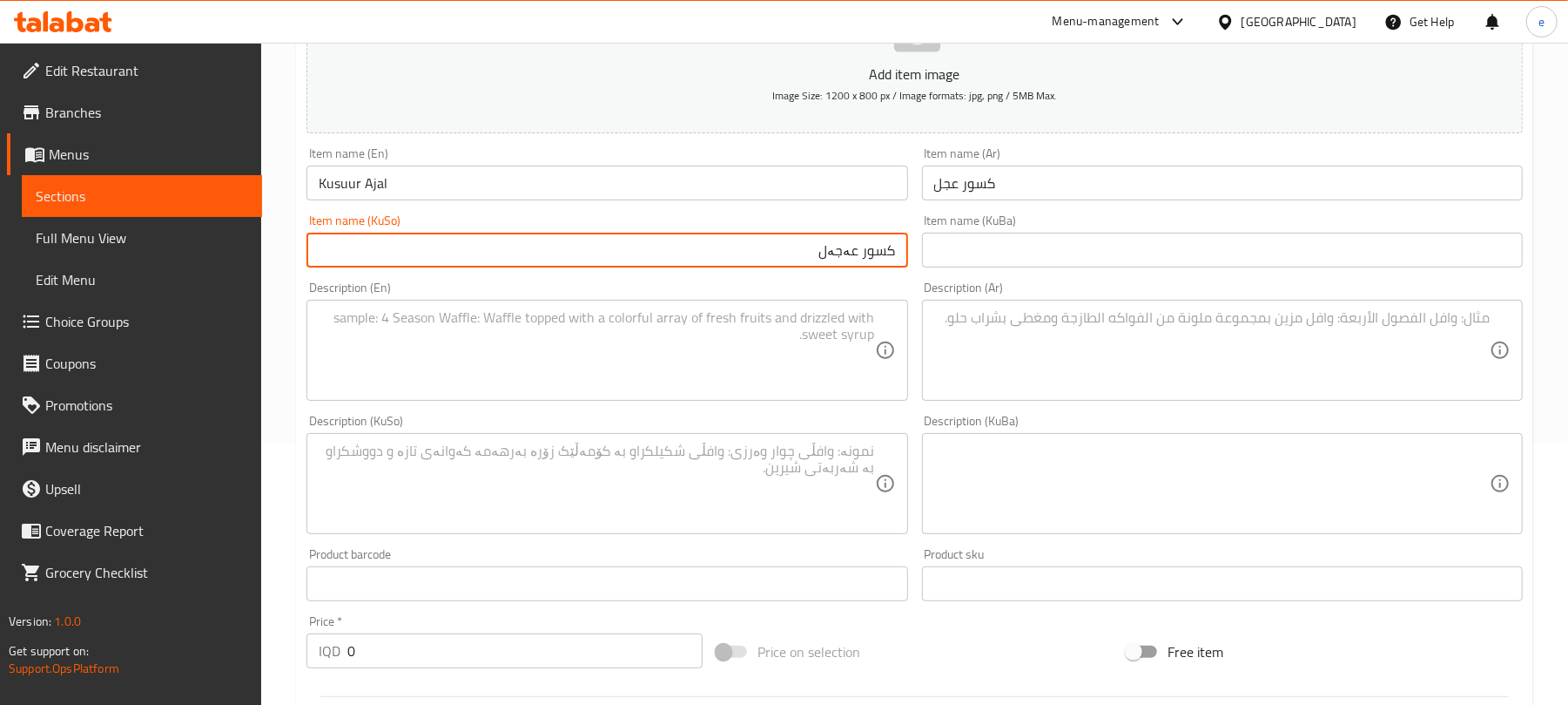
type input "کسور عەجەل"
click at [275, 631] on div "Home / Restaurants management / Menus / Sections / item / create Oriental Dishe…" at bounding box center [914, 476] width 1307 height 1389
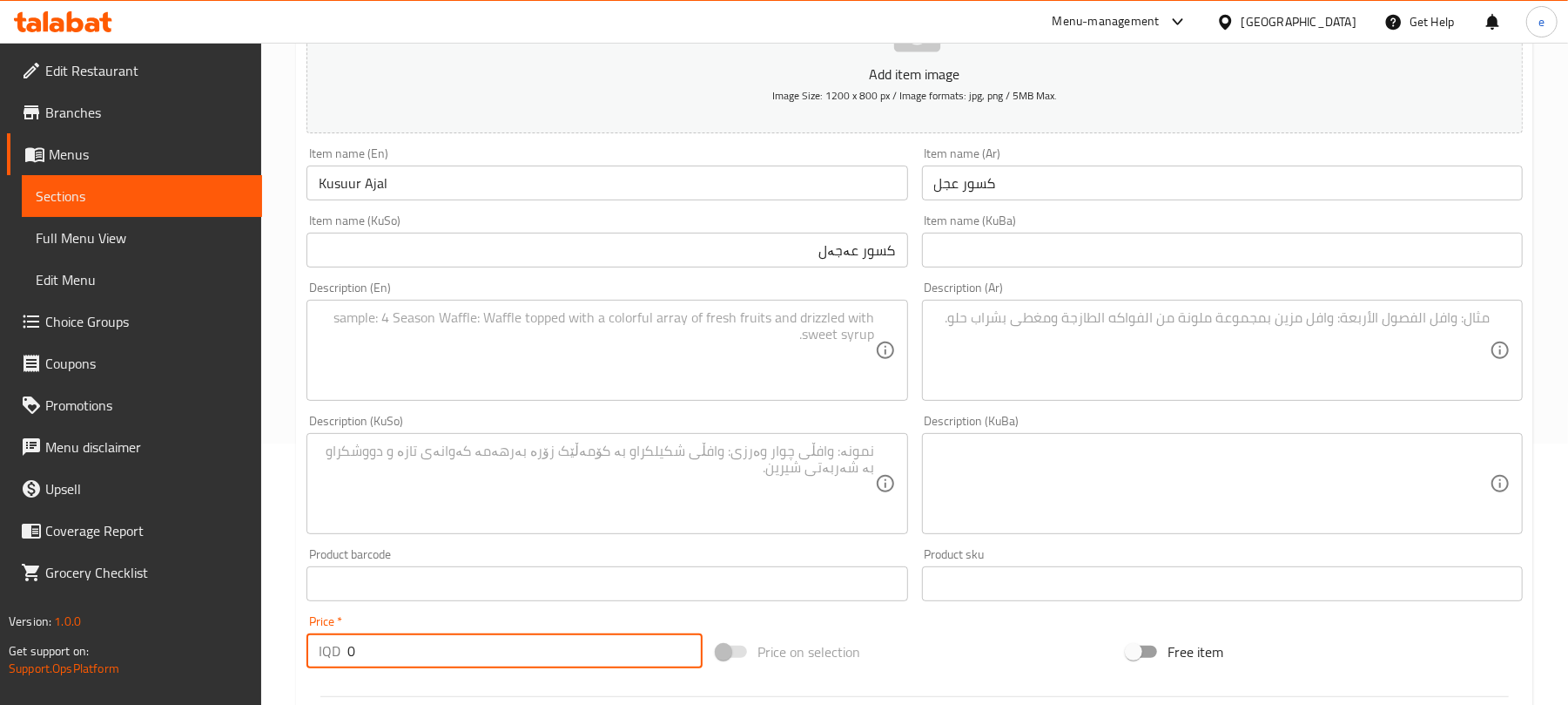
paste input "600"
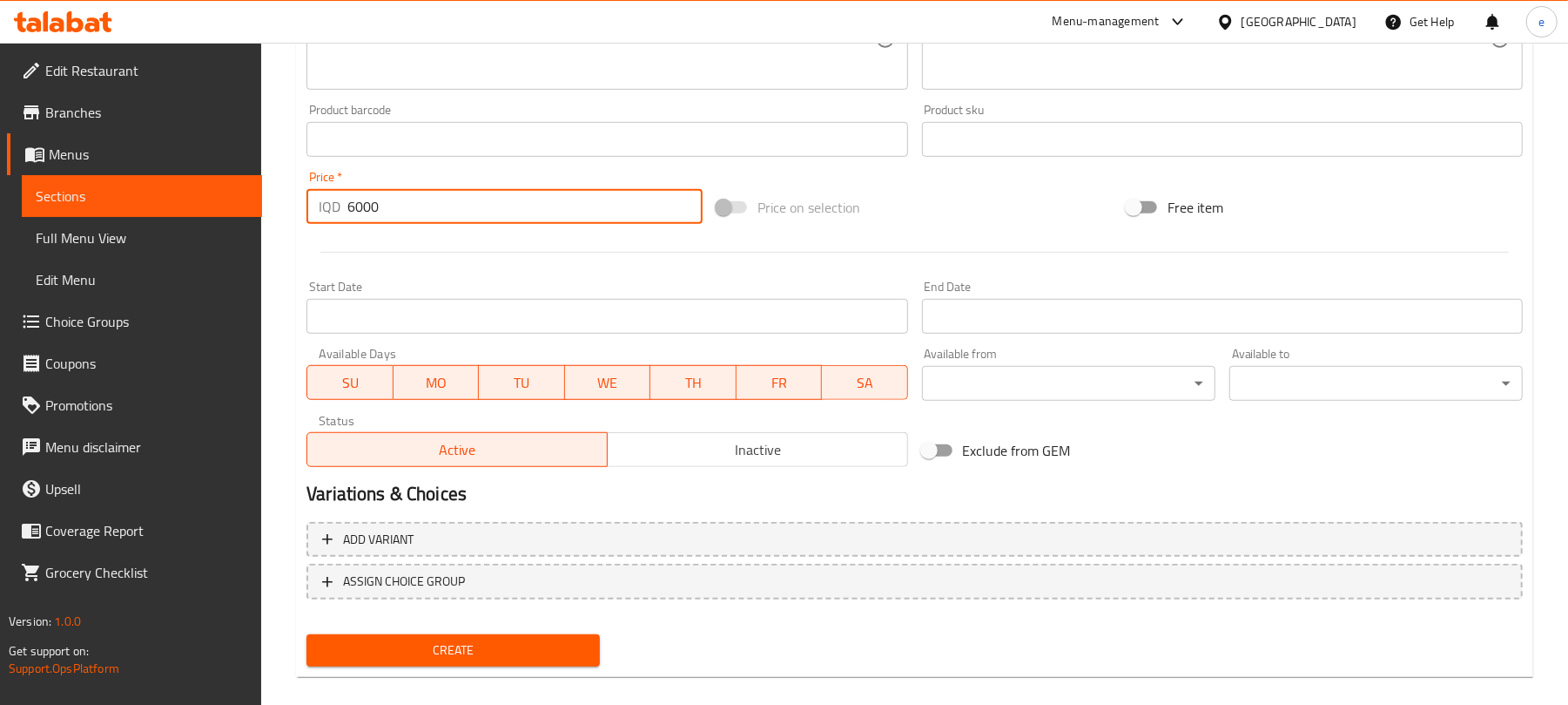
scroll to position [725, 0]
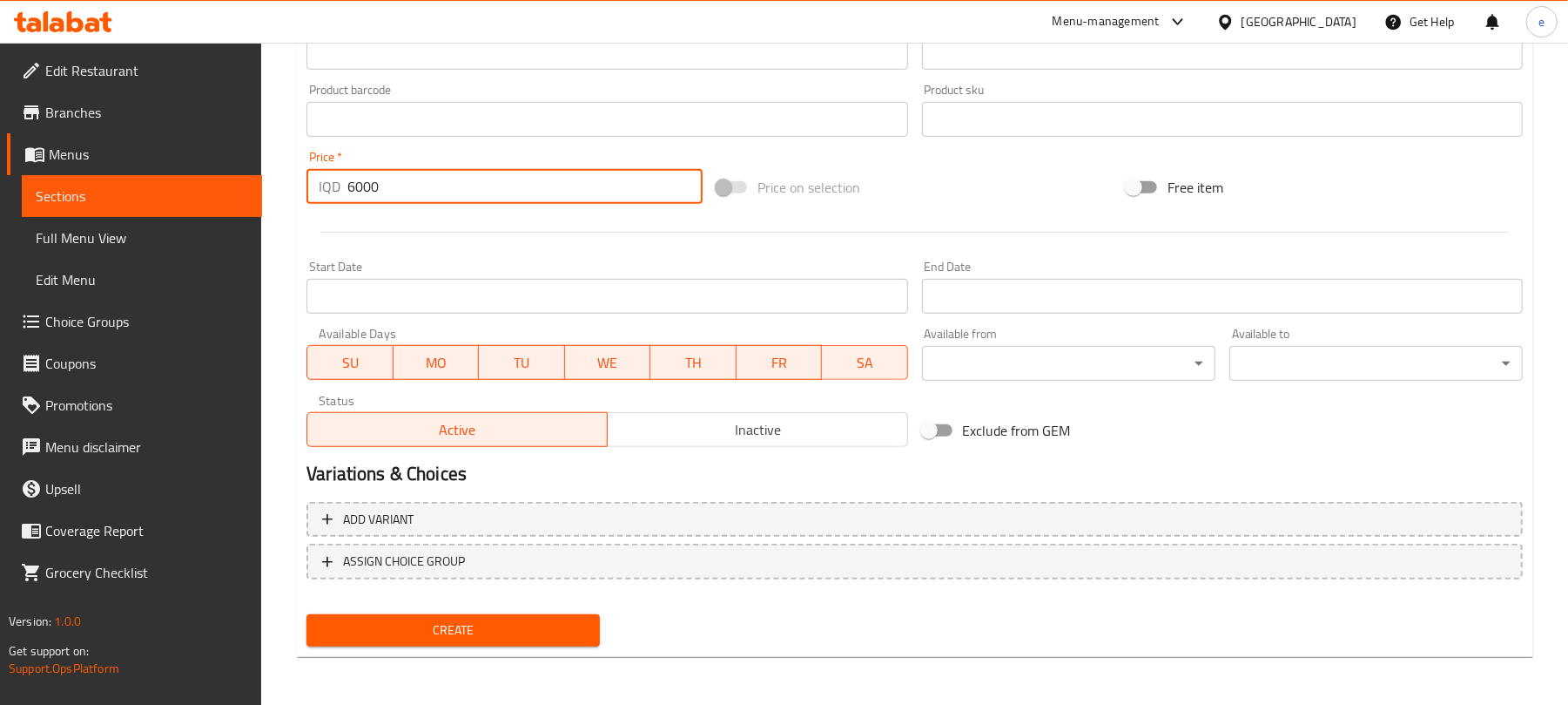
type input "6000"
click at [565, 611] on div "Create" at bounding box center [453, 630] width 307 height 46
click at [559, 634] on span "Create" at bounding box center [453, 630] width 265 height 22
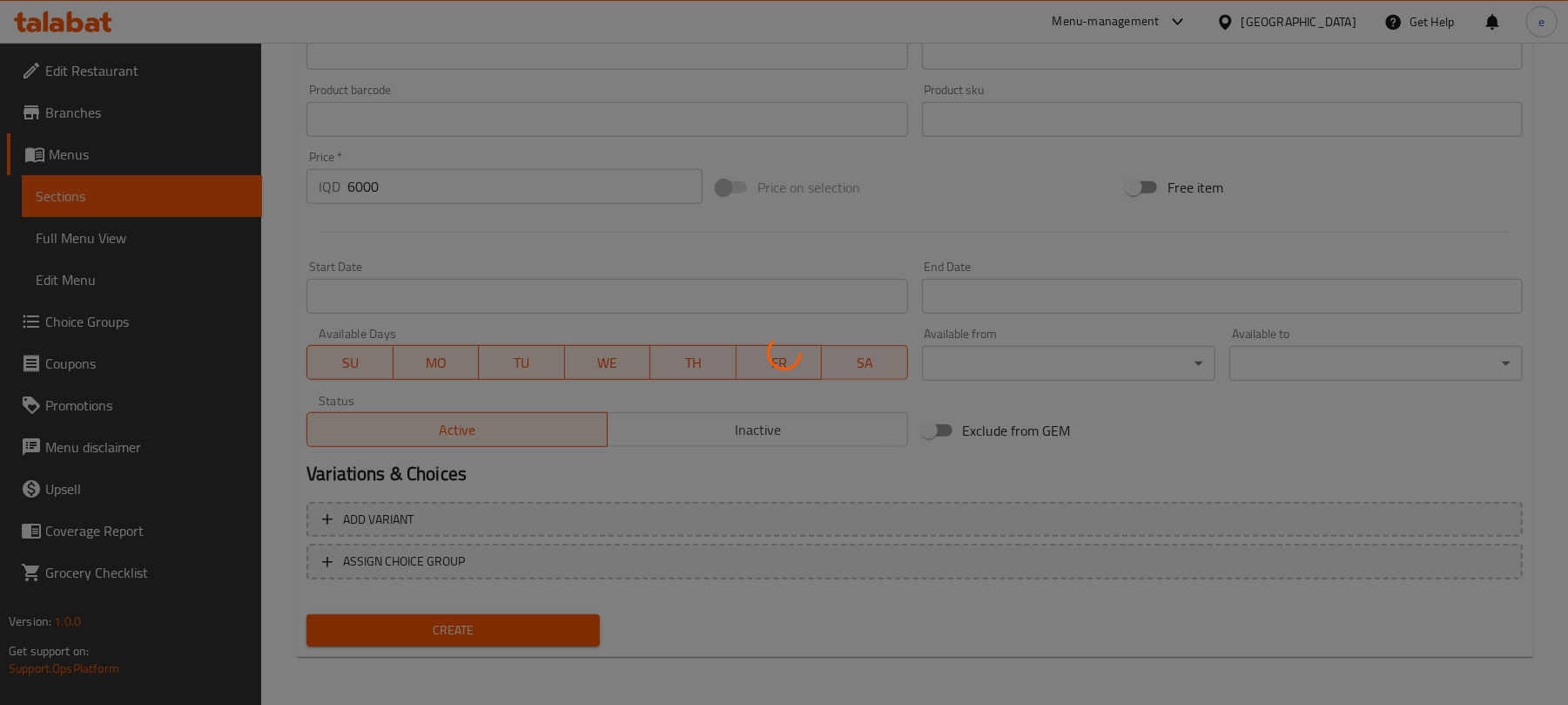
type input "0"
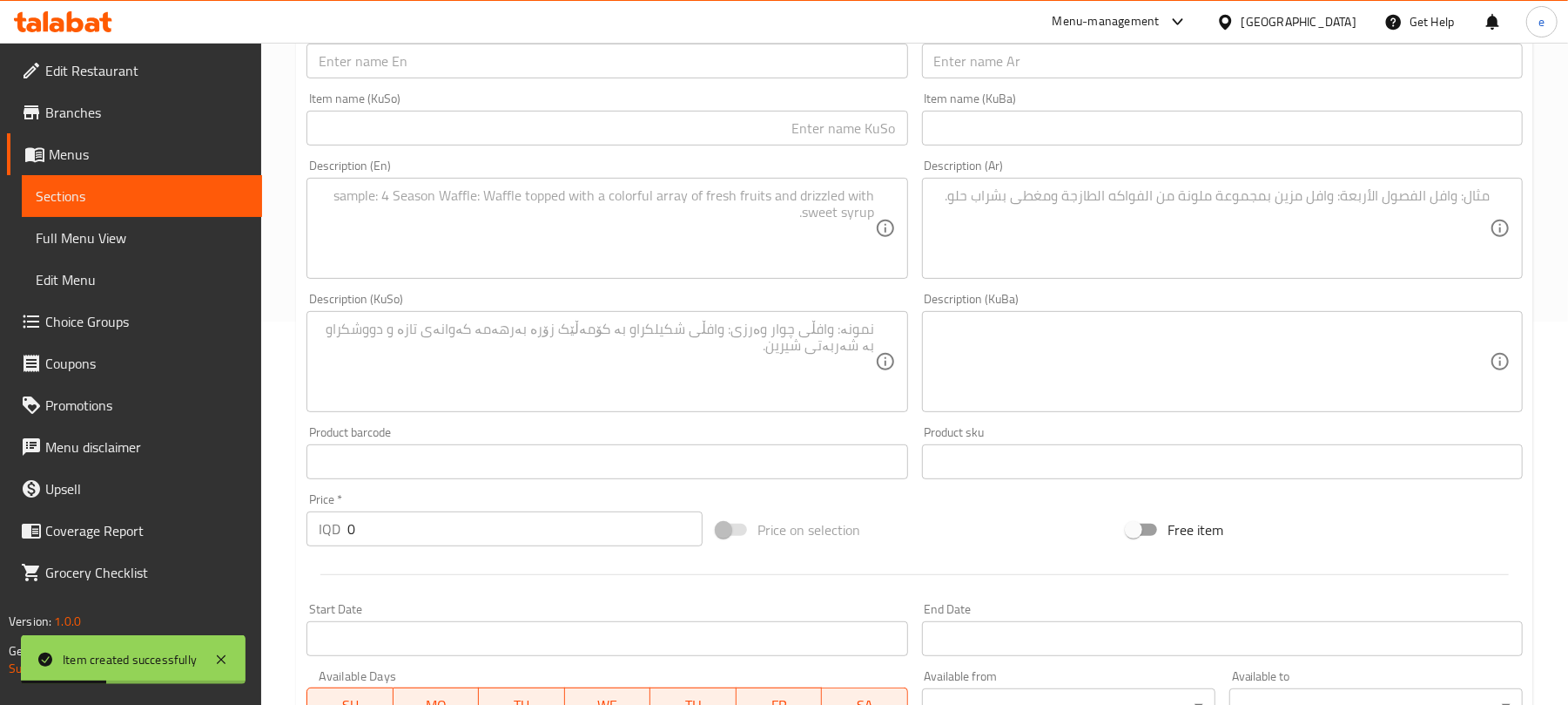
scroll to position [261, 0]
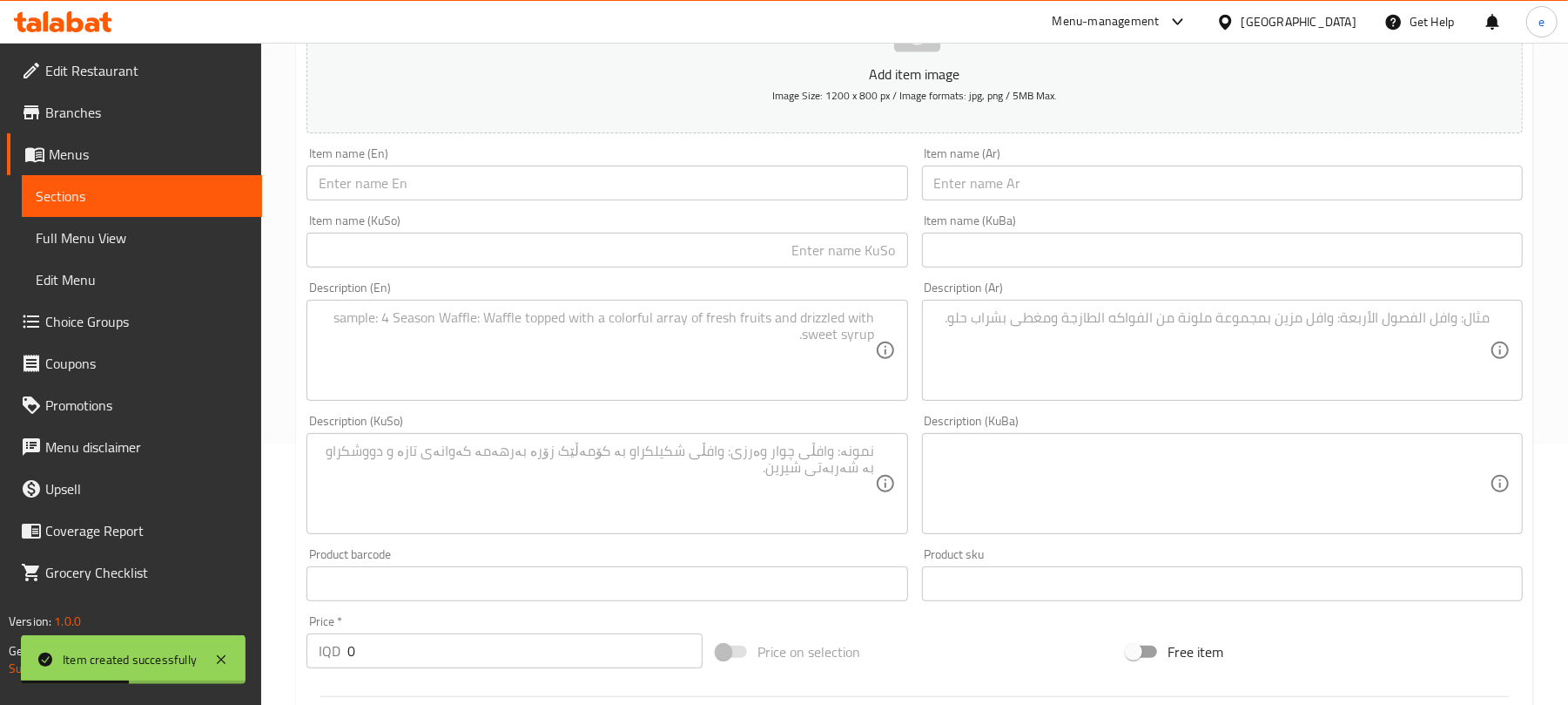
click at [800, 188] on input "text" at bounding box center [606, 182] width 601 height 35
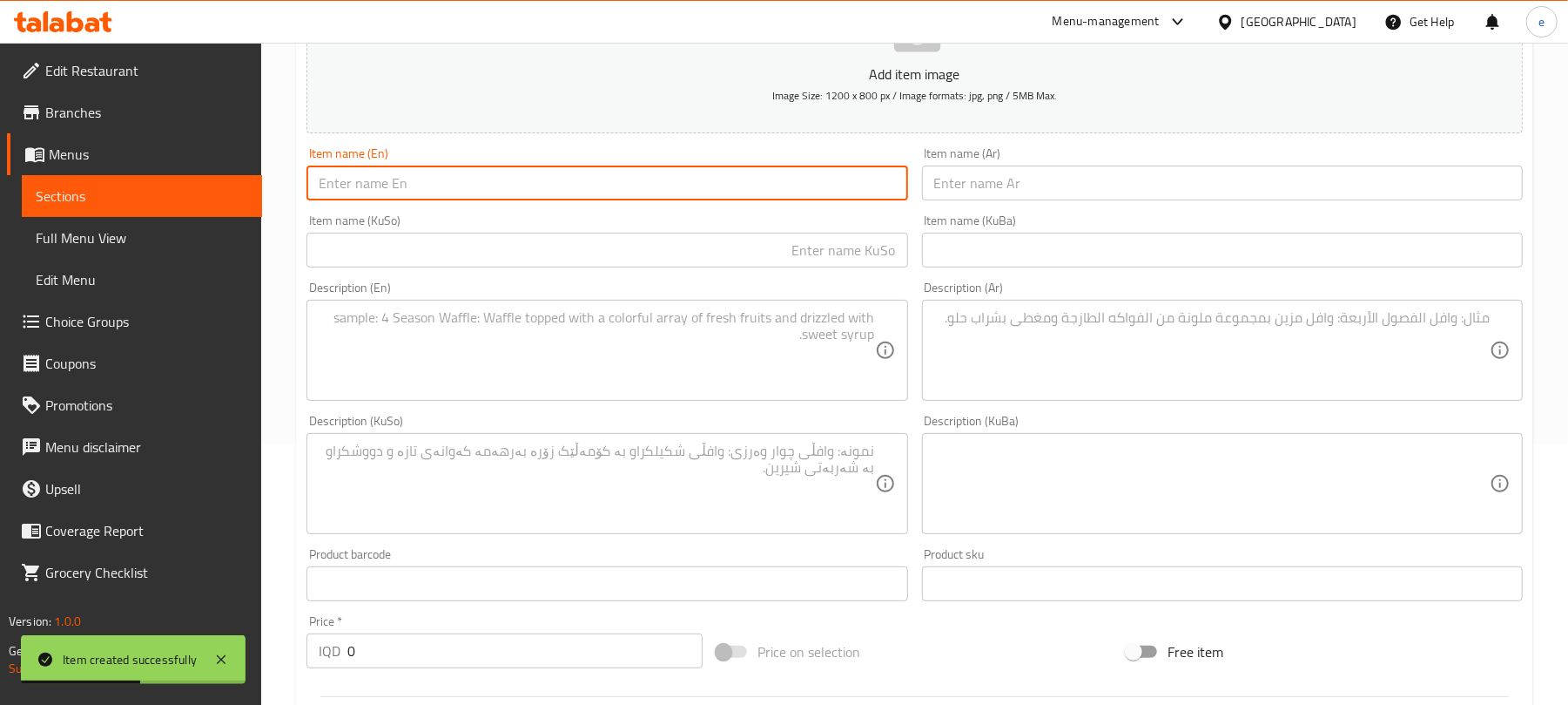
paste input "Wings"
type input "Wings"
click at [1093, 178] on input "text" at bounding box center [1222, 182] width 601 height 35
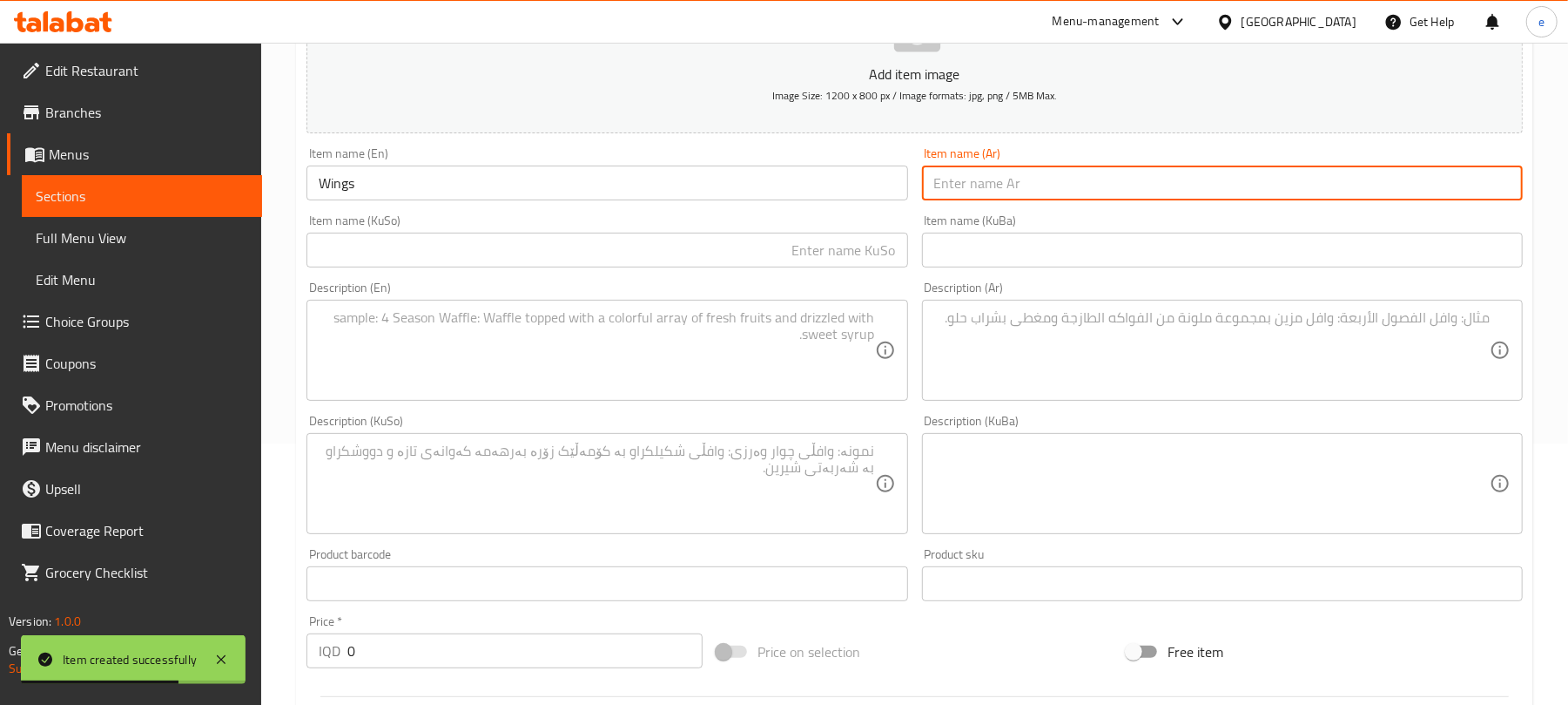
paste input "أجنحة"
type input "أجنحة"
click at [871, 261] on input "text" at bounding box center [606, 250] width 601 height 35
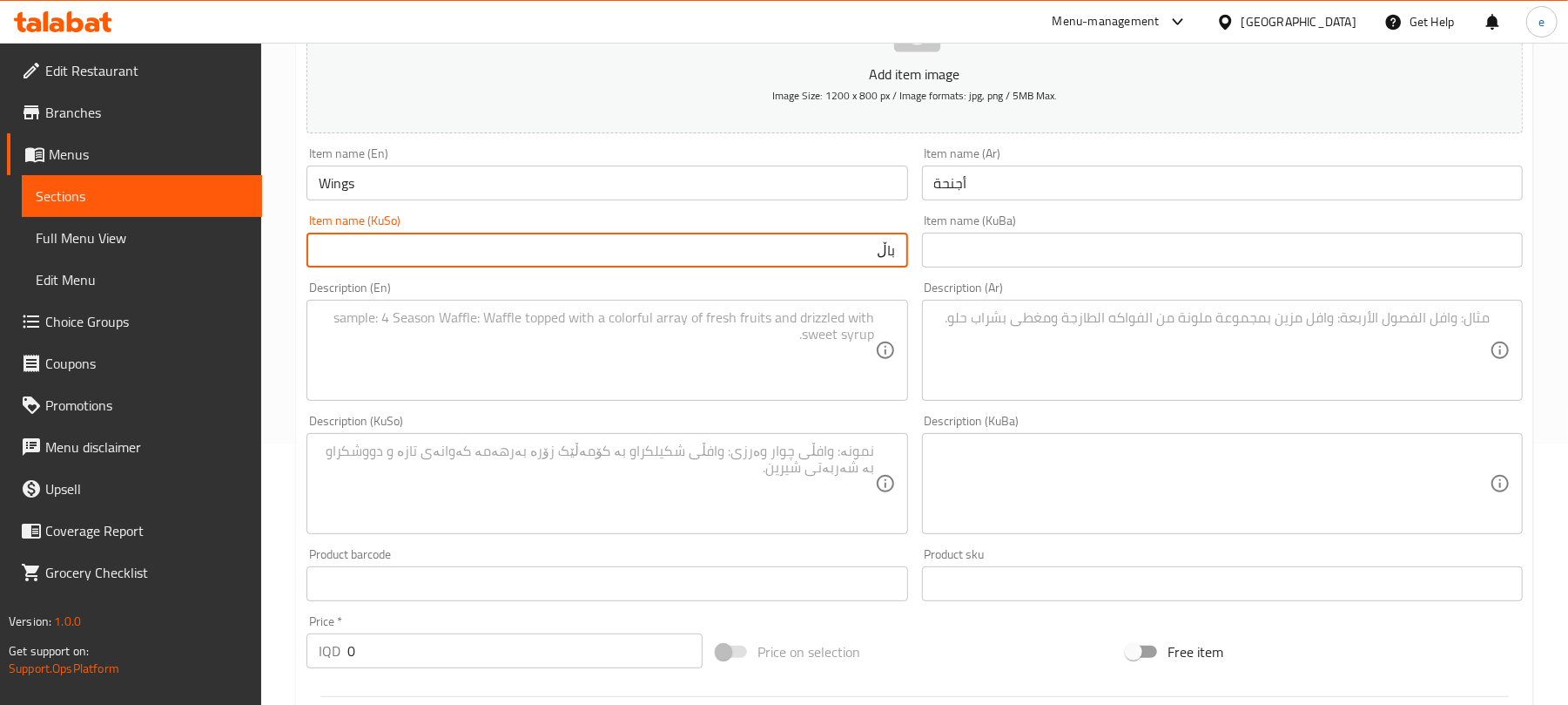
type input "باڵ"
drag, startPoint x: 1039, startPoint y: 343, endPoint x: 1067, endPoint y: 343, distance: 28.0
click at [1041, 343] on textarea at bounding box center [1212, 350] width 555 height 83
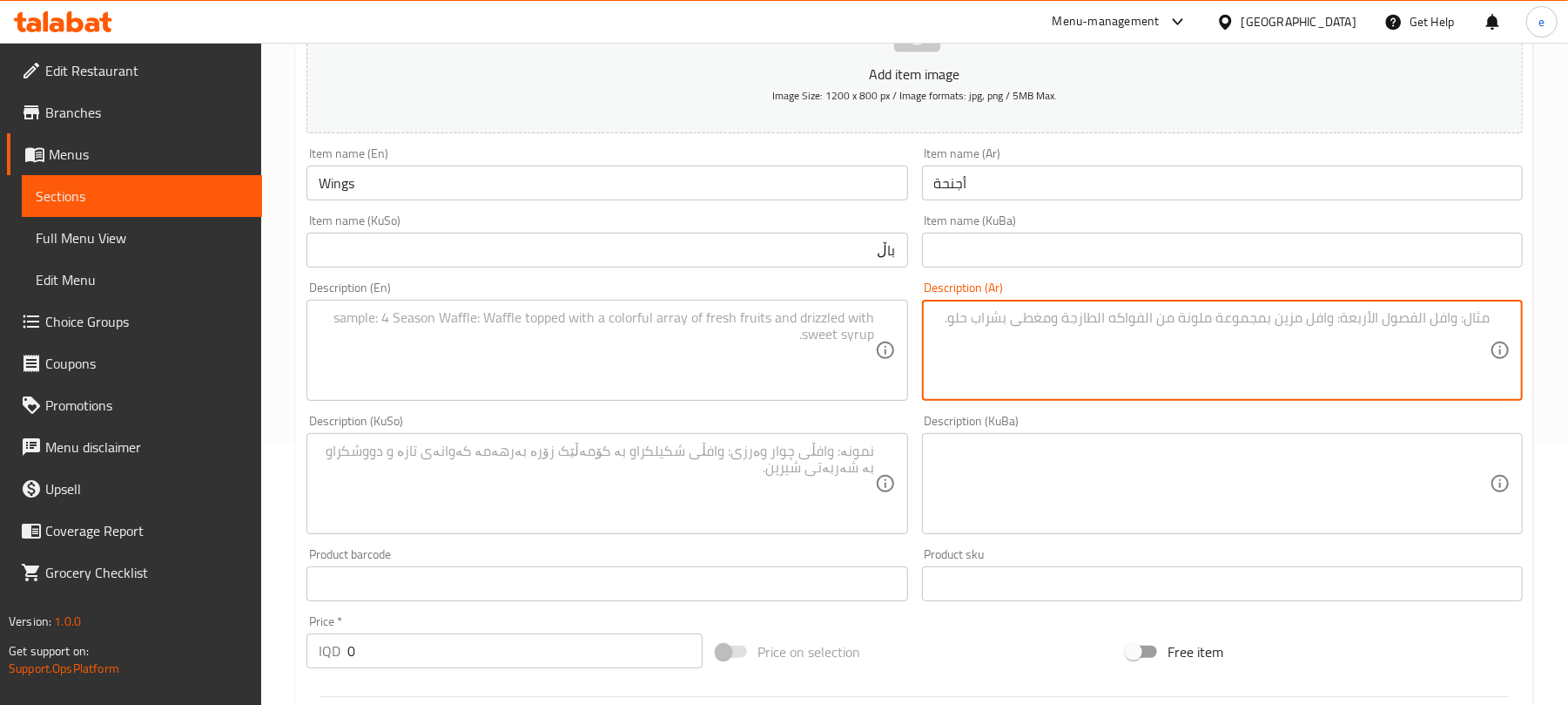
paste textarea "اجنحة مشوية، تقدم مع طماطم مشوية، بصل مشوي، بقدونس ومخلل"
type textarea "اجنحة مشوية، تقدم مع طماطم مشوية، بصل مشوي، بقدونس ومخلل"
click at [674, 391] on textarea at bounding box center [596, 350] width 555 height 83
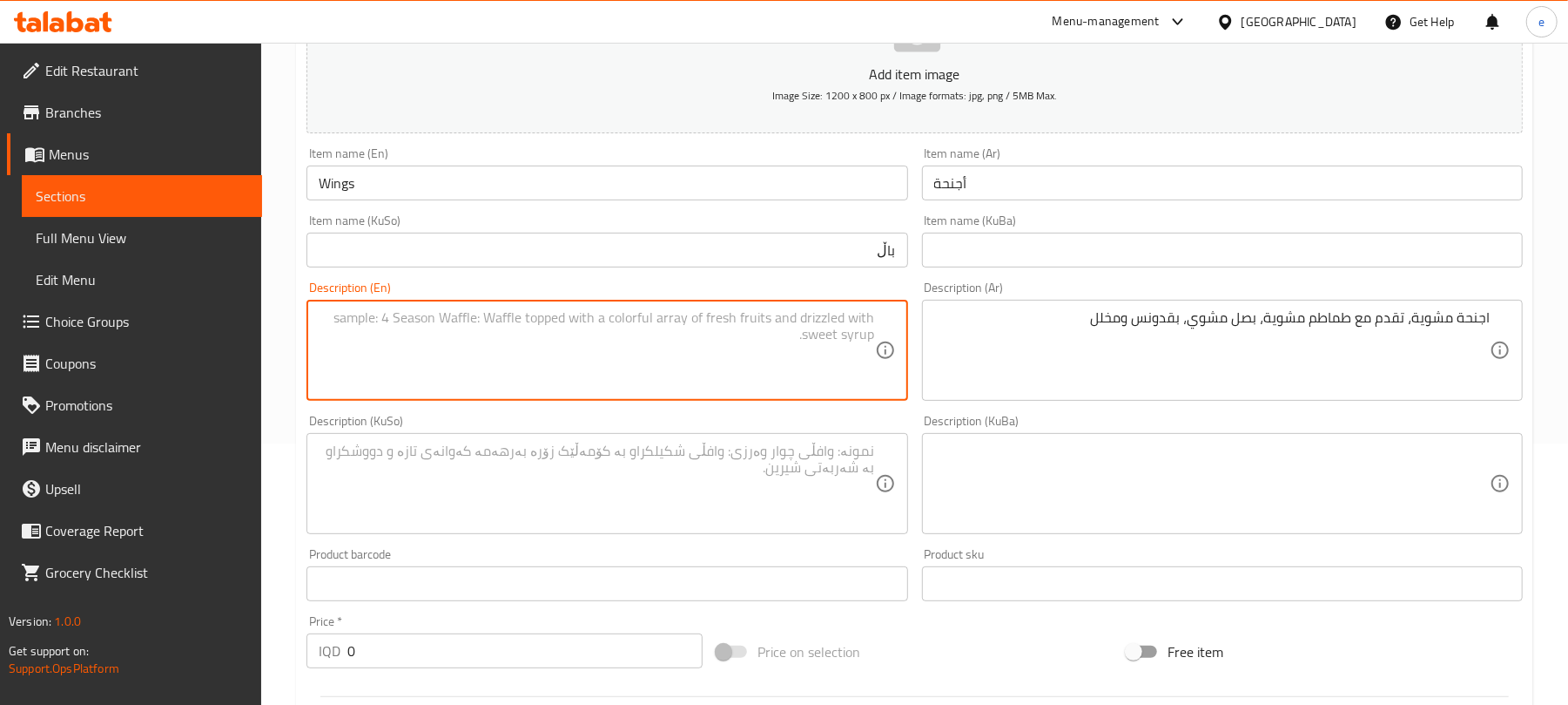
paste textarea "Grilled wings, served with grilled tomatoes, grilled onions, parsley and pickles"
type textarea "Grilled wings, served with grilled tomatoes, grilled onions, parsley and pickles"
click at [738, 469] on textarea at bounding box center [596, 483] width 555 height 83
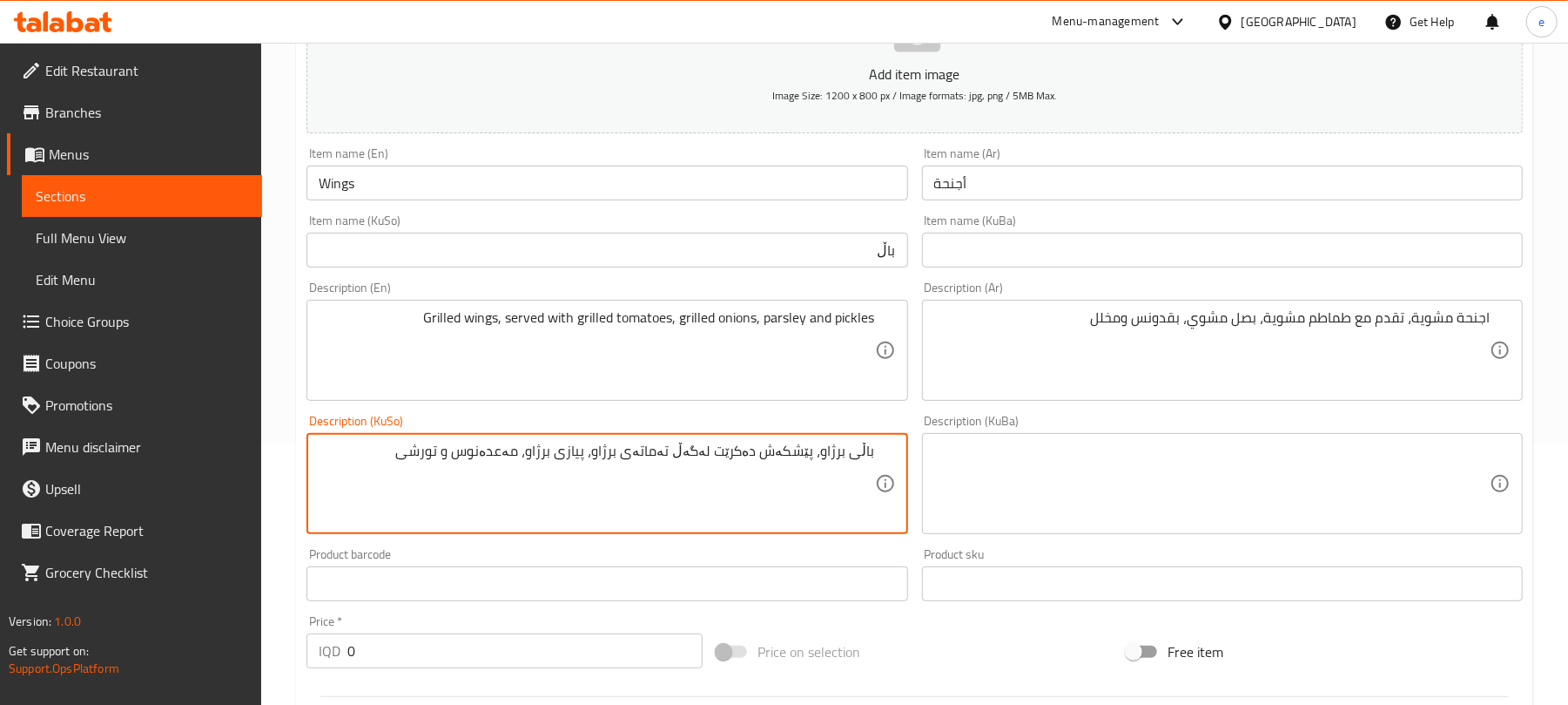
type textarea "باڵی برژاو، پێشکەش دەکرێت لەگەڵ تەماتەی برژاو، پیازی برژاو، مەعدەنوس و تورشی"
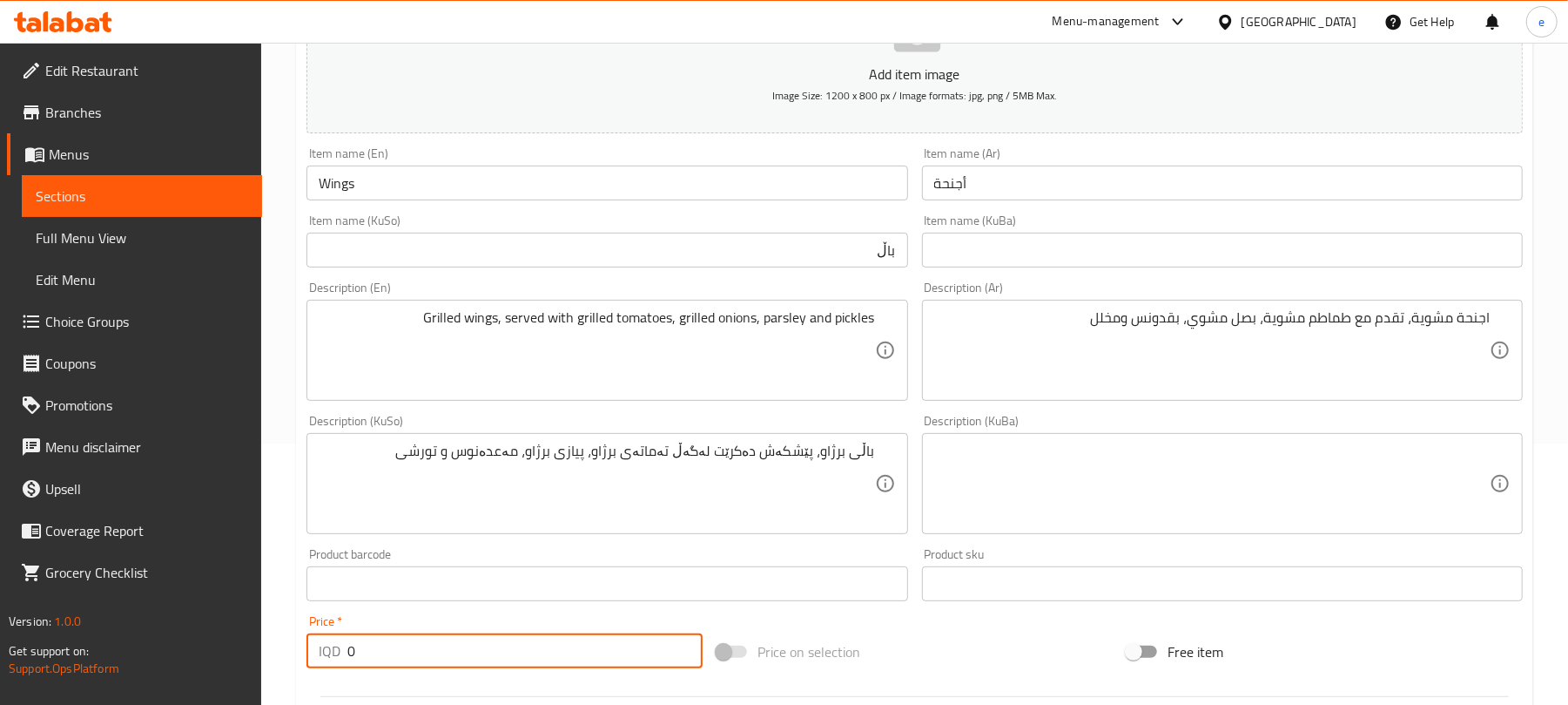
drag, startPoint x: 425, startPoint y: 638, endPoint x: 321, endPoint y: 656, distance: 105.5
click at [321, 656] on div "IQD 0 Price *" at bounding box center [504, 650] width 396 height 35
paste input "500"
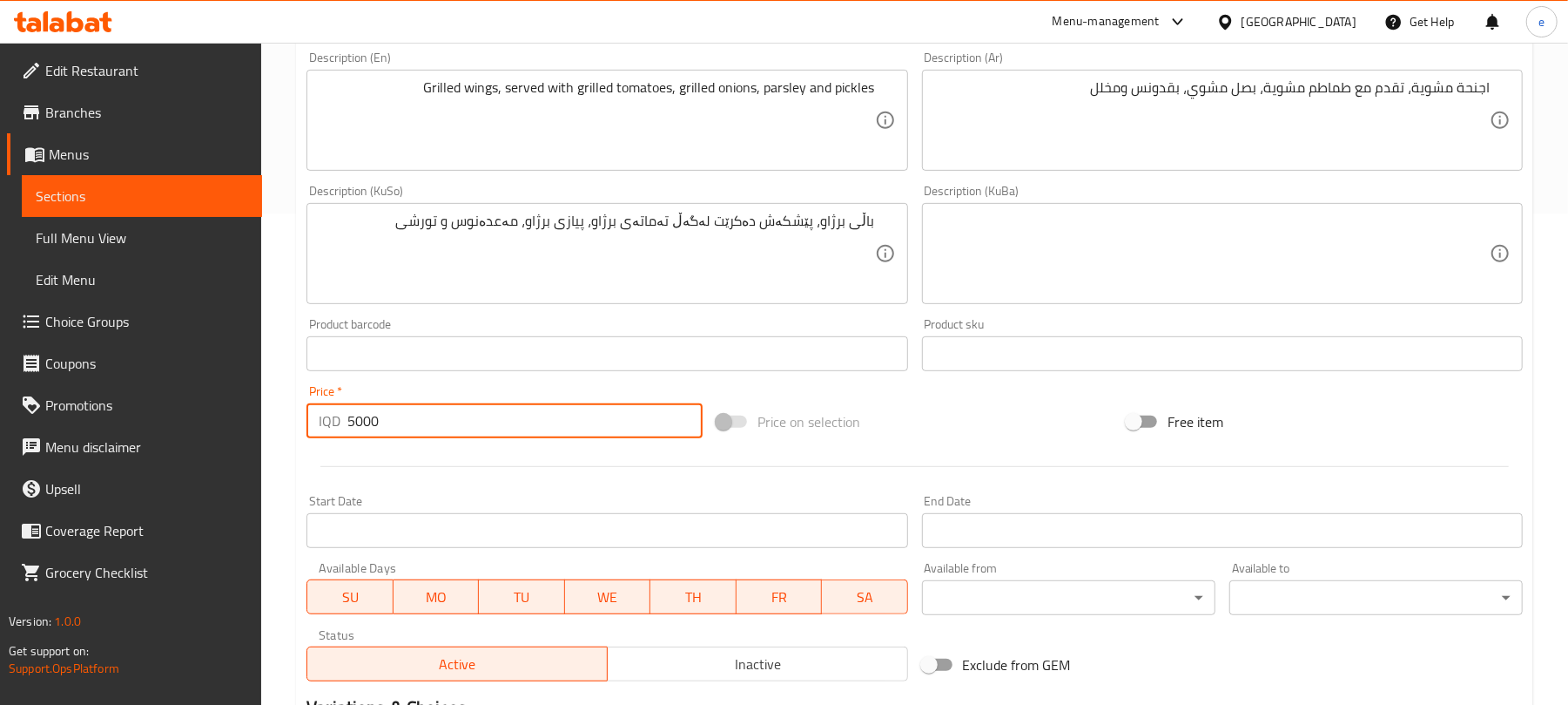
scroll to position [725, 0]
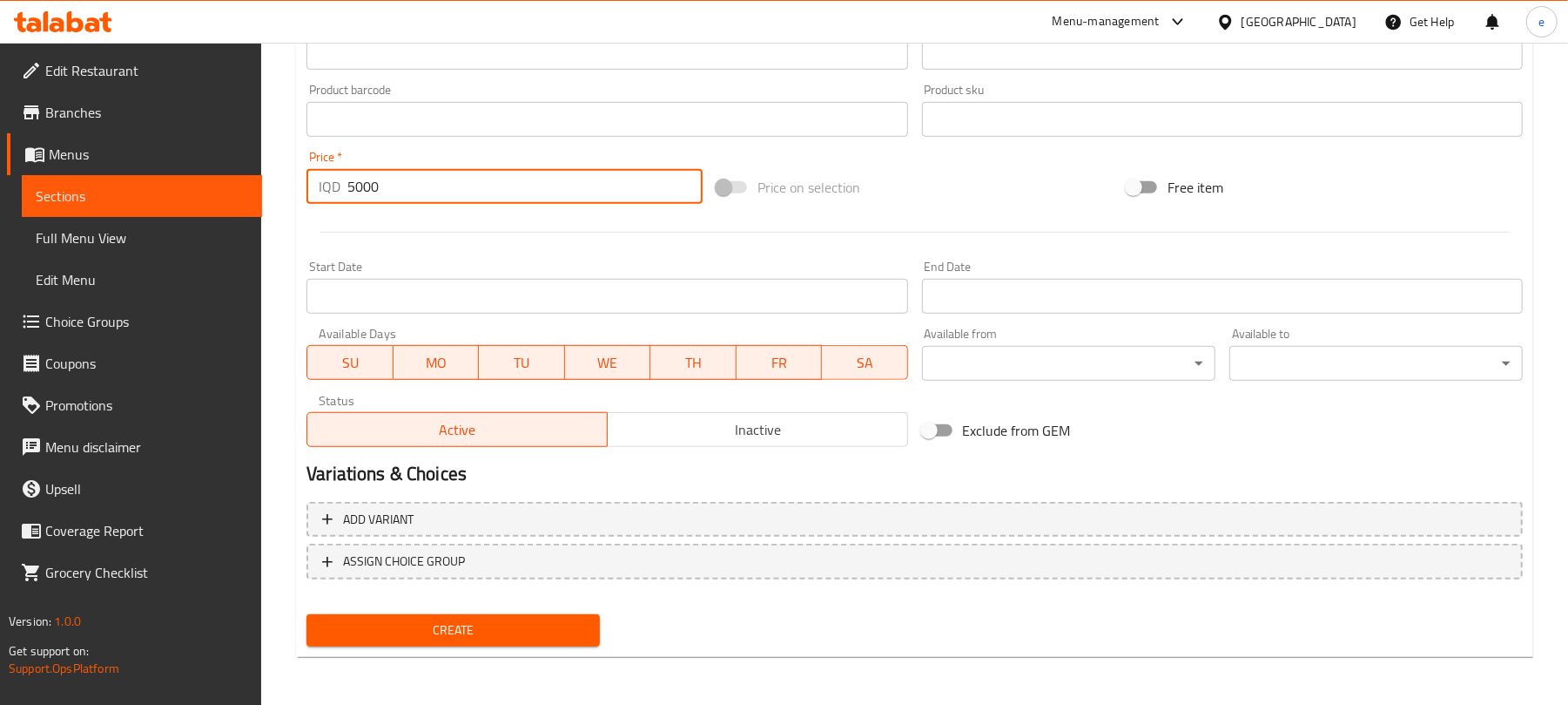
type input "5000"
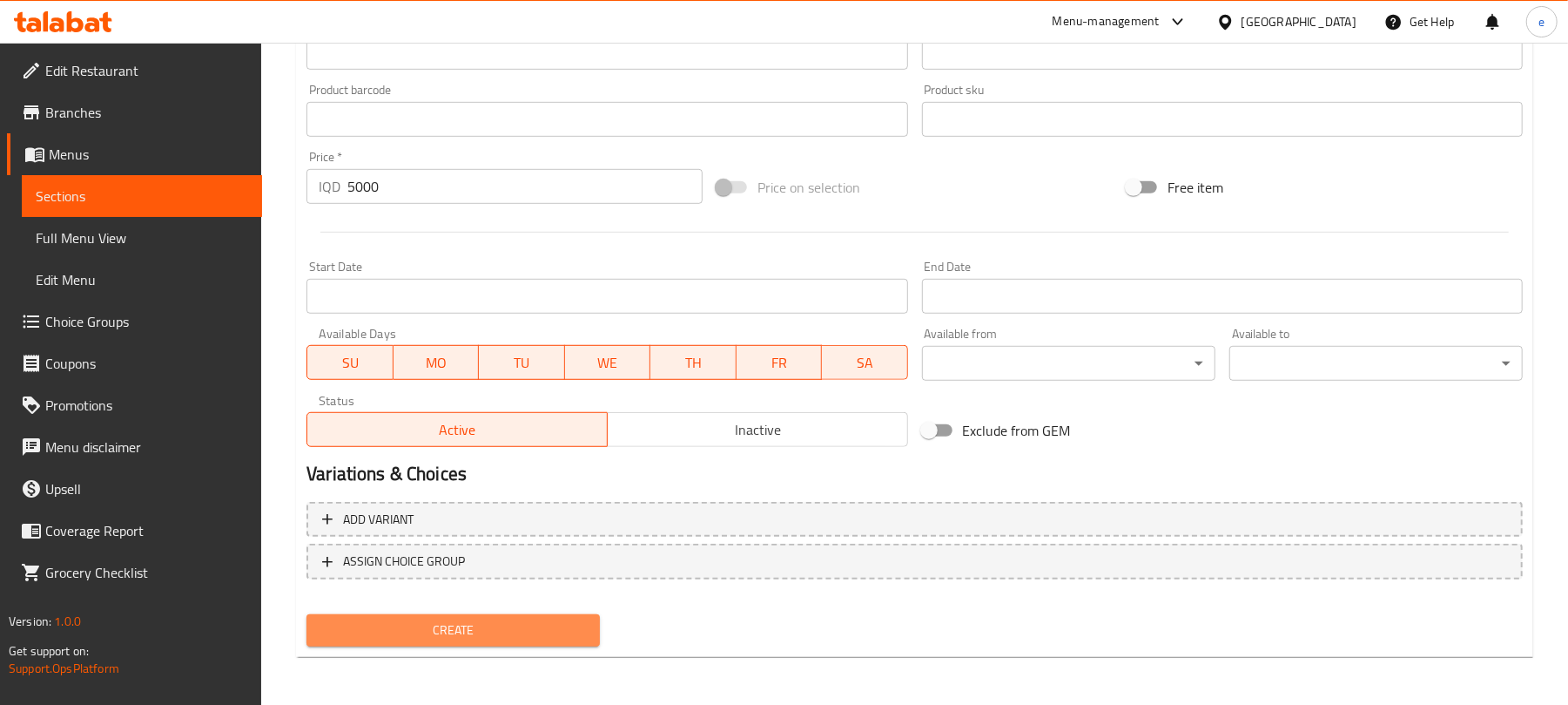
click at [557, 634] on span "Create" at bounding box center [453, 630] width 265 height 22
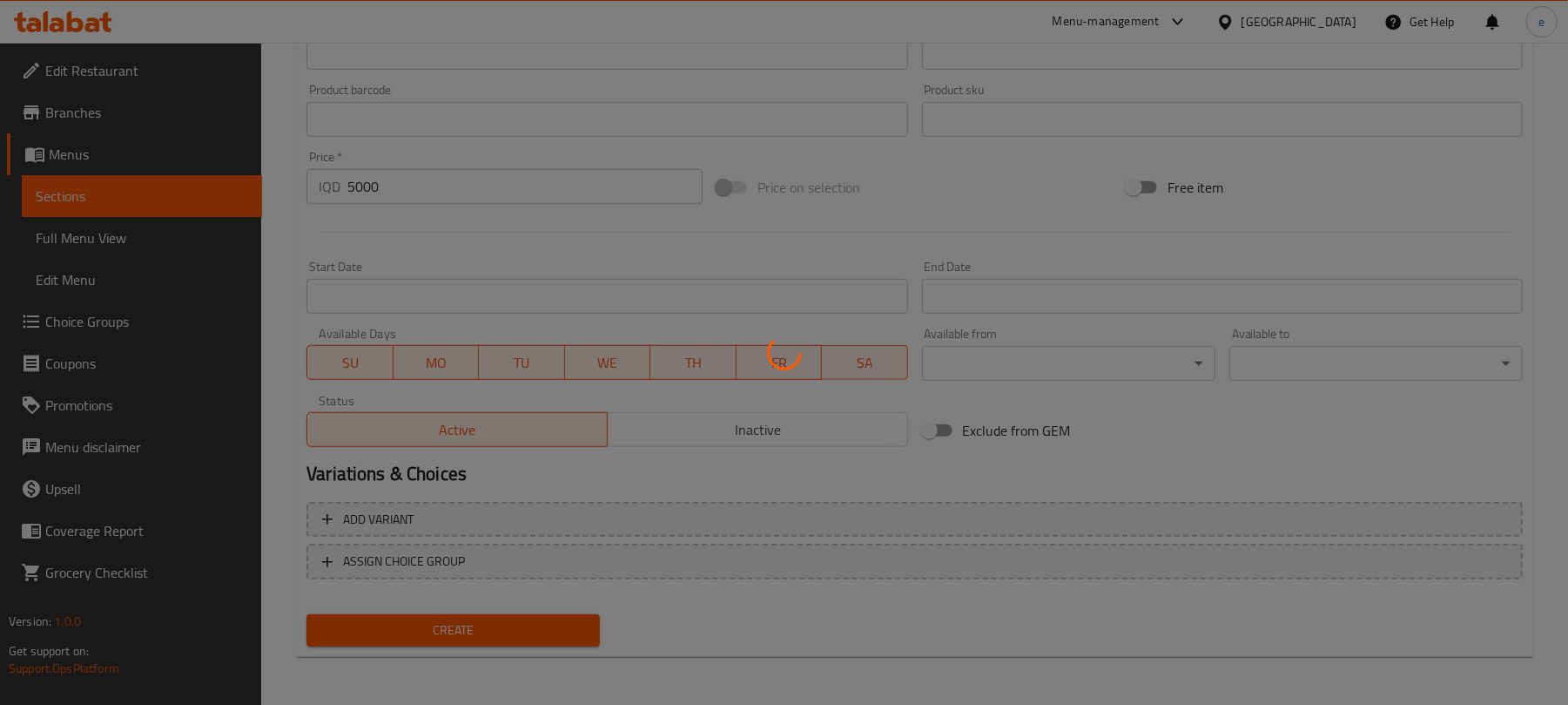
click at [589, 702] on div at bounding box center [784, 352] width 1568 height 705
type input "0"
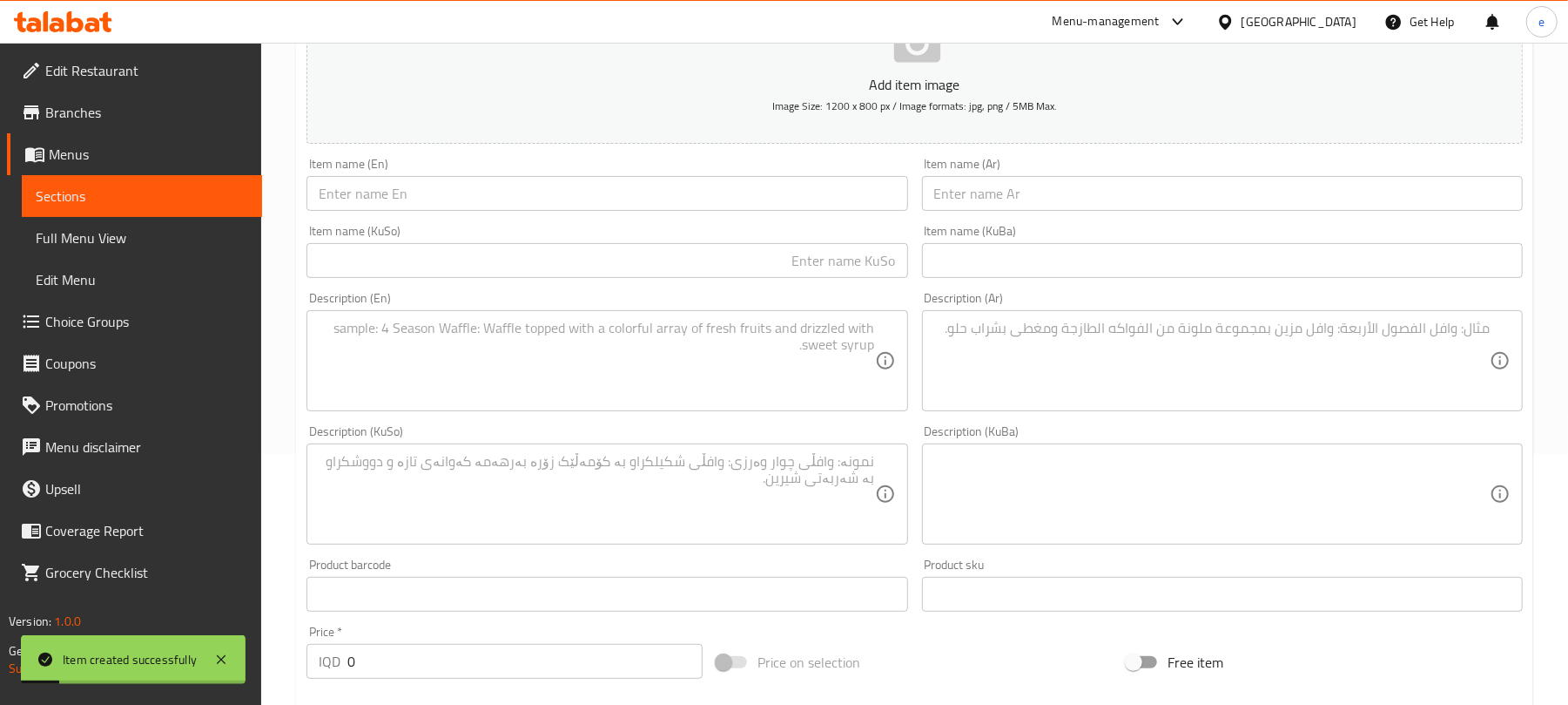
scroll to position [28, 0]
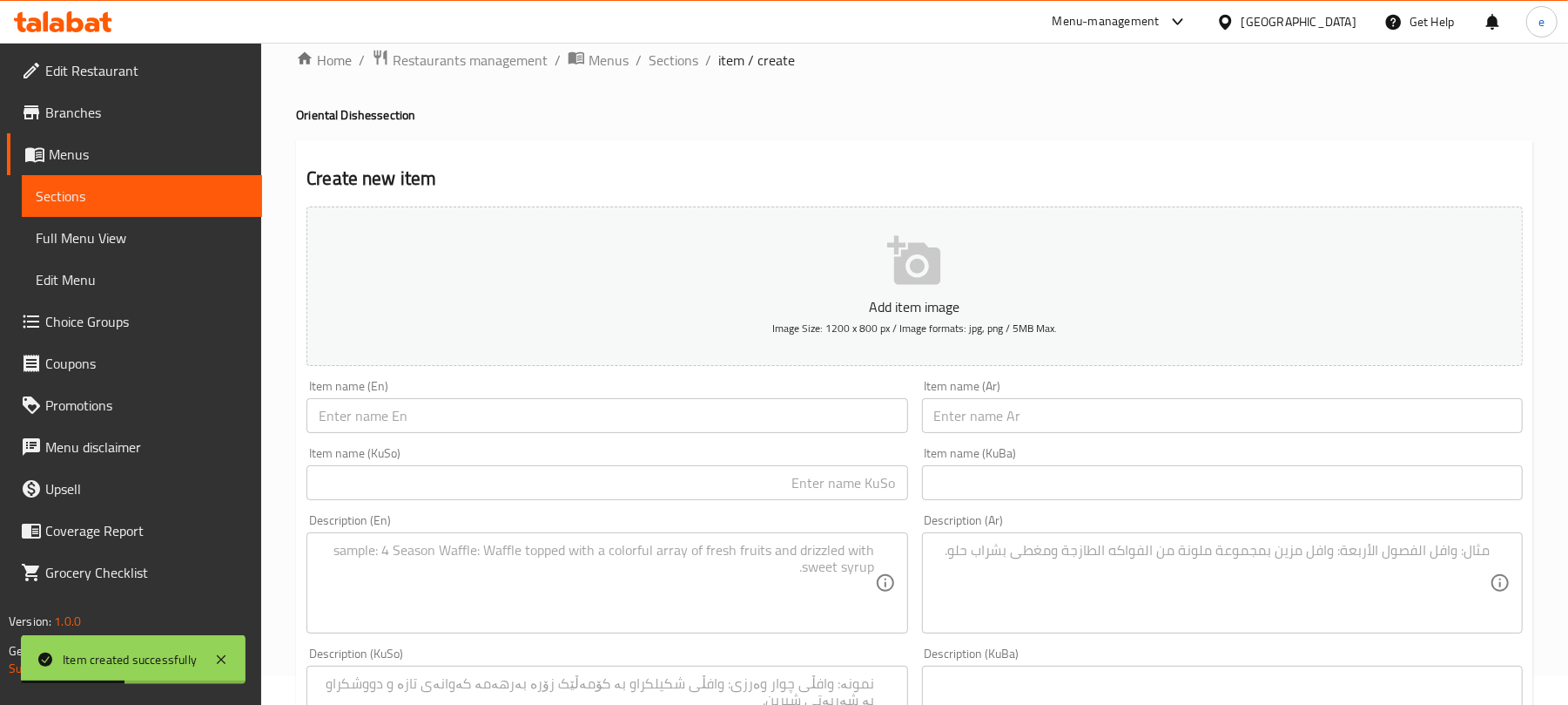
click at [768, 413] on input "text" at bounding box center [606, 415] width 601 height 35
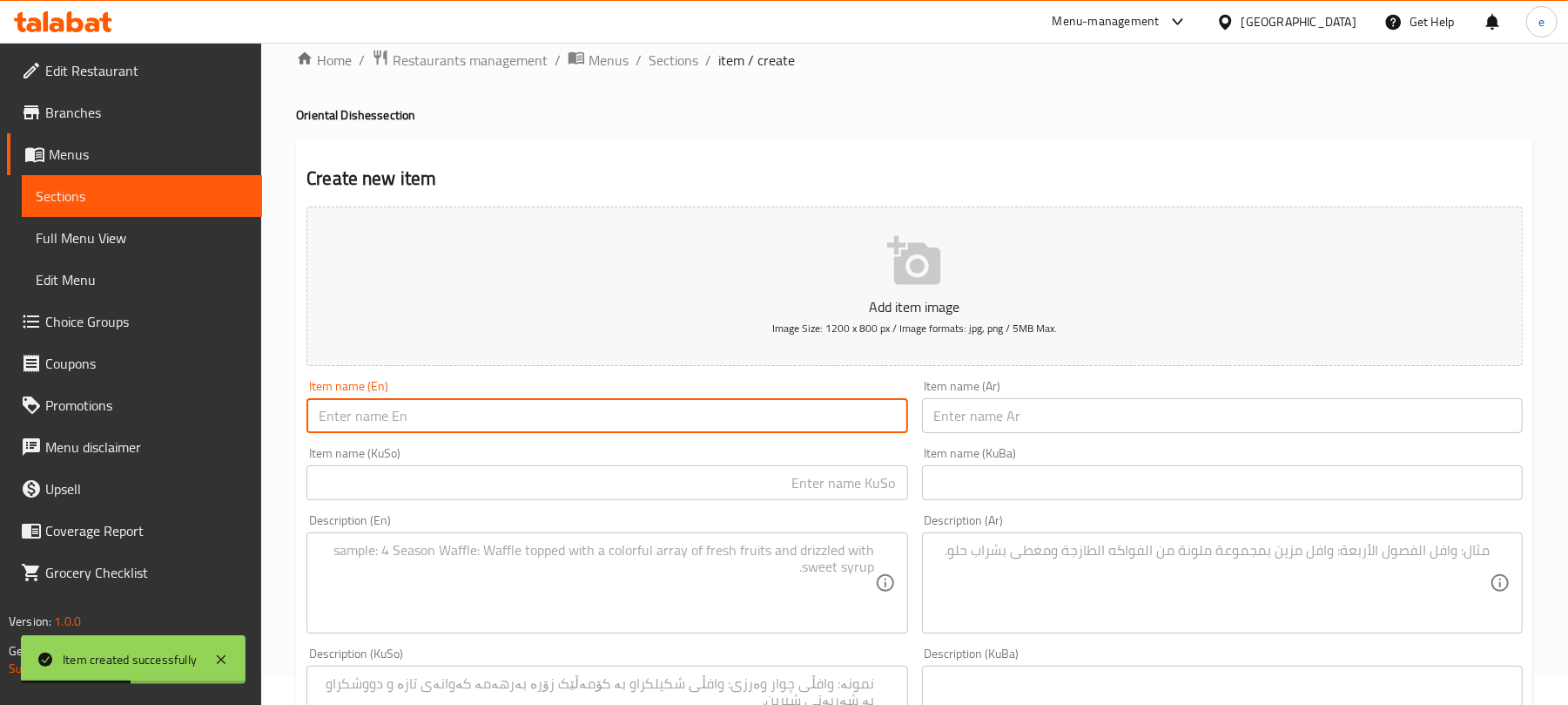
paste input "Grilled Fish"
type input "Grilled Fish"
click at [1036, 425] on input "text" at bounding box center [1222, 415] width 601 height 35
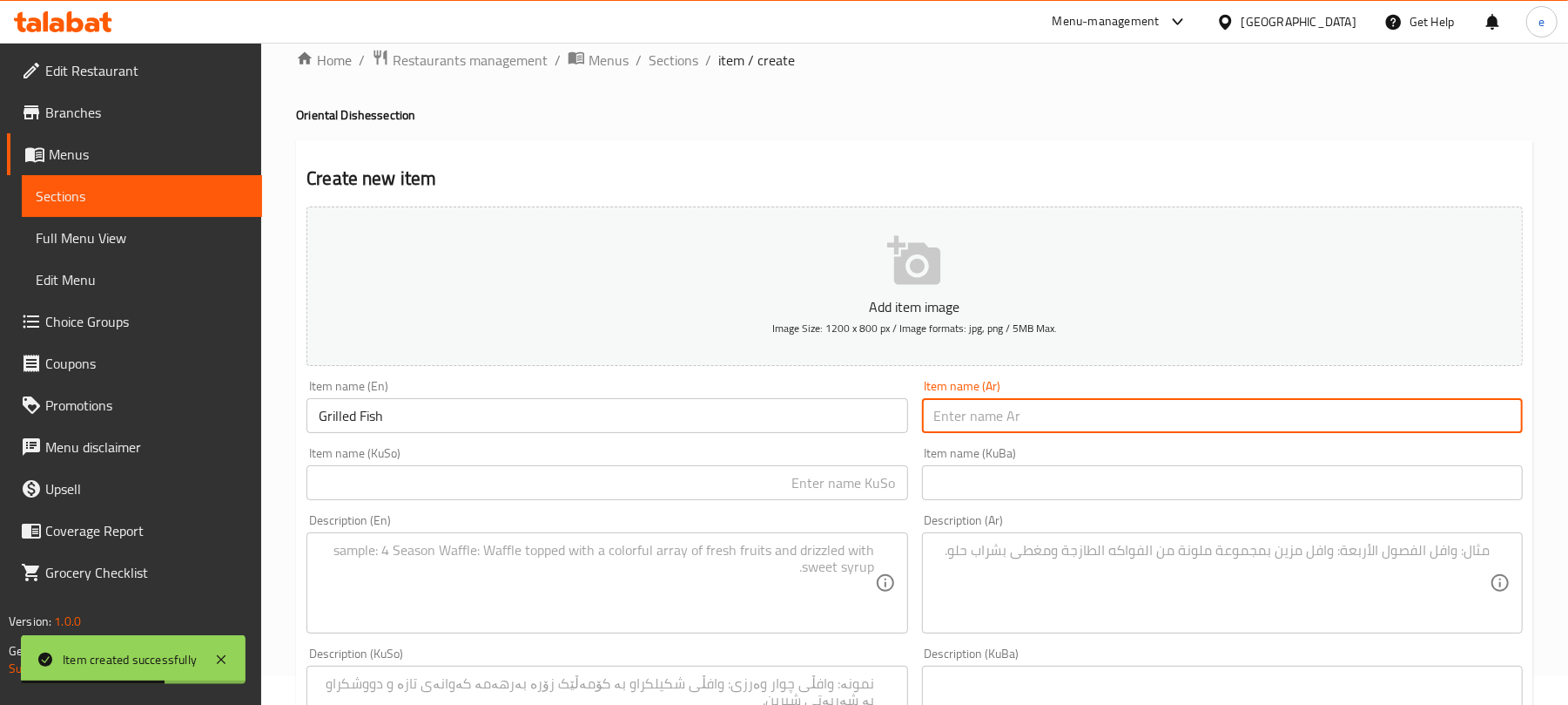
paste input "سمك مشوي"
type input "سمك مشوي"
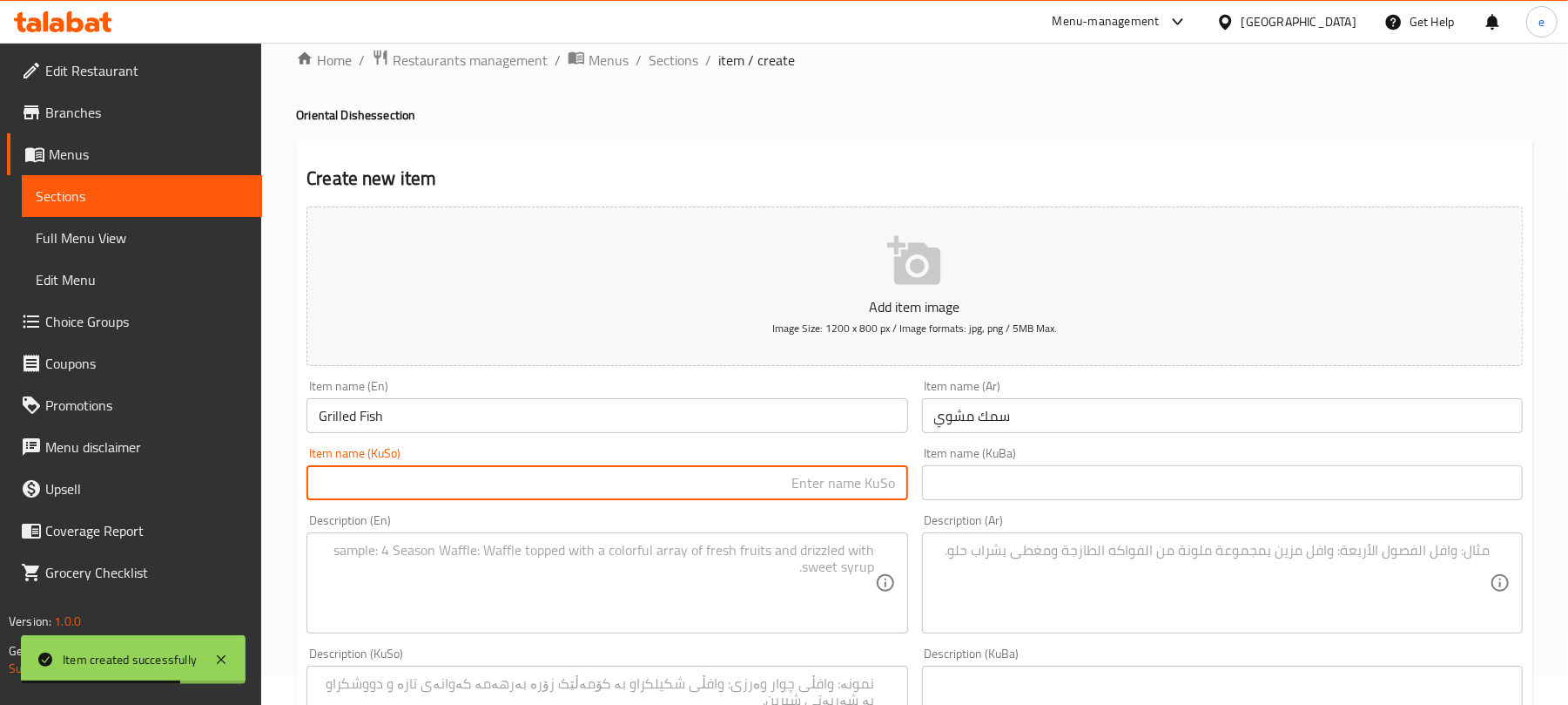
click at [879, 484] on input "text" at bounding box center [606, 482] width 601 height 35
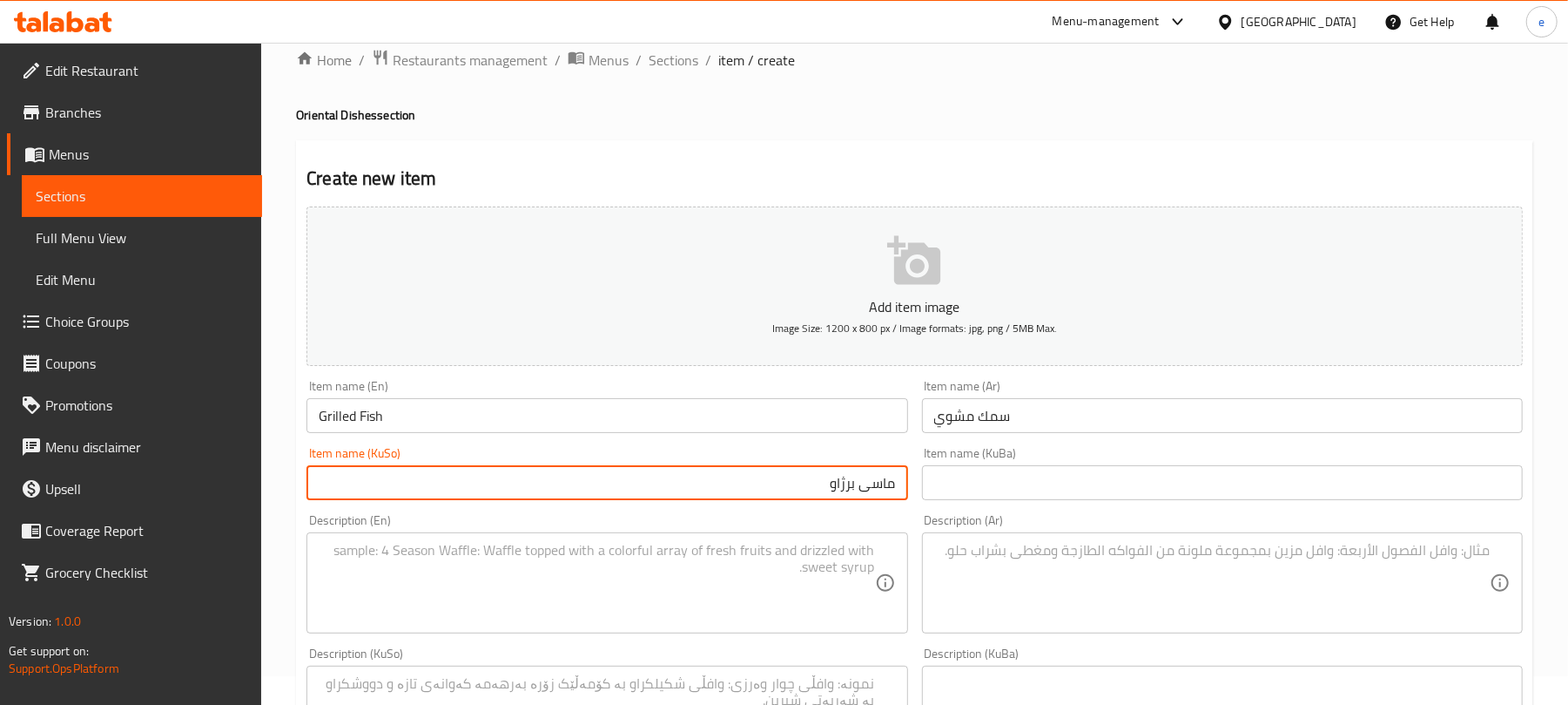
type input "ماسی برژاو"
click at [1194, 556] on textarea at bounding box center [1212, 582] width 555 height 83
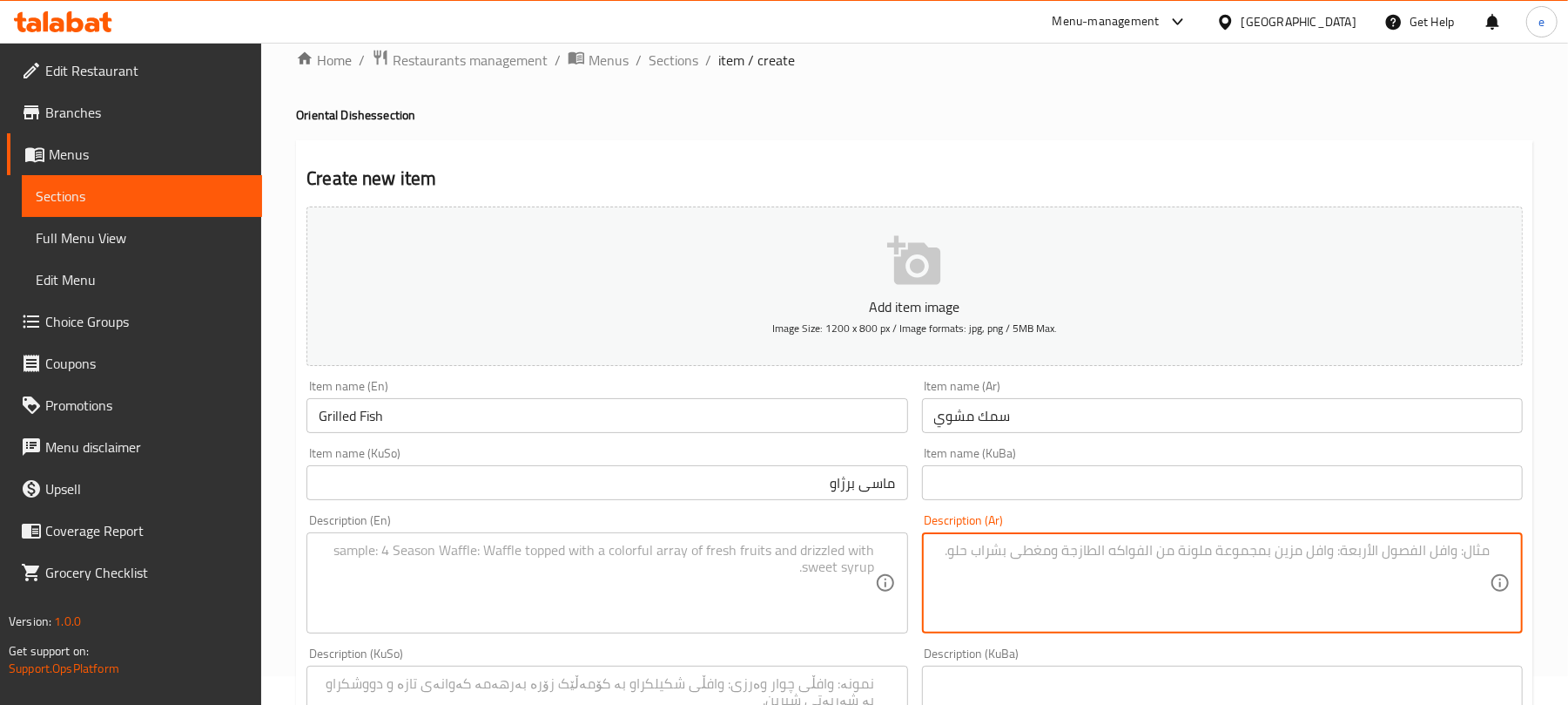
paste textarea "قطعة سمك مشوية و رز."
click at [1357, 559] on textarea "قطعة سمك مشوية و رز." at bounding box center [1212, 582] width 555 height 83
click at [1341, 555] on textarea "قطعة سمك مشوية ورز." at bounding box center [1212, 582] width 555 height 83
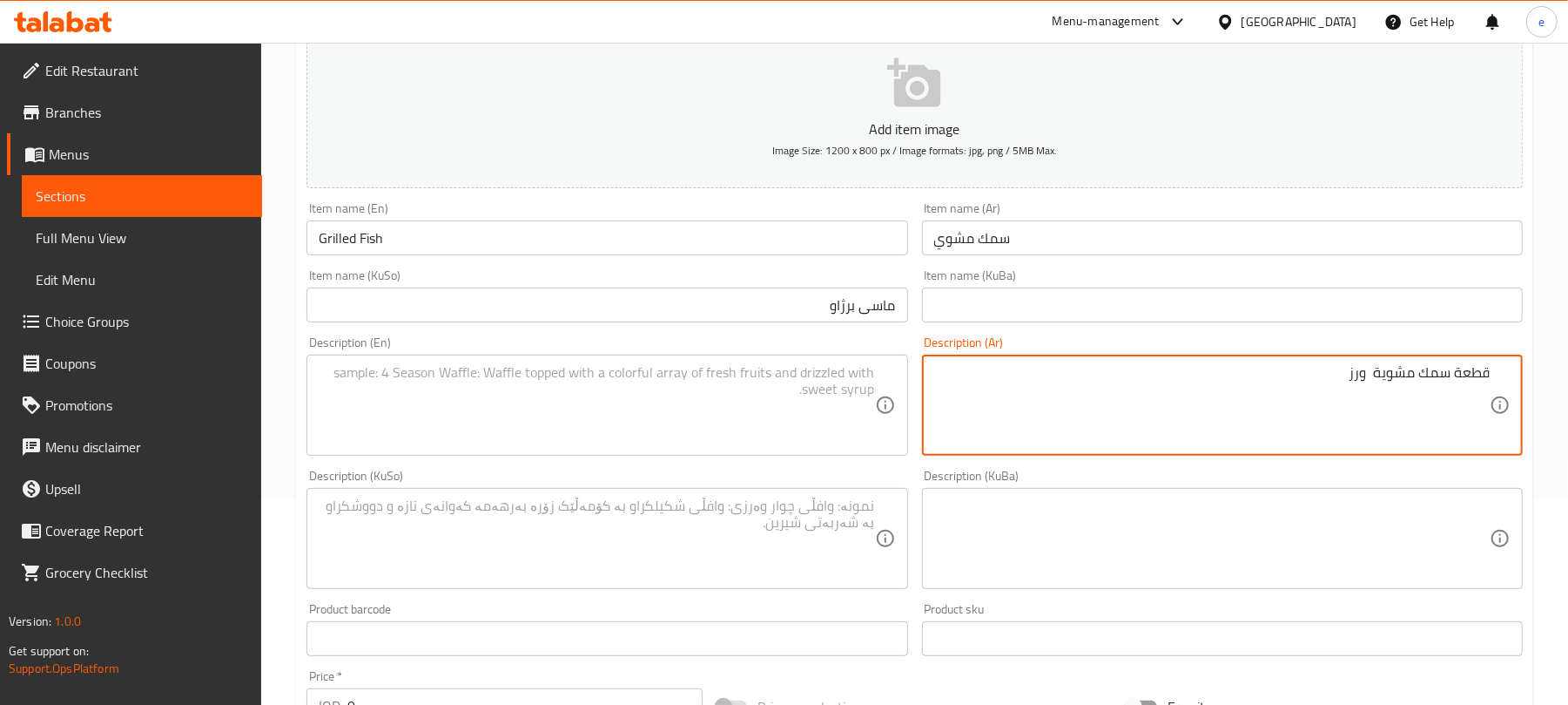
scroll to position [261, 0]
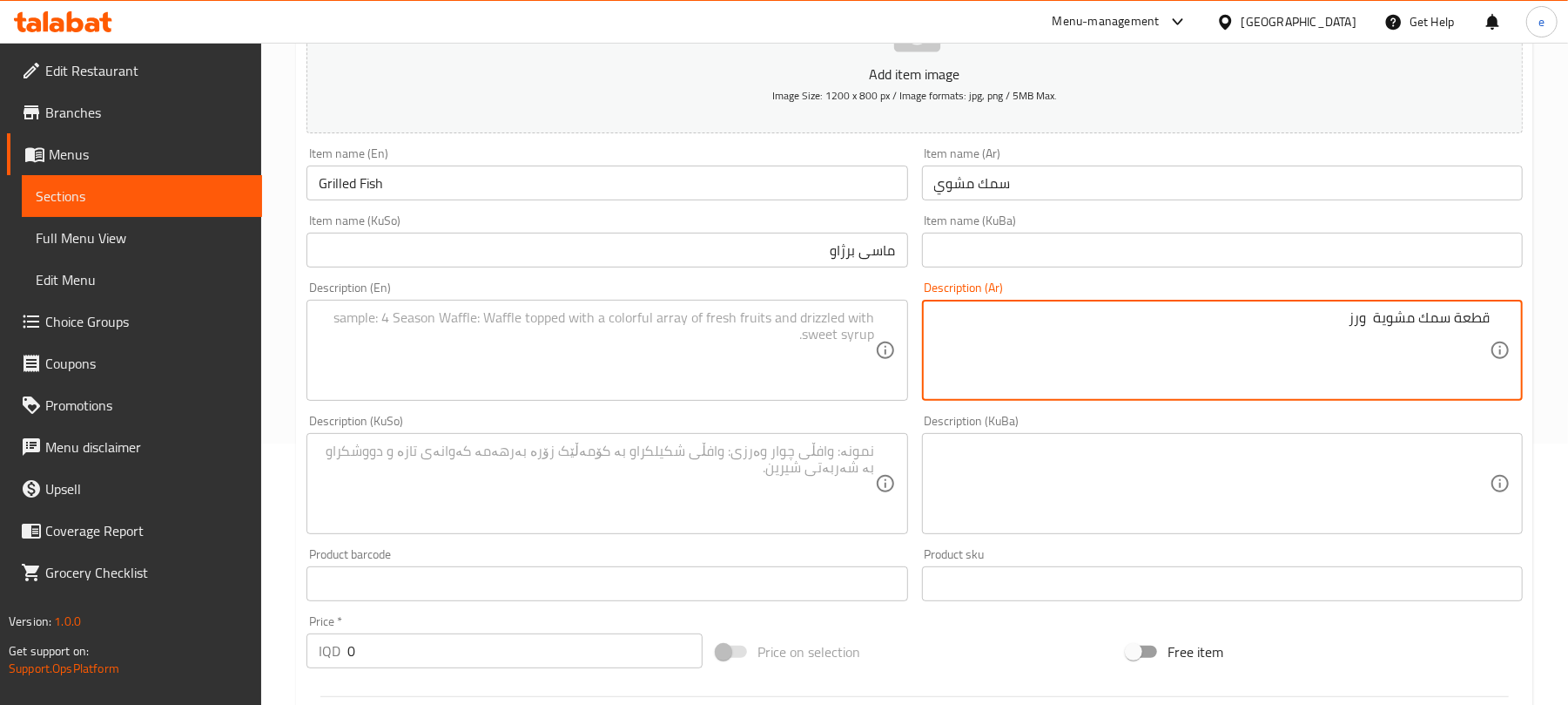
type textarea "قطعة سمك مشوية ورز"
click at [822, 476] on textarea at bounding box center [596, 483] width 555 height 83
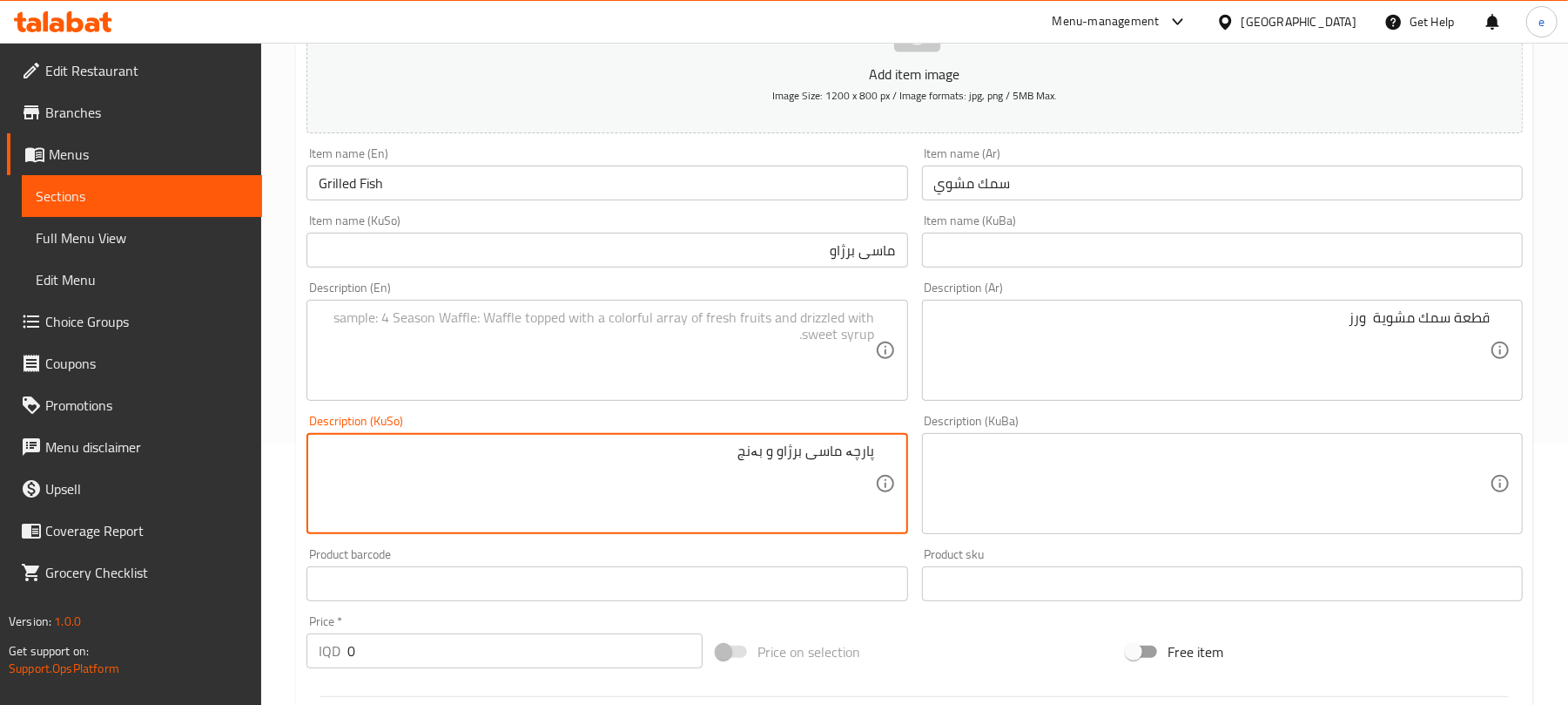
click at [767, 454] on textarea "پارچە ماسی برژاو و بەنج" at bounding box center [596, 483] width 555 height 83
type textarea "پارچە ماسی برژاو و برنج"
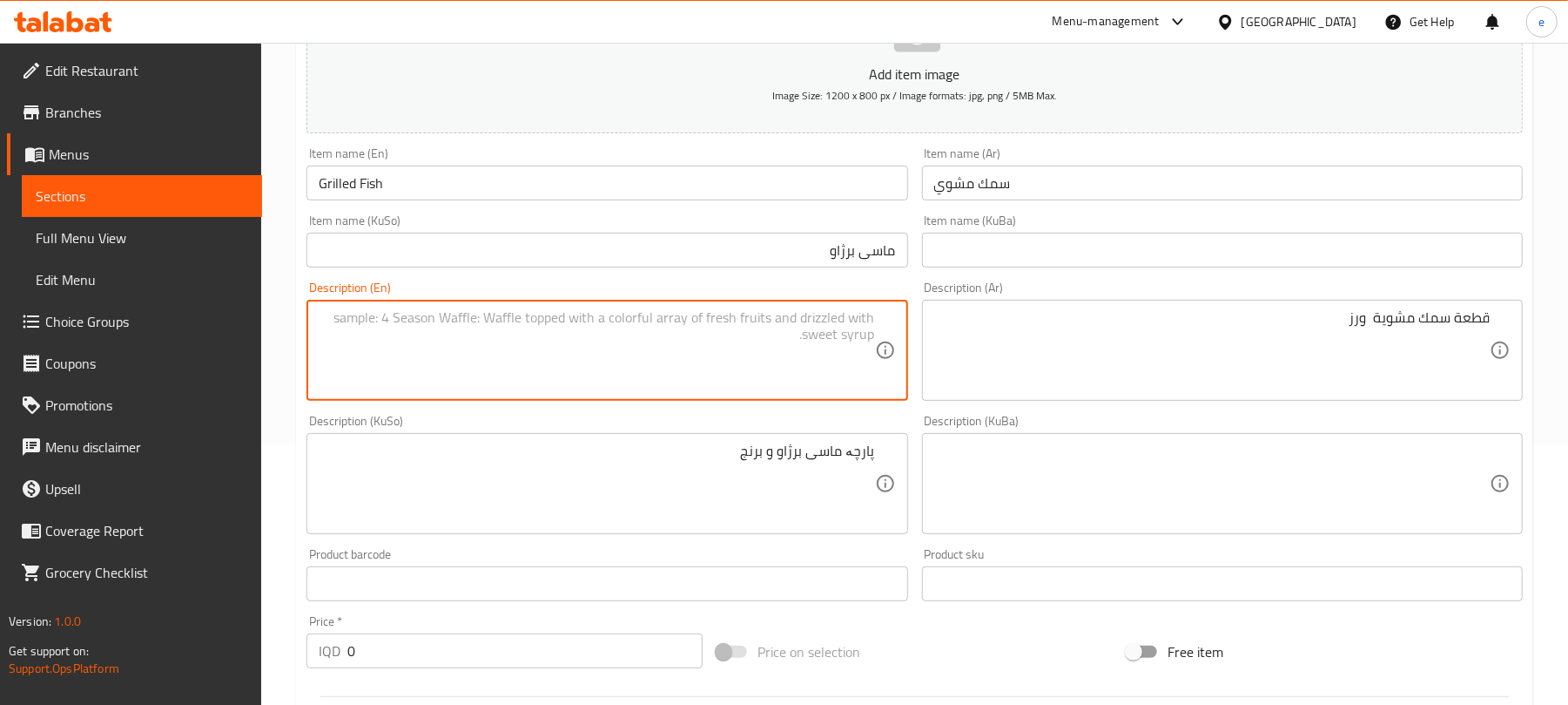
click at [554, 366] on textarea at bounding box center [596, 350] width 555 height 83
type textarea "Grilled fish pieces and rice"
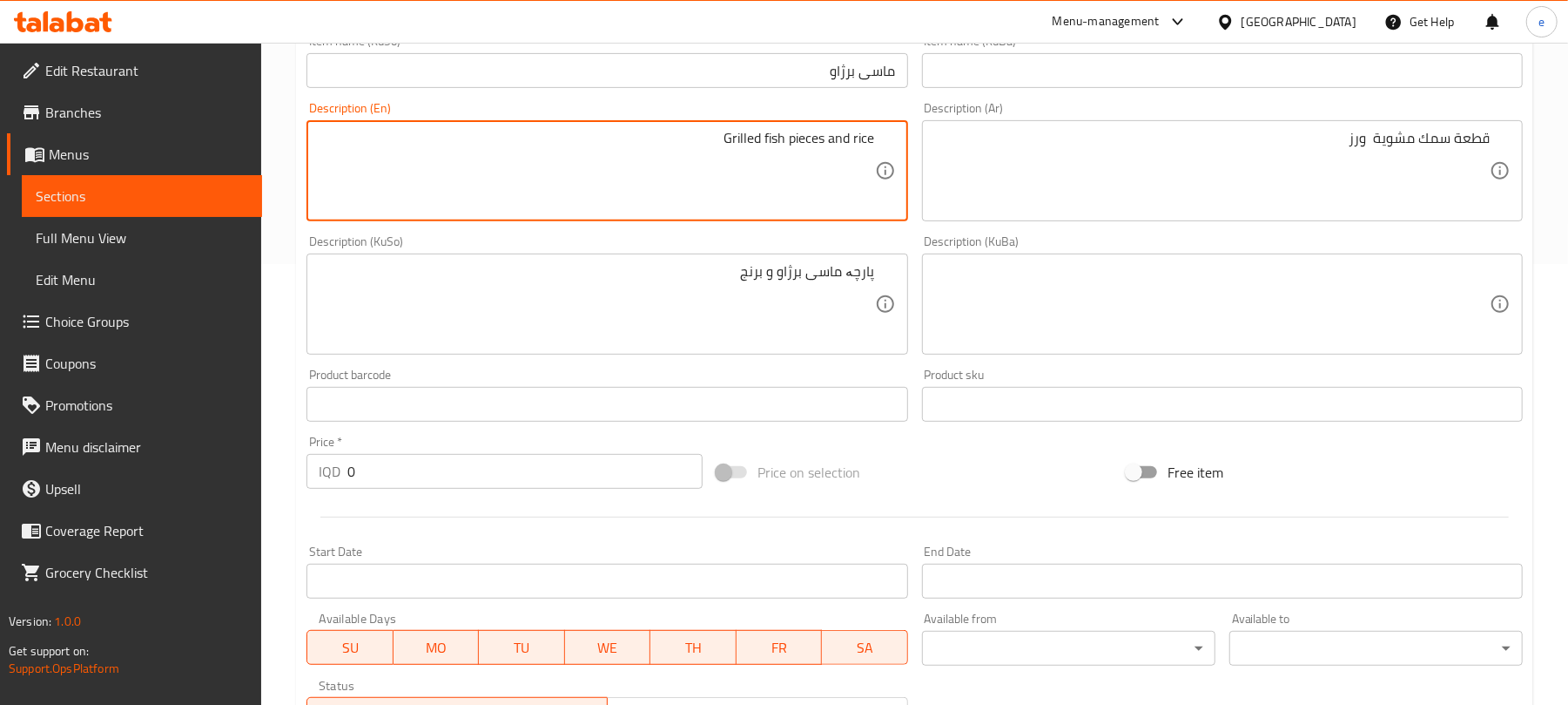
scroll to position [493, 0]
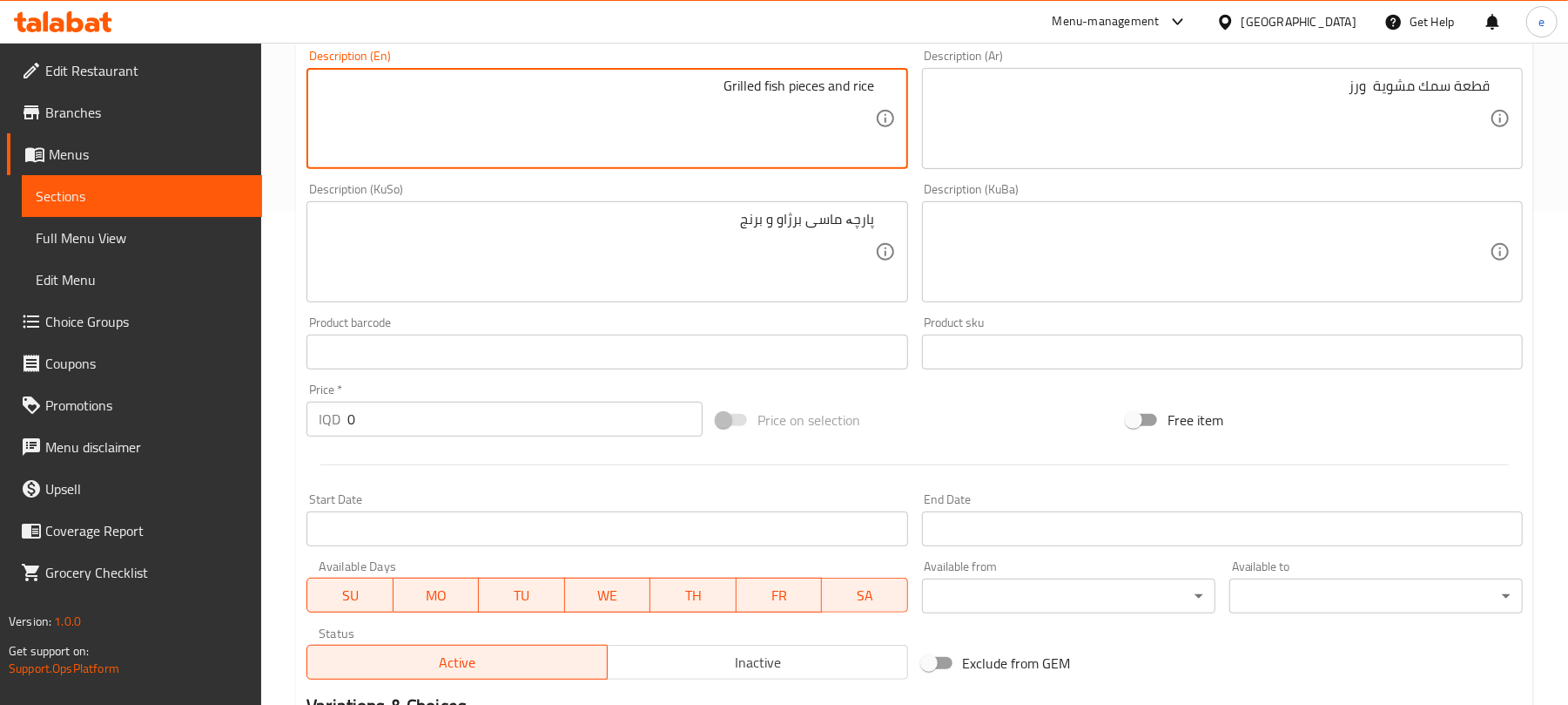
drag, startPoint x: 385, startPoint y: 411, endPoint x: 284, endPoint y: 404, distance: 101.2
click at [284, 404] on div "Home / Restaurants management / Menus / Sections / item / create Oriental Dishe…" at bounding box center [914, 244] width 1307 height 1389
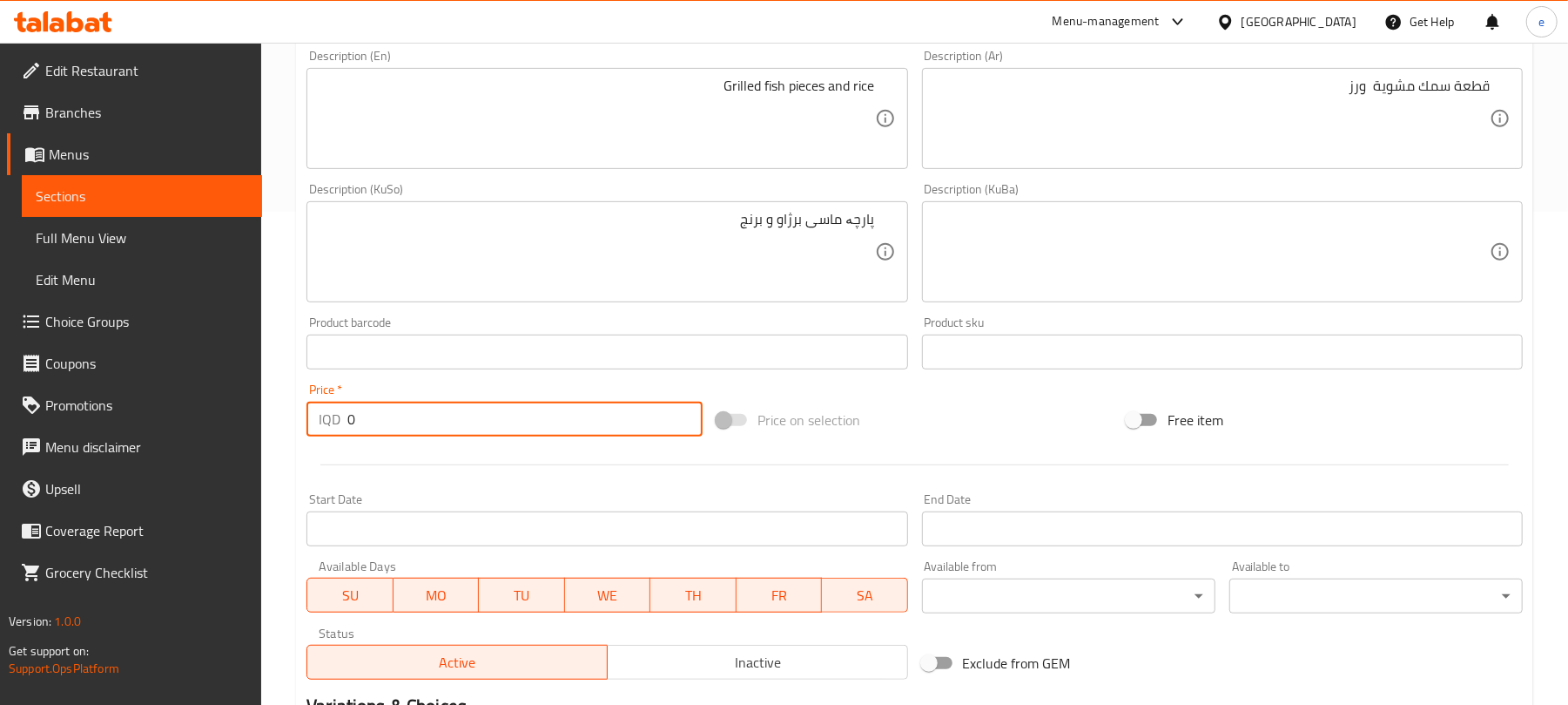
paste input "900"
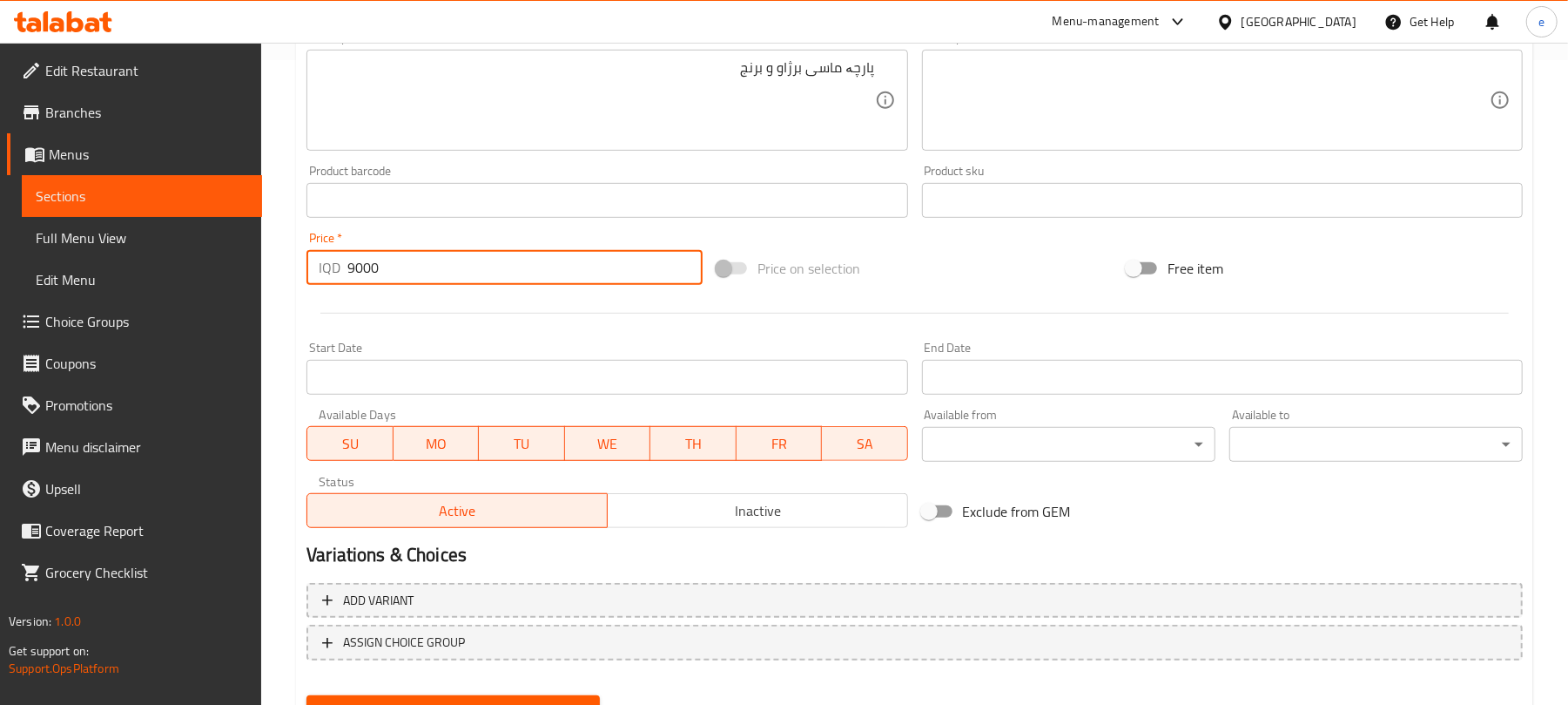
scroll to position [725, 0]
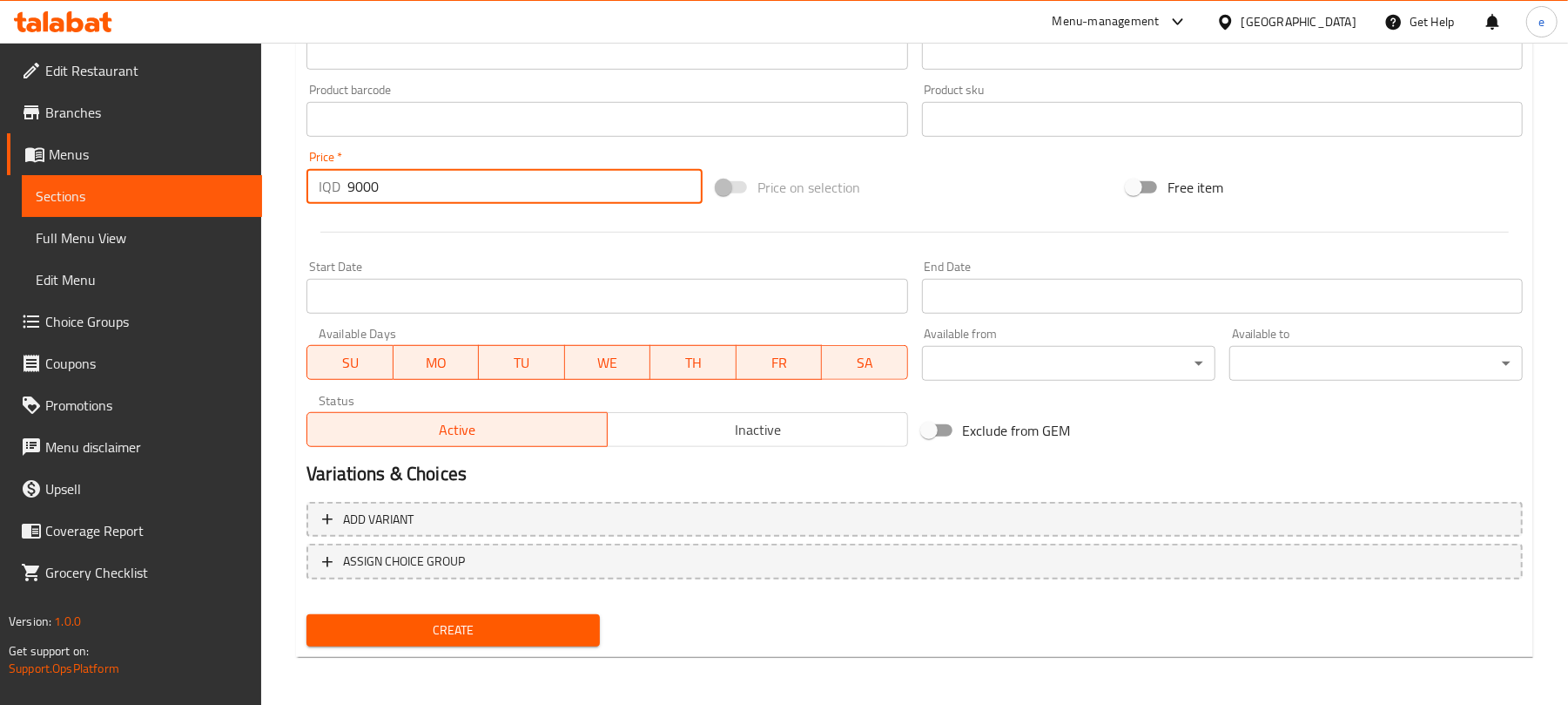
type input "9000"
click at [562, 630] on span "Create" at bounding box center [453, 630] width 265 height 22
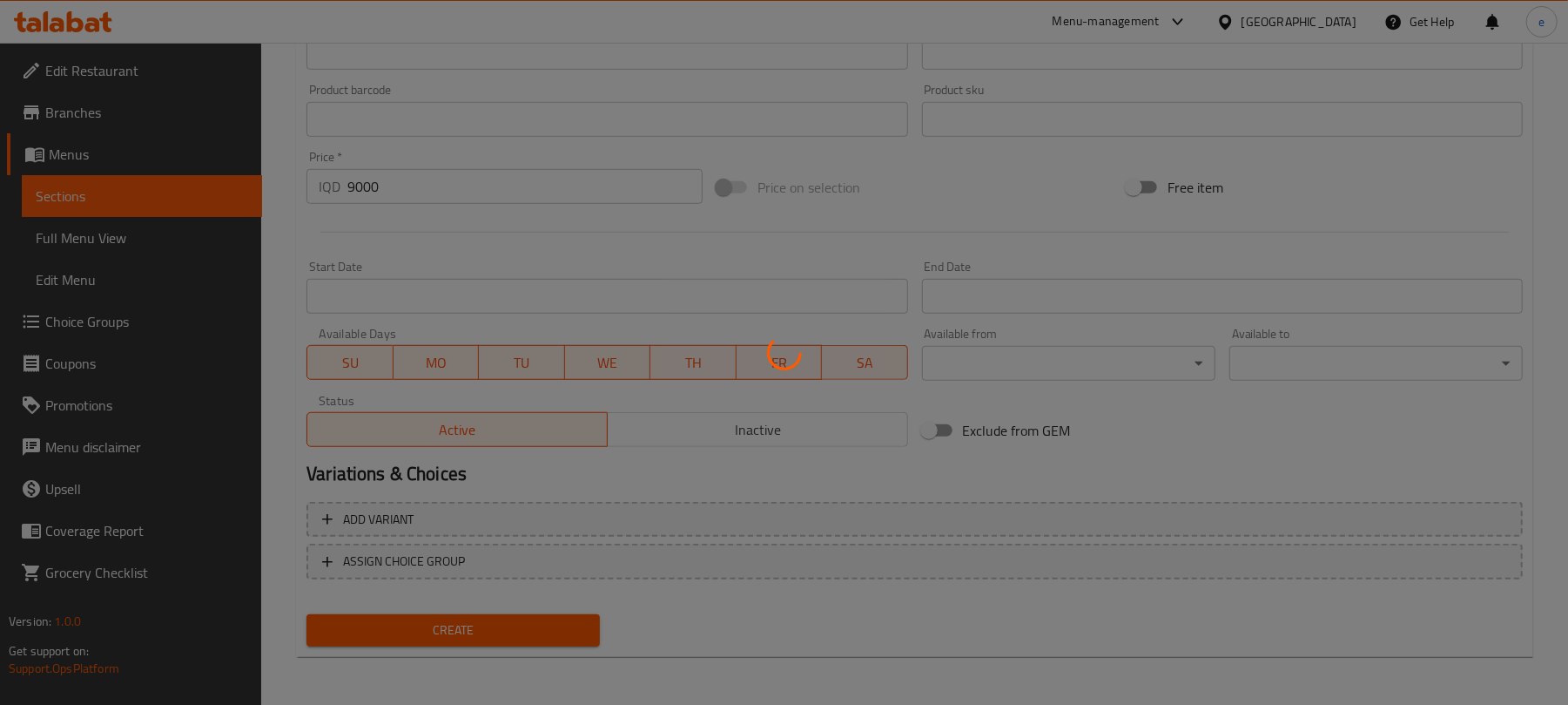
type input "0"
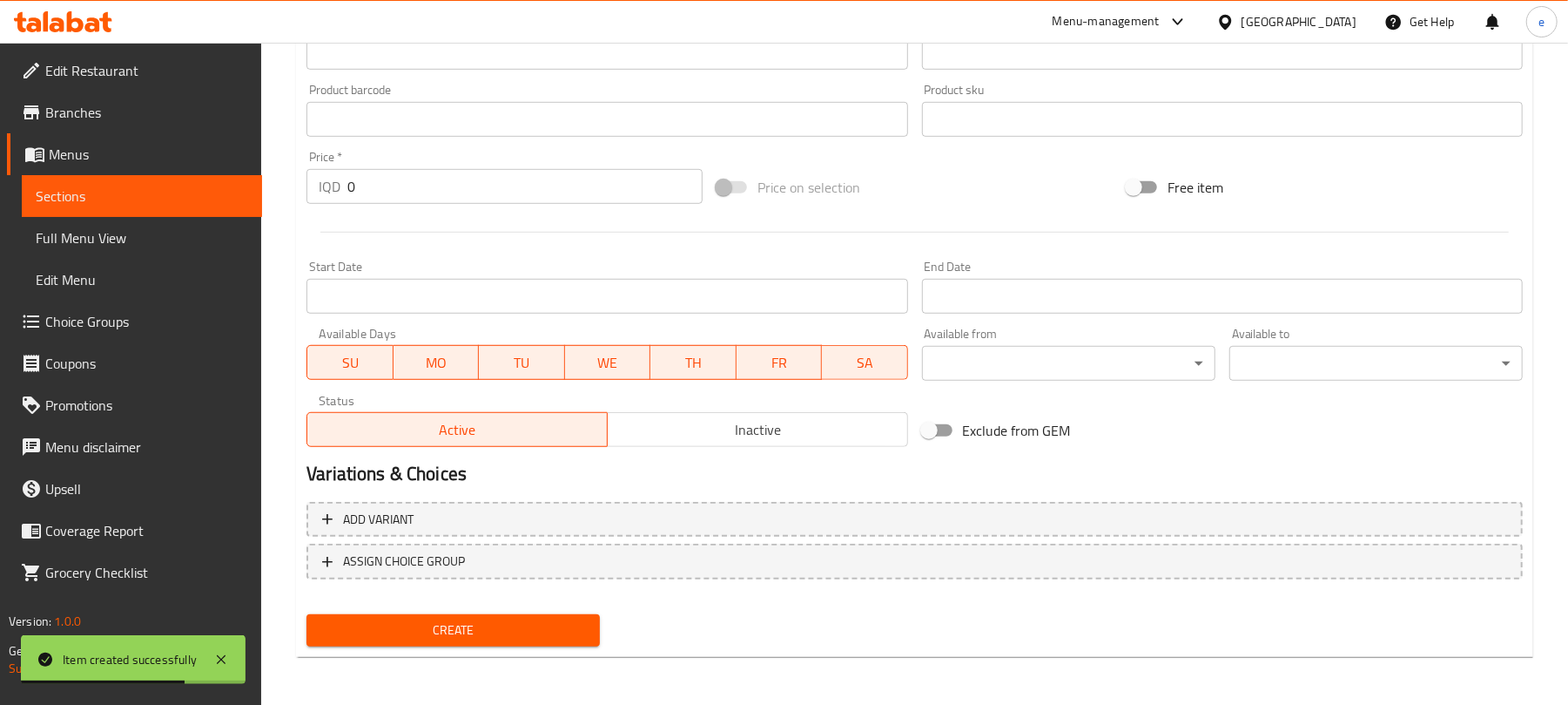
click at [85, 26] on icon at bounding box center [92, 25] width 15 height 15
